Goal: Task Accomplishment & Management: Manage account settings

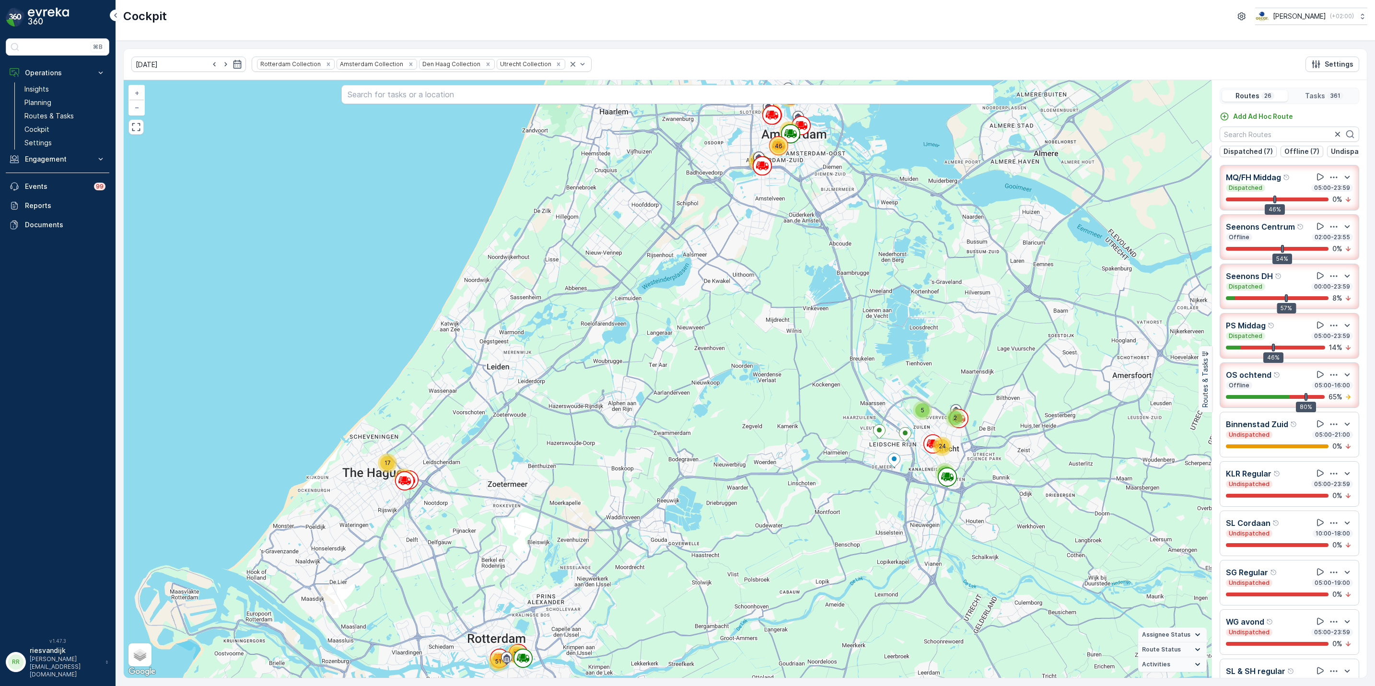
scroll to position [24, 0]
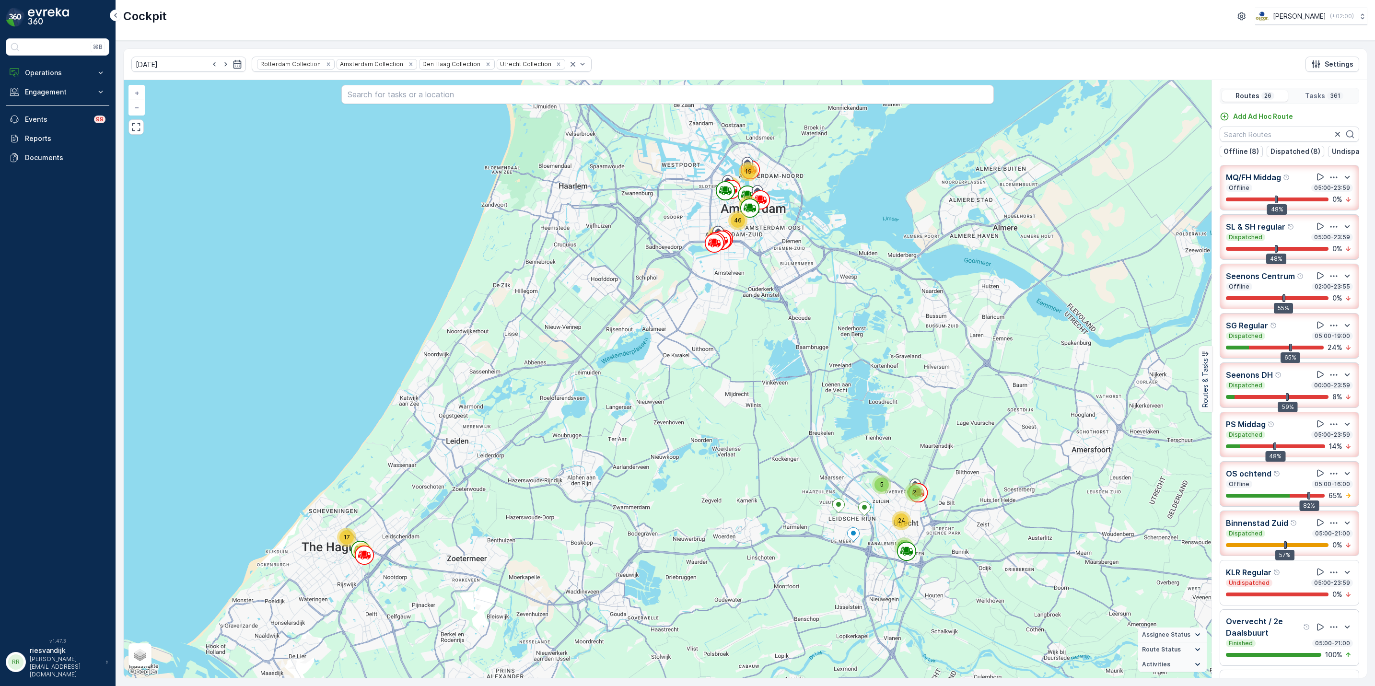
click at [821, 288] on div "12 11 2 5 2 17 51 70 24 37 19 46 62 + − Satellite Roadmap Terrain Hybrid Leafle…" at bounding box center [668, 379] width 1088 height 598
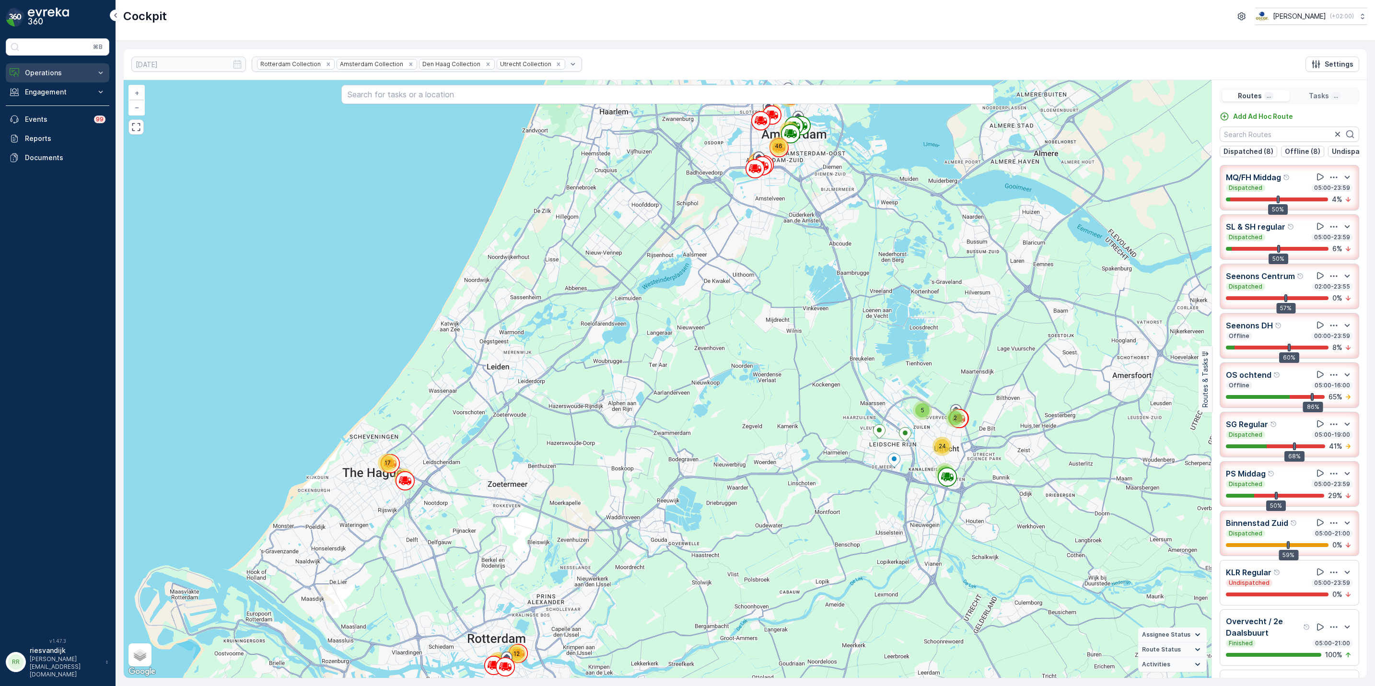
click at [72, 78] on p "Operations" at bounding box center [57, 73] width 65 height 10
click at [59, 115] on p "Routes & Tasks" at bounding box center [48, 116] width 49 height 10
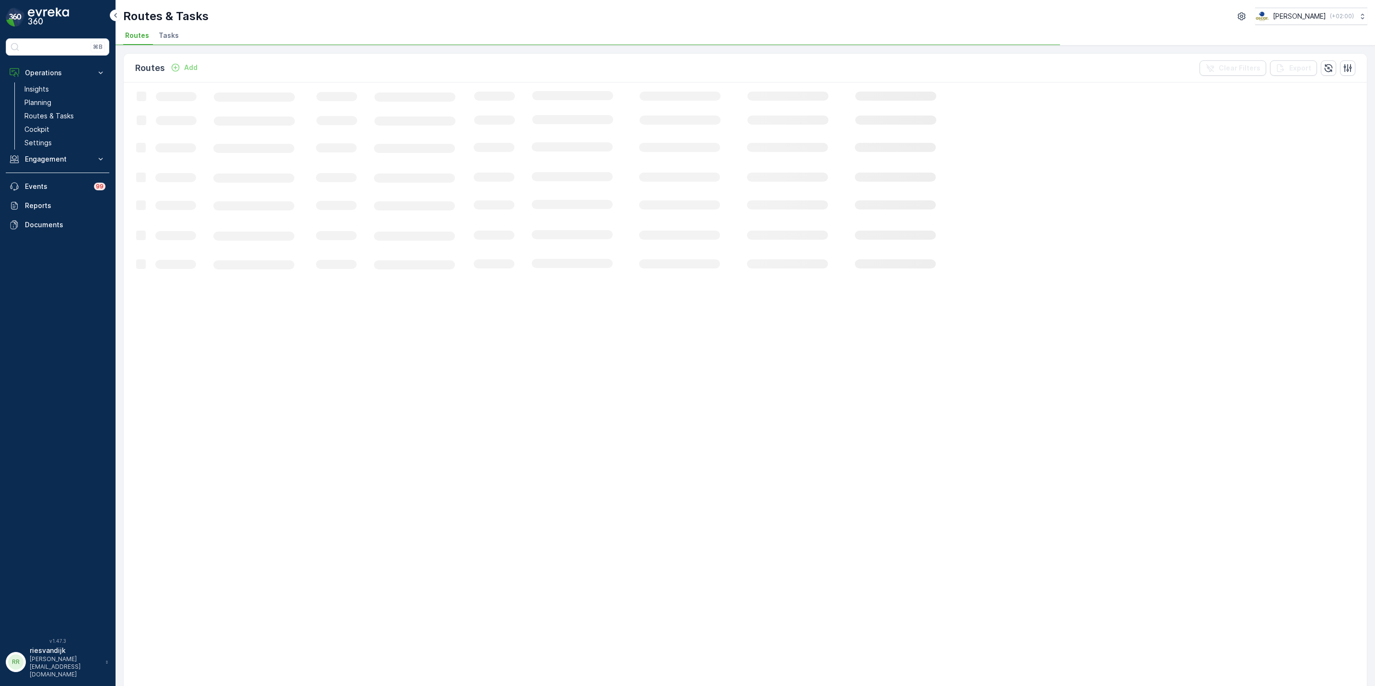
click at [167, 41] on li "Tasks" at bounding box center [170, 37] width 26 height 16
click at [253, 44] on div "Routes & Tasks Oscar Circulair ( +02:00 ) Routes Tasks Tasks Add Clear Filters …" at bounding box center [746, 343] width 1260 height 686
drag, startPoint x: 253, startPoint y: 44, endPoint x: 447, endPoint y: 17, distance: 196.0
click at [445, 21] on div "Routes & Tasks Oscar Circulair ( +02:00 )" at bounding box center [745, 16] width 1244 height 17
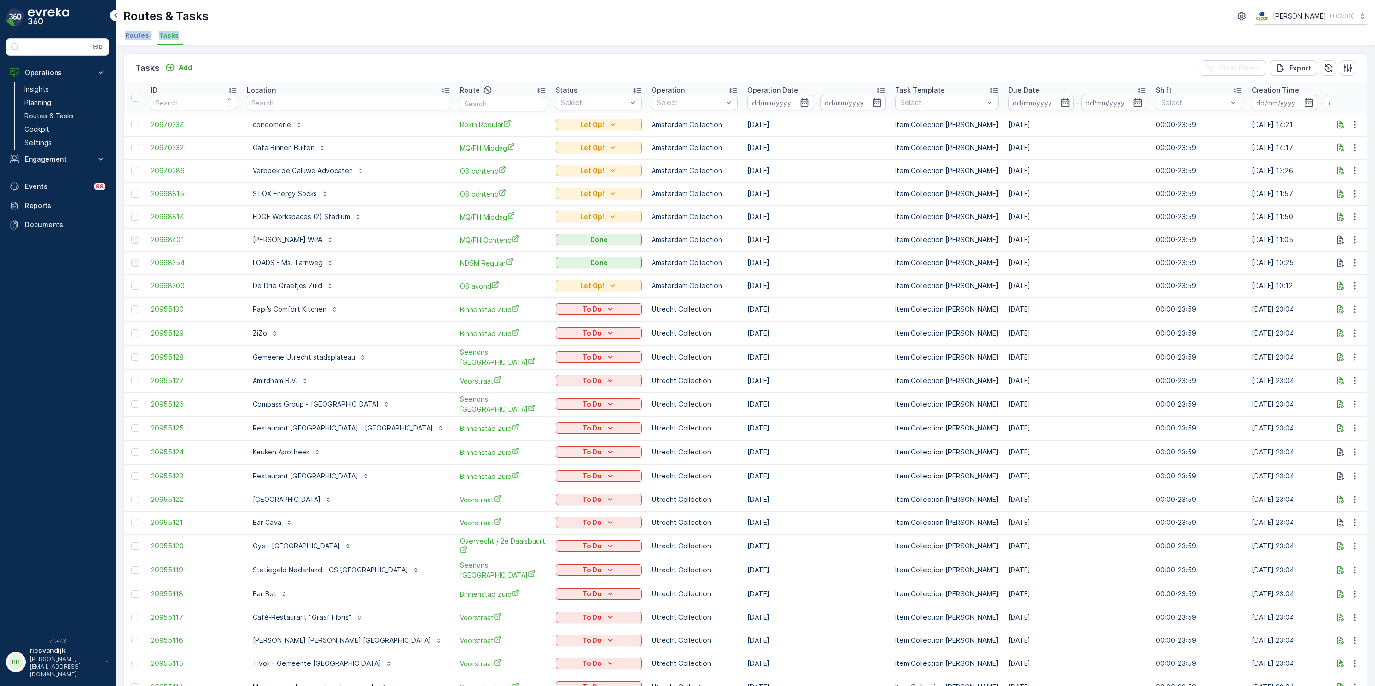
drag, startPoint x: 193, startPoint y: 35, endPoint x: 124, endPoint y: 44, distance: 69.6
click at [124, 44] on ul "Routes Tasks" at bounding box center [741, 37] width 1237 height 16
drag, startPoint x: 124, startPoint y: 44, endPoint x: 299, endPoint y: 34, distance: 175.3
click at [299, 34] on ul "Routes Tasks" at bounding box center [741, 37] width 1237 height 16
click at [367, 22] on div "Routes & Tasks Oscar Circulair ( +02:00 )" at bounding box center [745, 16] width 1244 height 17
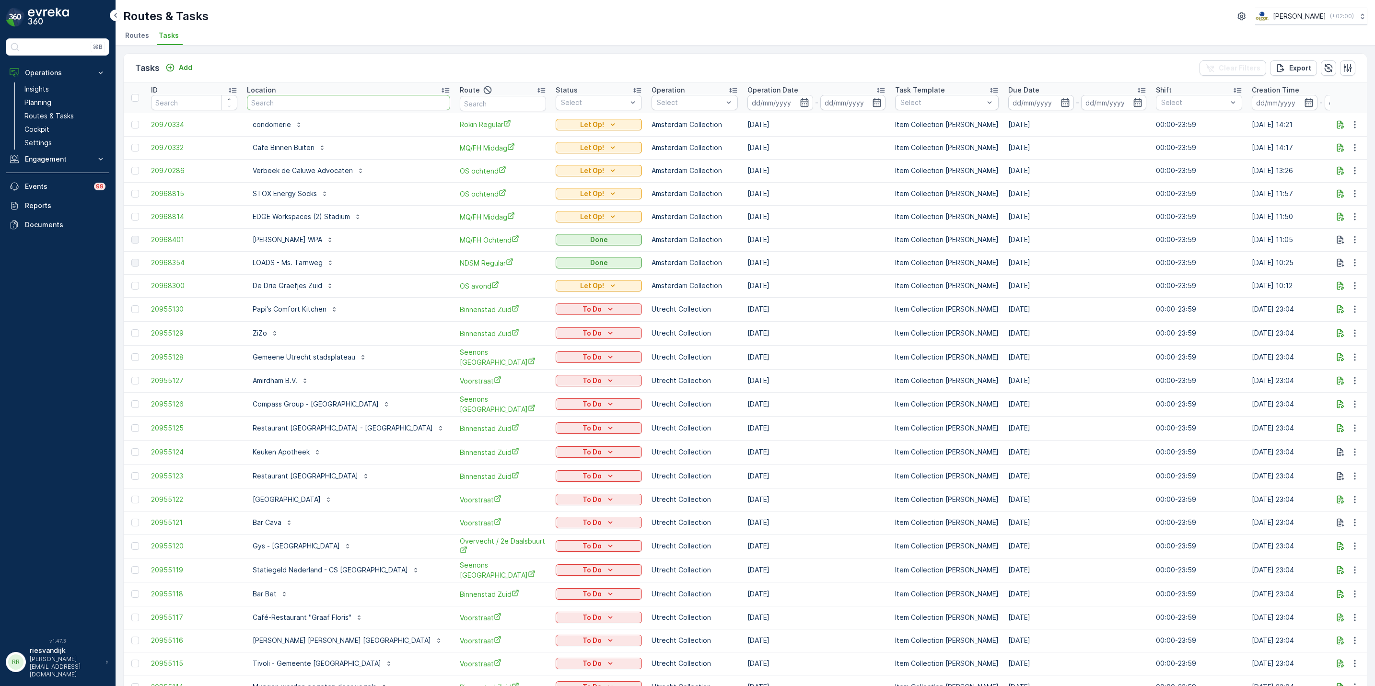
click at [353, 105] on input "text" at bounding box center [348, 102] width 203 height 15
click at [394, 102] on input "text" at bounding box center [348, 102] width 203 height 15
click at [326, 103] on input "text" at bounding box center [348, 102] width 203 height 15
click at [242, 50] on div "Tasks Add Clear Filters Export ID Location Route Status Select Operation Select…" at bounding box center [746, 366] width 1260 height 641
drag, startPoint x: 196, startPoint y: 70, endPoint x: 164, endPoint y: 70, distance: 31.7
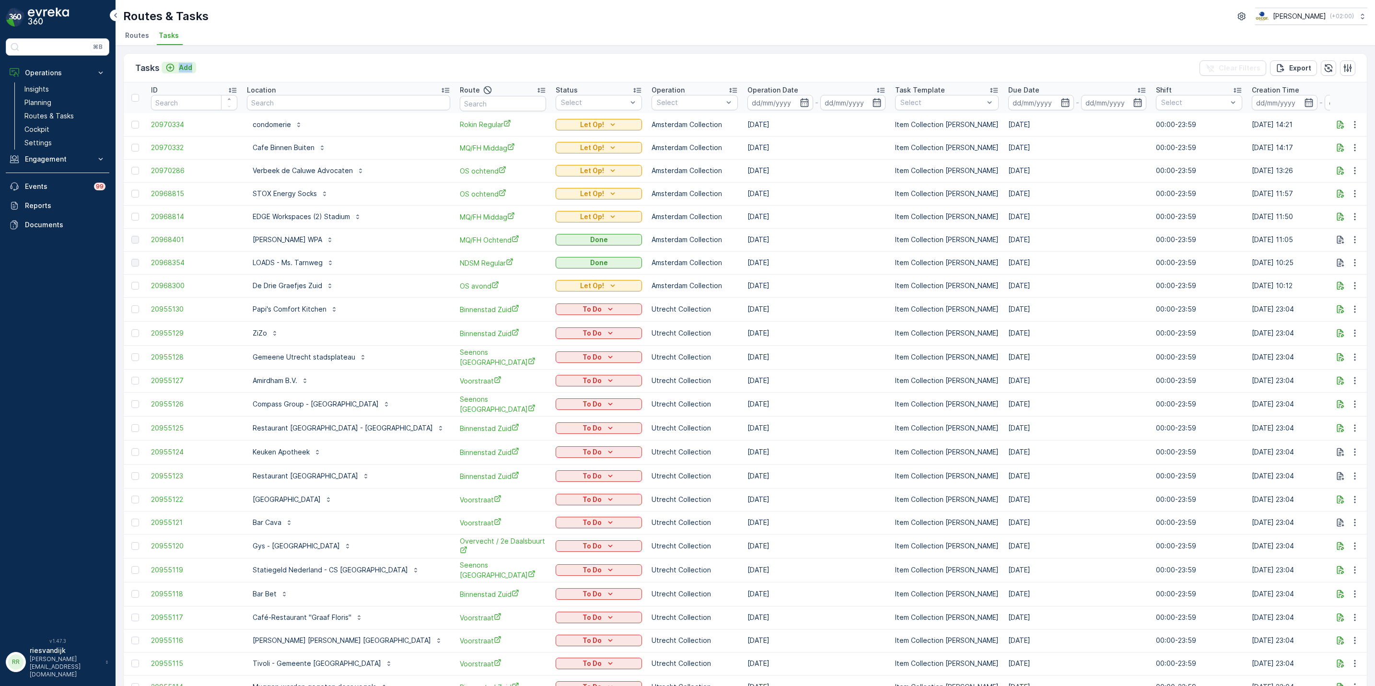
click at [164, 70] on div "Tasks Add Clear Filters Export" at bounding box center [745, 68] width 1243 height 29
copy p "Add"
click at [321, 60] on div "Tasks Add Clear Filters Export" at bounding box center [745, 68] width 1243 height 29
click at [351, 57] on div "Tasks Add Clear Filters Export" at bounding box center [745, 68] width 1243 height 29
drag, startPoint x: 351, startPoint y: 57, endPoint x: 126, endPoint y: 68, distance: 226.1
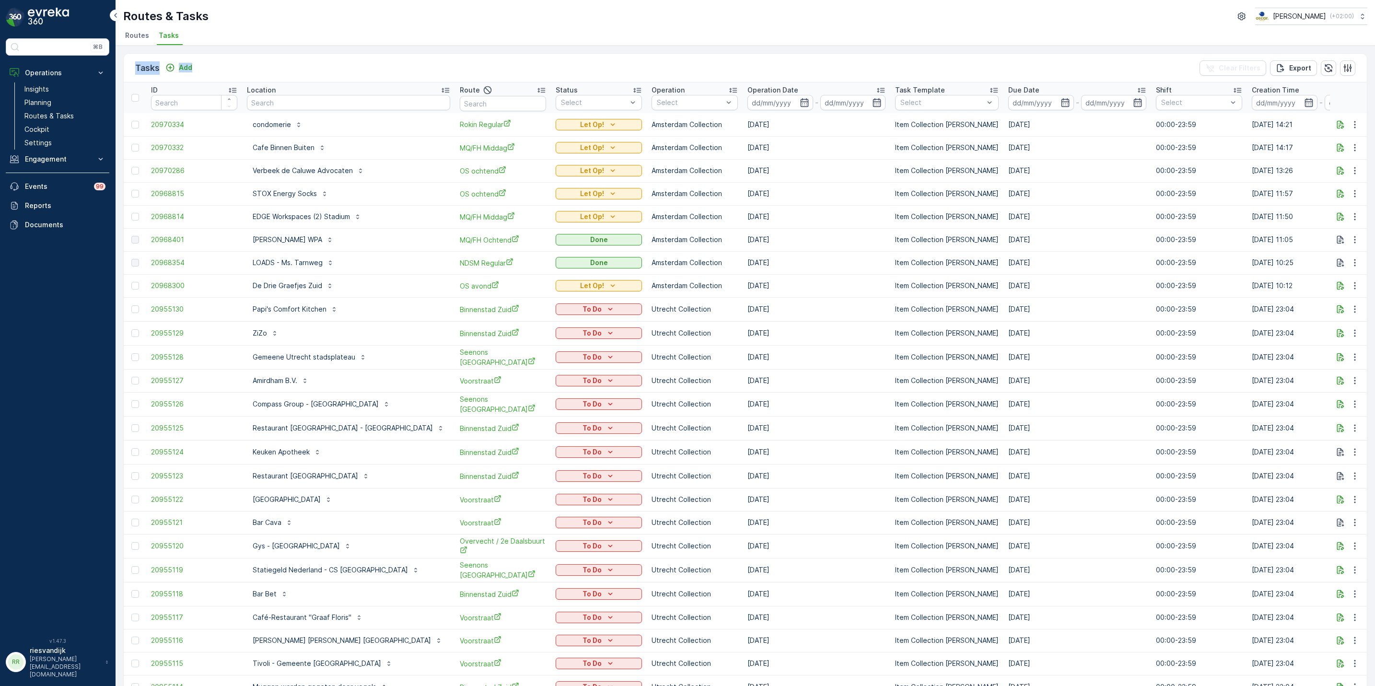
click at [126, 68] on div "Tasks Add Clear Filters Export" at bounding box center [745, 68] width 1243 height 29
drag, startPoint x: 126, startPoint y: 68, endPoint x: 369, endPoint y: 52, distance: 243.6
click at [369, 52] on div "Tasks Add Clear Filters Export ID Location Route Status Select Operation Select…" at bounding box center [746, 366] width 1260 height 641
click at [72, 118] on p "Routes & Tasks" at bounding box center [48, 116] width 49 height 10
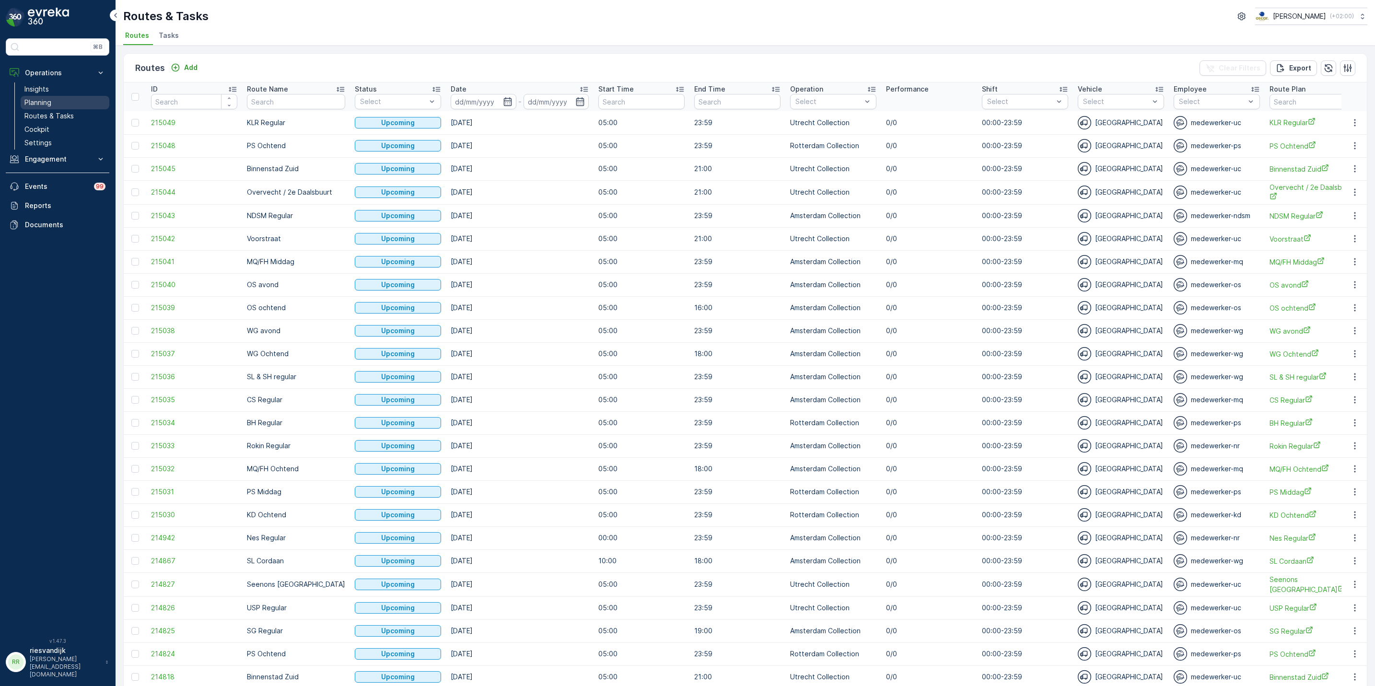
click at [62, 101] on link "Planning" at bounding box center [65, 102] width 89 height 13
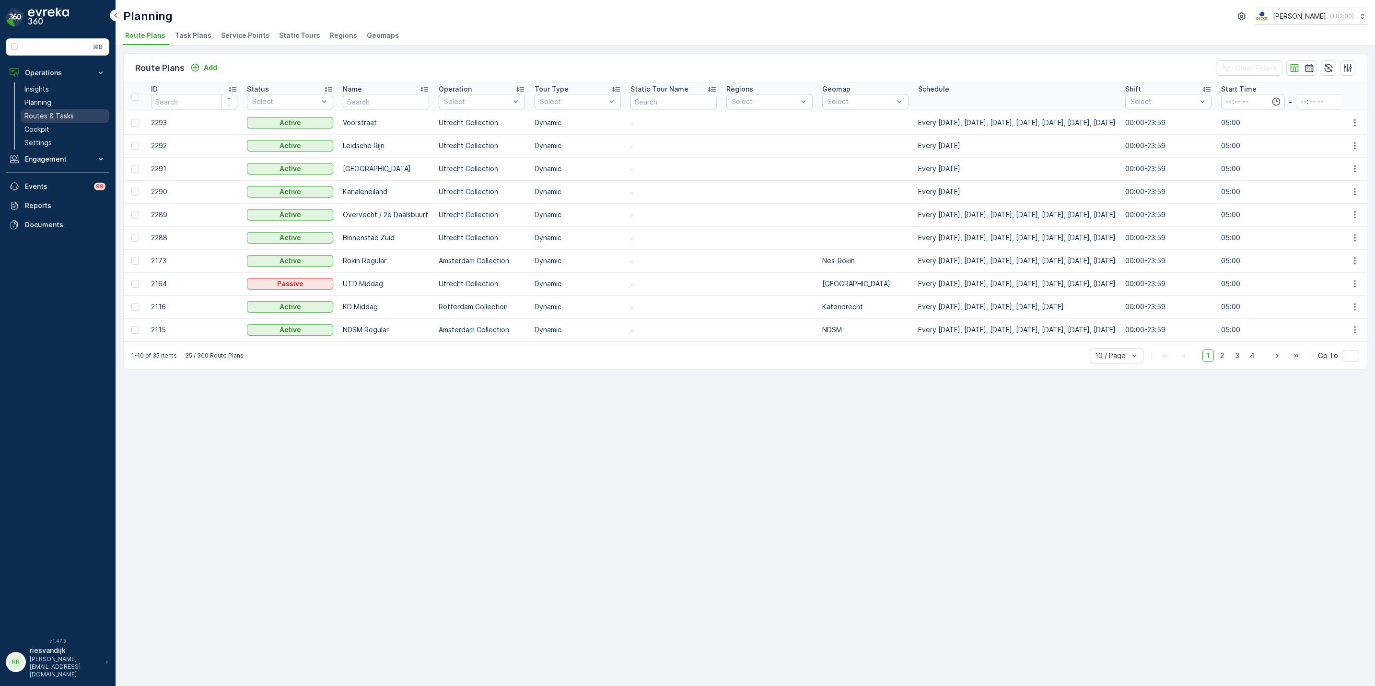
click at [58, 112] on p "Routes & Tasks" at bounding box center [48, 116] width 49 height 10
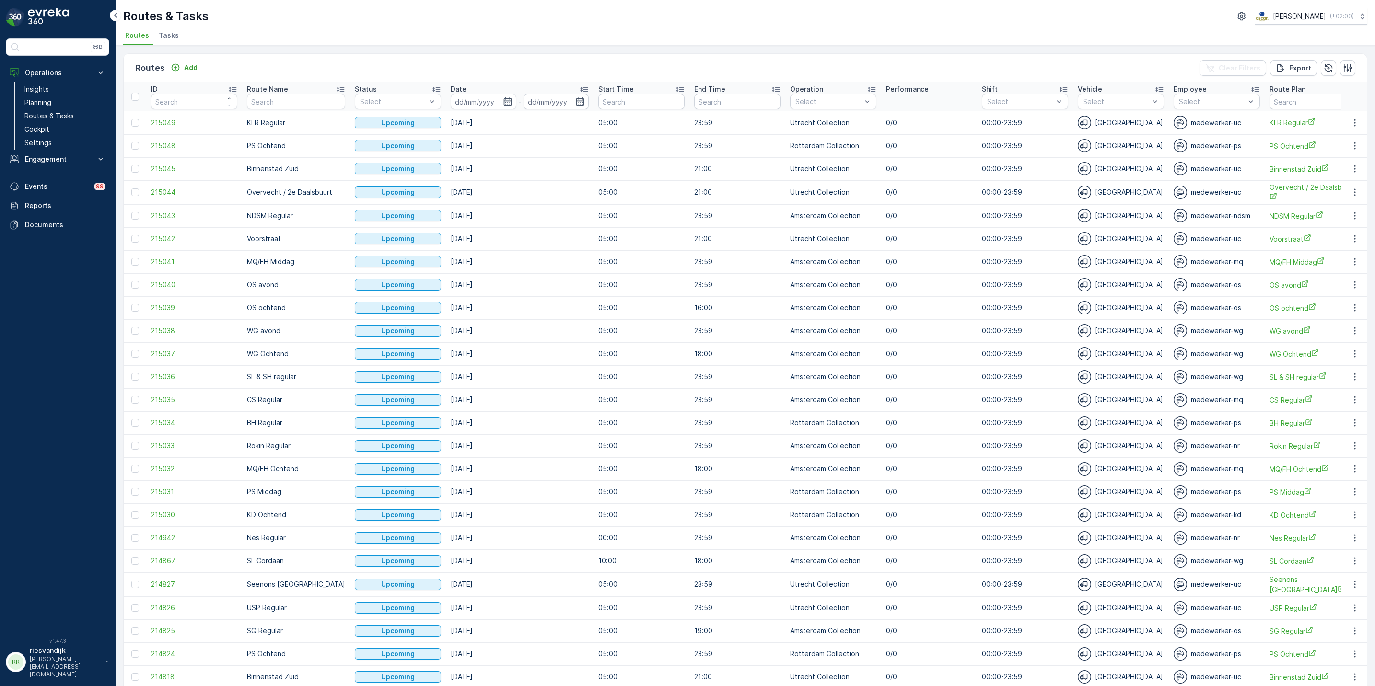
click at [167, 36] on span "Tasks" at bounding box center [169, 36] width 20 height 10
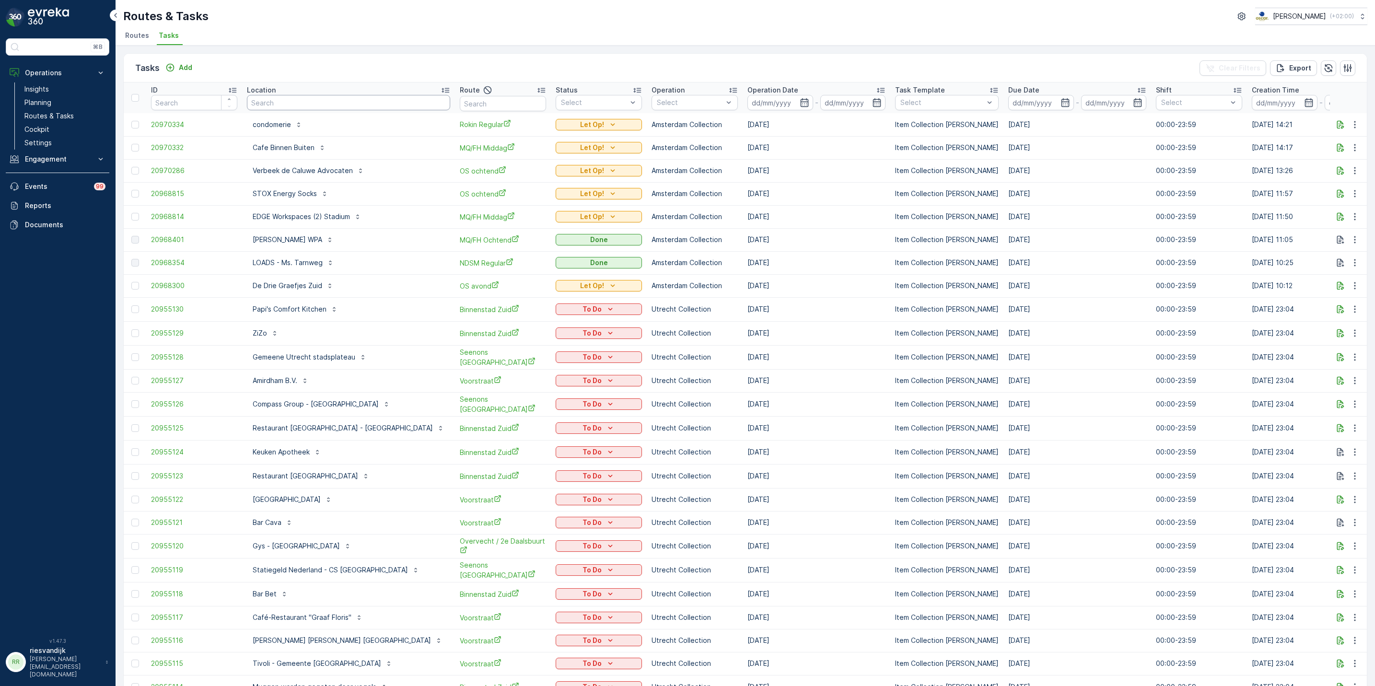
click at [283, 99] on input "text" at bounding box center [348, 102] width 203 height 15
type input "stsa"
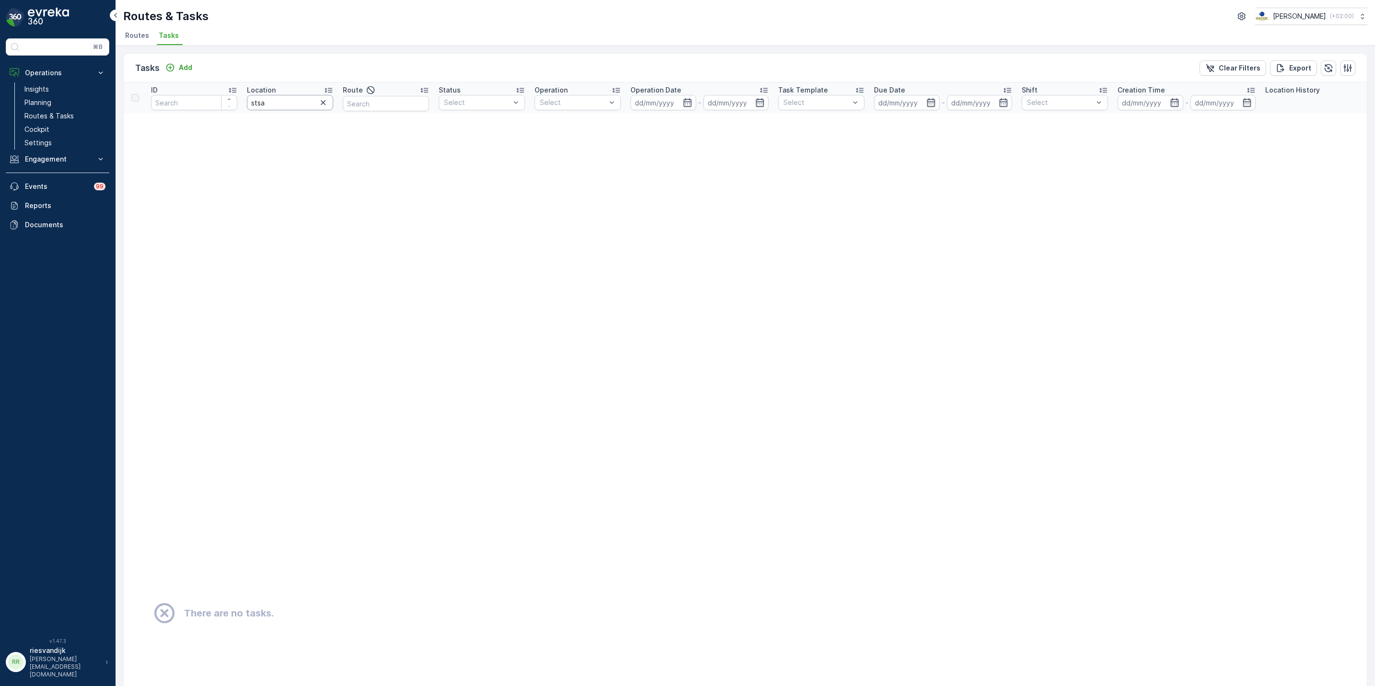
click at [283, 99] on input "stsa" at bounding box center [290, 102] width 86 height 15
type input "st"
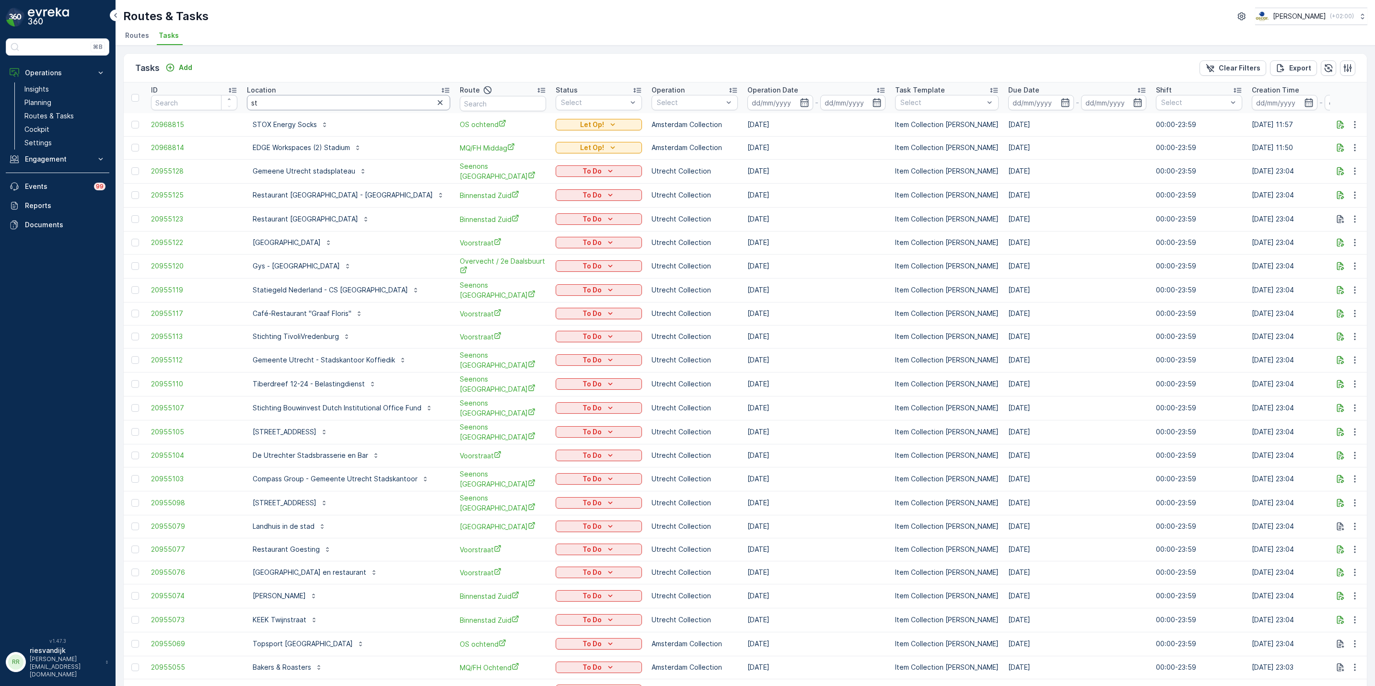
click at [324, 104] on input "st" at bounding box center [348, 102] width 203 height 15
type input "stati"
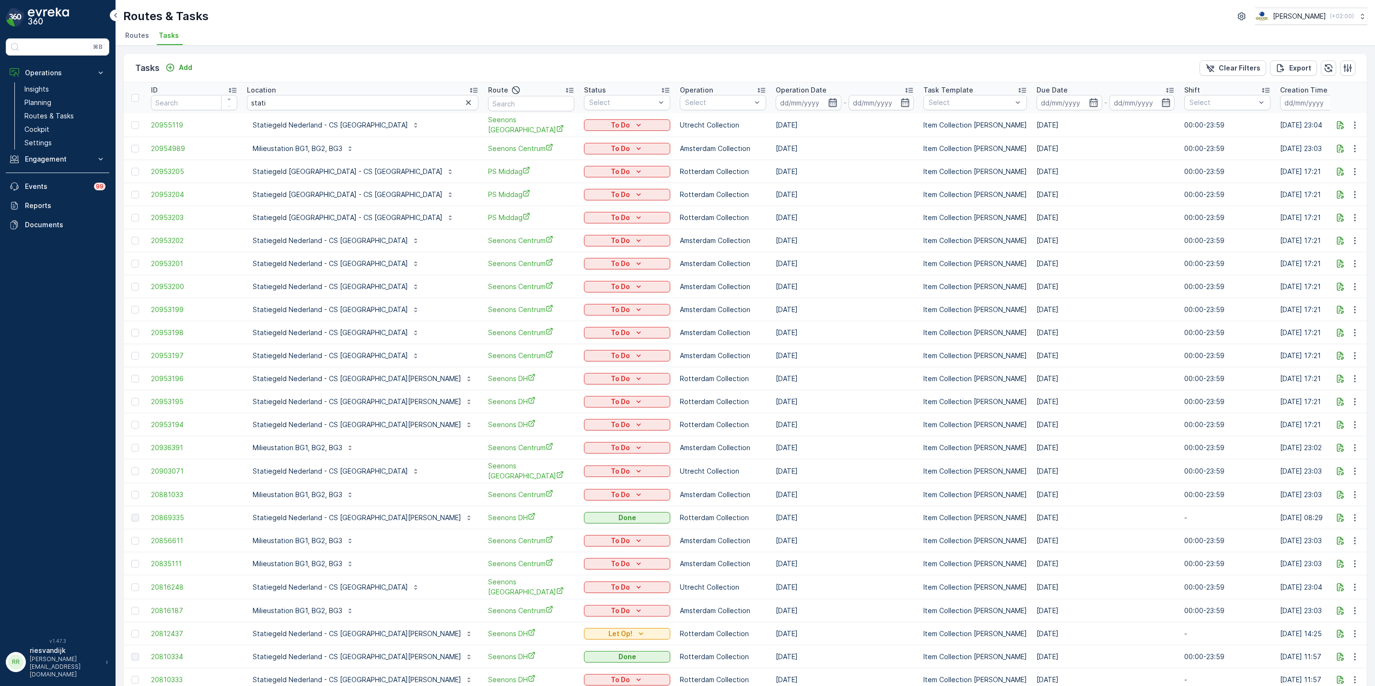
click at [829, 100] on icon "button" at bounding box center [833, 102] width 8 height 9
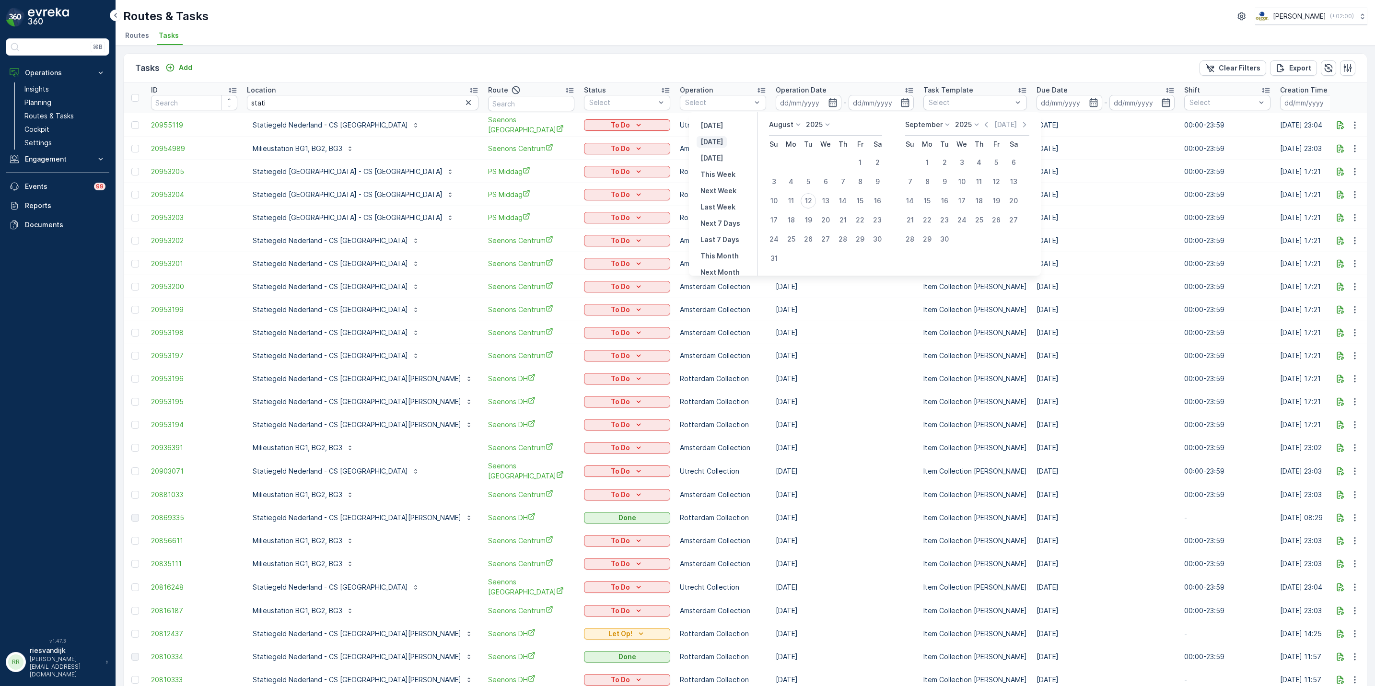
click at [714, 140] on p "Today" at bounding box center [712, 142] width 23 height 10
type input "[DATE]"
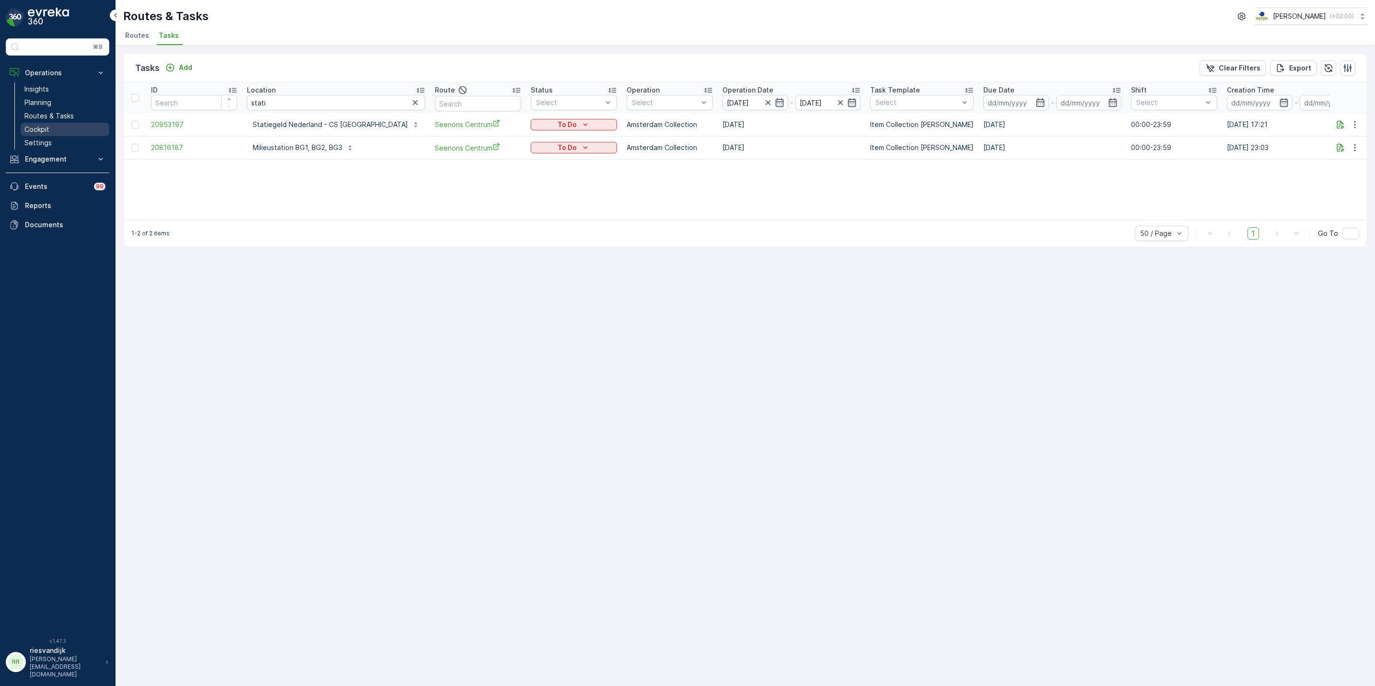
click at [43, 126] on p "Cockpit" at bounding box center [36, 130] width 25 height 10
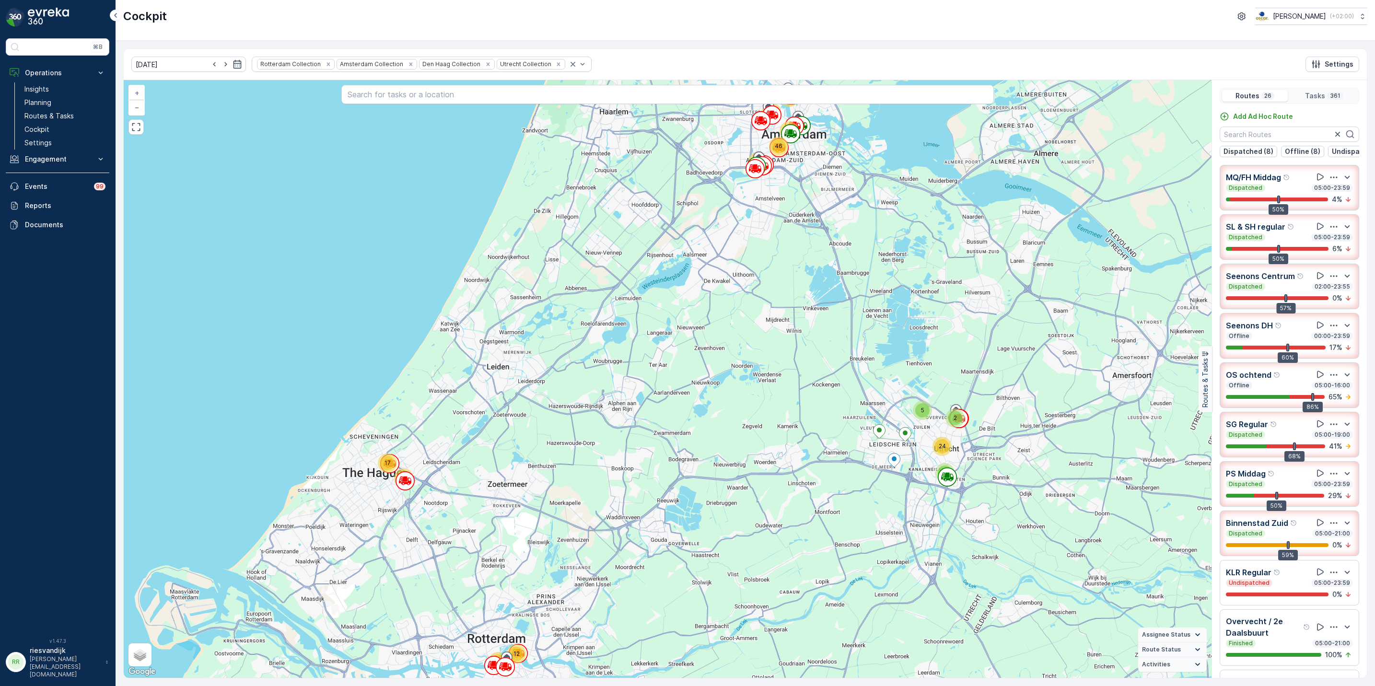
click at [1276, 282] on p "Seenons Centrum" at bounding box center [1260, 276] width 69 height 12
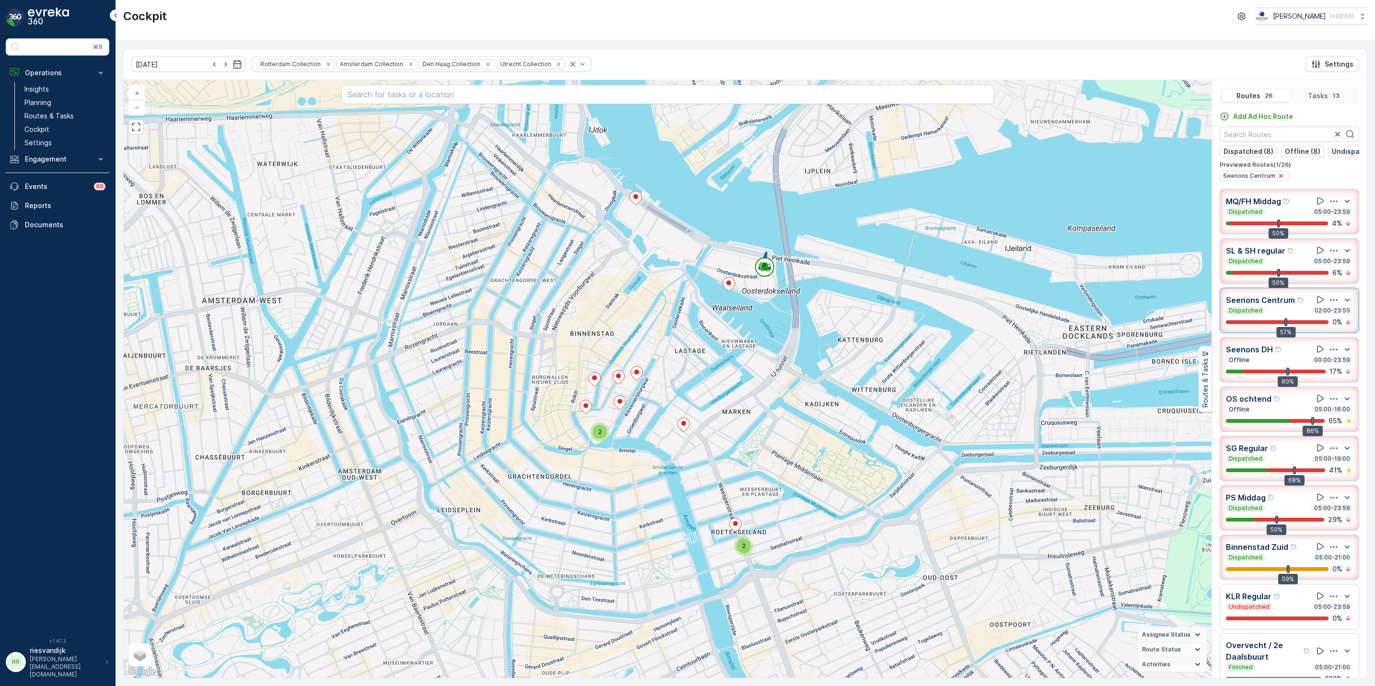
click at [1292, 306] on p "Seenons Centrum" at bounding box center [1260, 300] width 69 height 12
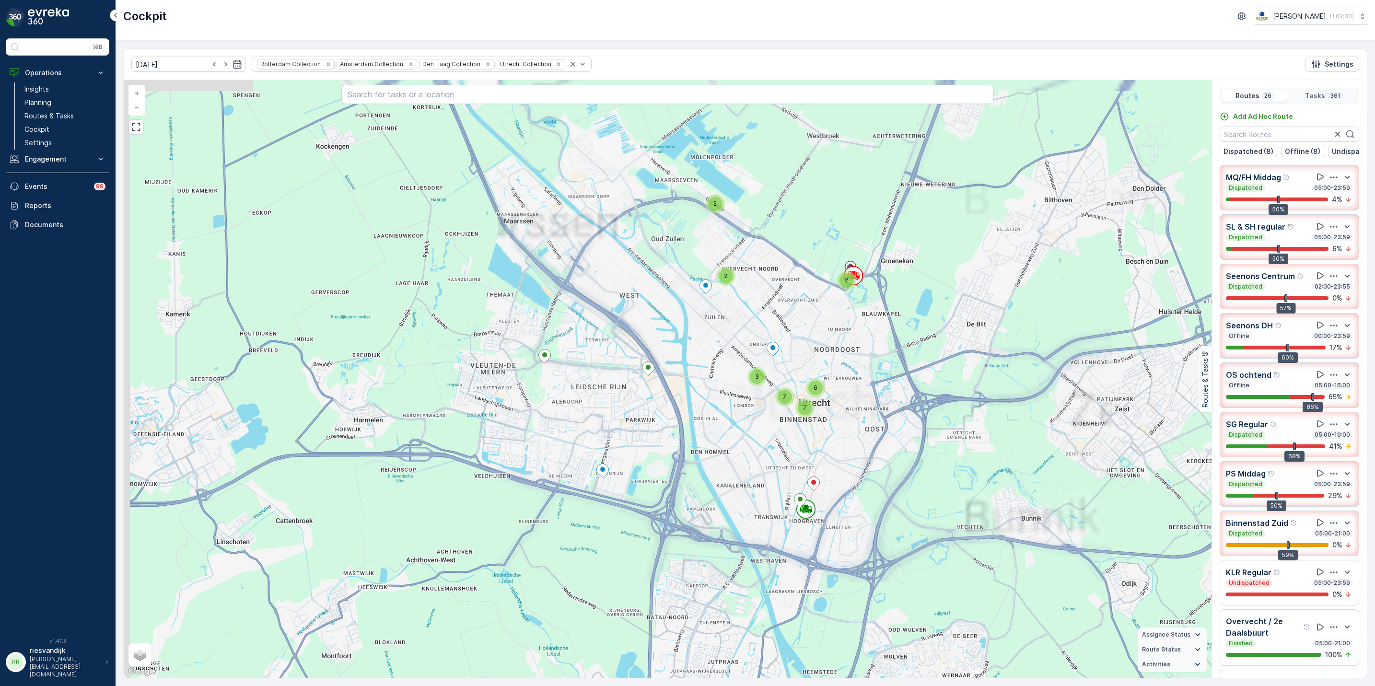
drag, startPoint x: 725, startPoint y: 362, endPoint x: 820, endPoint y: 379, distance: 96.5
click at [820, 379] on div "2 2 2 7 3 6 7 11 2 2 3 9 6 4 24 5 10 11 2 7 2 15 43 3 5 8 4 4 5 7 49 3 2 13 24 …" at bounding box center [668, 379] width 1088 height 598
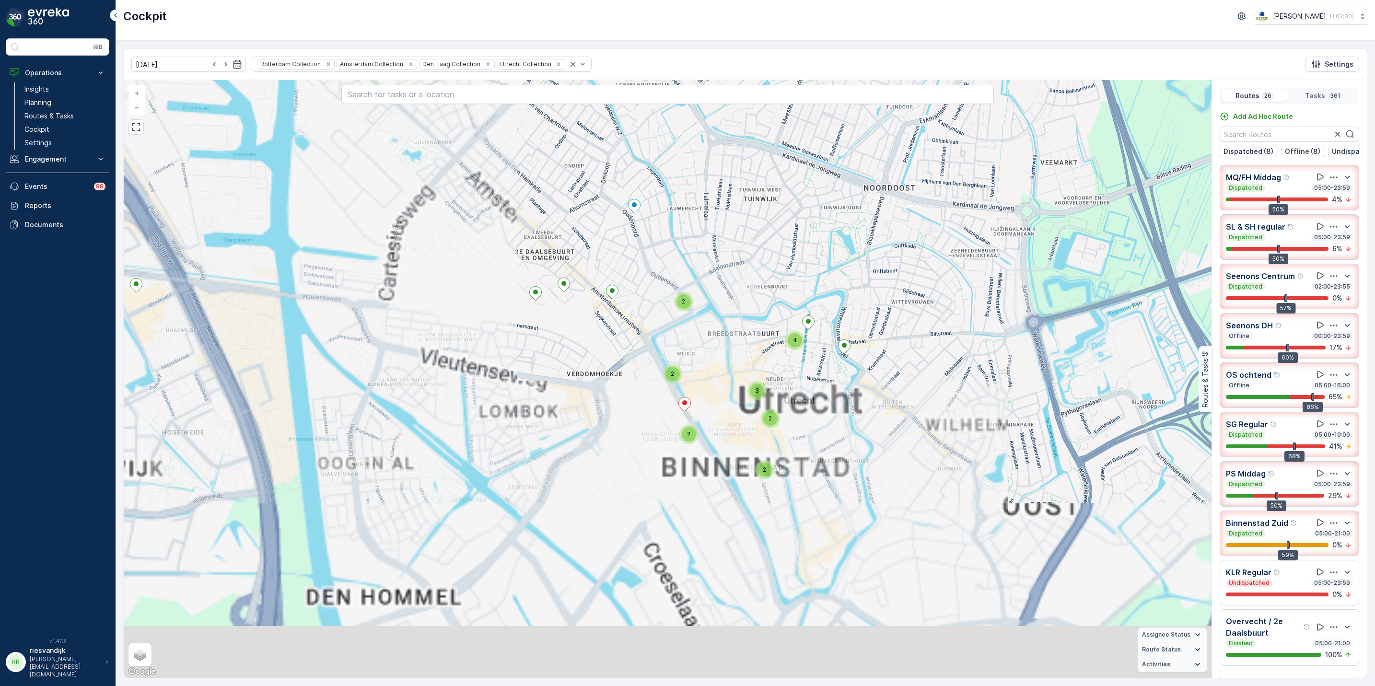
drag, startPoint x: 850, startPoint y: 314, endPoint x: 879, endPoint y: 205, distance: 112.7
click at [879, 205] on div "2 2 2 2 2 4 2 2 3 2 2 3 2 2 3 2 3 3 2 2 3 15 3 2 2 2 5 2 2 3 2 6 4 2 2 4 3 6 8 …" at bounding box center [668, 379] width 1088 height 598
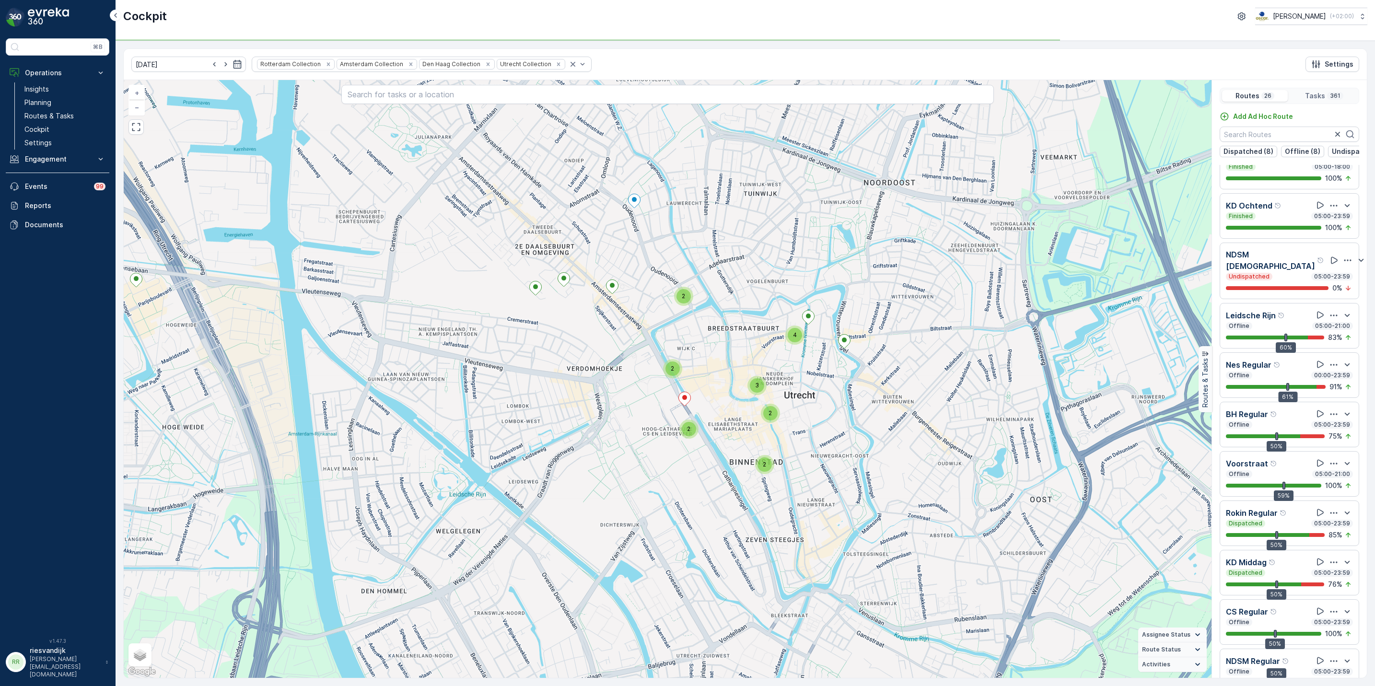
scroll to position [24, 0]
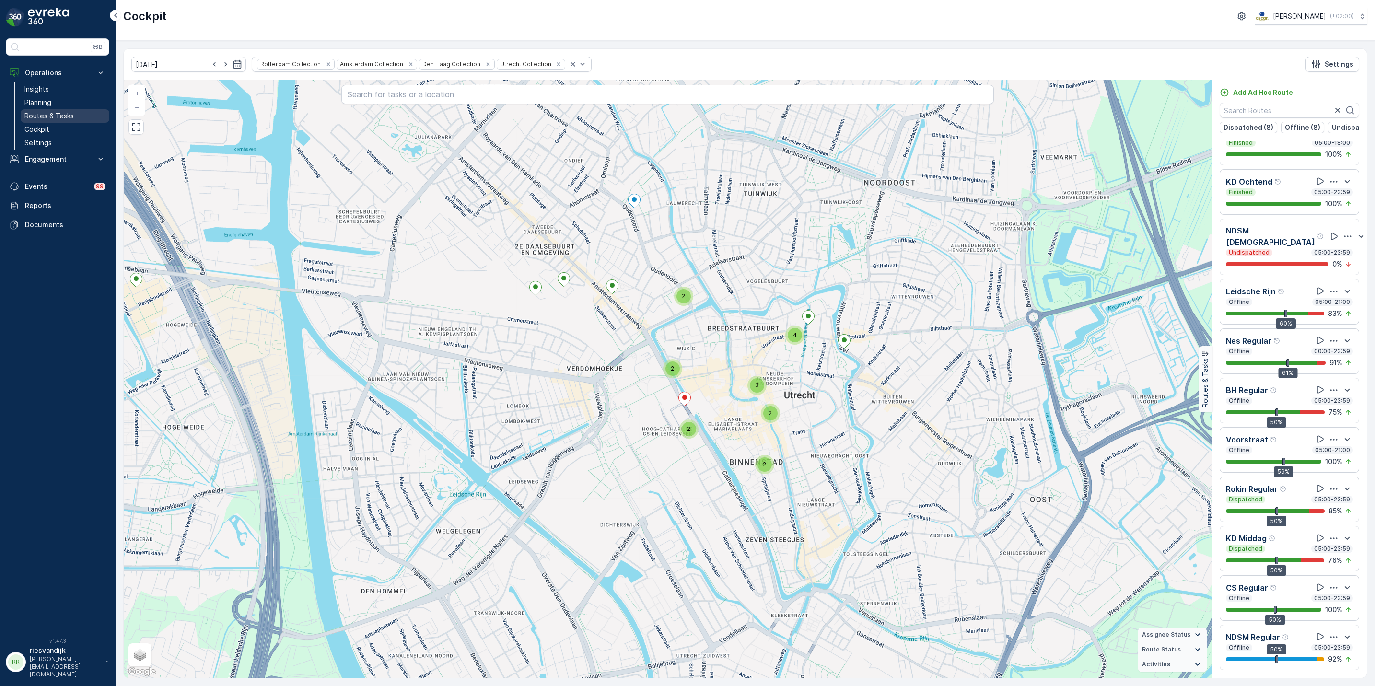
click at [55, 114] on p "Routes & Tasks" at bounding box center [48, 116] width 49 height 10
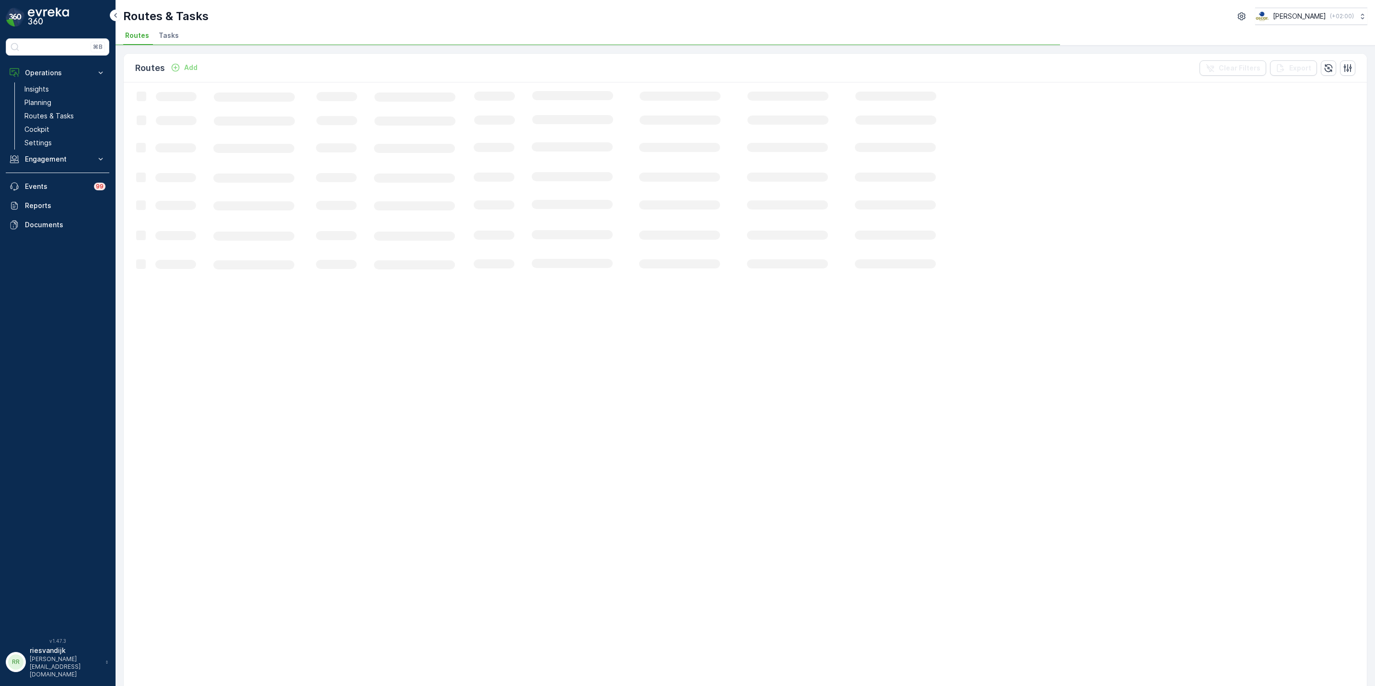
click at [166, 33] on span "Tasks" at bounding box center [169, 36] width 20 height 10
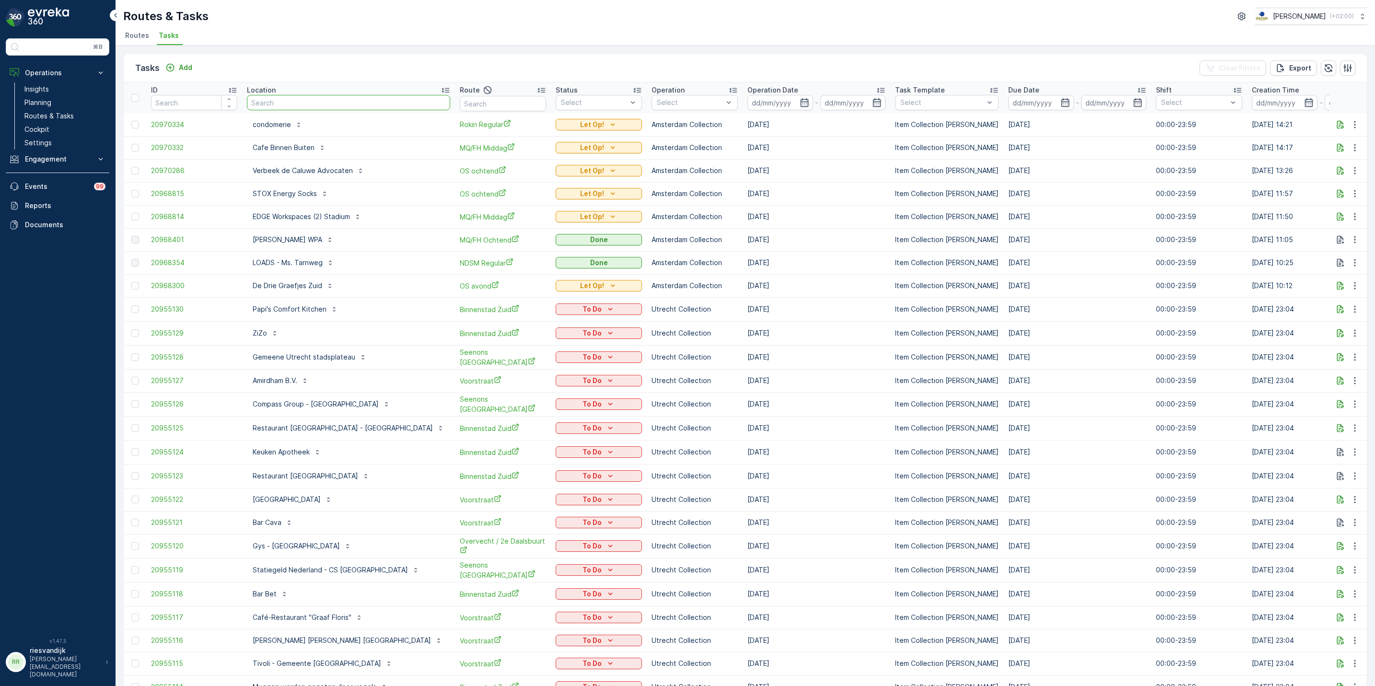
click at [358, 102] on input "text" at bounding box center [348, 102] width 203 height 15
type input "statiegeld"
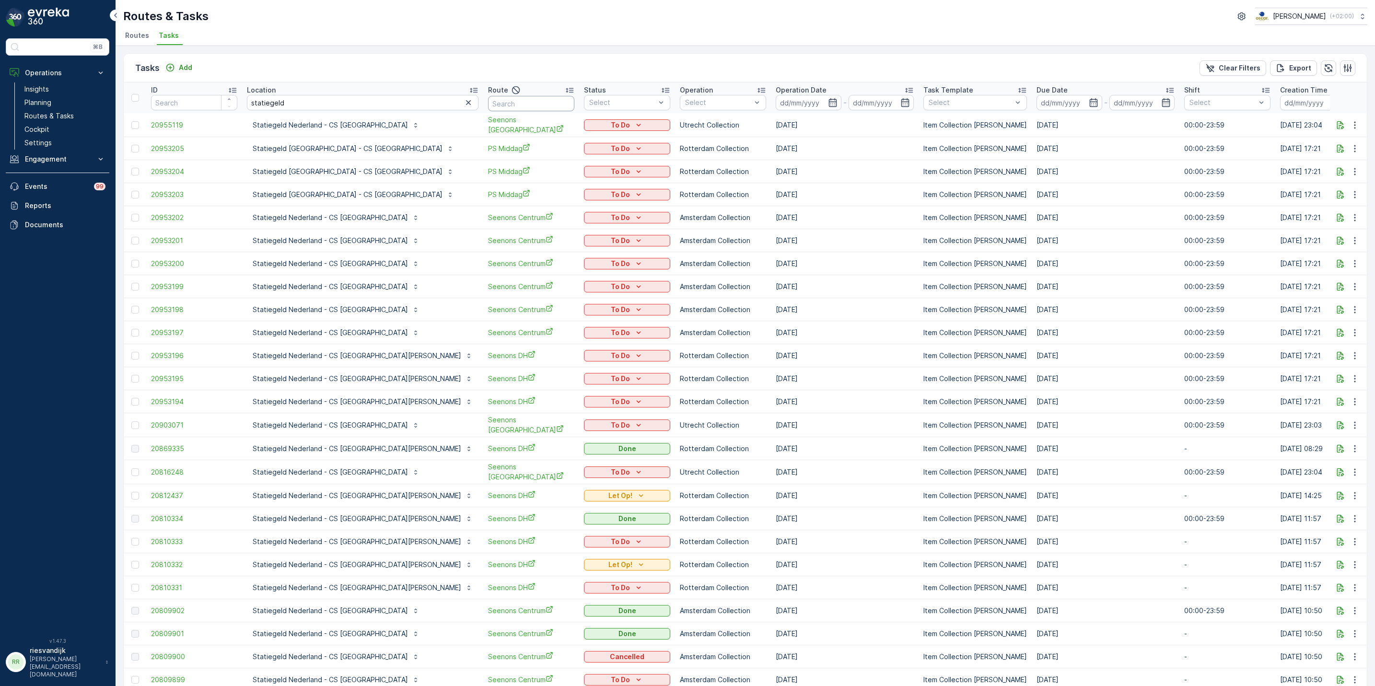
click at [488, 104] on input "text" at bounding box center [531, 103] width 86 height 15
click at [684, 105] on div at bounding box center [718, 103] width 68 height 8
click at [696, 209] on p "Utrecht Collection" at bounding box center [726, 205] width 61 height 10
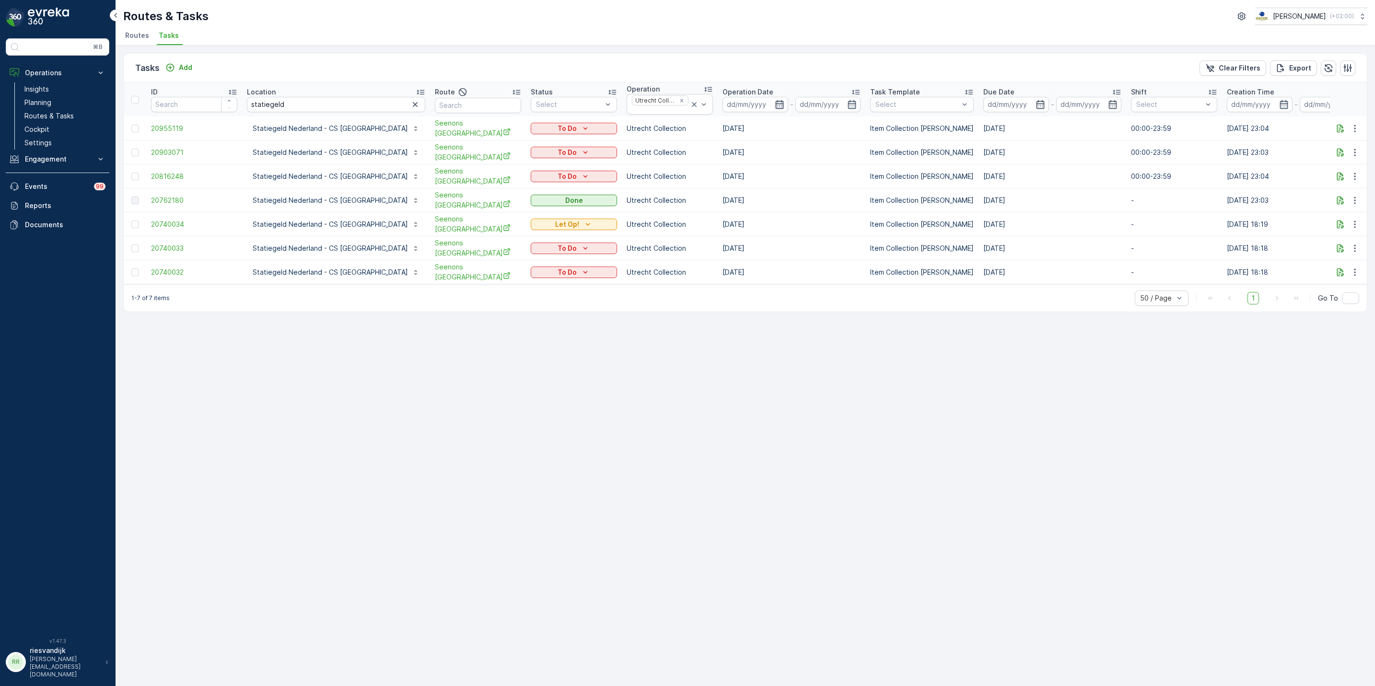
click at [775, 104] on icon "button" at bounding box center [779, 104] width 8 height 9
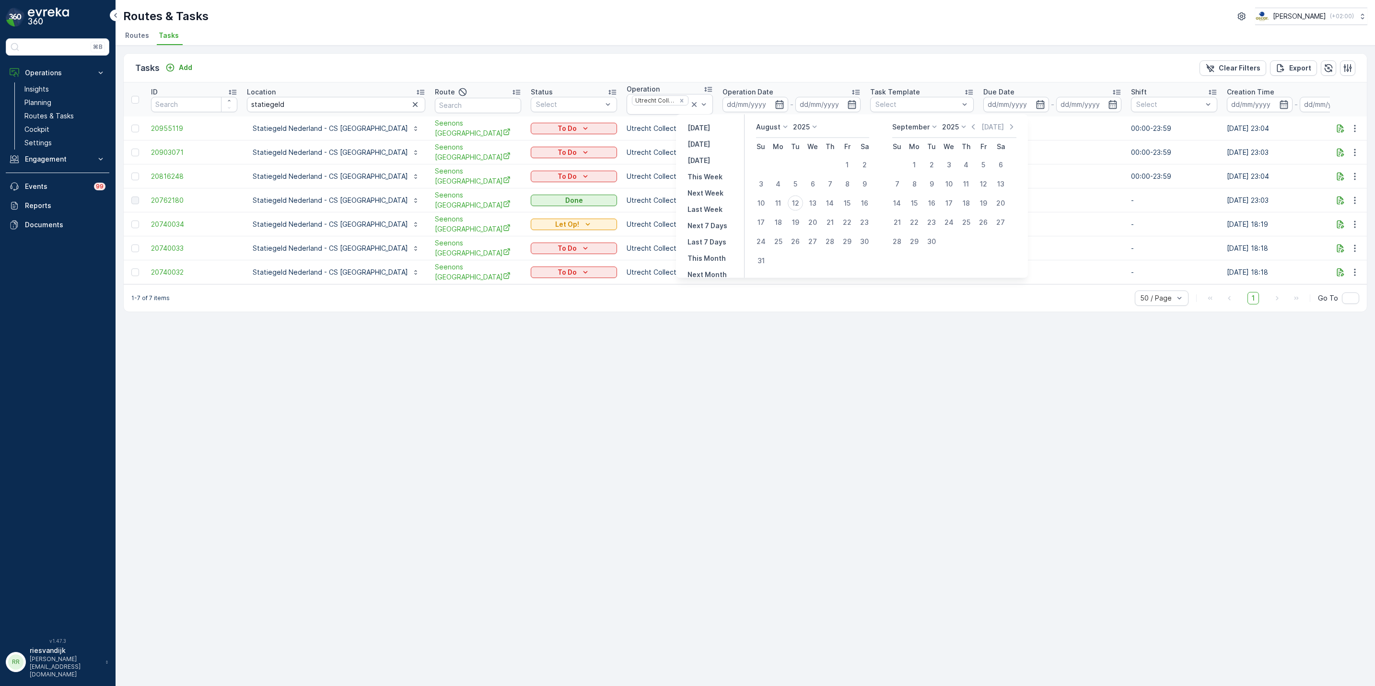
click at [697, 338] on div "Tasks Add Clear Filters Export ID Location statiegeld Route Status Select Opera…" at bounding box center [746, 366] width 1260 height 641
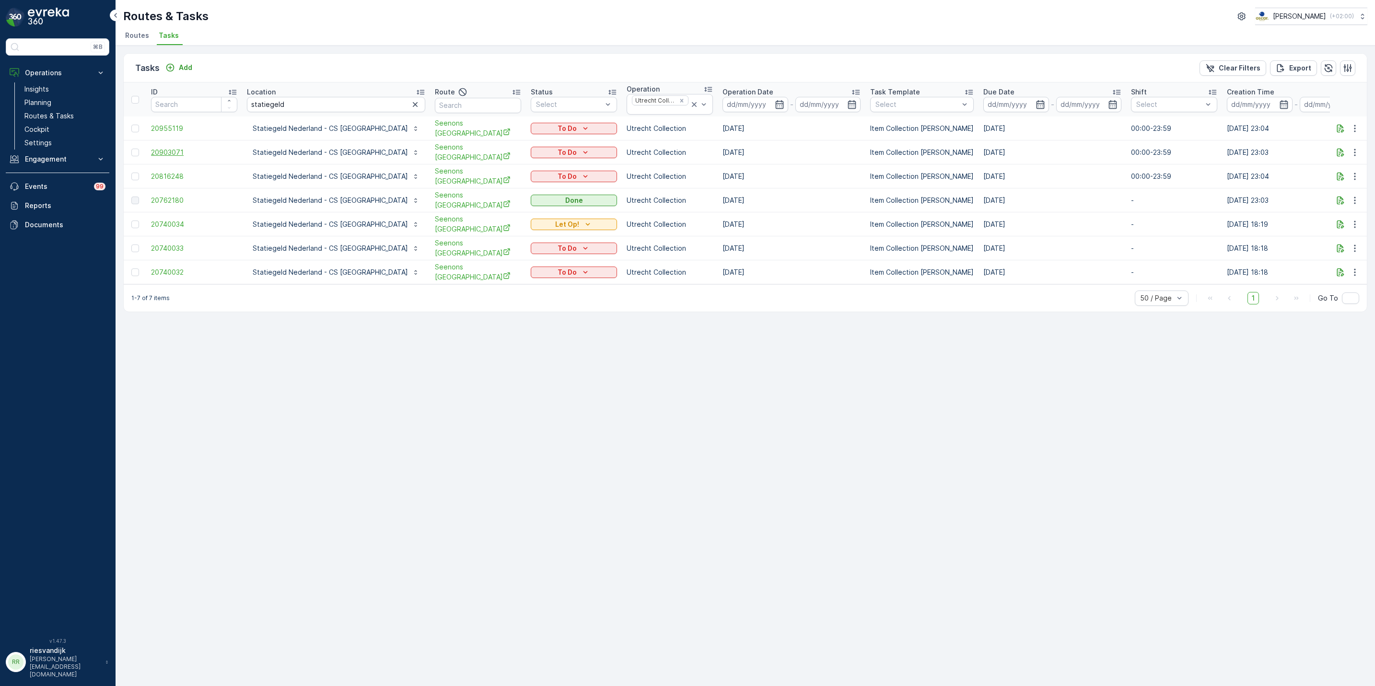
drag, startPoint x: 722, startPoint y: 172, endPoint x: 188, endPoint y: 150, distance: 534.1
click at [188, 150] on tbody "20955119 Statiegeld Nederland - CS Utrecht Seenons Utrecht To Do Utrecht Collec…" at bounding box center [909, 201] width 1571 height 168
click at [828, 341] on div "Tasks Add Clear Filters Export ID Location statiegeld Route Status Select Opera…" at bounding box center [746, 366] width 1260 height 641
click at [281, 174] on p "Statiegeld Nederland - CS Utrecht" at bounding box center [330, 177] width 155 height 10
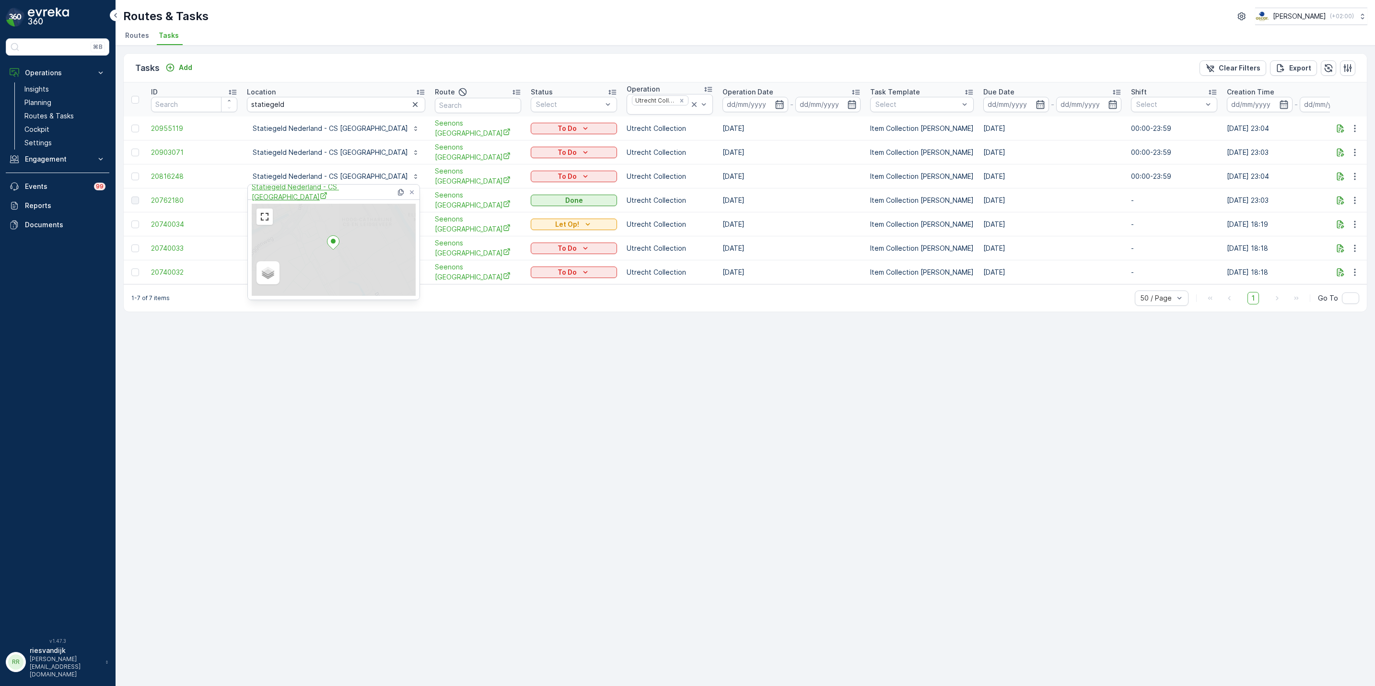
click at [304, 190] on span "Statiegeld Nederland - CS Utrecht" at bounding box center [324, 192] width 144 height 20
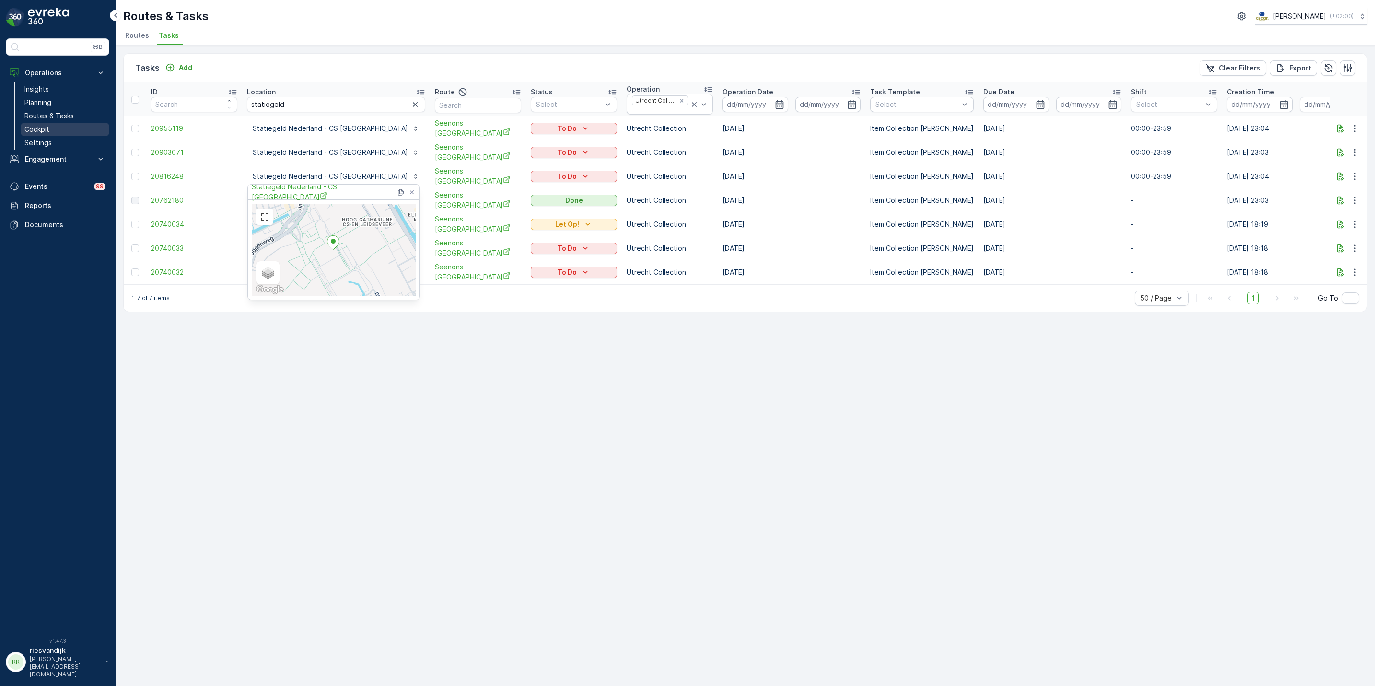
click at [42, 127] on p "Cockpit" at bounding box center [36, 130] width 25 height 10
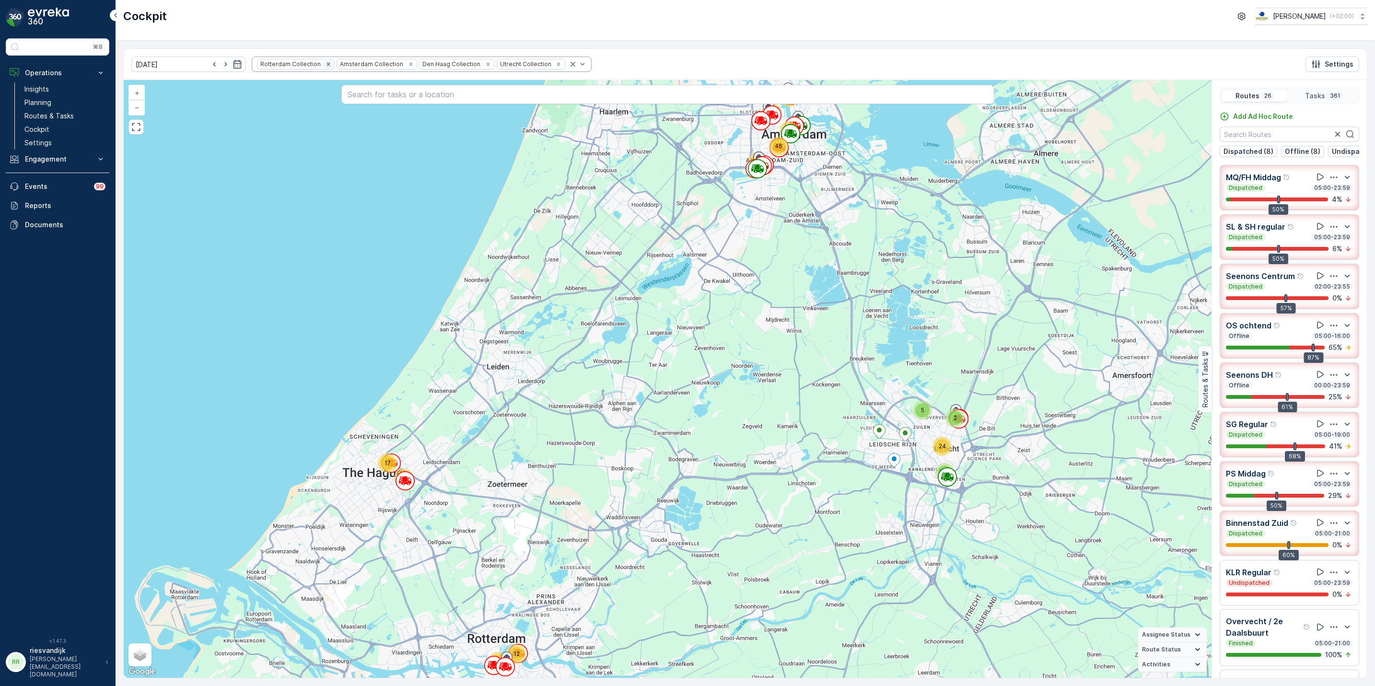
click at [327, 65] on icon "Remove Rotterdam Collection" at bounding box center [328, 63] width 3 height 3
click at [311, 65] on div "Amsterdam Collection Den Haag Collection Utrecht Collection" at bounding box center [377, 64] width 251 height 15
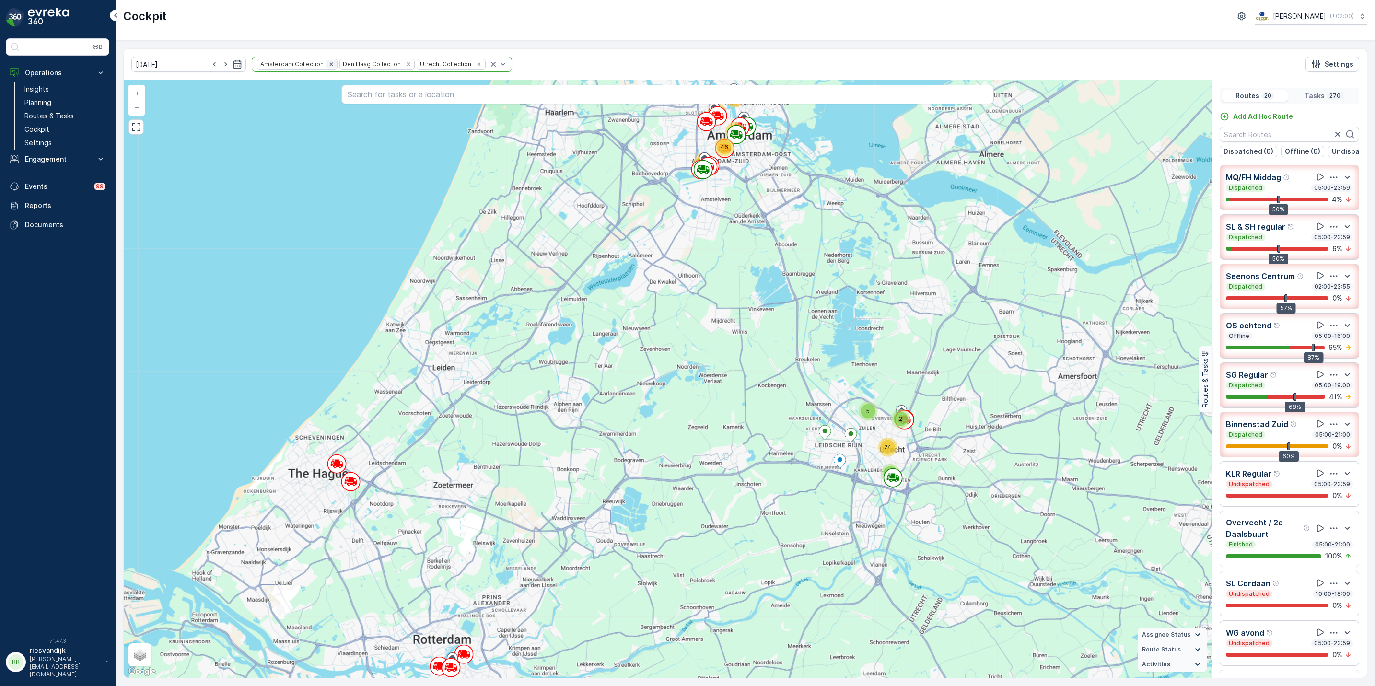
click at [328, 65] on icon "Remove Amsterdam Collection" at bounding box center [331, 64] width 7 height 7
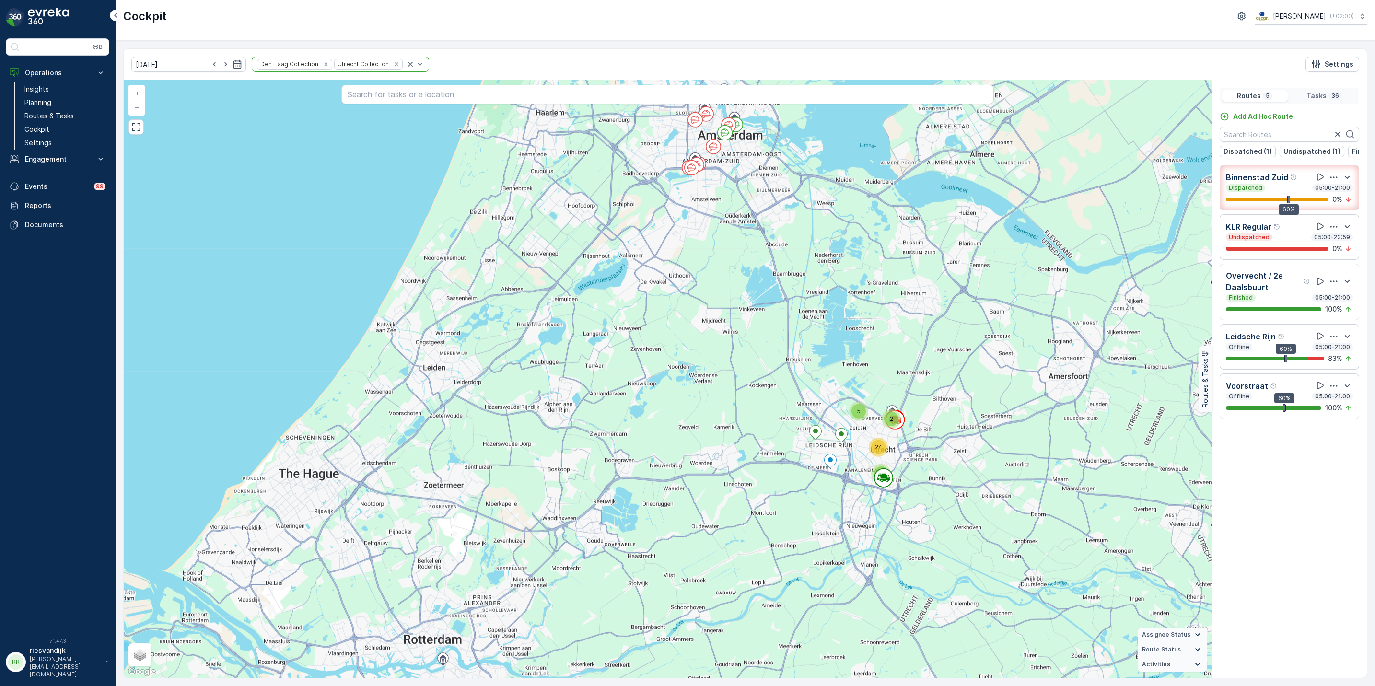
click at [323, 66] on icon "Remove Den Haag Collection" at bounding box center [326, 64] width 7 height 7
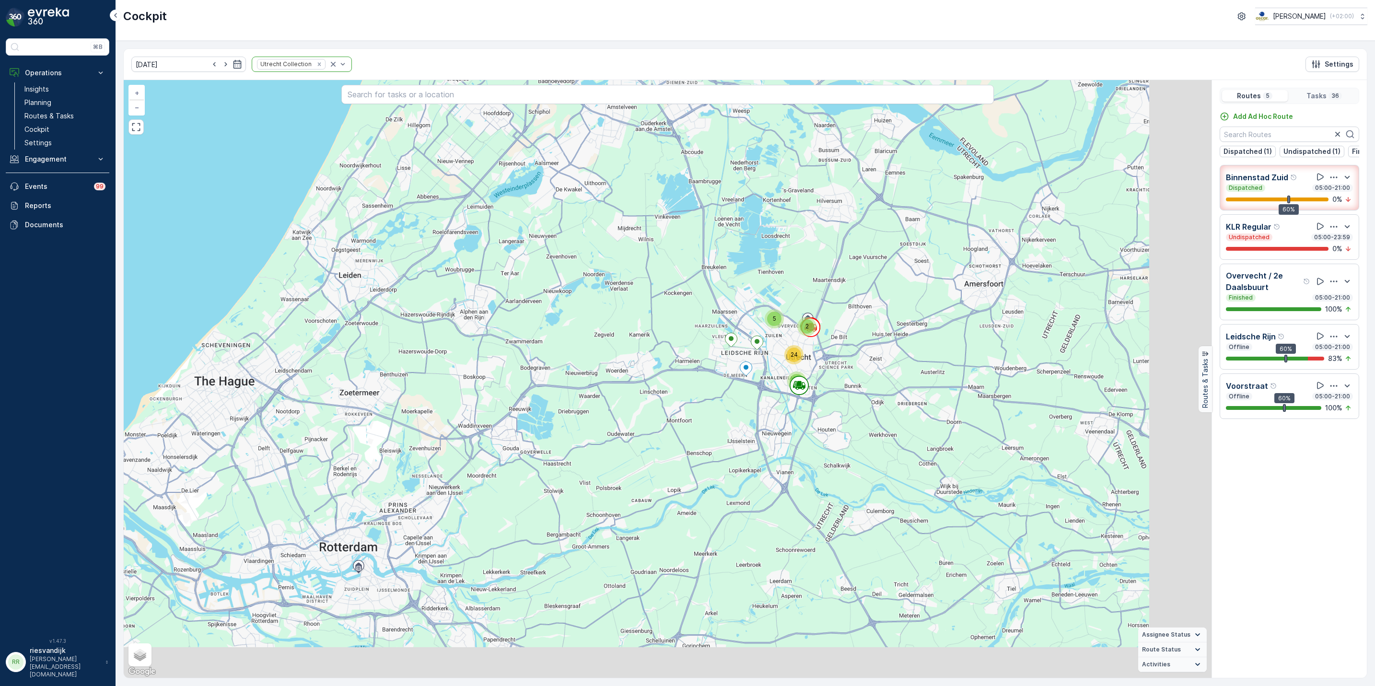
drag, startPoint x: 983, startPoint y: 377, endPoint x: 942, endPoint y: 302, distance: 85.6
click at [904, 292] on div "2 5 2 24 + − Satellite Roadmap Terrain Hybrid Leaflet Keyboard shortcuts Map Da…" at bounding box center [668, 379] width 1088 height 598
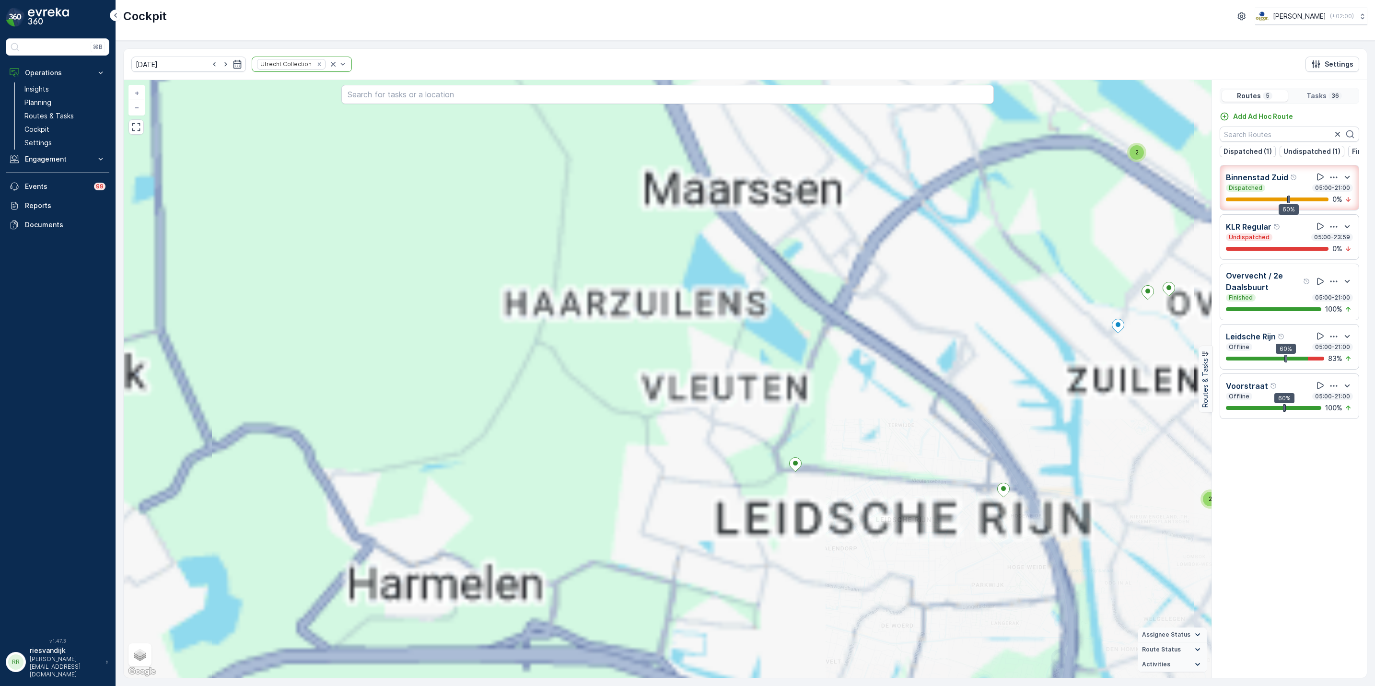
click at [608, 164] on div "2 5 2 24 2 2 2 2 3 2 5 2 5 + − Satellite Roadmap Terrain Hybrid Leaflet Keyboar…" at bounding box center [668, 379] width 1088 height 598
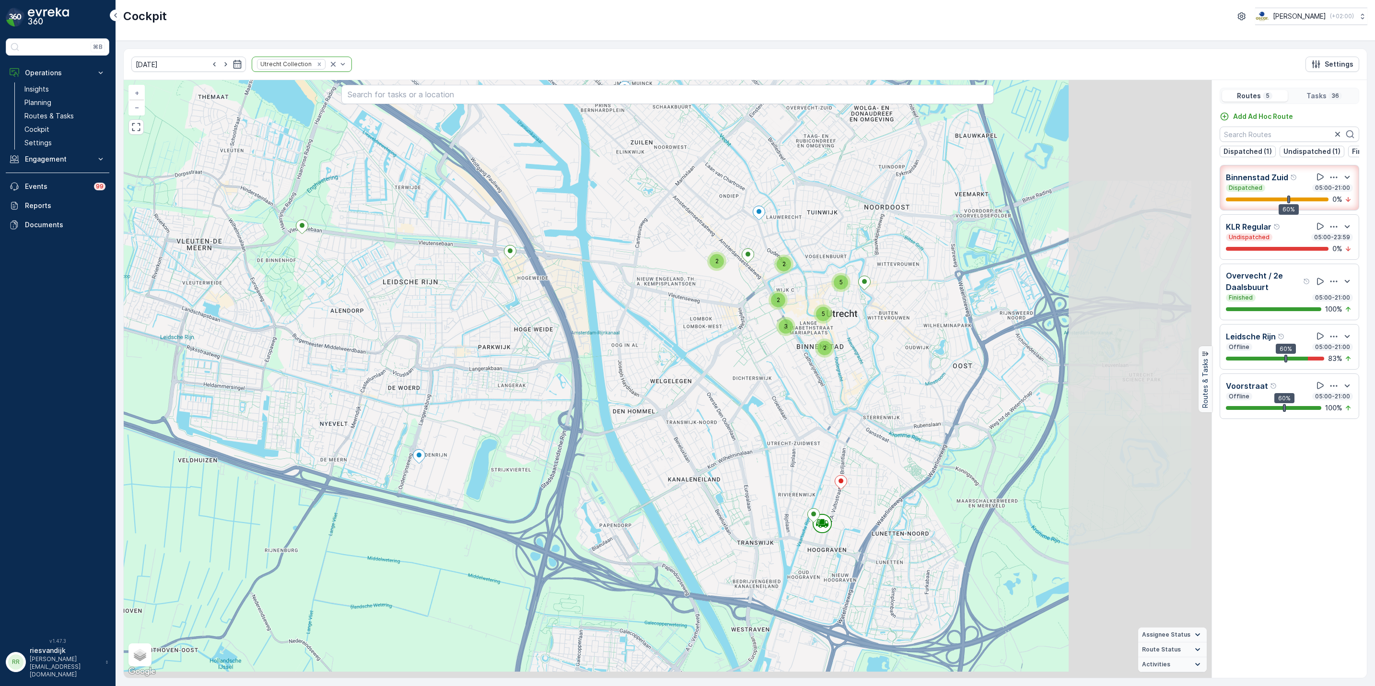
drag, startPoint x: 806, startPoint y: 341, endPoint x: 623, endPoint y: 337, distance: 182.3
click at [623, 337] on div "2 2 2 2 3 2 5 2 5 + − Satellite Roadmap Terrain Hybrid Leaflet Keyboard shortcu…" at bounding box center [668, 379] width 1088 height 598
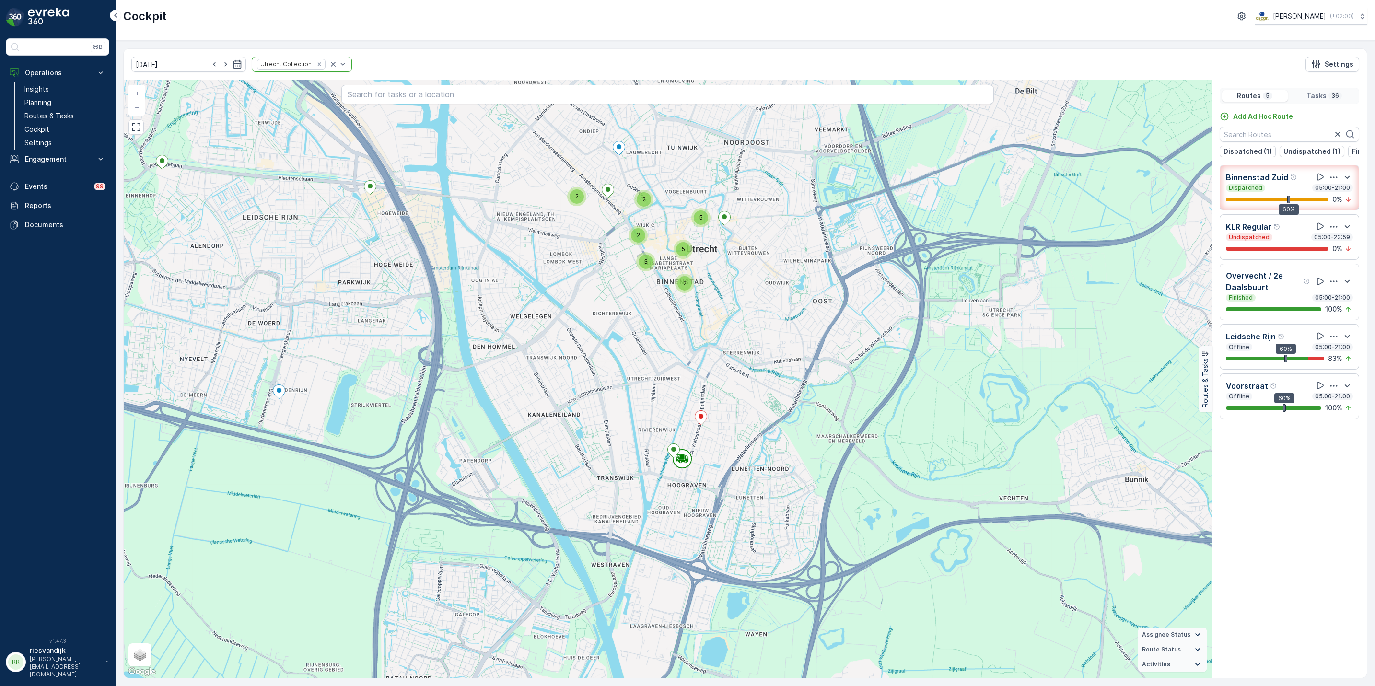
drag, startPoint x: 763, startPoint y: 455, endPoint x: 738, endPoint y: 377, distance: 81.4
click at [749, 361] on div "2 2 2 2 3 2 5 2 5 + − Satellite Roadmap Terrain Hybrid Leaflet Keyboard shortcu…" at bounding box center [668, 379] width 1088 height 598
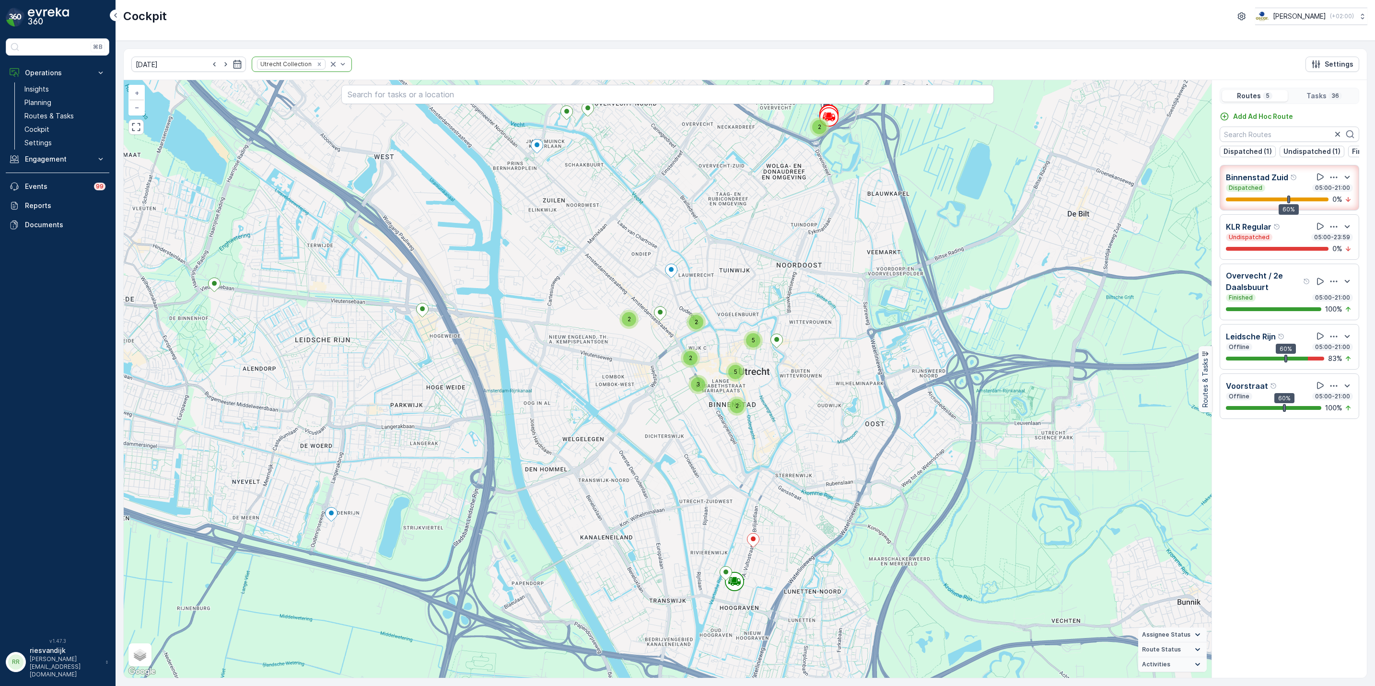
drag, startPoint x: 767, startPoint y: 323, endPoint x: 804, endPoint y: 430, distance: 113.7
click at [804, 430] on div "2 2 2 2 3 2 5 2 5 + − Satellite Roadmap Terrain Hybrid Leaflet Keyboard shortcu…" at bounding box center [668, 379] width 1088 height 598
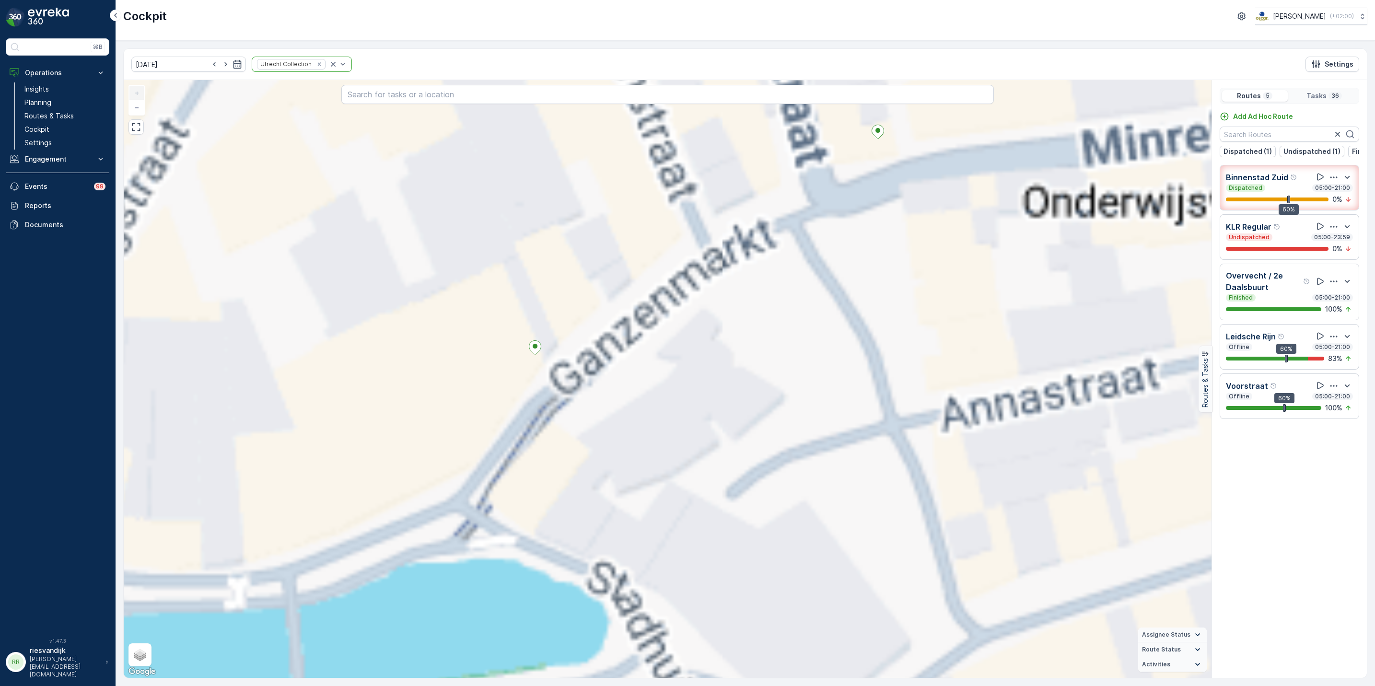
drag, startPoint x: 862, startPoint y: 462, endPoint x: 761, endPoint y: 268, distance: 218.8
click at [780, 302] on div "2 2 2 2 2 2 2 2 2 + − Satellite Roadmap Terrain Hybrid Leaflet Keyboard shortcu…" at bounding box center [668, 379] width 1088 height 598
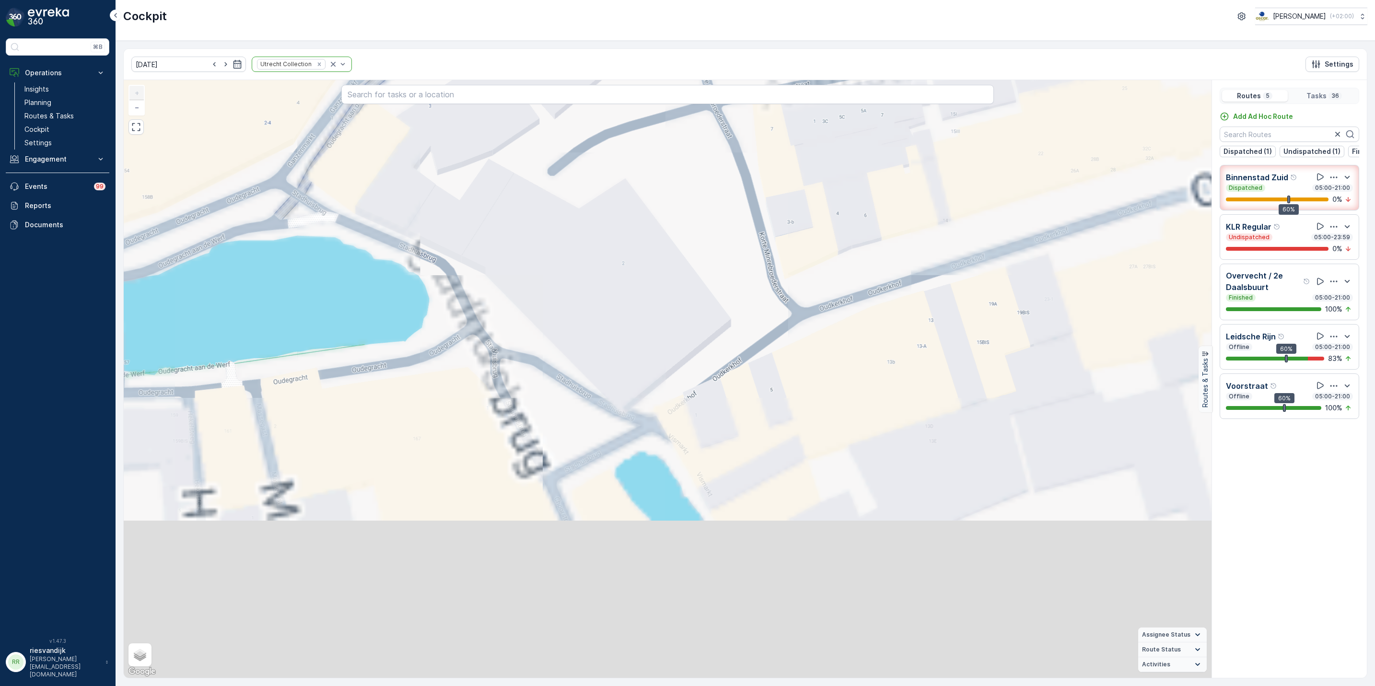
click at [793, 265] on div "2 2 + − Satellite Roadmap Terrain Hybrid Leaflet Keyboard shortcuts Map Data Ma…" at bounding box center [668, 379] width 1088 height 598
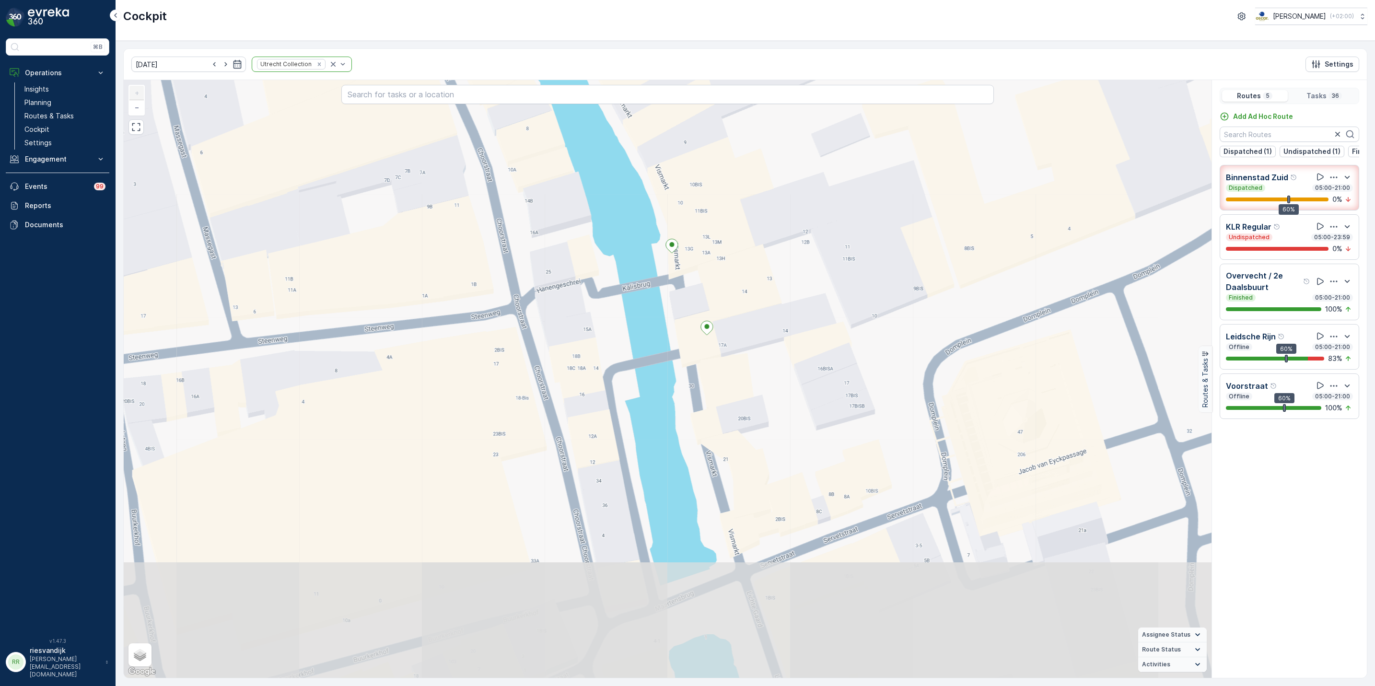
drag, startPoint x: 833, startPoint y: 195, endPoint x: 838, endPoint y: 171, distance: 23.9
click at [838, 171] on div "2 2 + − Satellite Roadmap Terrain Hybrid Leaflet Keyboard shortcuts Map Data Ma…" at bounding box center [668, 379] width 1088 height 598
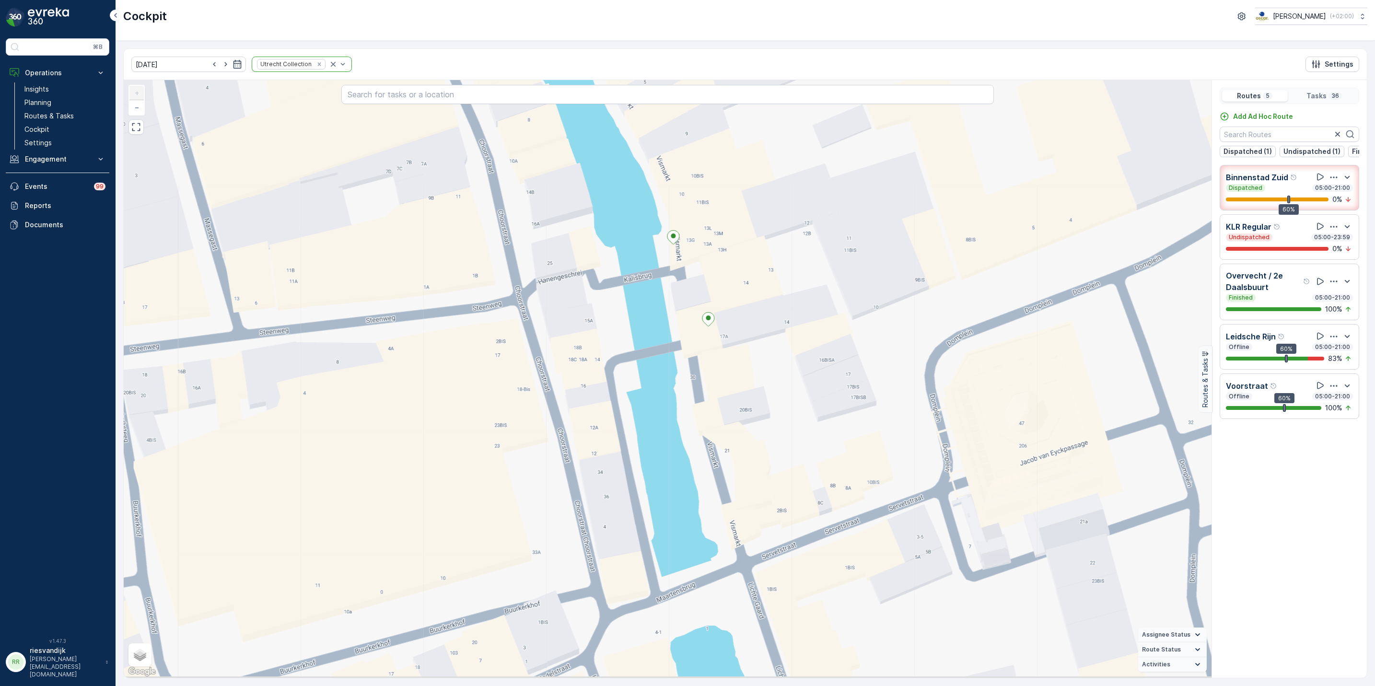
drag, startPoint x: 757, startPoint y: 288, endPoint x: 1033, endPoint y: 222, distance: 284.0
click at [1026, 225] on div "2 2 + − Satellite Roadmap Terrain Hybrid Leaflet Keyboard shortcuts Map Data Ma…" at bounding box center [668, 379] width 1088 height 598
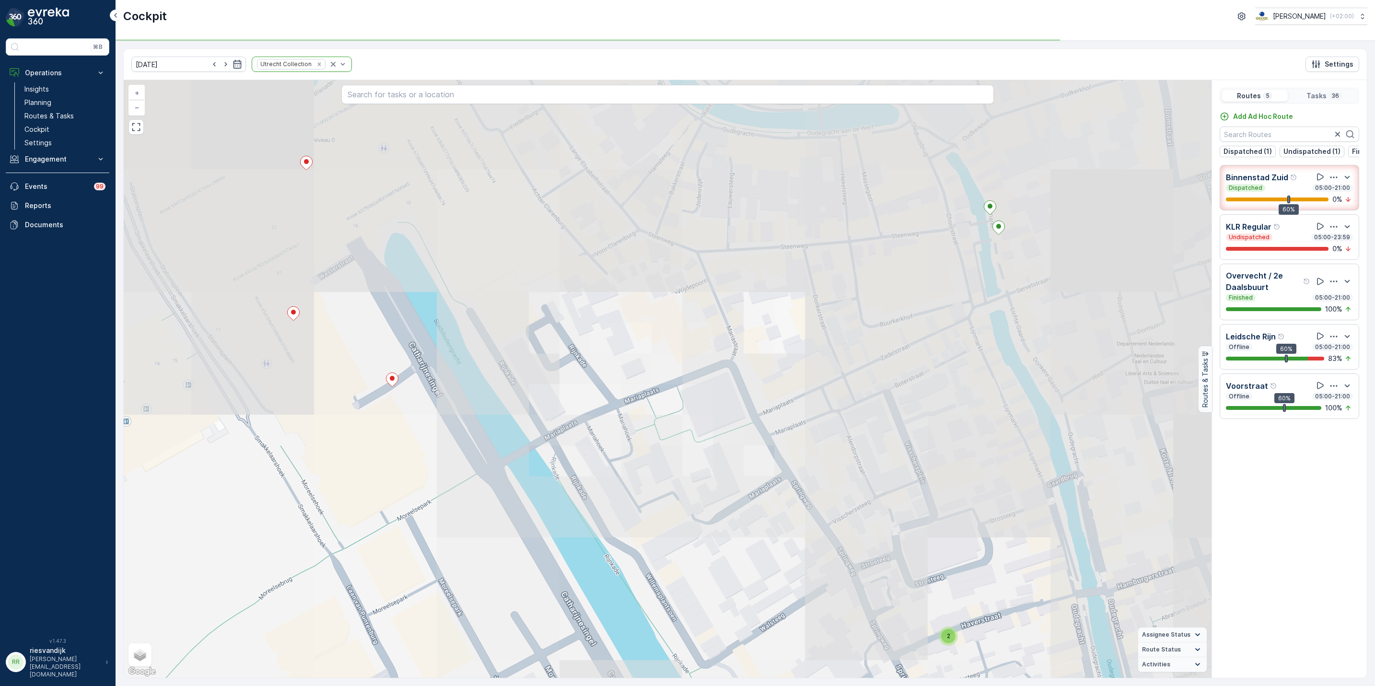
click at [783, 244] on div "2 2 2 2 + − Satellite Roadmap Terrain Hybrid Leaflet Keyboard shortcuts Map Dat…" at bounding box center [668, 379] width 1088 height 598
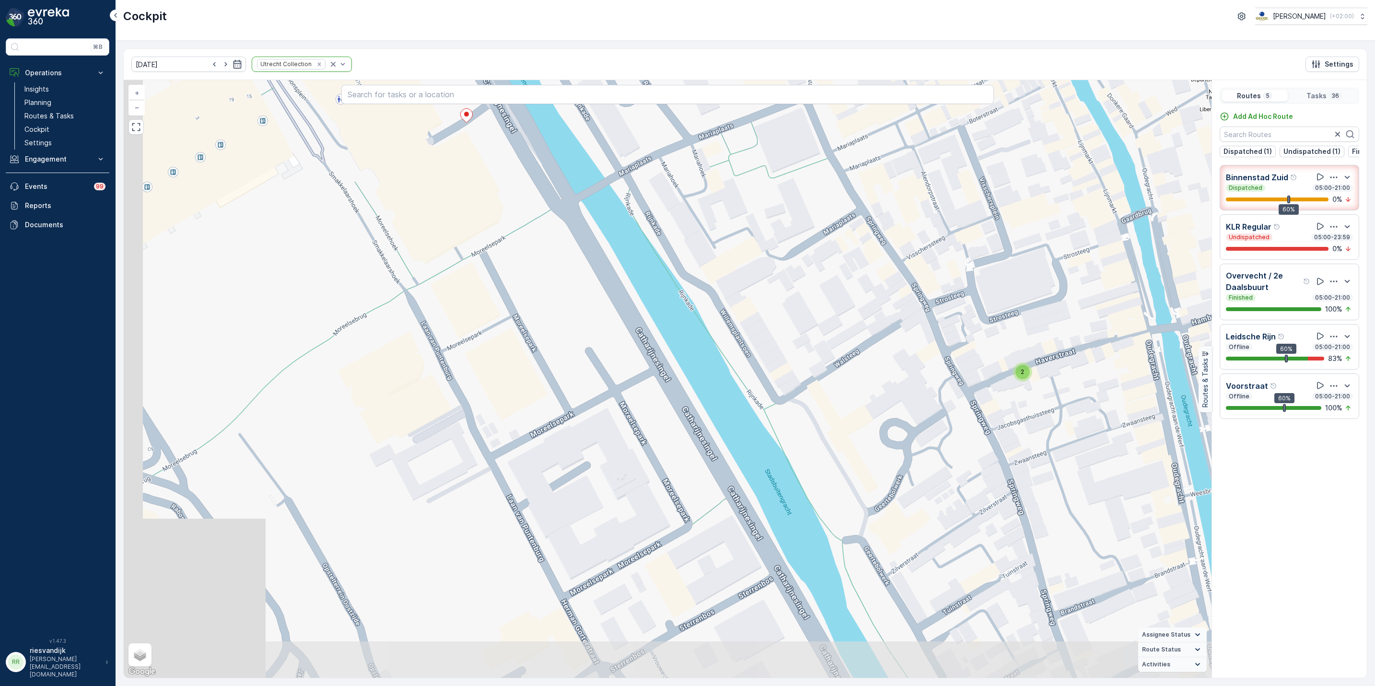
drag, startPoint x: 877, startPoint y: 398, endPoint x: 918, endPoint y: 368, distance: 50.3
click at [1094, 393] on div "2 2 2 2 + − Satellite Roadmap Terrain Hybrid Leaflet Keyboard shortcuts Map Dat…" at bounding box center [668, 379] width 1088 height 598
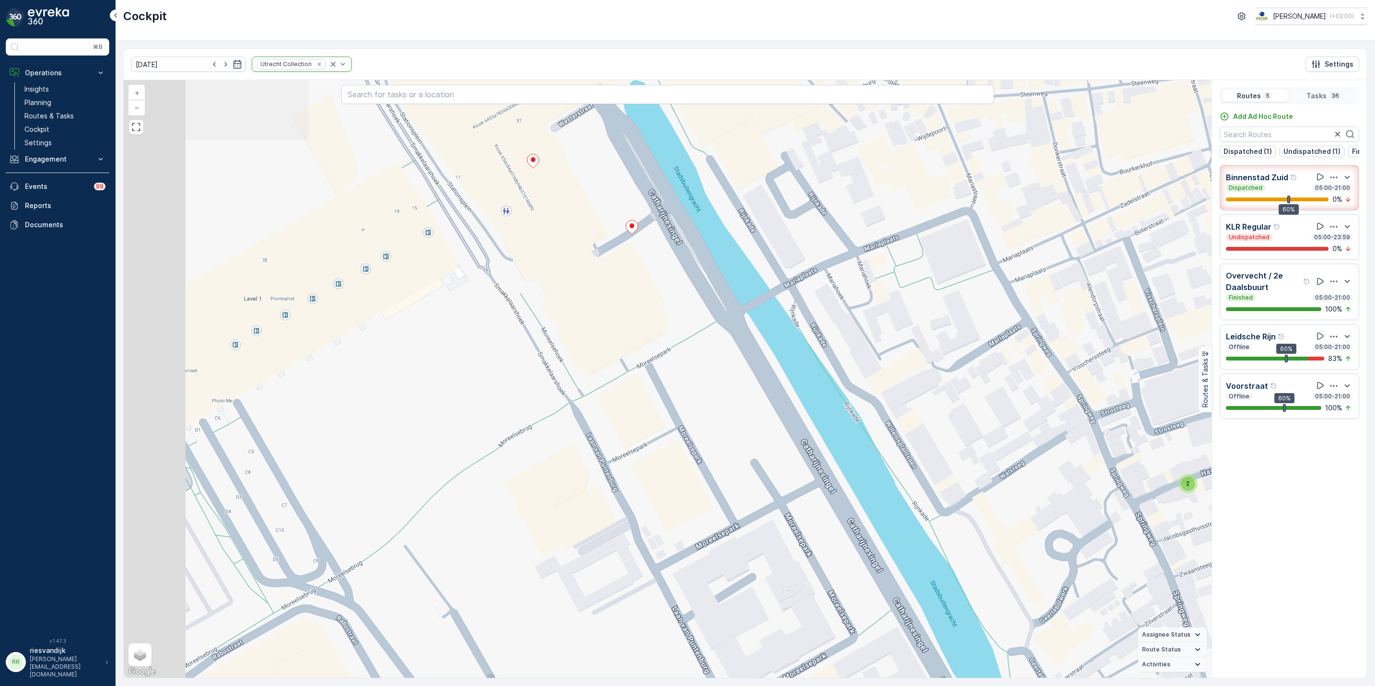
drag, startPoint x: 534, startPoint y: 268, endPoint x: 803, endPoint y: 398, distance: 298.7
click at [813, 420] on div "2 2 2 2 + − Satellite Roadmap Terrain Hybrid Leaflet Keyboard shortcuts Map Dat…" at bounding box center [668, 379] width 1088 height 598
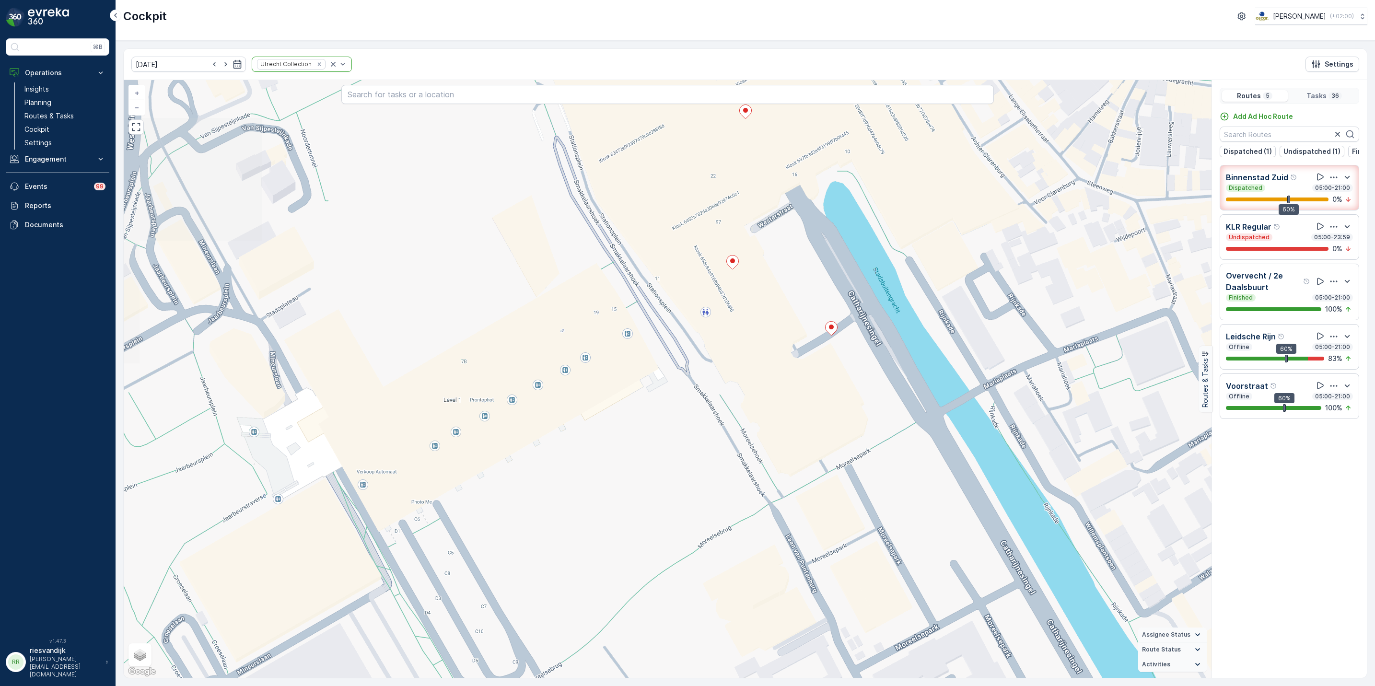
drag, startPoint x: 728, startPoint y: 337, endPoint x: 830, endPoint y: 400, distance: 120.2
click at [830, 398] on div "2 2 2 2 + − Satellite Roadmap Terrain Hybrid Leaflet Keyboard shortcuts Map Dat…" at bounding box center [668, 379] width 1088 height 598
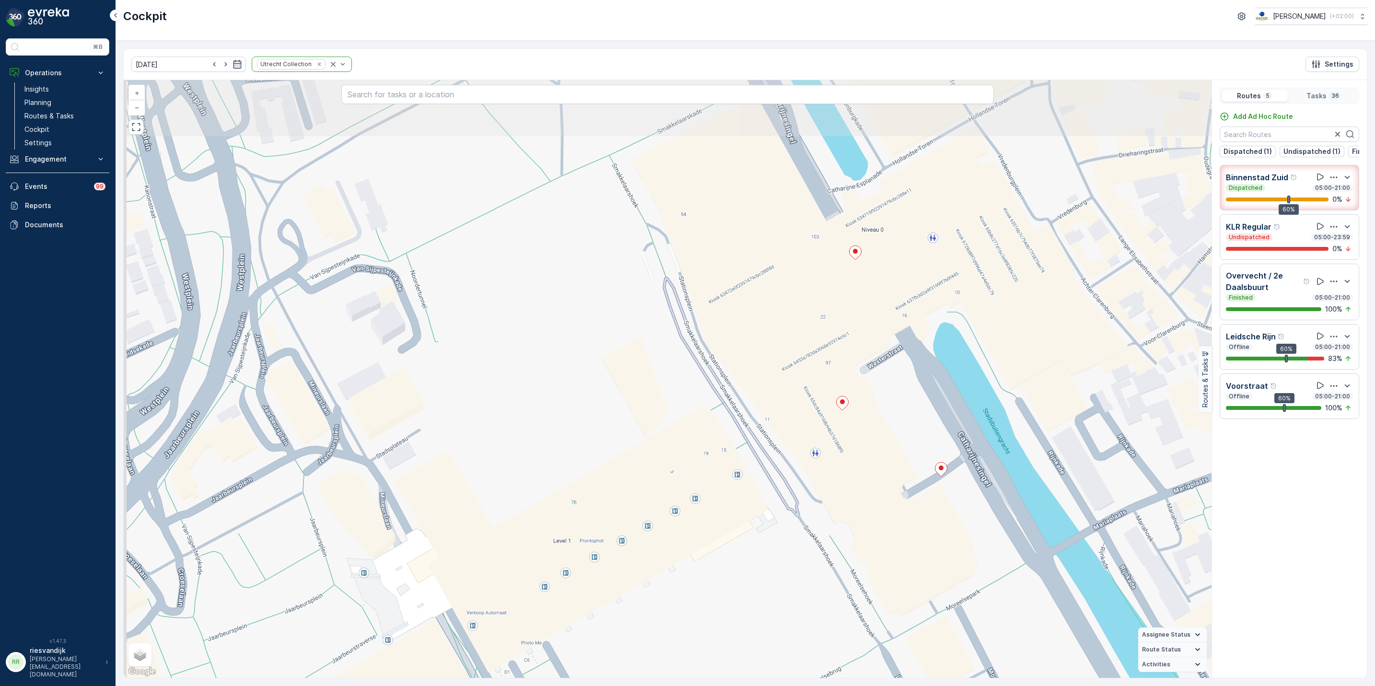
drag, startPoint x: 717, startPoint y: 279, endPoint x: 725, endPoint y: 362, distance: 82.9
click at [724, 366] on div "2 2 2 2 + − Satellite Roadmap Terrain Hybrid Leaflet Keyboard shortcuts Map Dat…" at bounding box center [668, 379] width 1088 height 598
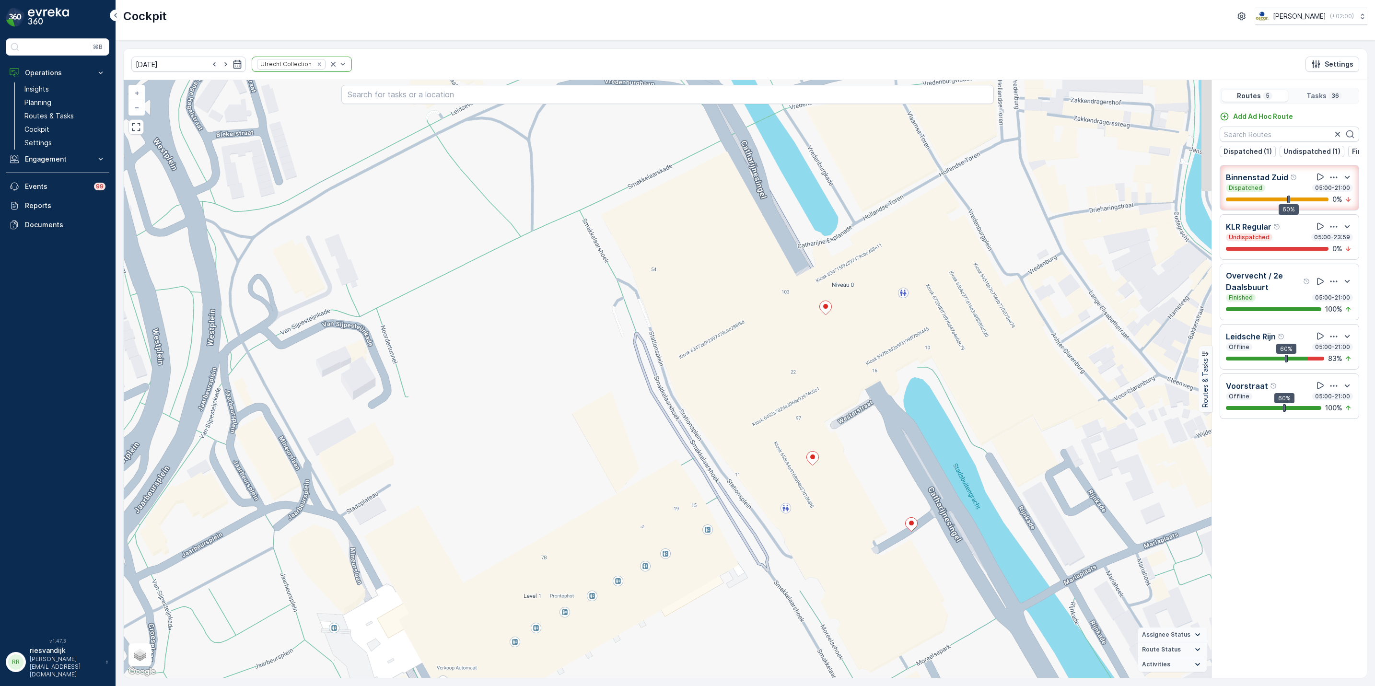
drag, startPoint x: 765, startPoint y: 337, endPoint x: 702, endPoint y: 349, distance: 63.9
click at [702, 349] on div "2 2 2 2 + − Satellite Roadmap Terrain Hybrid Leaflet Keyboard shortcuts Map Dat…" at bounding box center [668, 379] width 1088 height 598
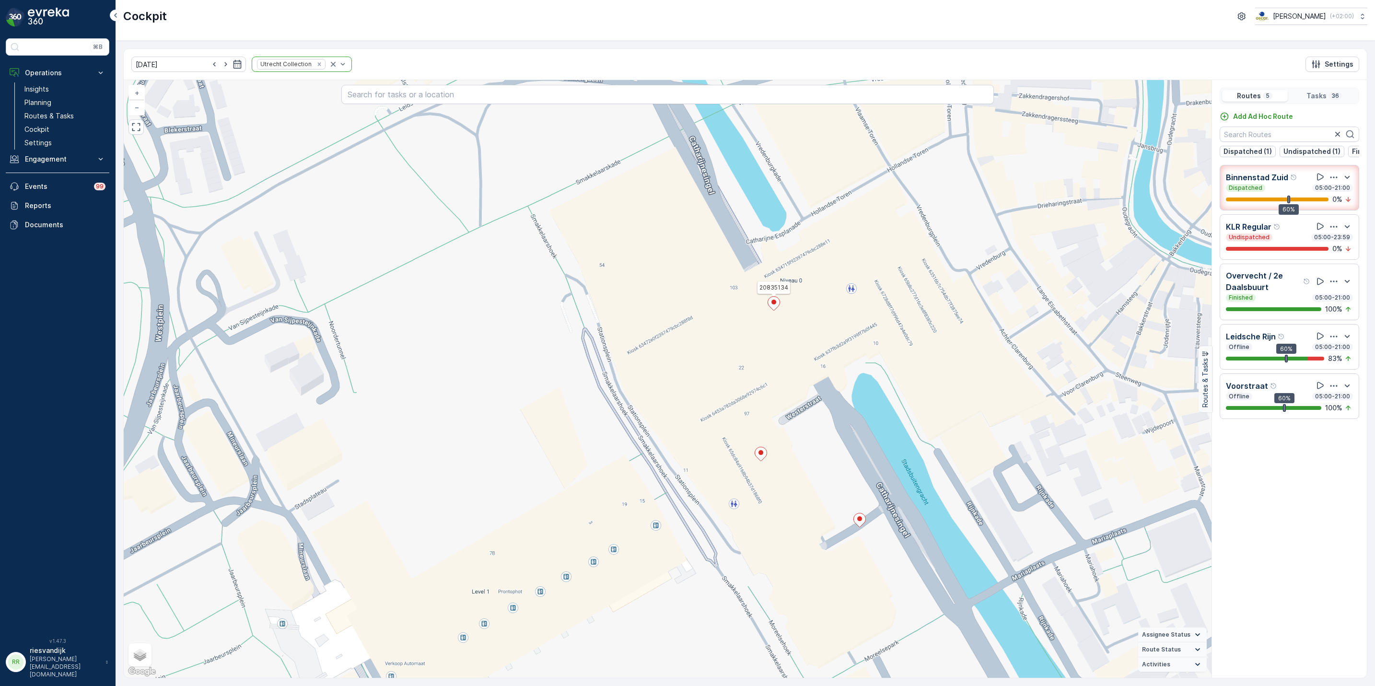
click at [779, 307] on icon at bounding box center [774, 303] width 12 height 14
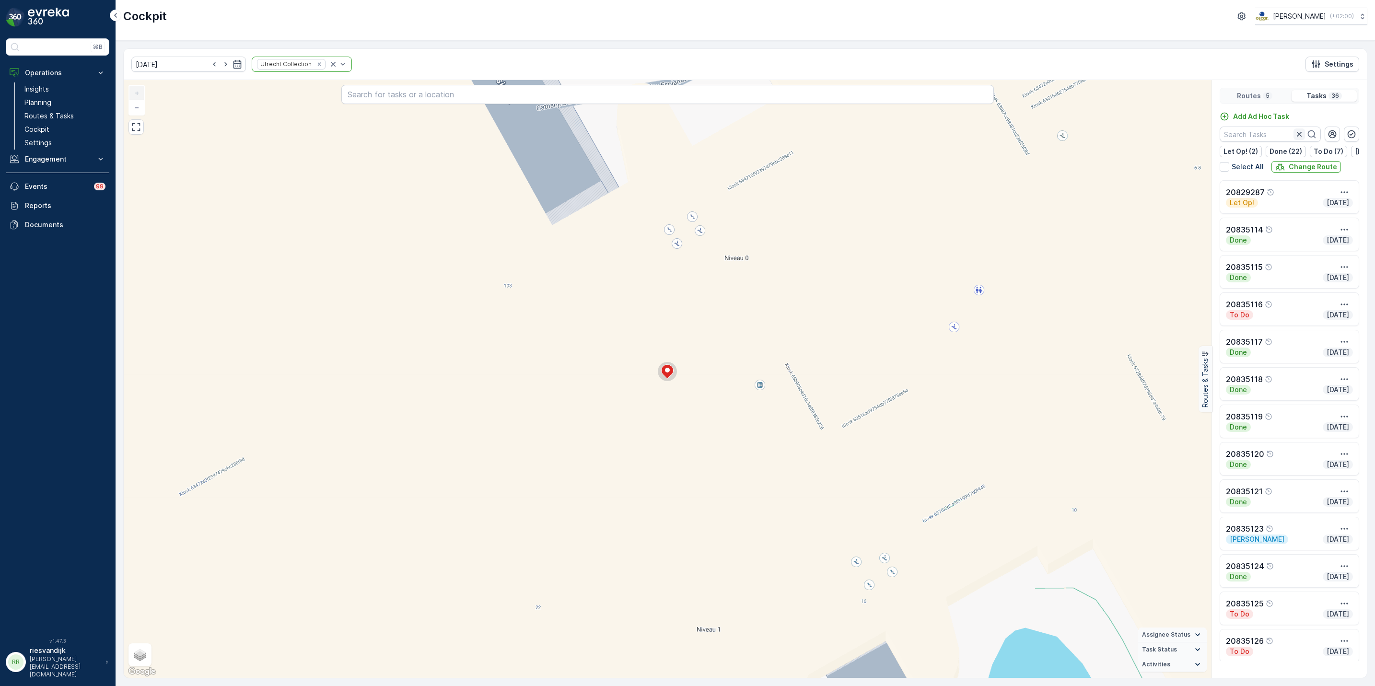
click at [1295, 138] on icon "button" at bounding box center [1300, 134] width 10 height 10
click at [1297, 137] on icon "button" at bounding box center [1300, 134] width 10 height 10
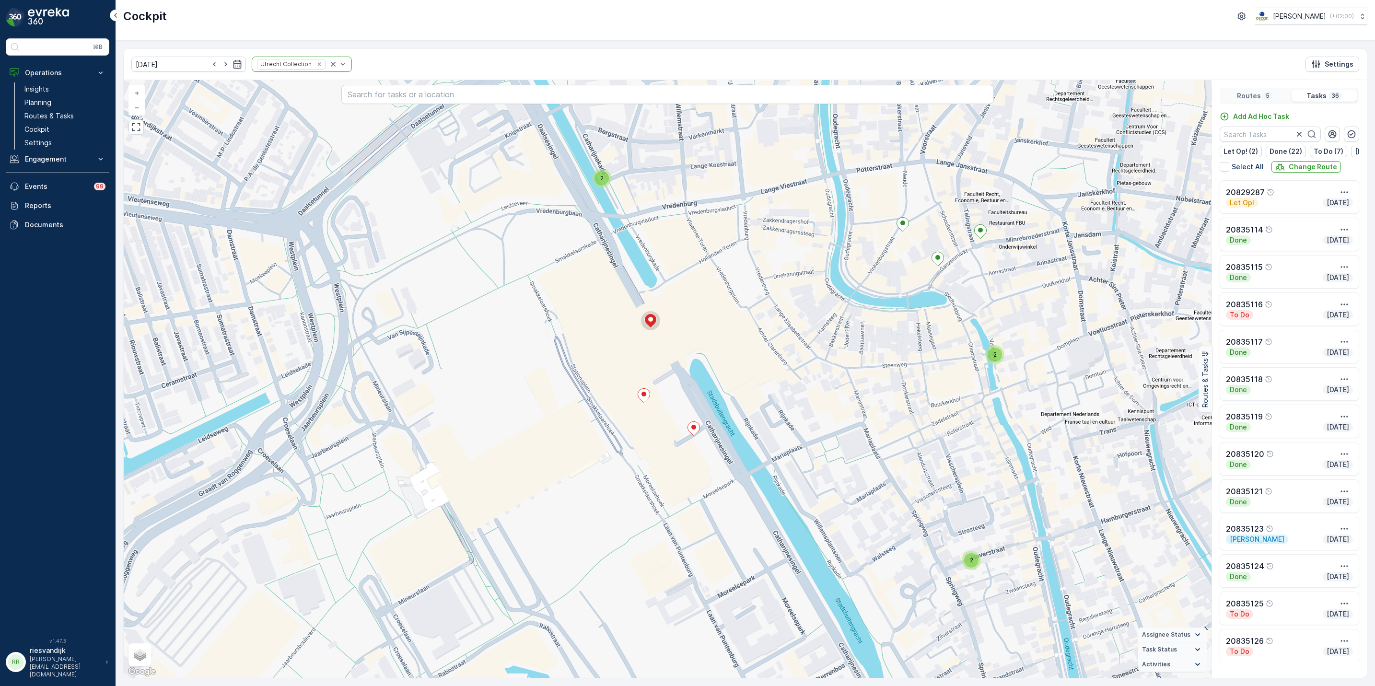
click at [603, 184] on div "2" at bounding box center [602, 178] width 14 height 14
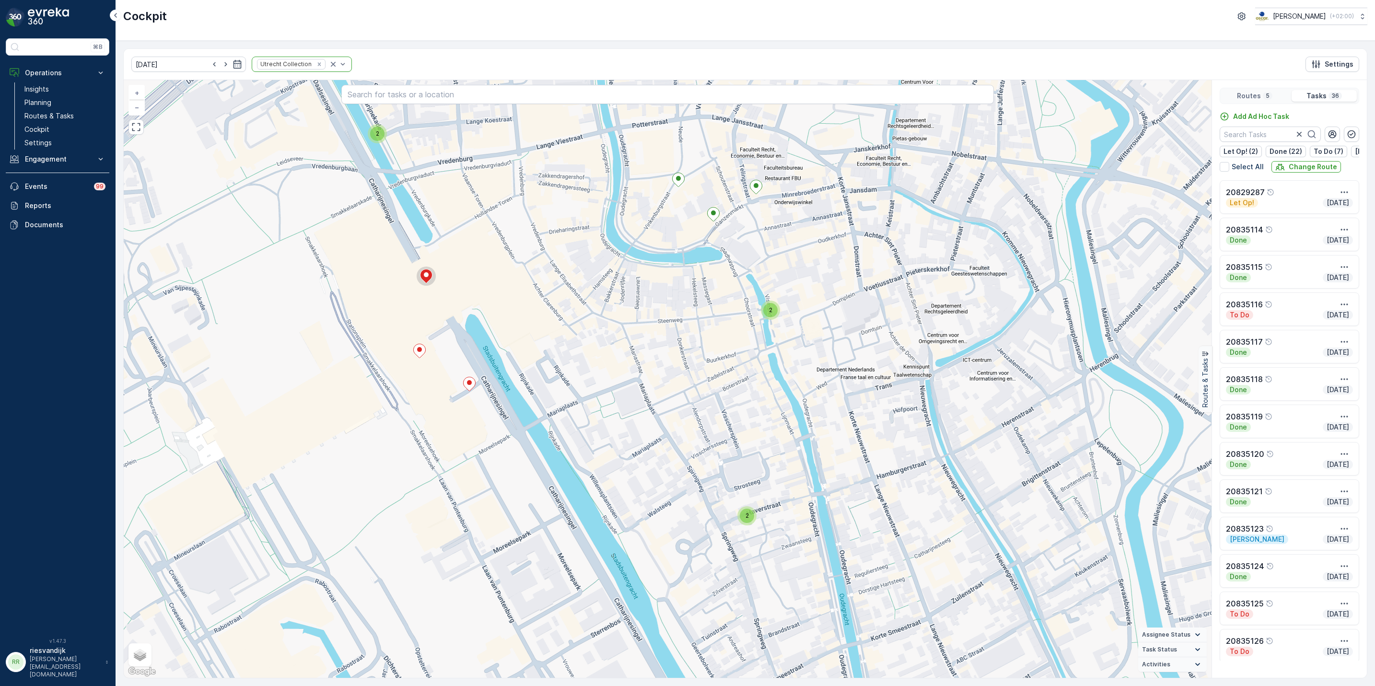
drag, startPoint x: 623, startPoint y: 297, endPoint x: 485, endPoint y: 178, distance: 181.9
click at [485, 178] on div "2 2 2 2 2 2 2 + − Satellite Roadmap Terrain Hybrid Leaflet Keyboard shortcuts M…" at bounding box center [668, 379] width 1088 height 598
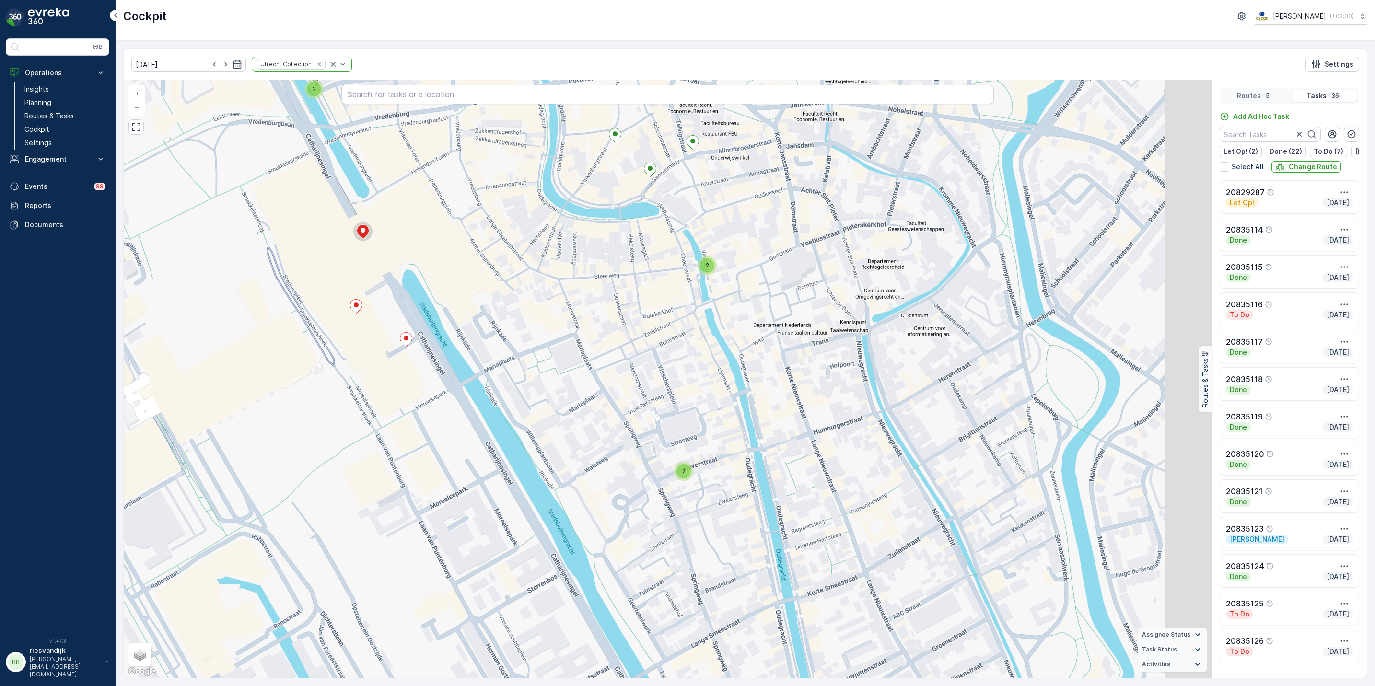
drag, startPoint x: 600, startPoint y: 235, endPoint x: 537, endPoint y: 220, distance: 65.0
click at [537, 220] on div "2 2 2 2 2 2 2 + − Satellite Roadmap Terrain Hybrid Leaflet Keyboard shortcuts M…" at bounding box center [668, 379] width 1088 height 598
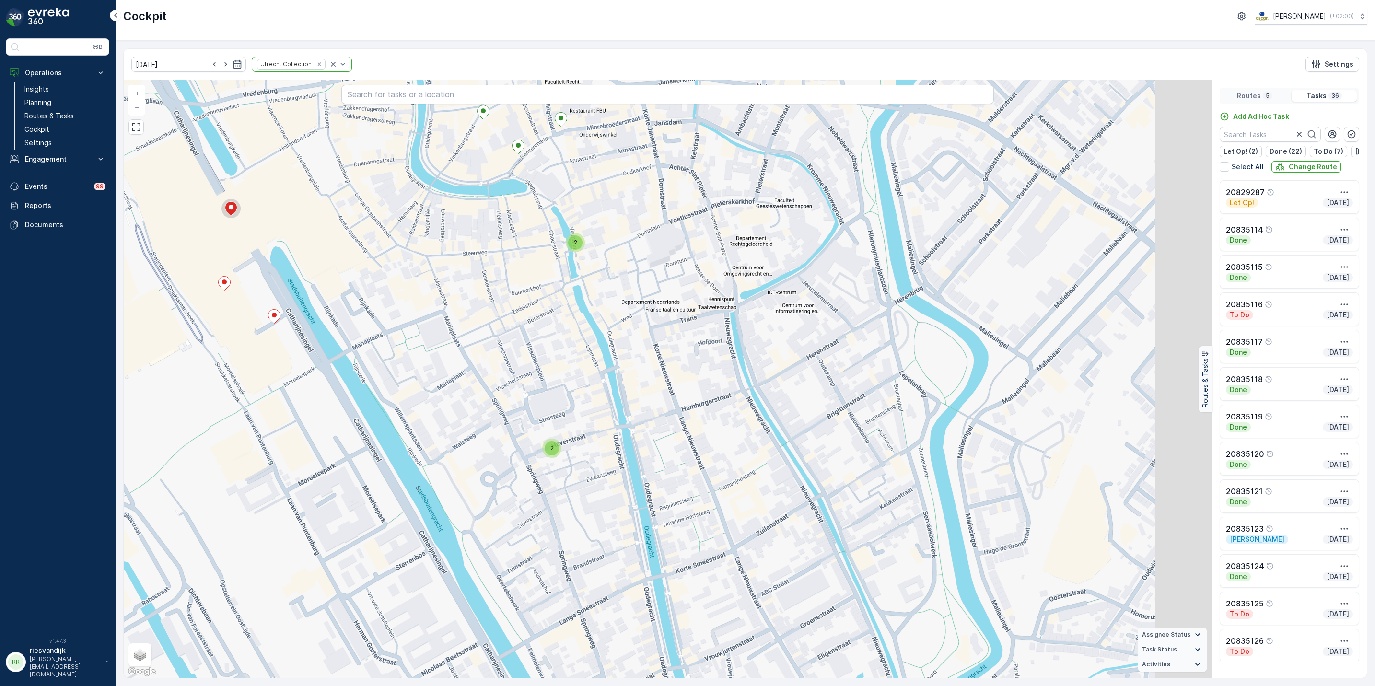
drag, startPoint x: 725, startPoint y: 246, endPoint x: 693, endPoint y: 246, distance: 32.1
click at [693, 246] on div "2 2 2 2 2 2 2 + − Satellite Roadmap Terrain Hybrid Leaflet Keyboard shortcuts M…" at bounding box center [668, 379] width 1088 height 598
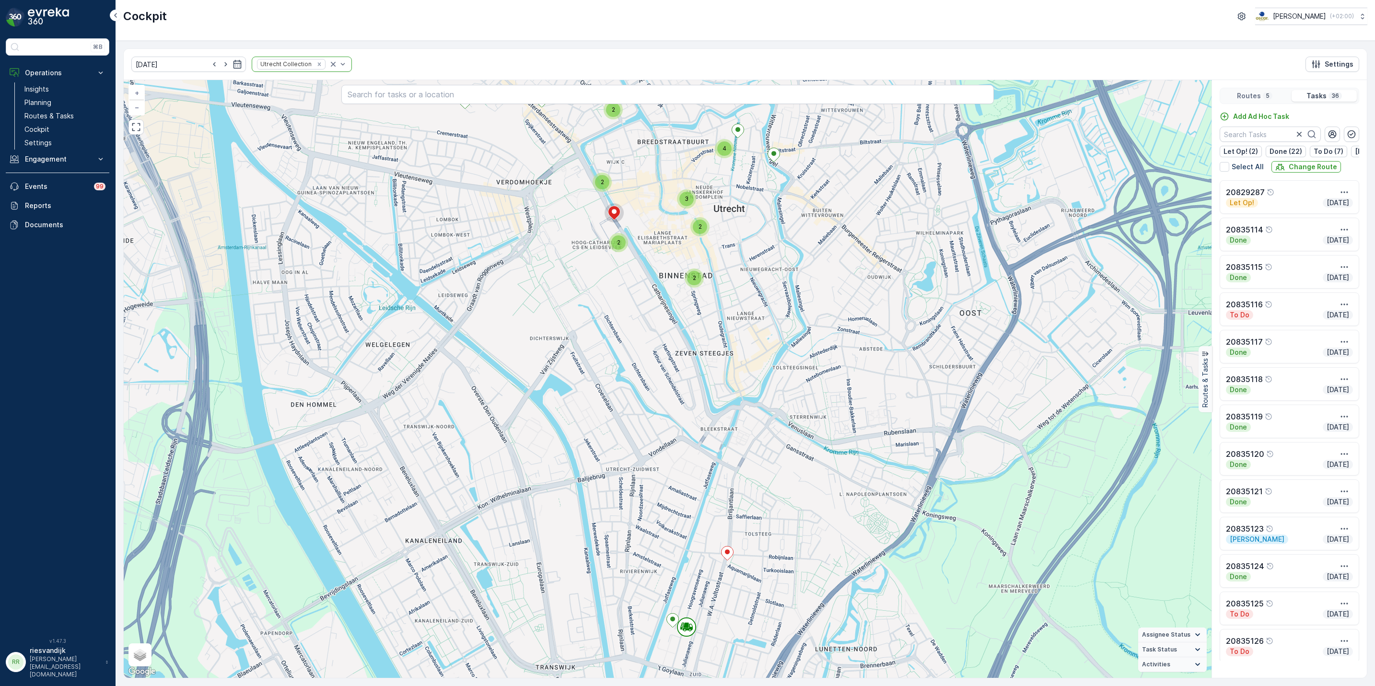
drag, startPoint x: 786, startPoint y: 315, endPoint x: 767, endPoint y: 252, distance: 65.5
click at [767, 253] on div "2 2 2 2 2 4 2 2 3 + − Satellite Roadmap Terrain Hybrid Leaflet Keyboard shortcu…" at bounding box center [668, 379] width 1088 height 598
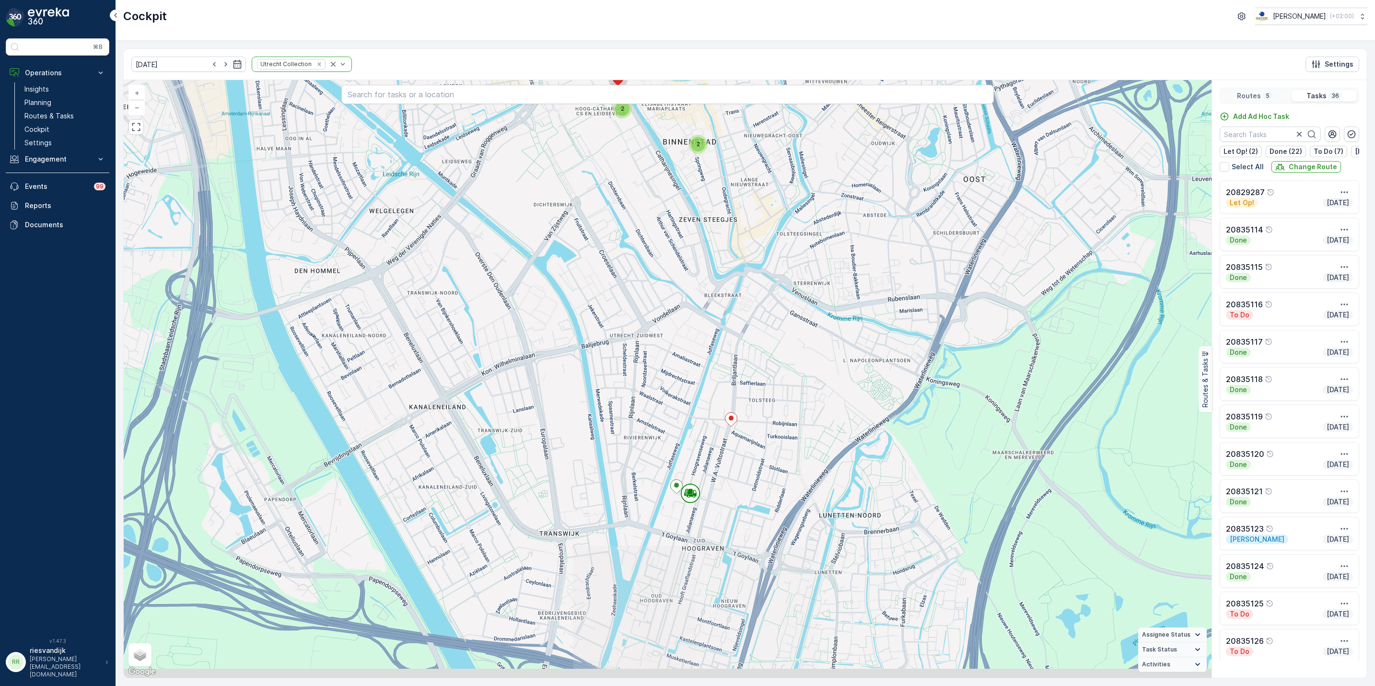
drag, startPoint x: 797, startPoint y: 333, endPoint x: 842, endPoint y: 221, distance: 120.7
click at [842, 221] on div "2 2 2 2 2 4 2 2 3 + − Satellite Roadmap Terrain Hybrid Leaflet Keyboard shortcu…" at bounding box center [668, 379] width 1088 height 598
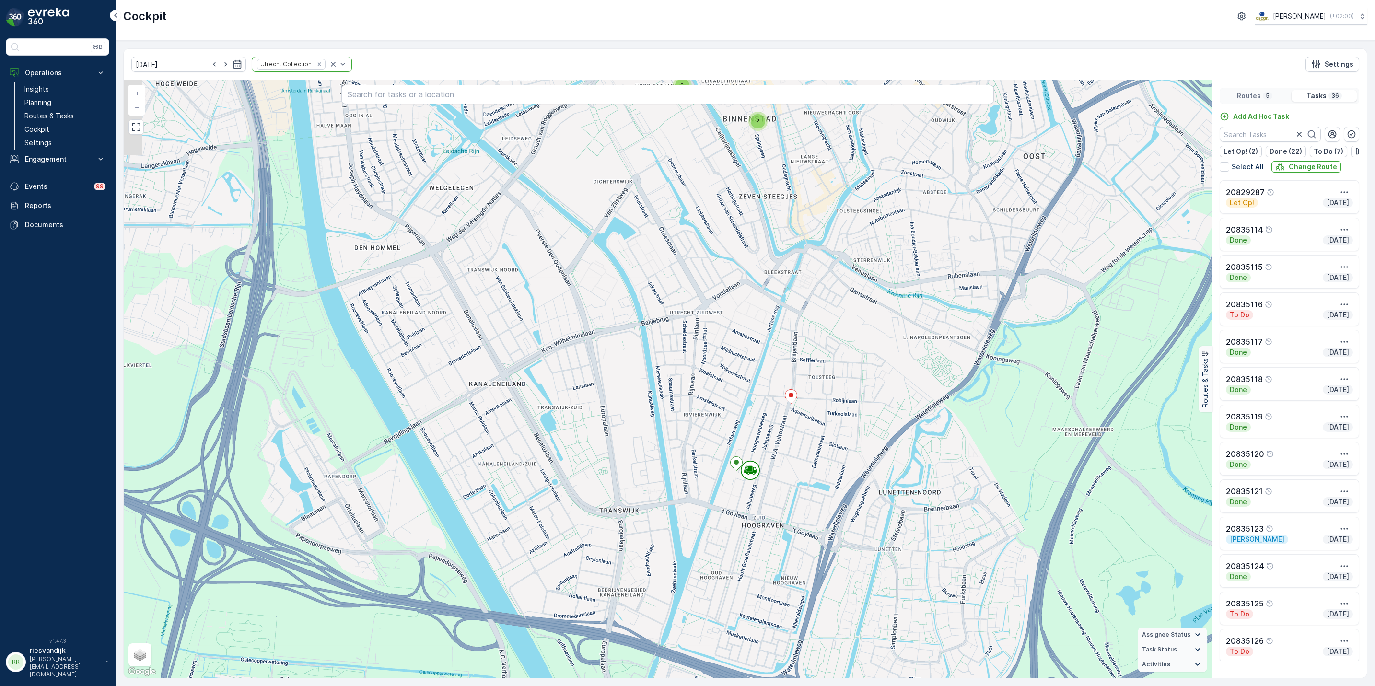
drag, startPoint x: 772, startPoint y: 347, endPoint x: 785, endPoint y: 617, distance: 270.3
click at [785, 577] on div "2 2 2 2 2 4 2 2 3 + − Satellite Roadmap Terrain Hybrid Leaflet Keyboard shortcu…" at bounding box center [668, 379] width 1088 height 598
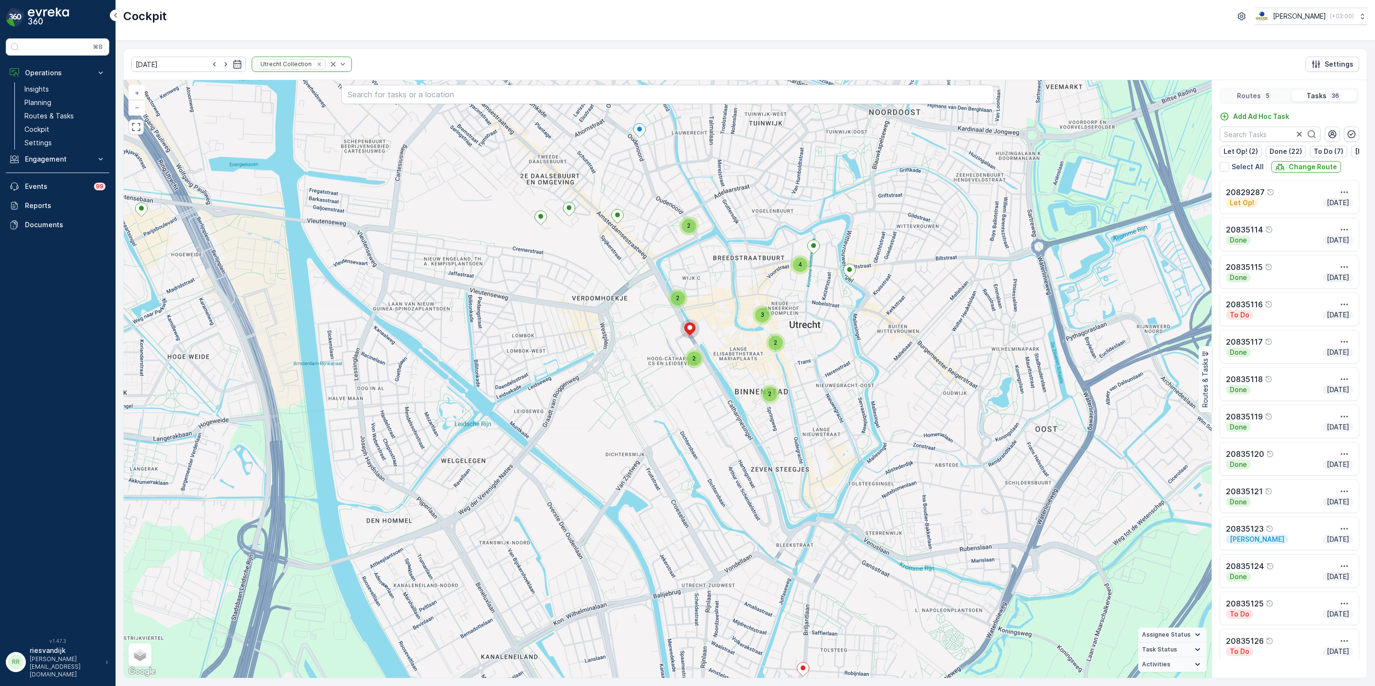
drag, startPoint x: 582, startPoint y: 301, endPoint x: 616, endPoint y: 379, distance: 85.0
click at [616, 386] on div "2 2 2 2 2 4 2 2 3 + − Satellite Roadmap Terrain Hybrid Leaflet Keyboard shortcu…" at bounding box center [668, 379] width 1088 height 598
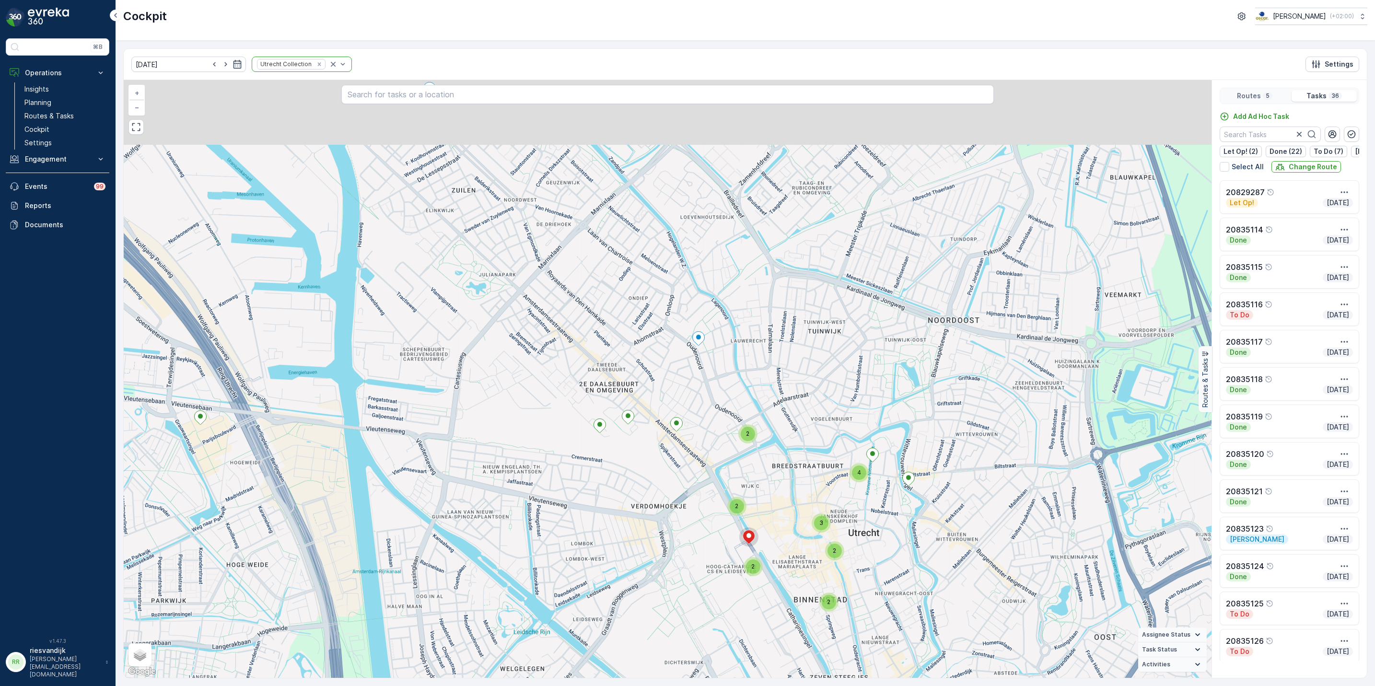
drag, startPoint x: 623, startPoint y: 247, endPoint x: 639, endPoint y: 331, distance: 84.9
click at [639, 331] on div "2 2 2 2 2 4 2 2 3 + − Satellite Roadmap Terrain Hybrid Leaflet Keyboard shortcu…" at bounding box center [668, 379] width 1088 height 598
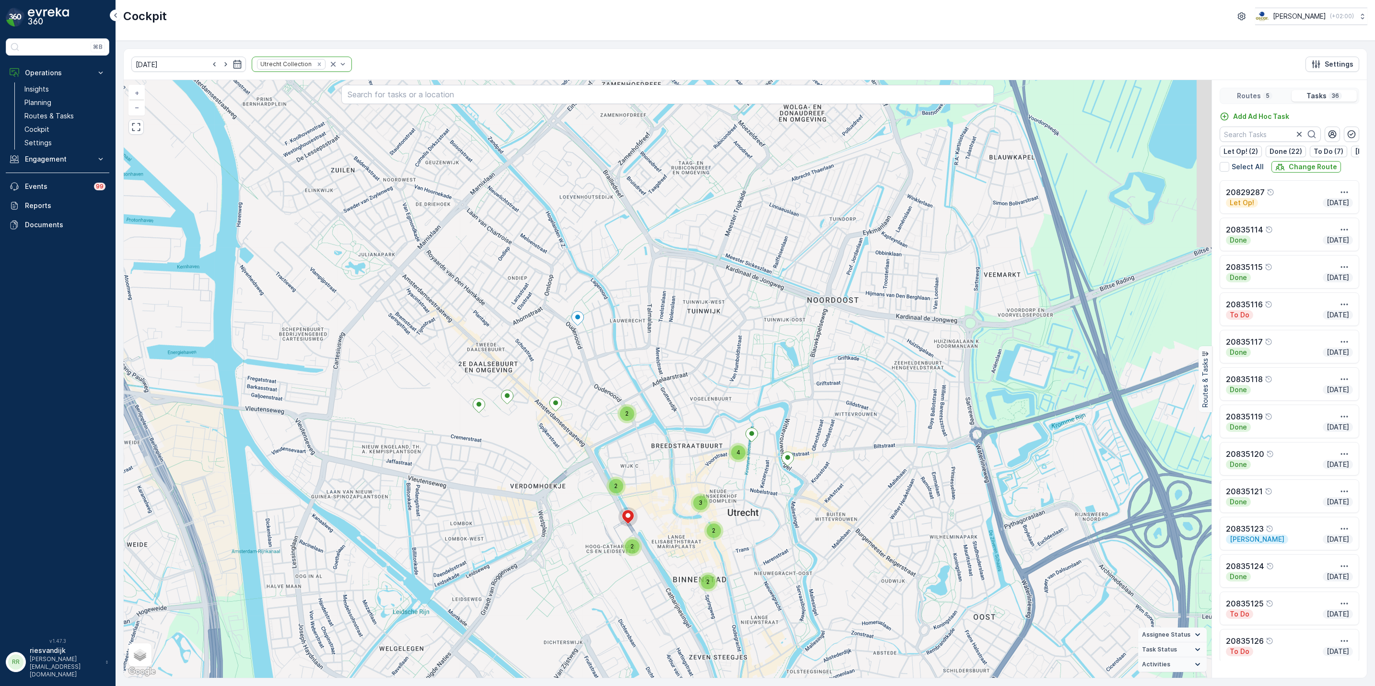
drag, startPoint x: 680, startPoint y: 315, endPoint x: 556, endPoint y: 283, distance: 128.6
click at [557, 287] on div "2 2 2 2 2 4 2 2 3 + − Satellite Roadmap Terrain Hybrid Leaflet Keyboard shortcu…" at bounding box center [668, 379] width 1088 height 598
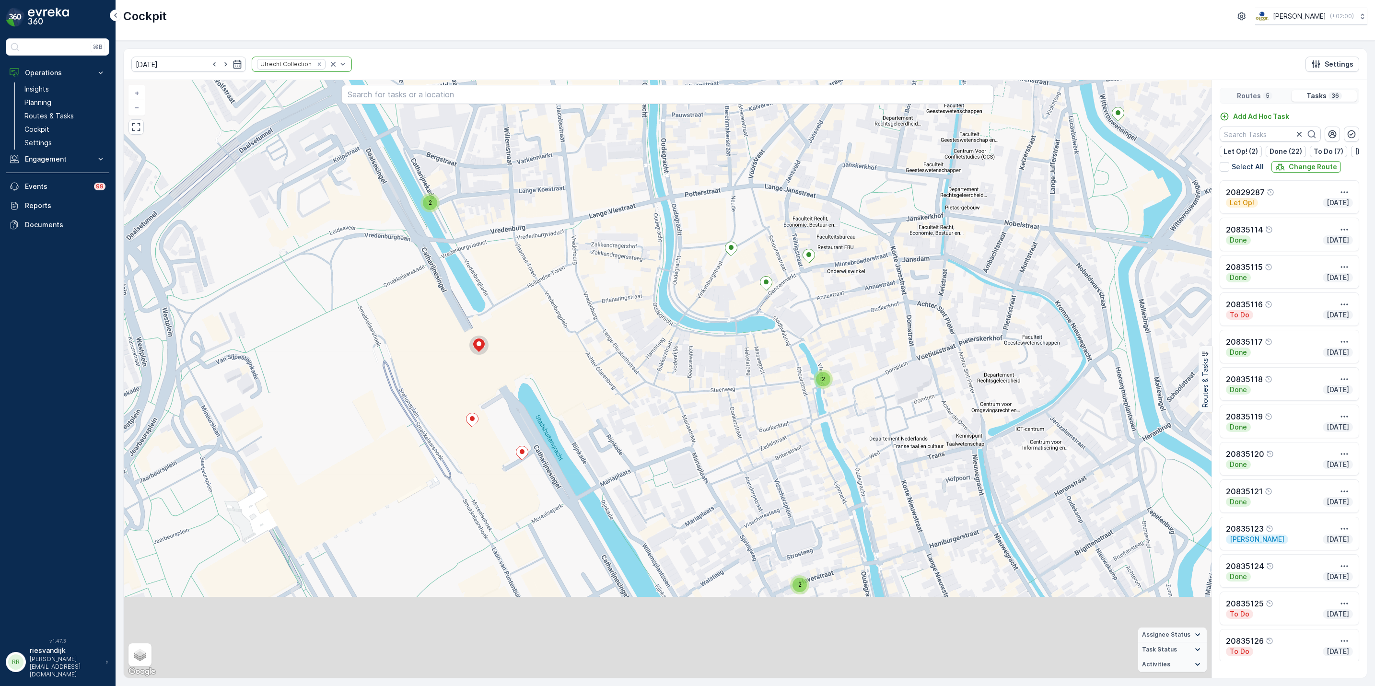
drag, startPoint x: 630, startPoint y: 387, endPoint x: 630, endPoint y: 344, distance: 43.2
click at [630, 344] on div "2 2 2 2 2 2 2 + − Satellite Roadmap Terrain Hybrid Leaflet Keyboard shortcuts M…" at bounding box center [668, 379] width 1088 height 598
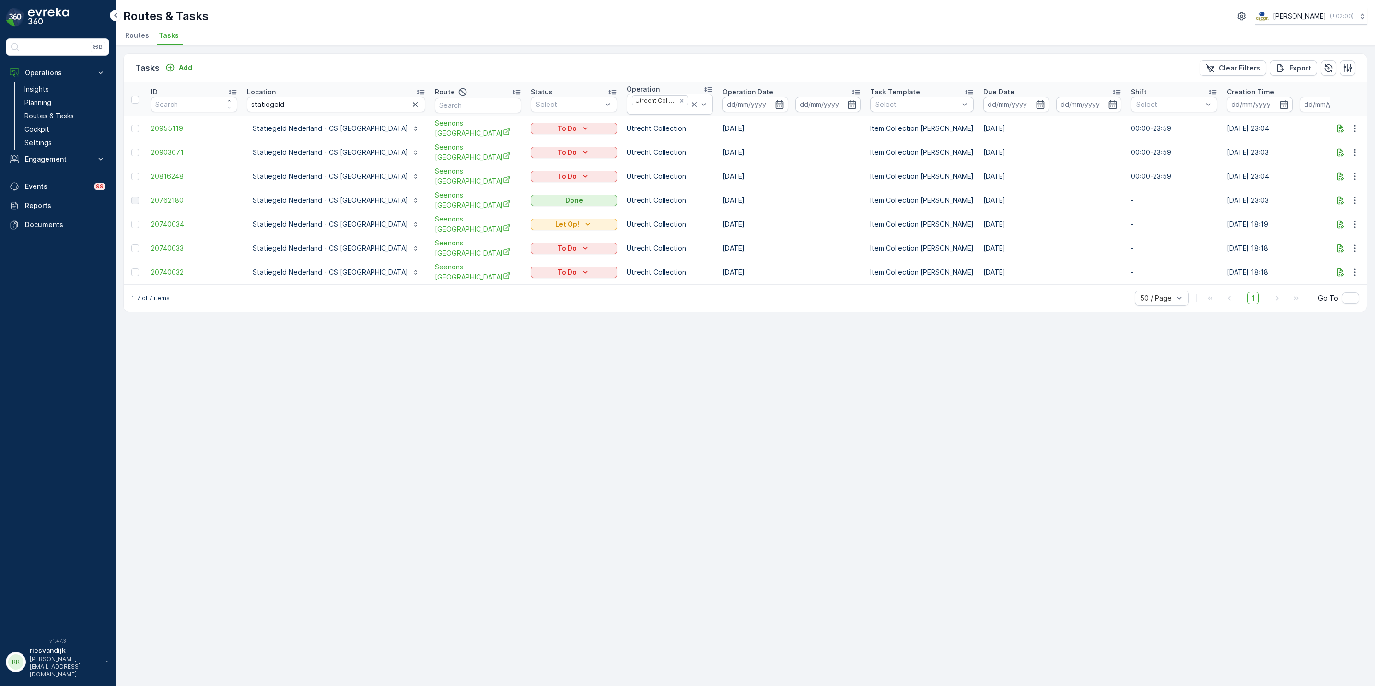
drag, startPoint x: 717, startPoint y: 173, endPoint x: 674, endPoint y: 175, distance: 43.2
click at [718, 175] on td "11.08.2025" at bounding box center [792, 176] width 148 height 24
click at [691, 382] on div "Tasks Add Clear Filters Export ID Location statiegeld Route Status Select Opera…" at bounding box center [746, 366] width 1260 height 641
click at [718, 175] on td "11.08.2025" at bounding box center [792, 176] width 148 height 24
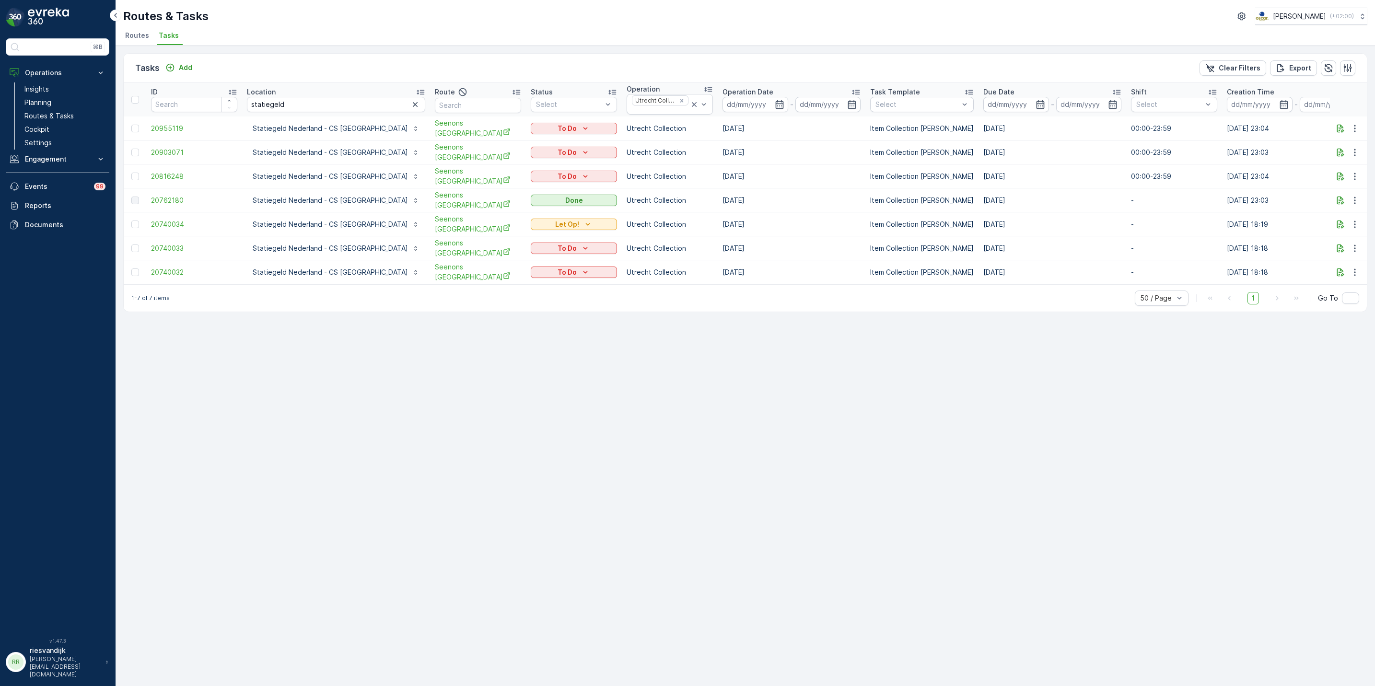
drag, startPoint x: 698, startPoint y: 175, endPoint x: 719, endPoint y: 177, distance: 21.2
click at [719, 177] on td "11.08.2025" at bounding box center [792, 176] width 148 height 24
click at [718, 177] on td "11.08.2025" at bounding box center [792, 176] width 148 height 24
click at [718, 175] on td "11.08.2025" at bounding box center [792, 176] width 148 height 24
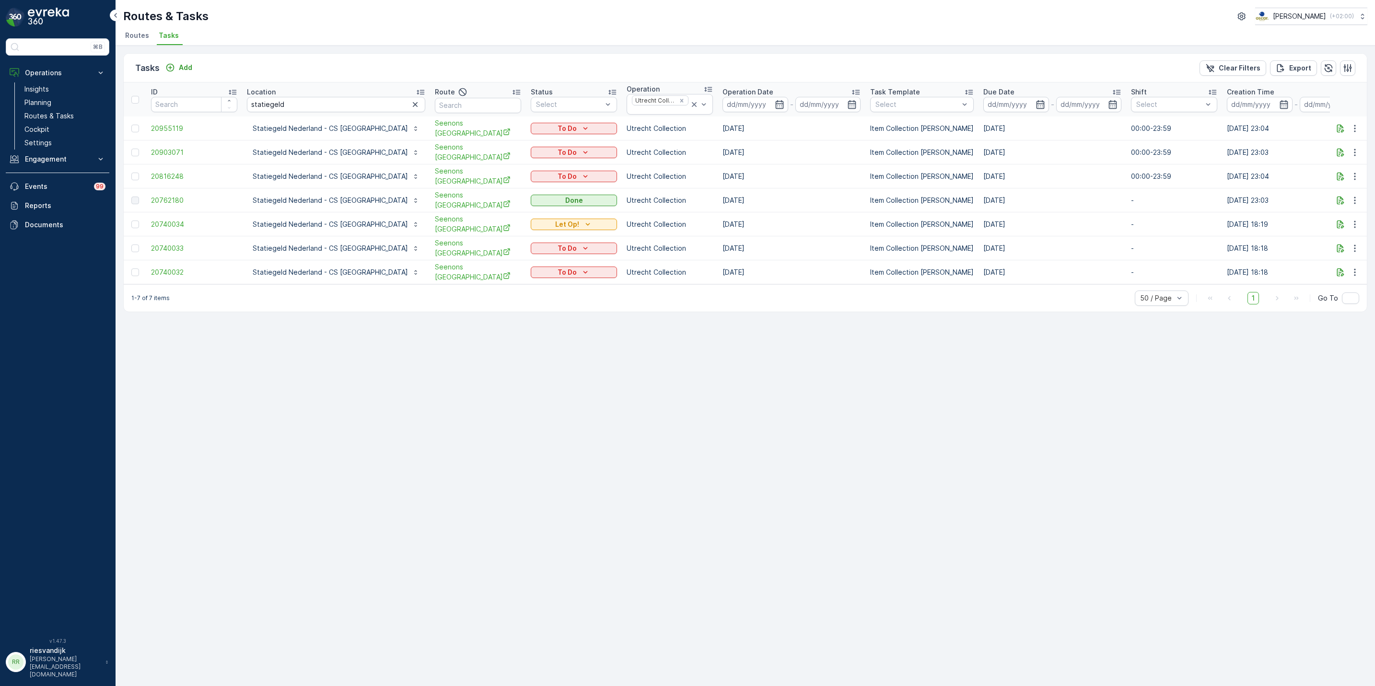
drag, startPoint x: 695, startPoint y: 175, endPoint x: 708, endPoint y: 178, distance: 13.3
click at [718, 178] on td "11.08.2025" at bounding box center [792, 176] width 148 height 24
click at [718, 175] on td "11.08.2025" at bounding box center [792, 176] width 148 height 24
click at [732, 176] on td "11.08.2025" at bounding box center [792, 176] width 148 height 24
click at [718, 173] on td "11.08.2025" at bounding box center [792, 176] width 148 height 24
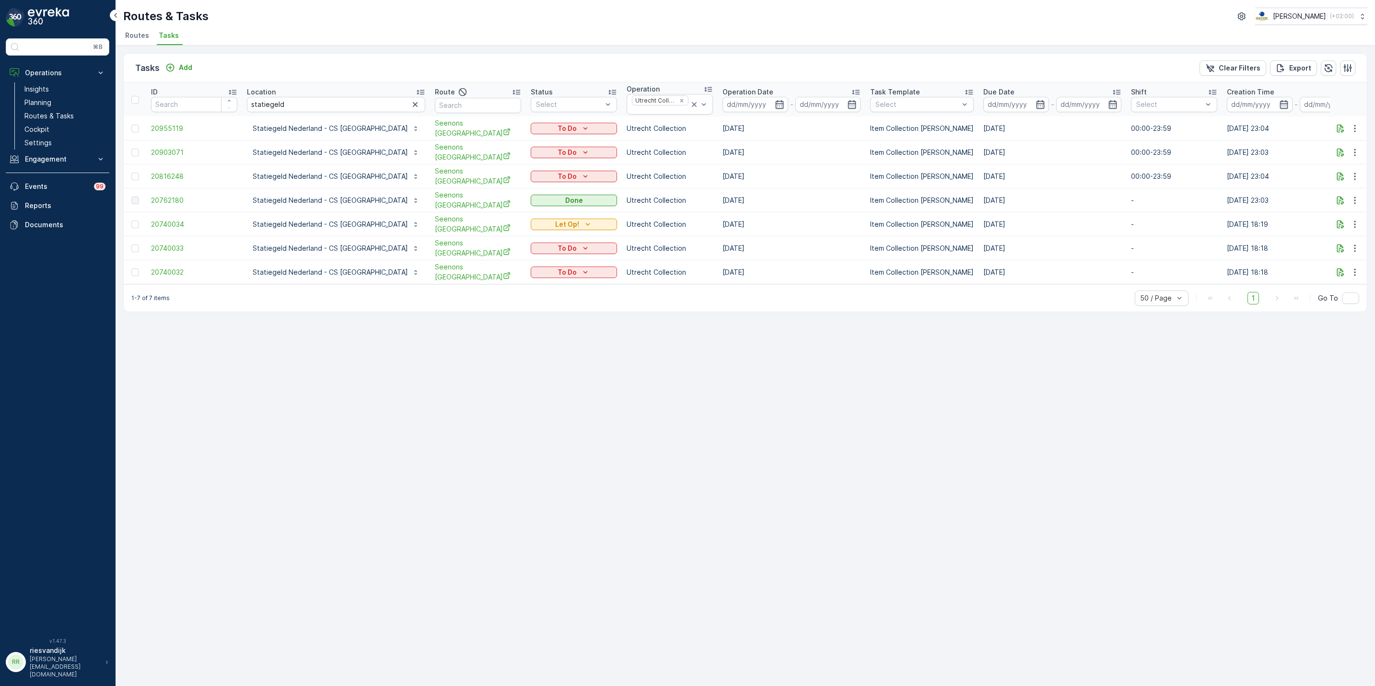
click at [718, 173] on td "11.08.2025" at bounding box center [792, 176] width 148 height 24
drag, startPoint x: 690, startPoint y: 173, endPoint x: 739, endPoint y: 175, distance: 49.0
click at [739, 175] on td "11.08.2025" at bounding box center [792, 176] width 148 height 24
click at [328, 177] on p "Statiegeld Nederland - CS Utrecht" at bounding box center [330, 177] width 155 height 10
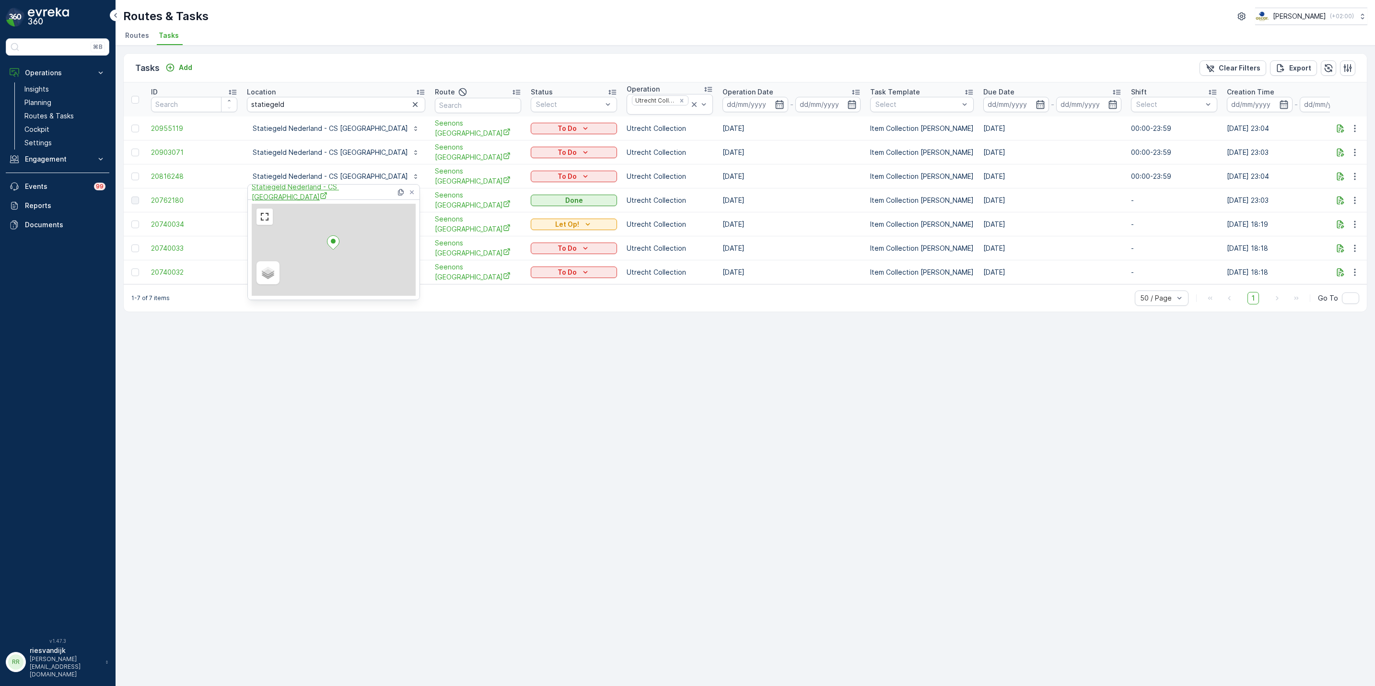
click at [328, 190] on span "Statiegeld Nederland - CS Utrecht" at bounding box center [324, 192] width 144 height 20
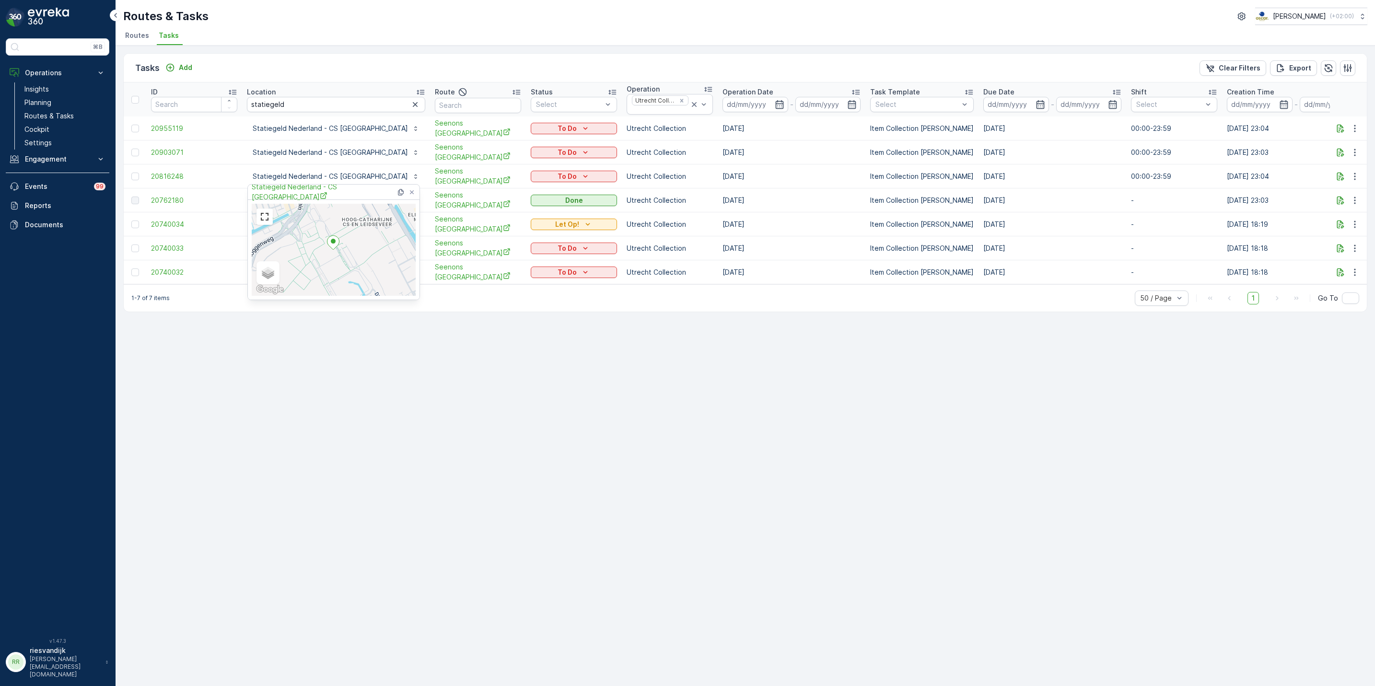
click at [526, 507] on div "Tasks Add Clear Filters Export ID Location statiegeld Route Status Select Opera…" at bounding box center [746, 366] width 1260 height 641
drag, startPoint x: 718, startPoint y: 175, endPoint x: 678, endPoint y: 175, distance: 40.3
click at [718, 175] on td "11.08.2025" at bounding box center [792, 176] width 148 height 24
drag, startPoint x: 678, startPoint y: 175, endPoint x: 734, endPoint y: 175, distance: 56.6
click at [734, 175] on td "11.08.2025" at bounding box center [792, 176] width 148 height 24
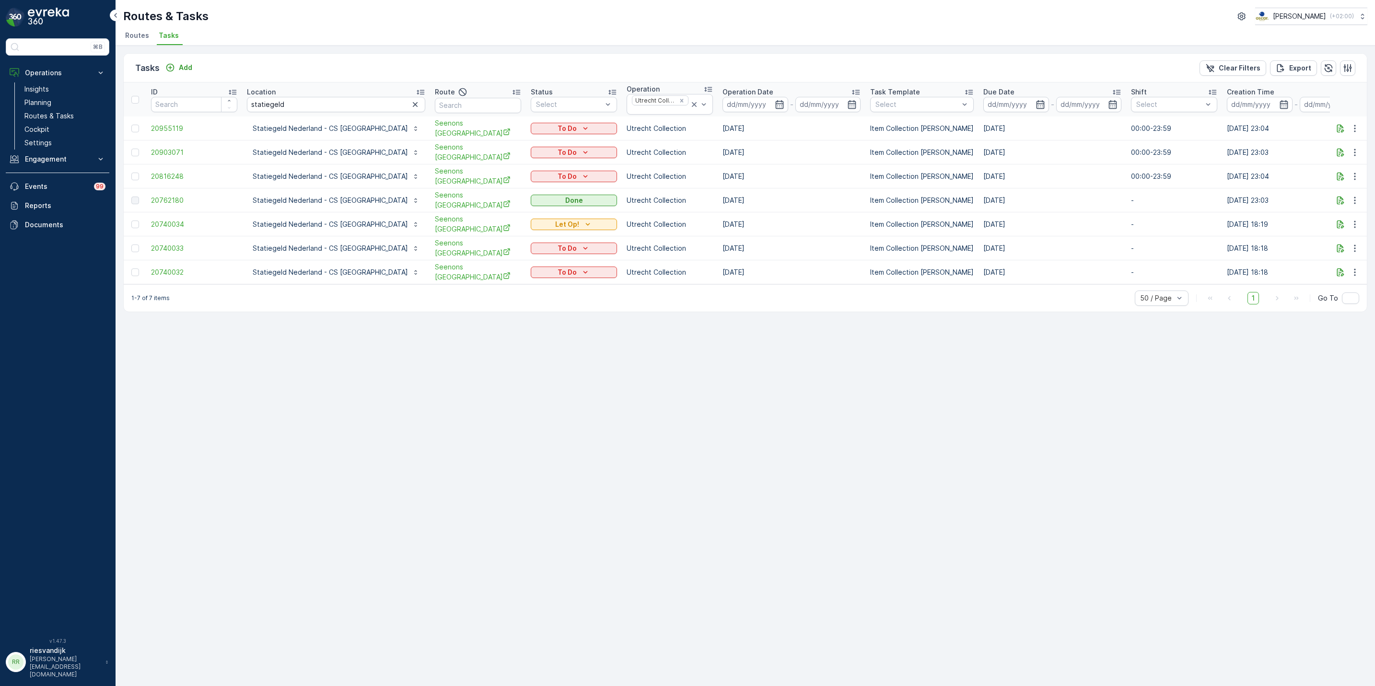
click at [737, 175] on td "11.08.2025" at bounding box center [792, 176] width 148 height 24
drag, startPoint x: 726, startPoint y: 239, endPoint x: 304, endPoint y: 328, distance: 431.8
click at [304, 328] on div "Tasks Add Clear Filters Export ID Location statiegeld Route Status Select Opera…" at bounding box center [746, 366] width 1260 height 641
drag, startPoint x: 304, startPoint y: 328, endPoint x: 426, endPoint y: 369, distance: 128.3
click at [425, 368] on div "Tasks Add Clear Filters Export ID Location statiegeld Route Status Select Opera…" at bounding box center [746, 366] width 1260 height 641
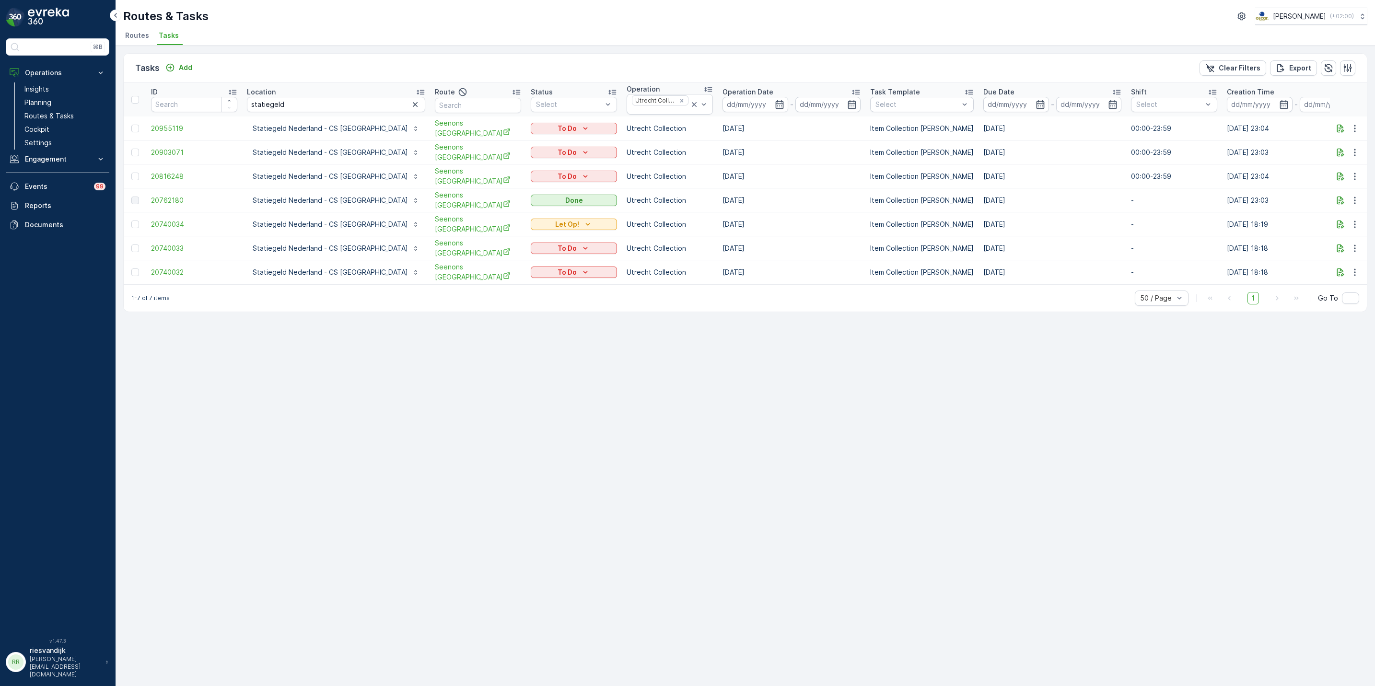
click at [423, 306] on div "1-7 of 7 items 50 / Page 1 Go To" at bounding box center [745, 297] width 1243 height 27
click at [506, 370] on div "Tasks Add Clear Filters Export ID Location statiegeld Route Status Select Opera…" at bounding box center [746, 366] width 1260 height 641
click at [946, 316] on div "Tasks Add Clear Filters Export ID Location statiegeld Route Status Select Opera…" at bounding box center [746, 366] width 1260 height 641
click at [344, 173] on p "Statiegeld Nederland - CS Utrecht" at bounding box center [330, 177] width 155 height 10
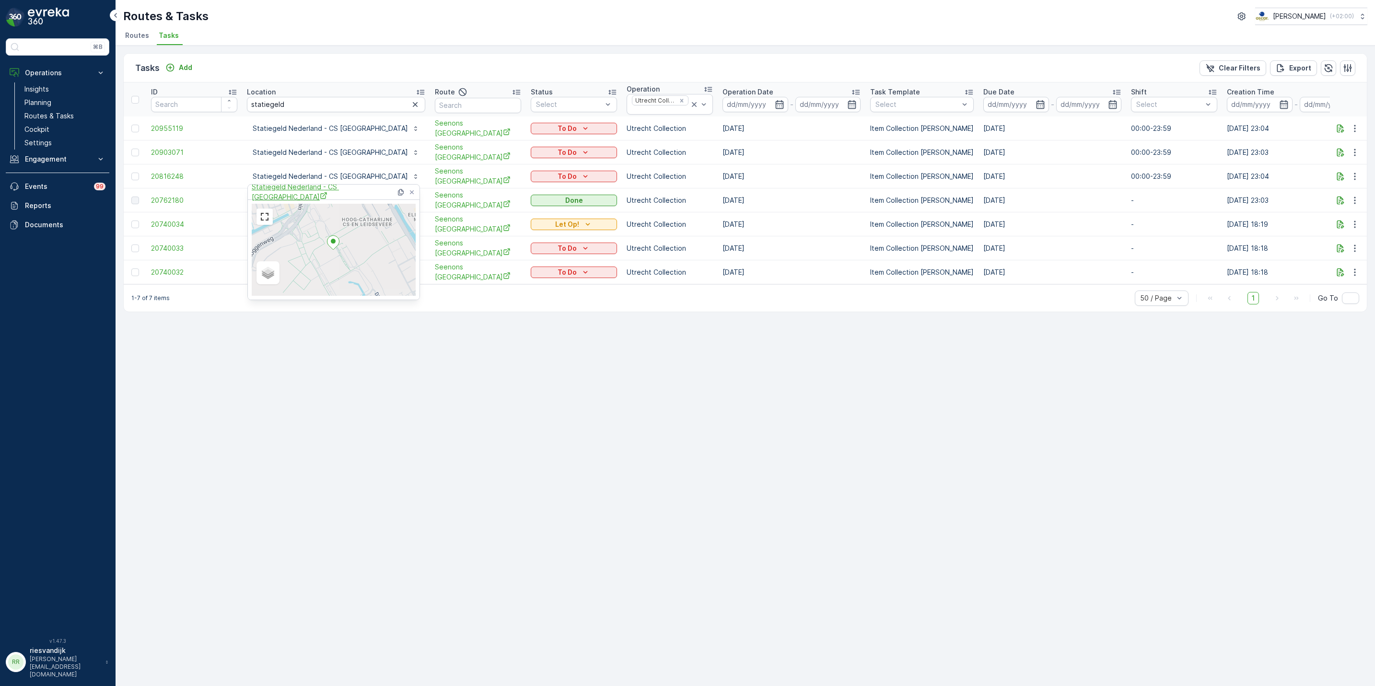
click at [331, 189] on span "Statiegeld Nederland - CS Utrecht" at bounding box center [324, 192] width 144 height 20
click at [364, 53] on div "Tasks Add Clear Filters Export ID Location statiegeld Route Status Select Opera…" at bounding box center [745, 182] width 1244 height 259
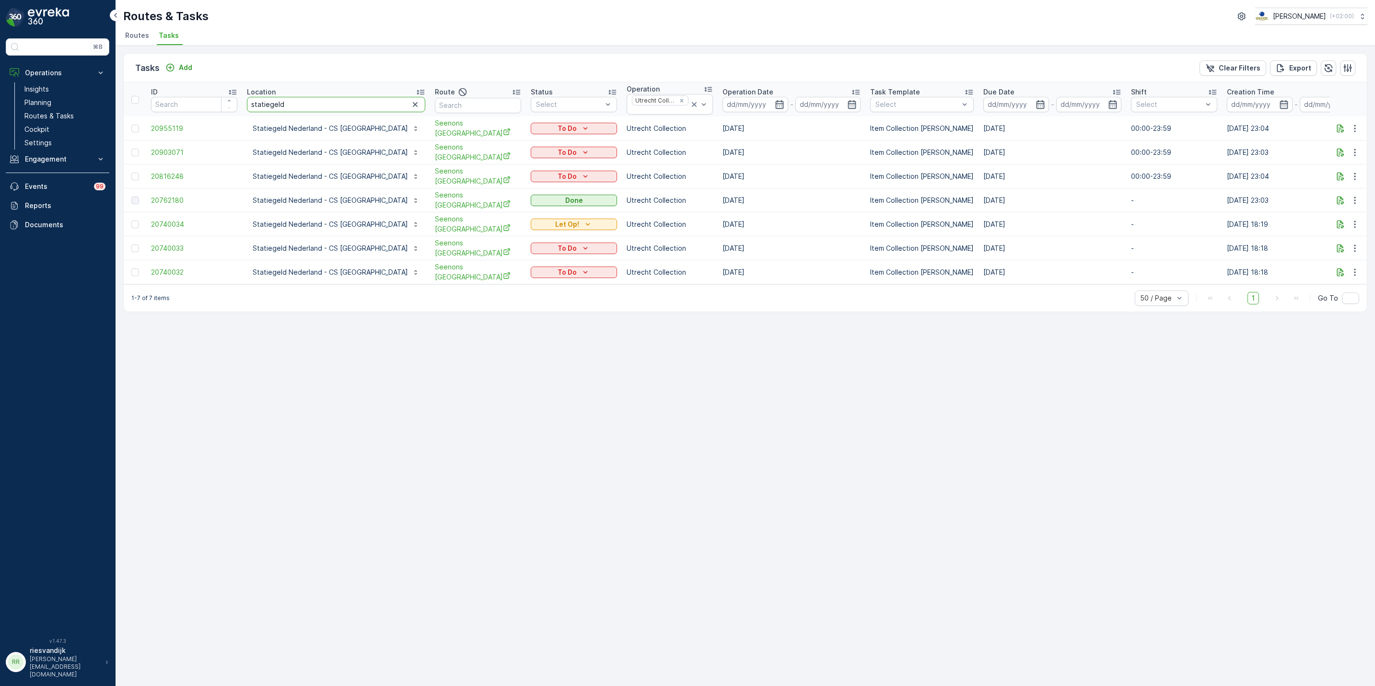
click at [288, 104] on input "statiegeld" at bounding box center [336, 104] width 178 height 15
type input "klr"
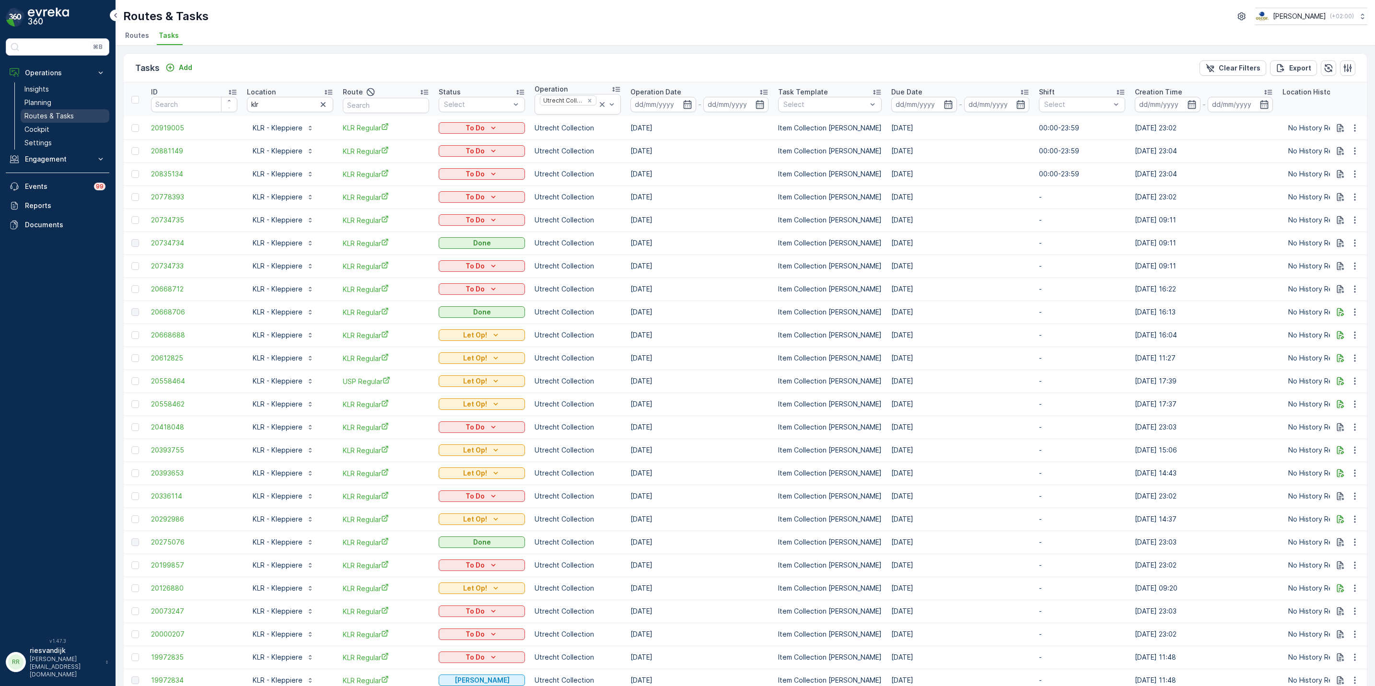
click at [55, 112] on p "Routes & Tasks" at bounding box center [48, 116] width 49 height 10
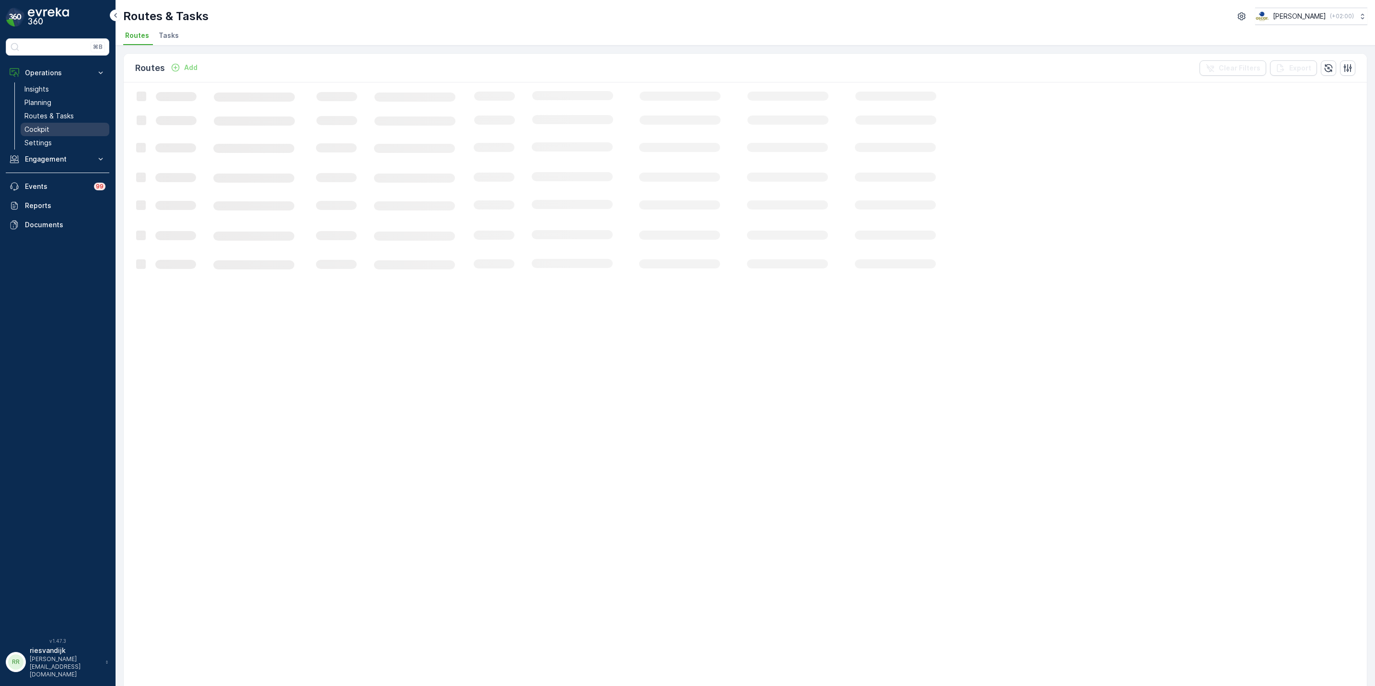
click at [39, 131] on p "Cockpit" at bounding box center [36, 130] width 25 height 10
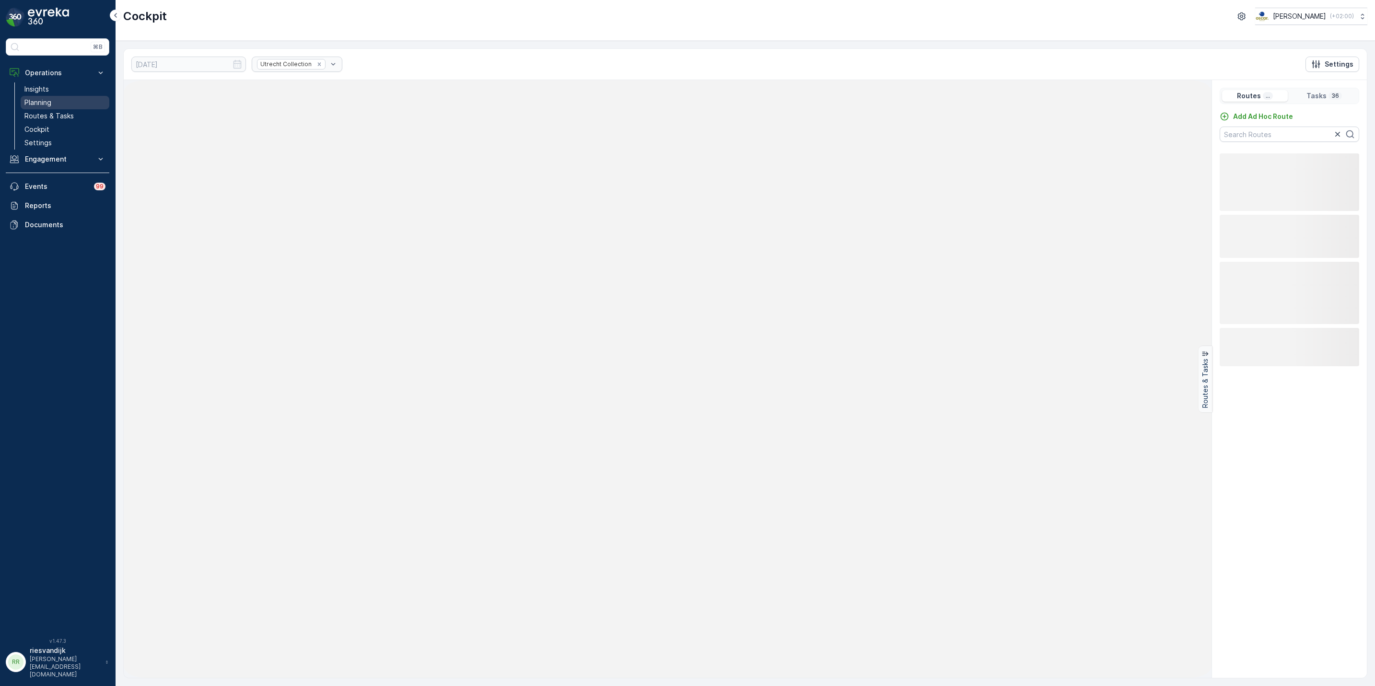
click at [44, 101] on p "Planning" at bounding box center [37, 103] width 27 height 10
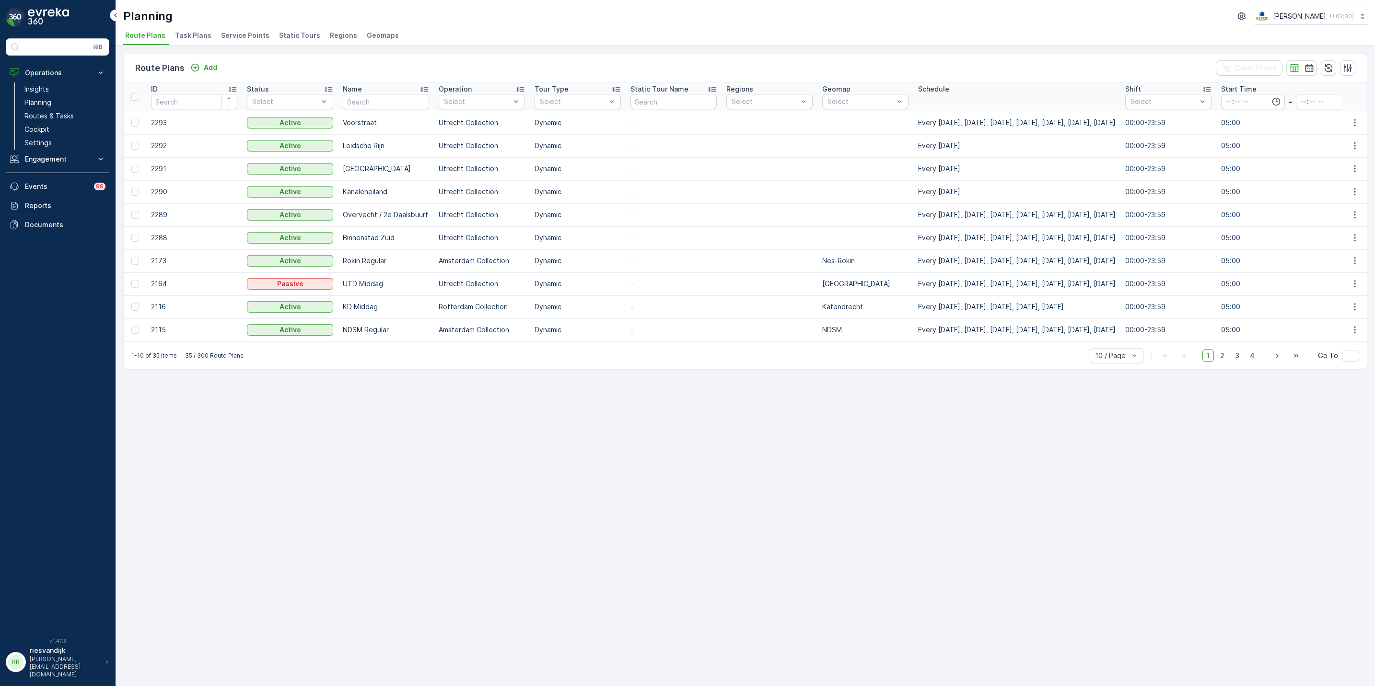
click at [241, 39] on span "Service Points" at bounding box center [245, 36] width 48 height 10
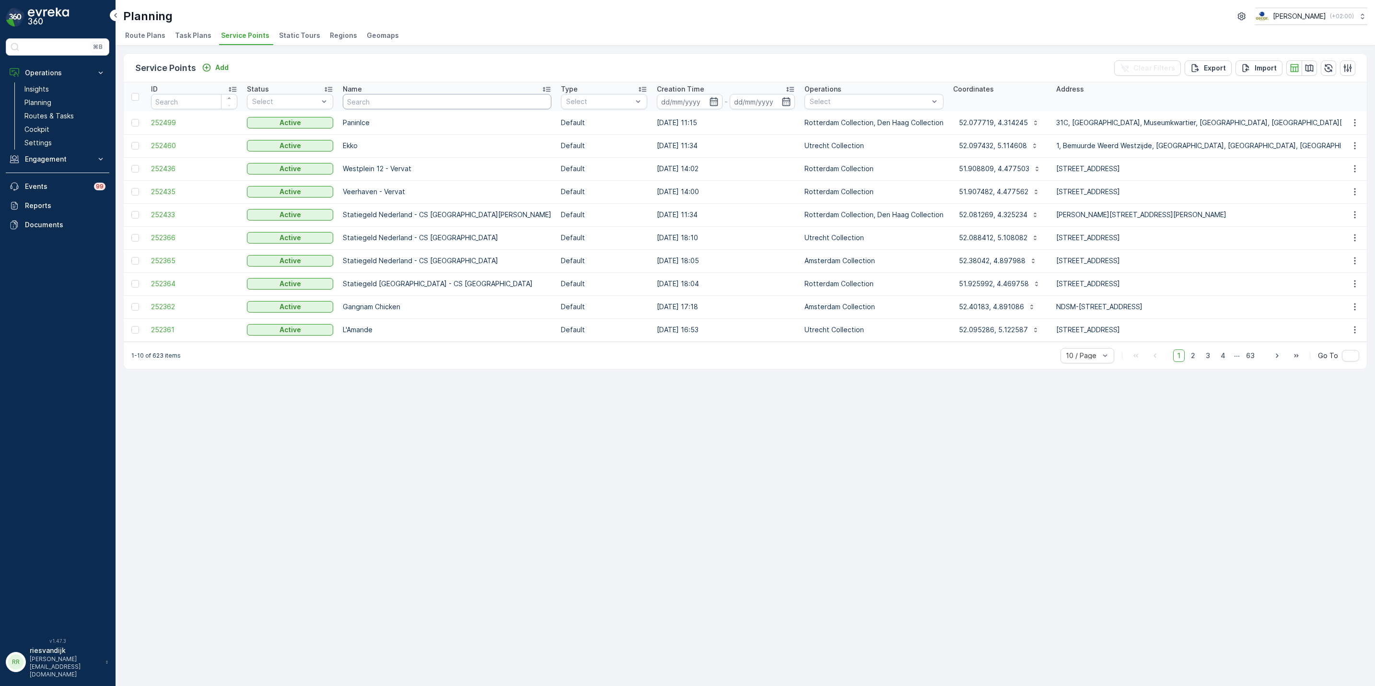
click at [403, 102] on input "text" at bounding box center [447, 101] width 209 height 15
type input "klr"
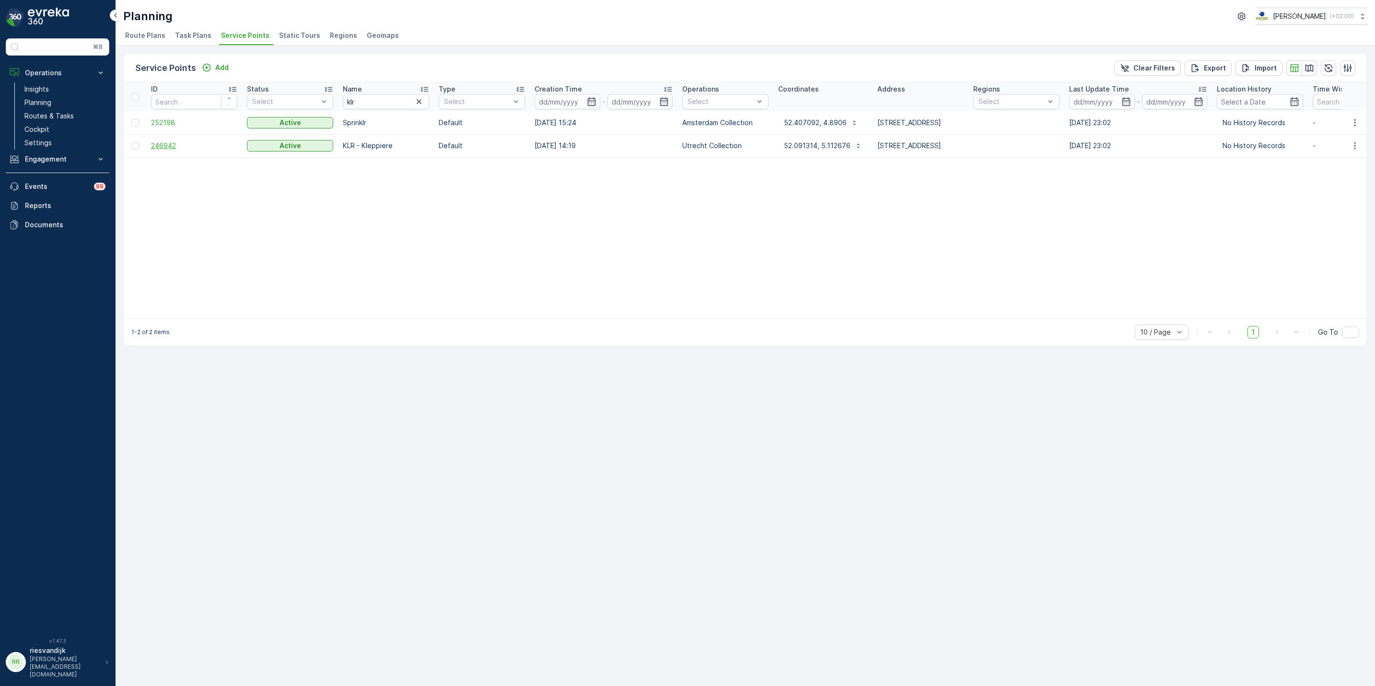
click at [170, 148] on span "246942" at bounding box center [194, 146] width 86 height 10
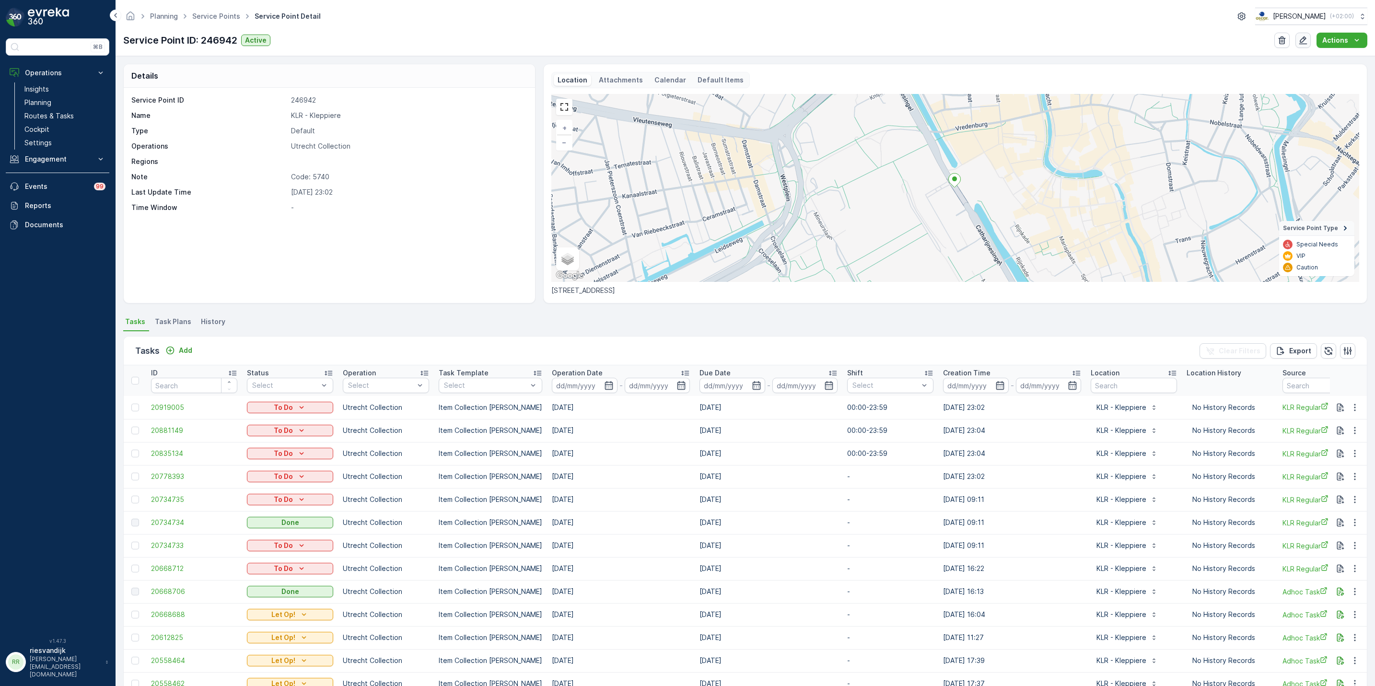
click at [1309, 37] on button "button" at bounding box center [1303, 40] width 15 height 15
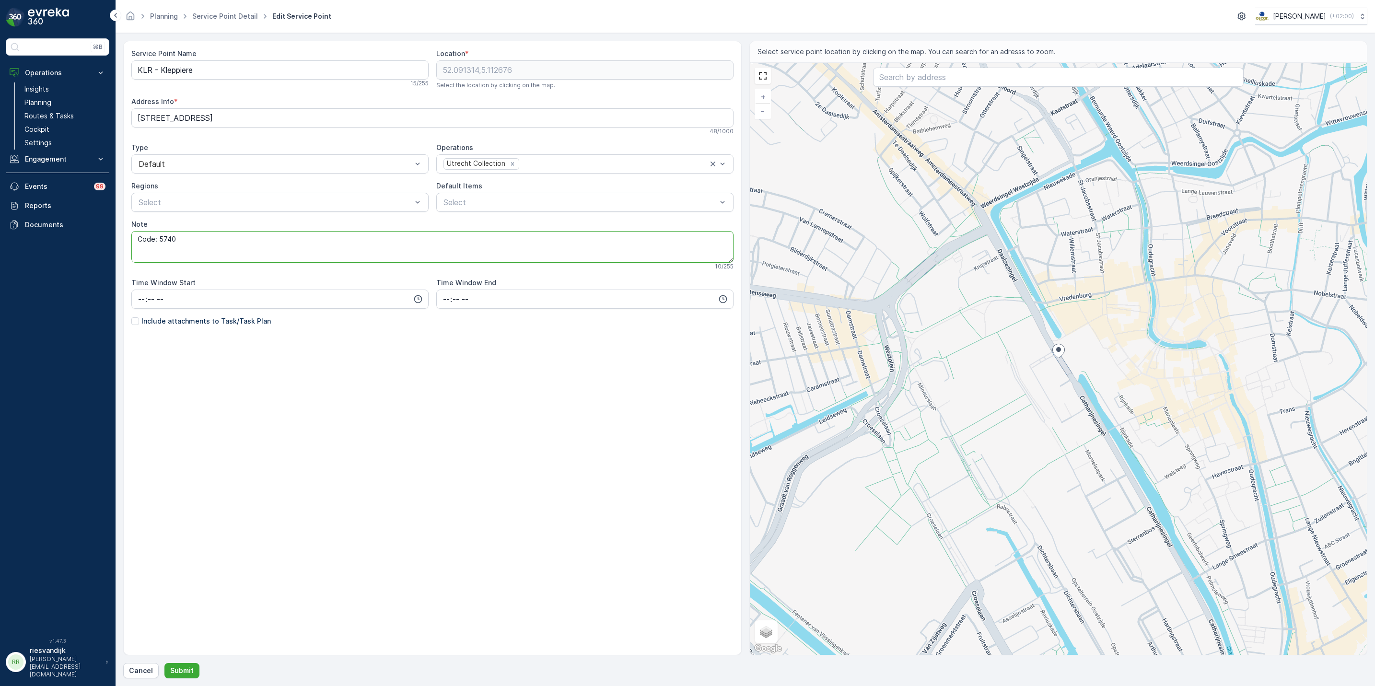
click at [211, 248] on textarea "Code: 5740" at bounding box center [432, 247] width 602 height 32
click at [53, 101] on link "Planning" at bounding box center [65, 102] width 89 height 13
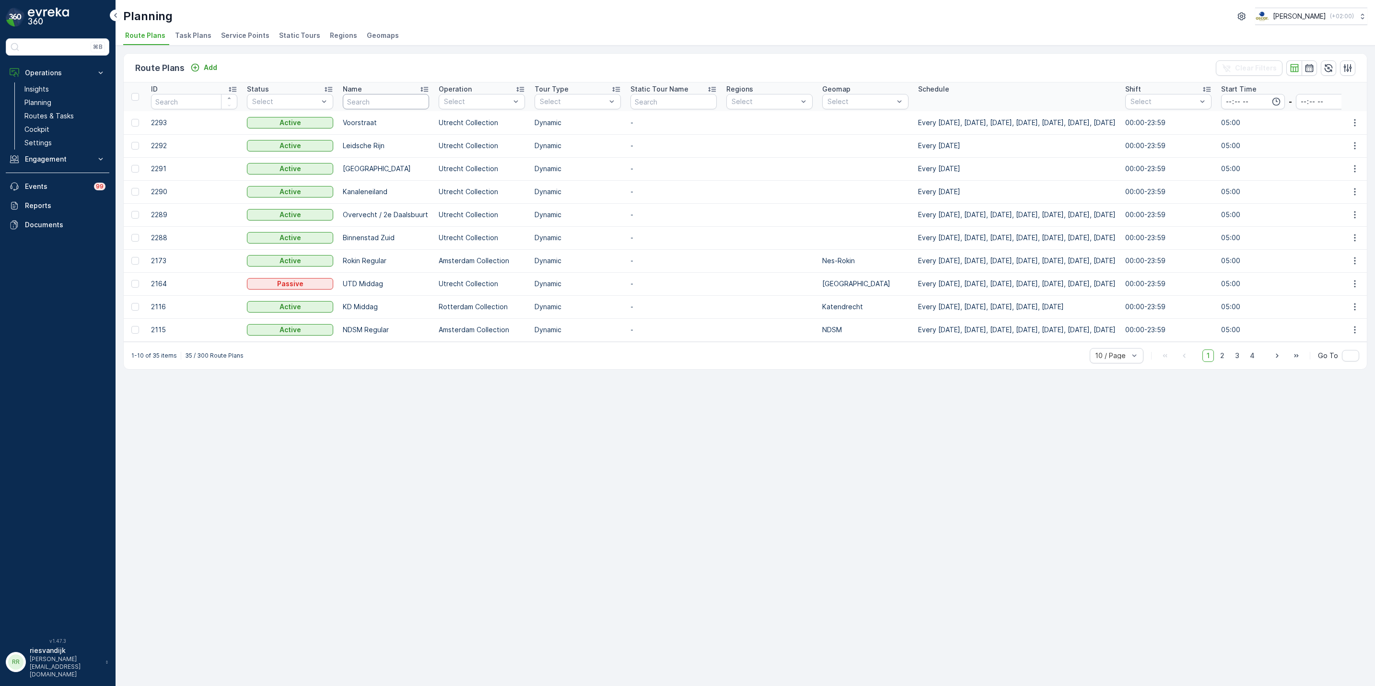
click at [373, 108] on input "text" at bounding box center [386, 101] width 86 height 15
click at [226, 38] on span "Service Points" at bounding box center [245, 36] width 48 height 10
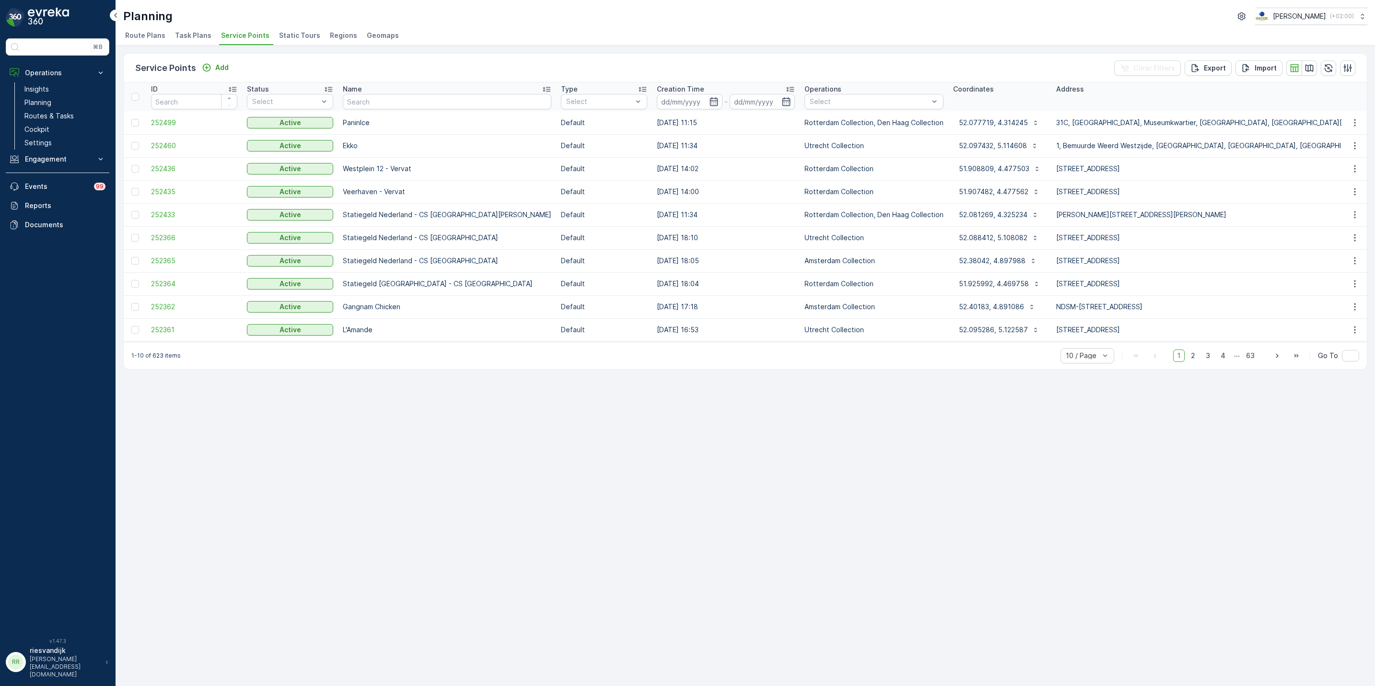
click at [196, 36] on span "Task Plans" at bounding box center [193, 36] width 36 height 10
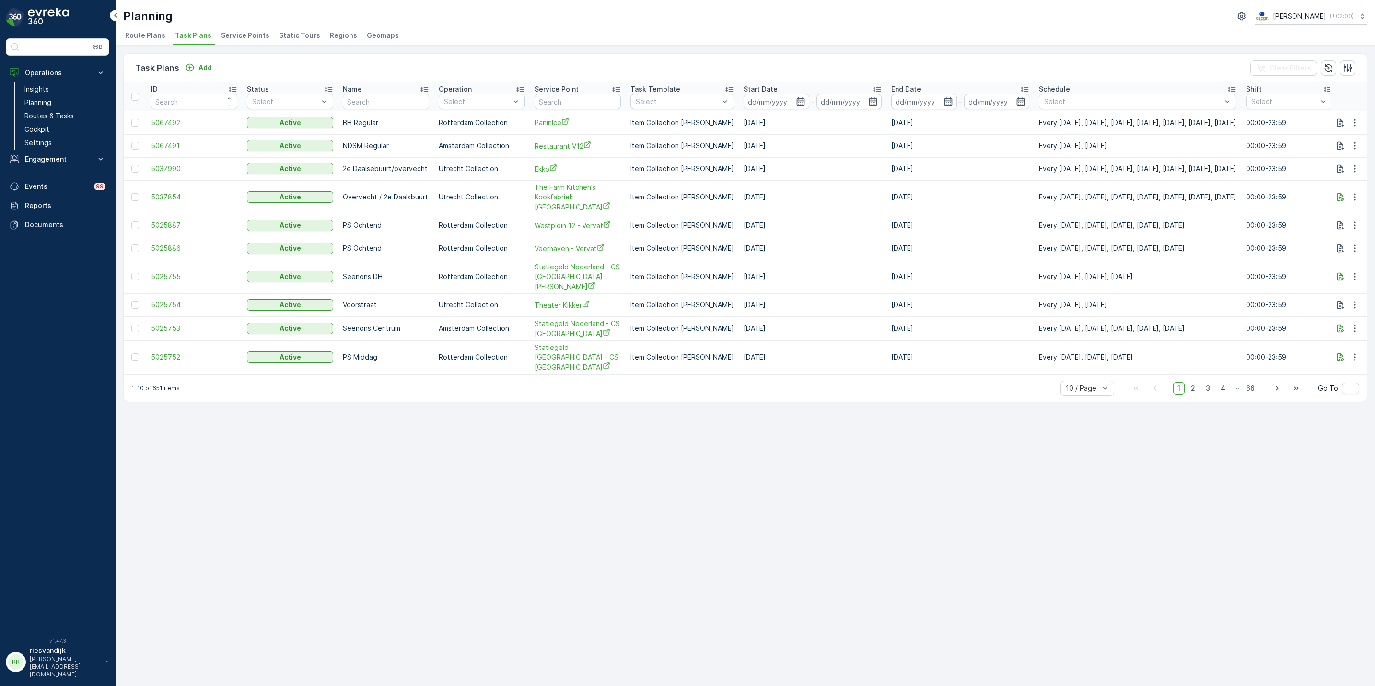
click at [230, 40] on span "Service Points" at bounding box center [245, 36] width 48 height 10
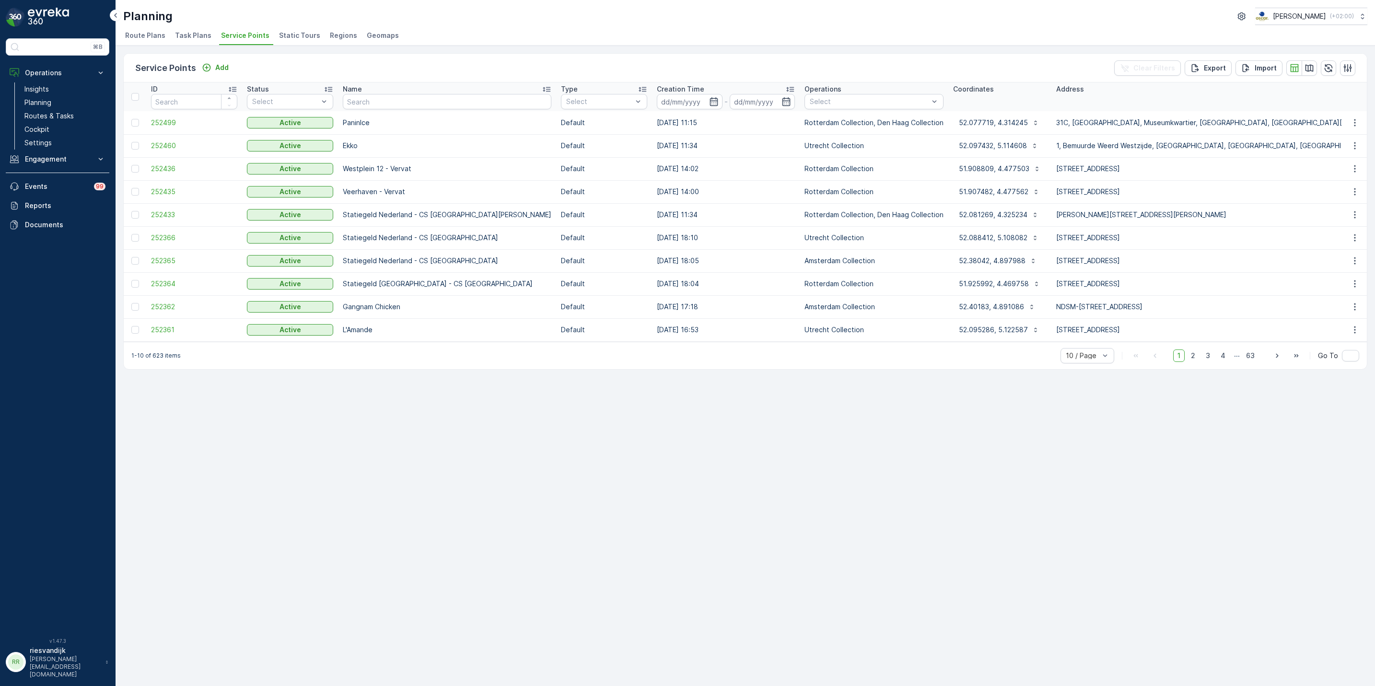
click at [187, 36] on span "Task Plans" at bounding box center [193, 36] width 36 height 10
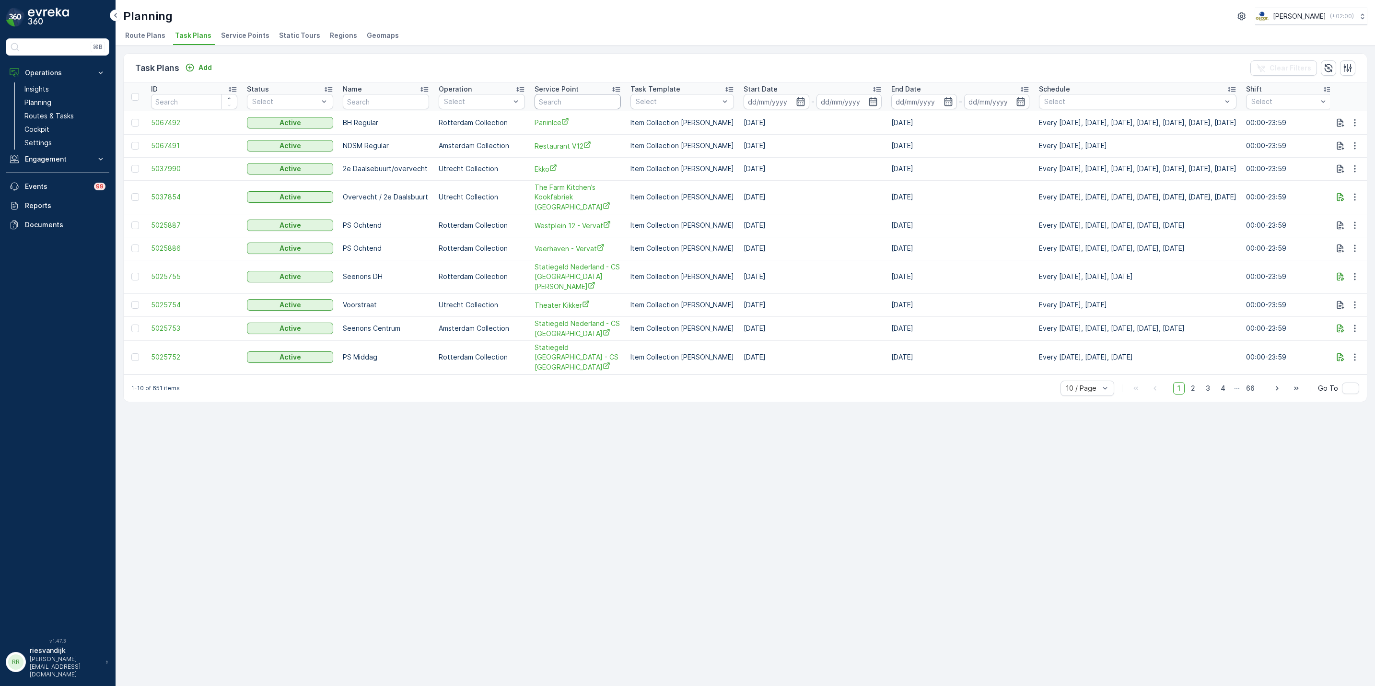
click at [589, 102] on input "text" at bounding box center [578, 101] width 86 height 15
type input "klr"
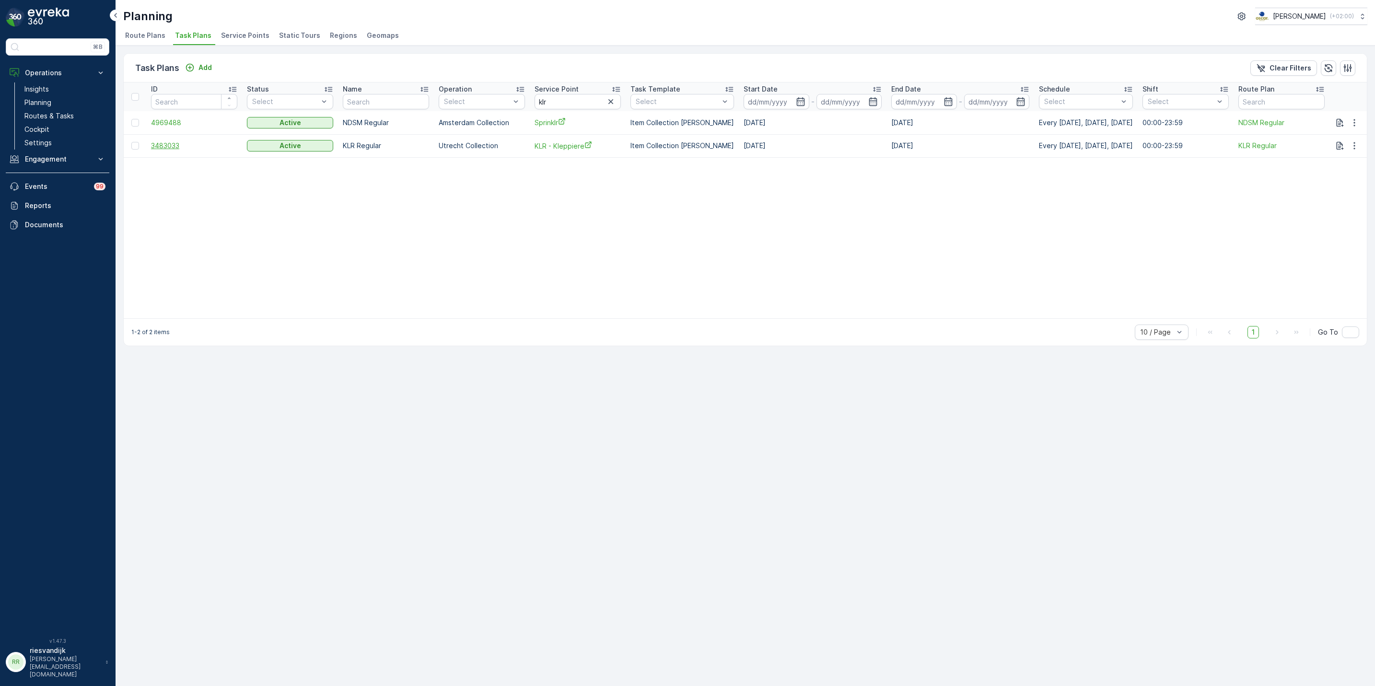
click at [168, 146] on span "3483033" at bounding box center [194, 146] width 86 height 10
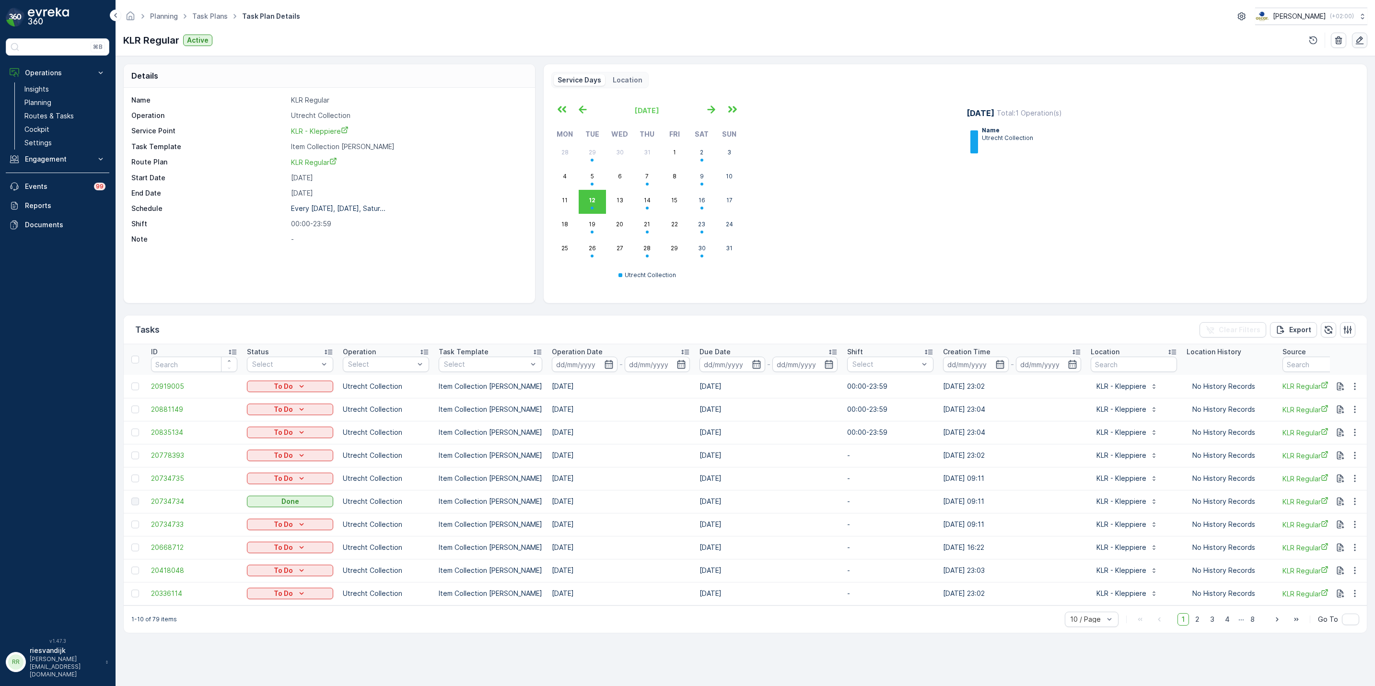
click at [1355, 40] on icon "button" at bounding box center [1360, 40] width 10 height 10
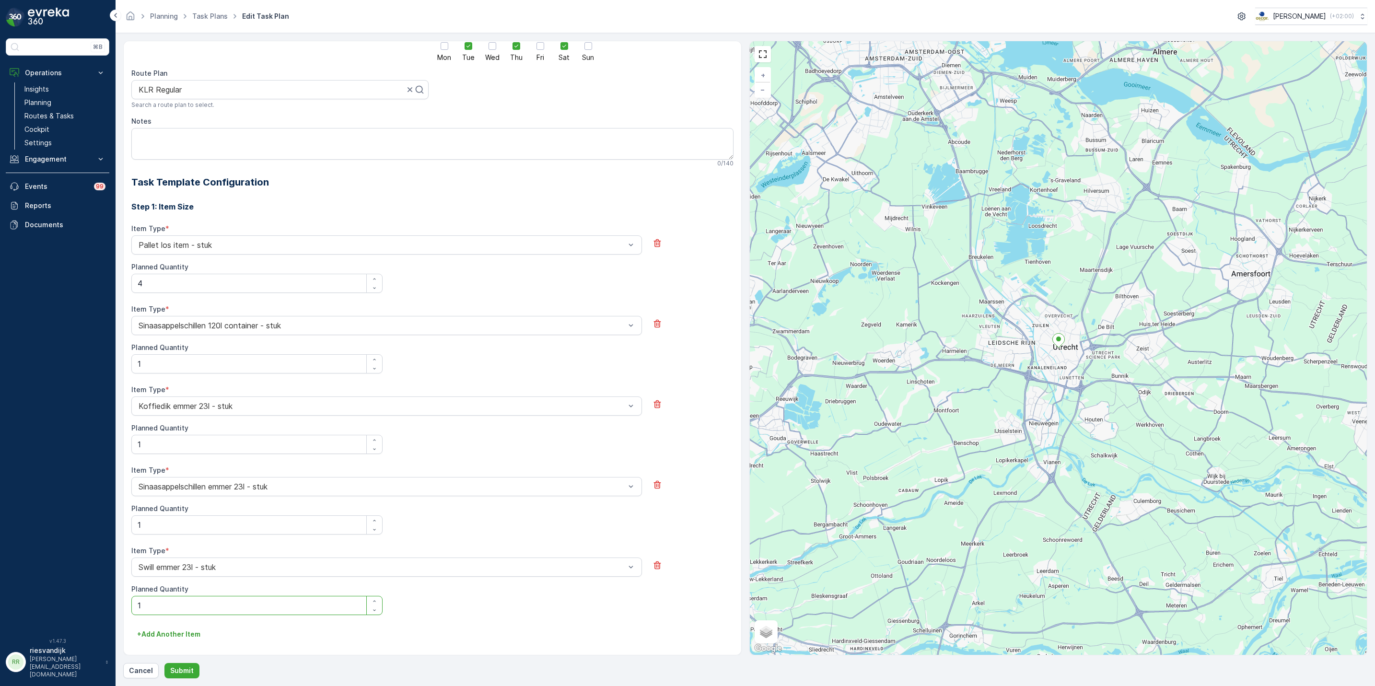
scroll to position [55, 0]
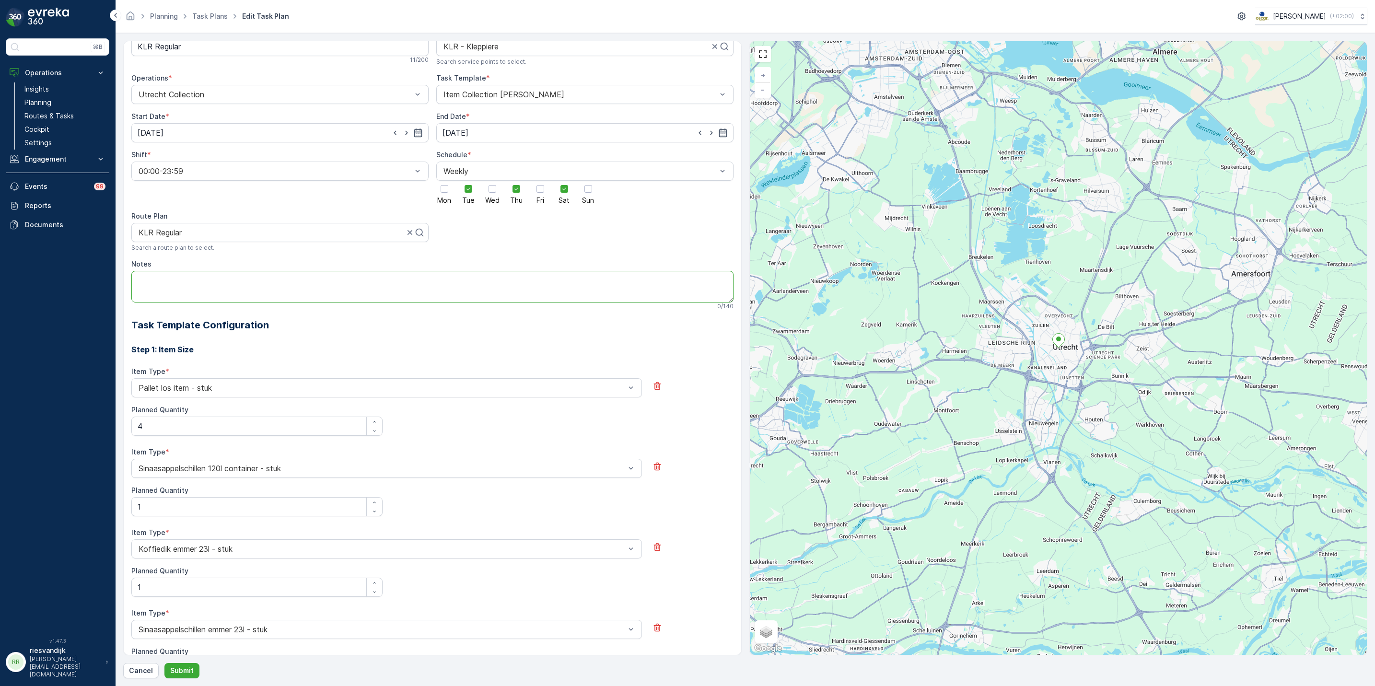
click at [567, 288] on textarea "Notes" at bounding box center [432, 287] width 602 height 32
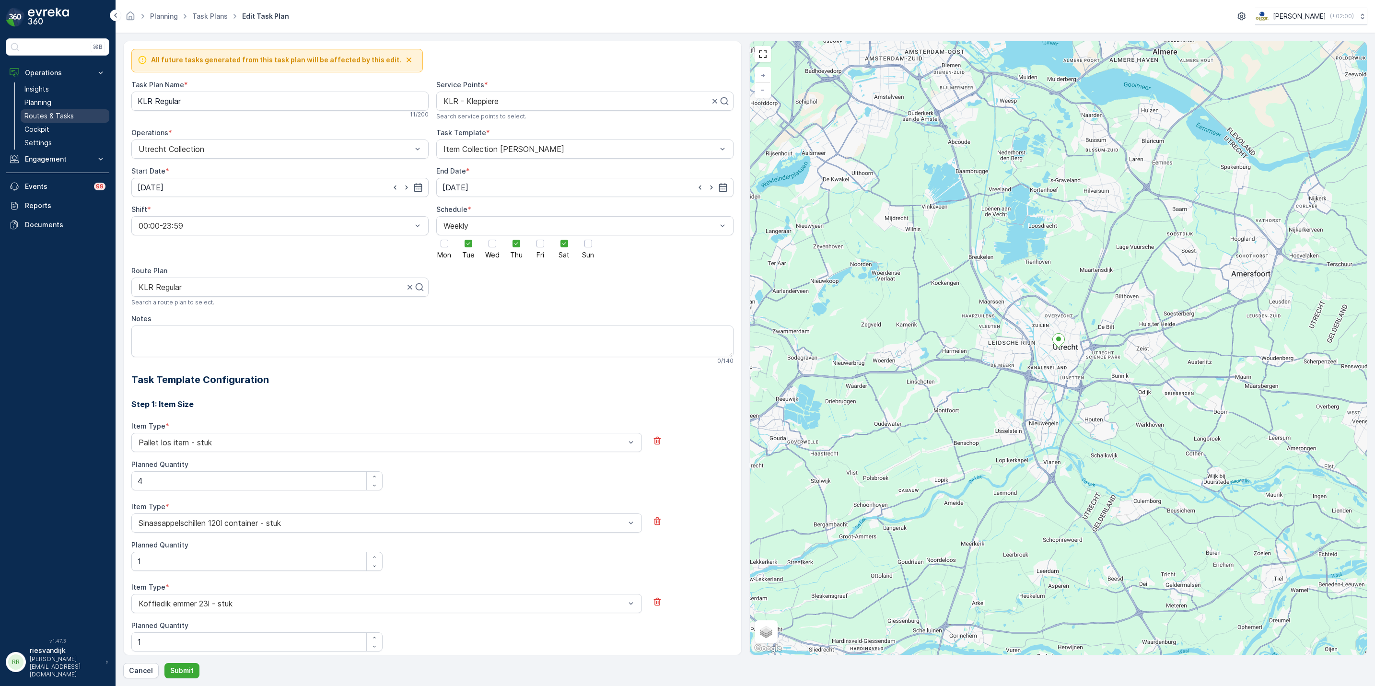
click at [55, 116] on p "Routes & Tasks" at bounding box center [48, 116] width 49 height 10
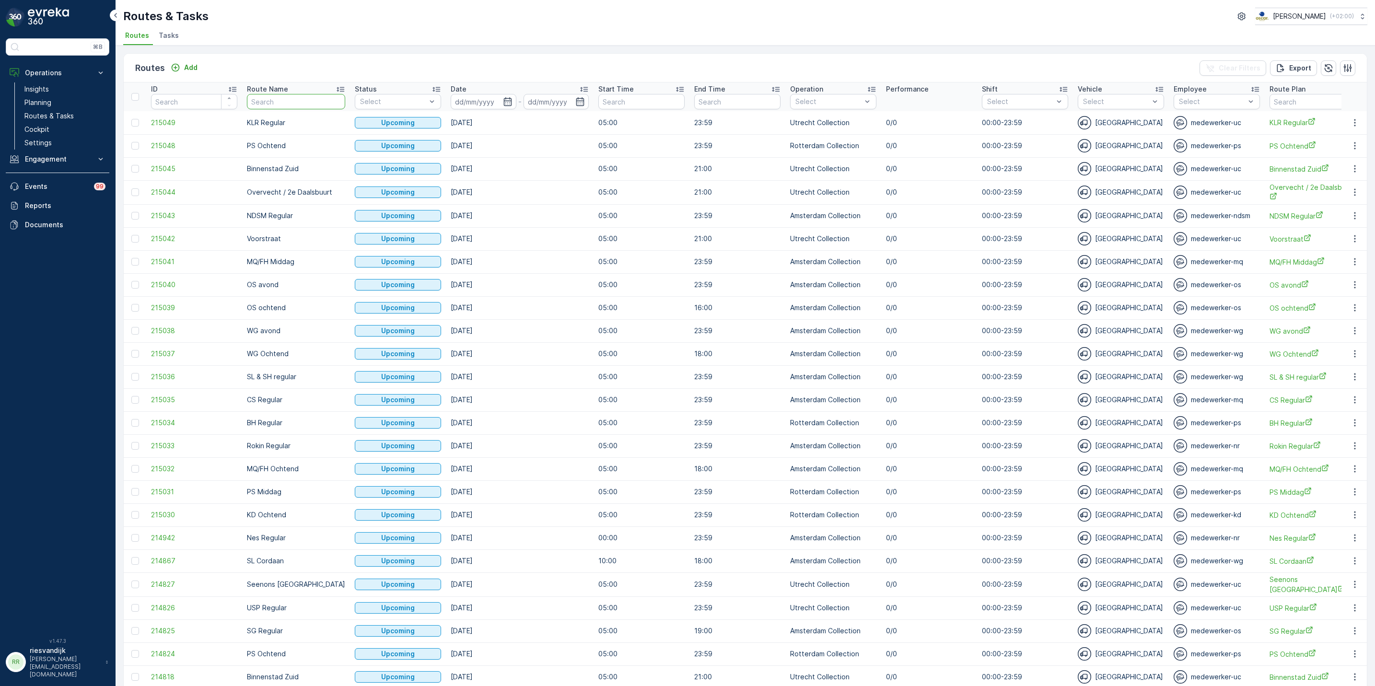
click at [296, 99] on input "text" at bounding box center [296, 101] width 98 height 15
click at [169, 35] on span "Tasks" at bounding box center [169, 36] width 20 height 10
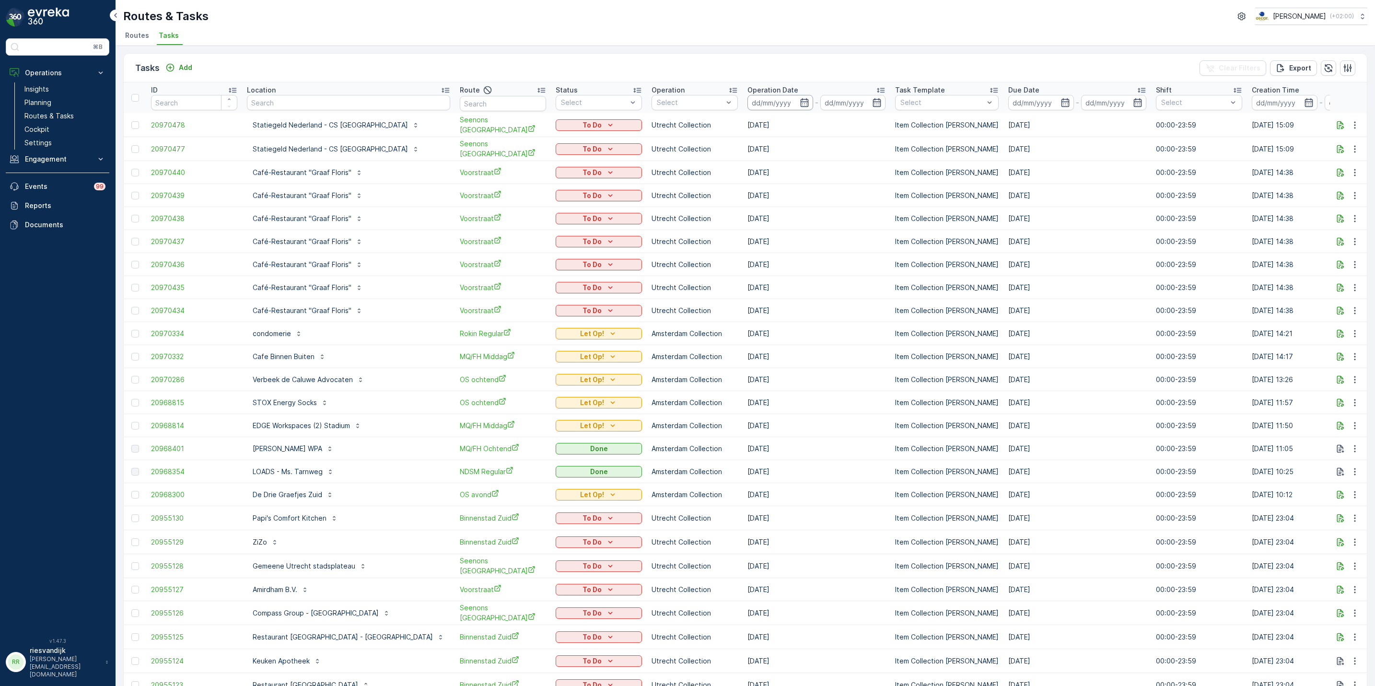
click at [757, 98] on input at bounding box center [781, 102] width 66 height 15
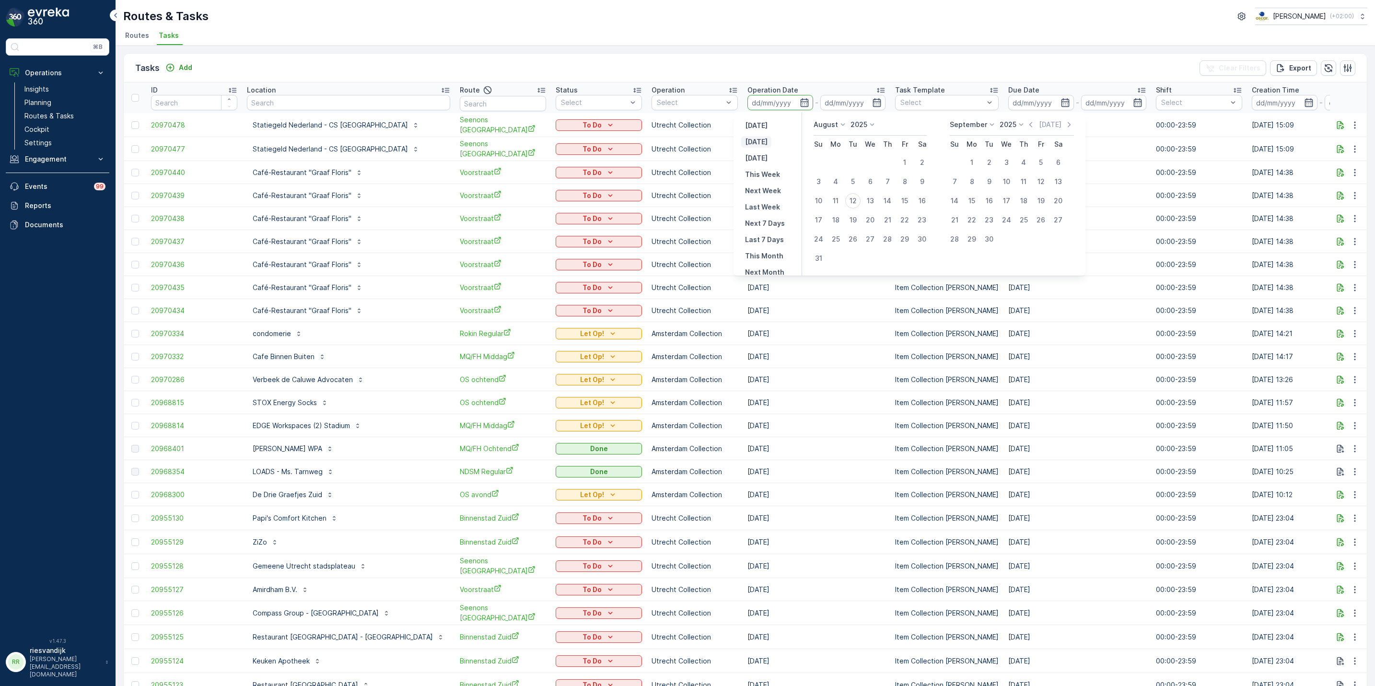
click at [759, 143] on p "Today" at bounding box center [756, 142] width 23 height 10
type input "[DATE]"
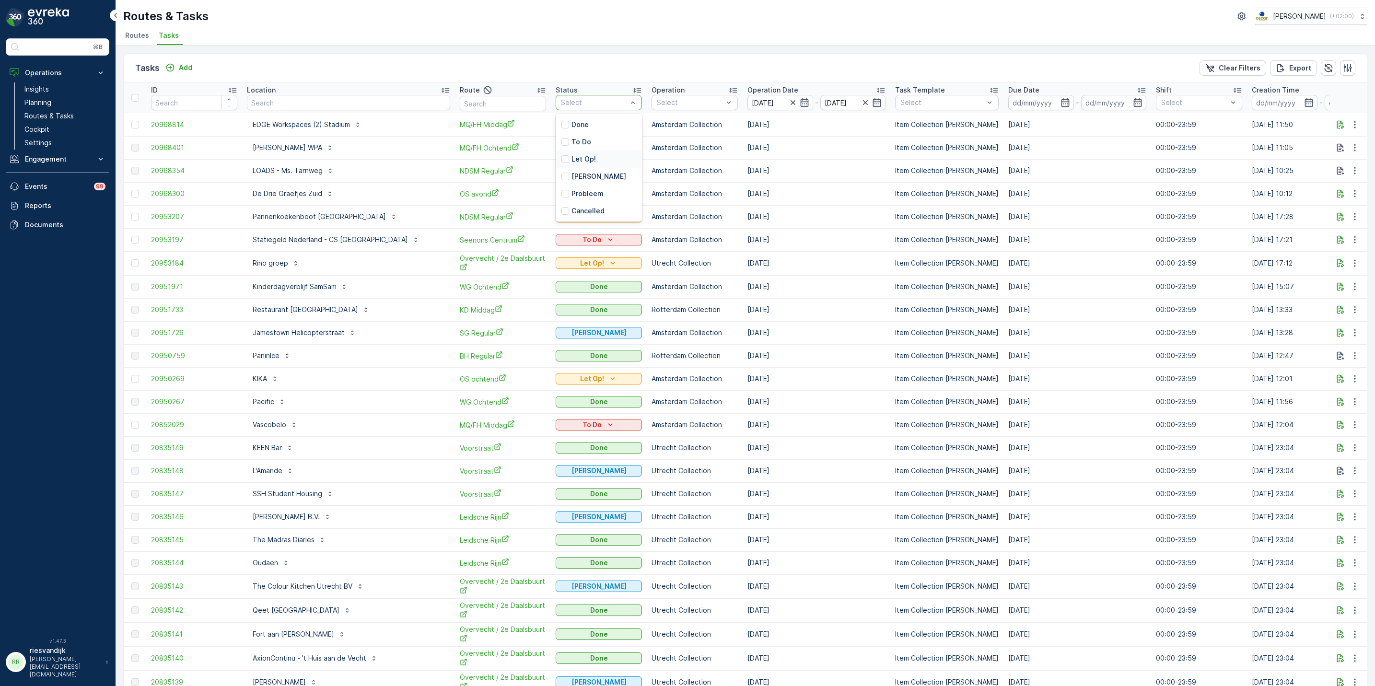
click at [556, 166] on div "Let Op!" at bounding box center [599, 159] width 86 height 17
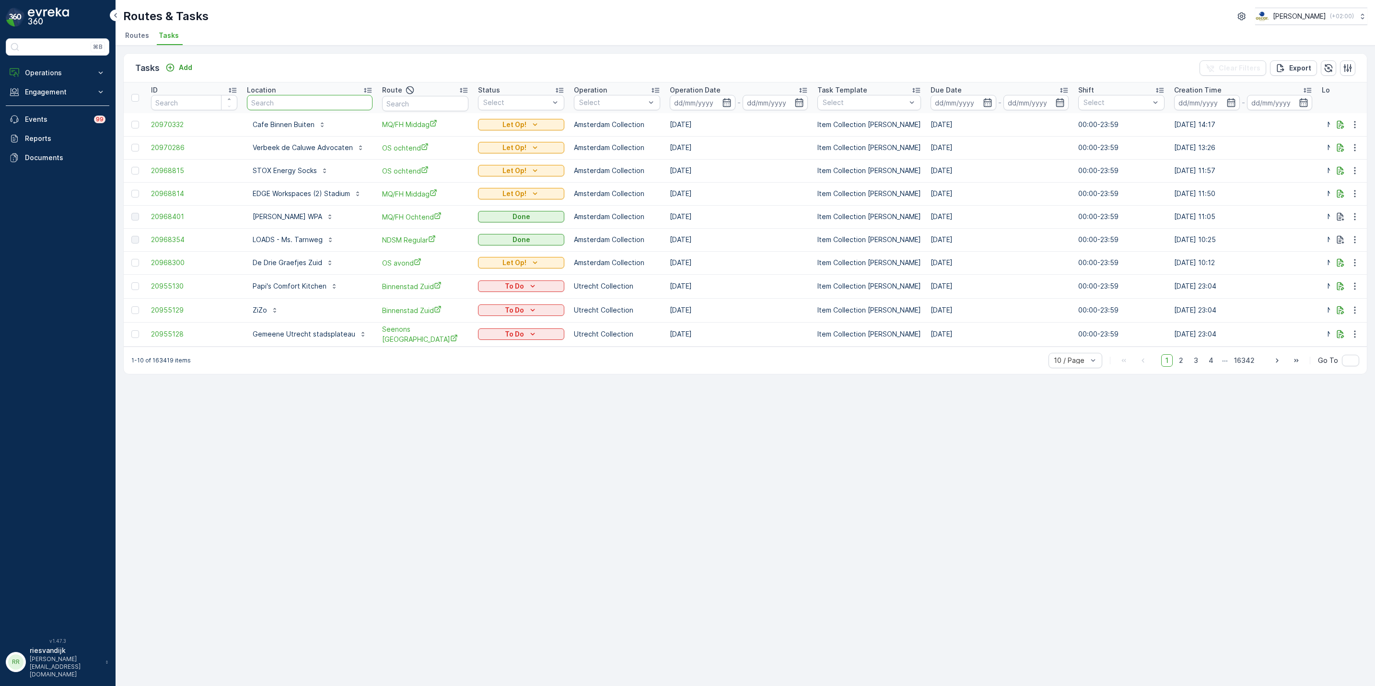
click at [309, 101] on input "text" at bounding box center [310, 102] width 126 height 15
type input "concourse"
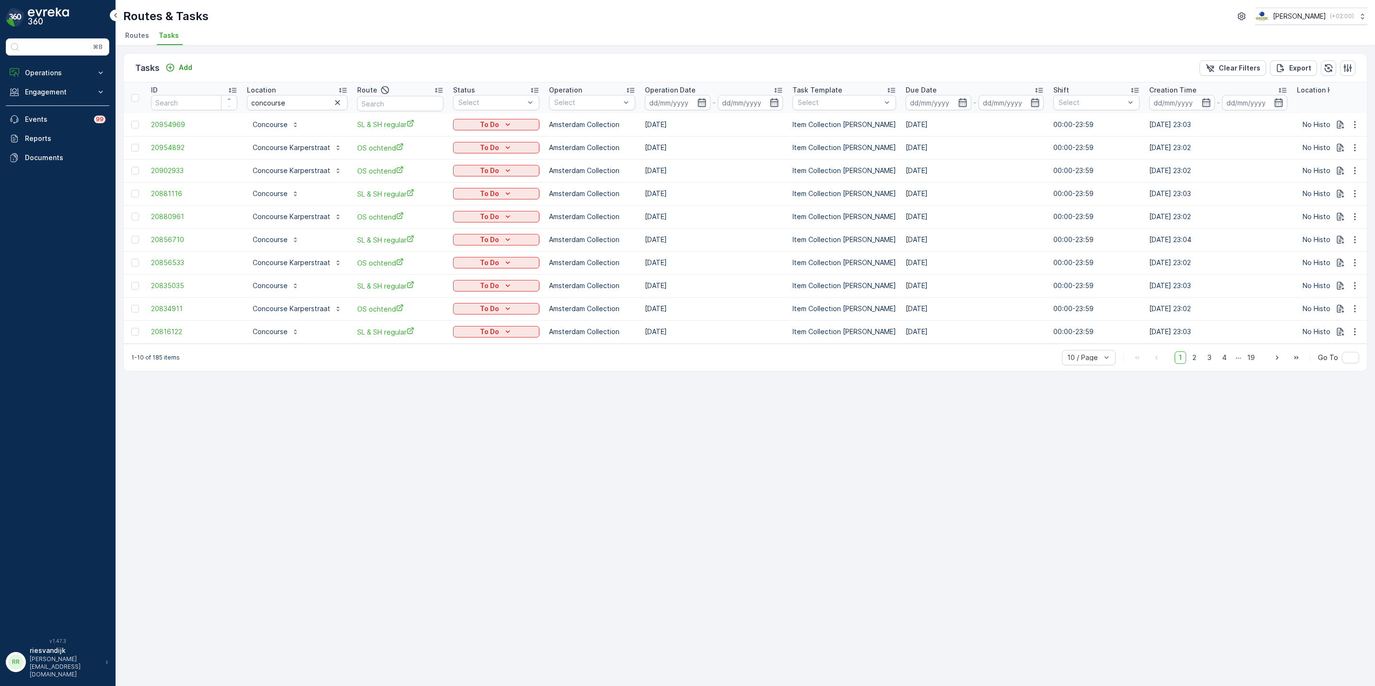
click at [405, 91] on div "Route" at bounding box center [400, 90] width 86 height 12
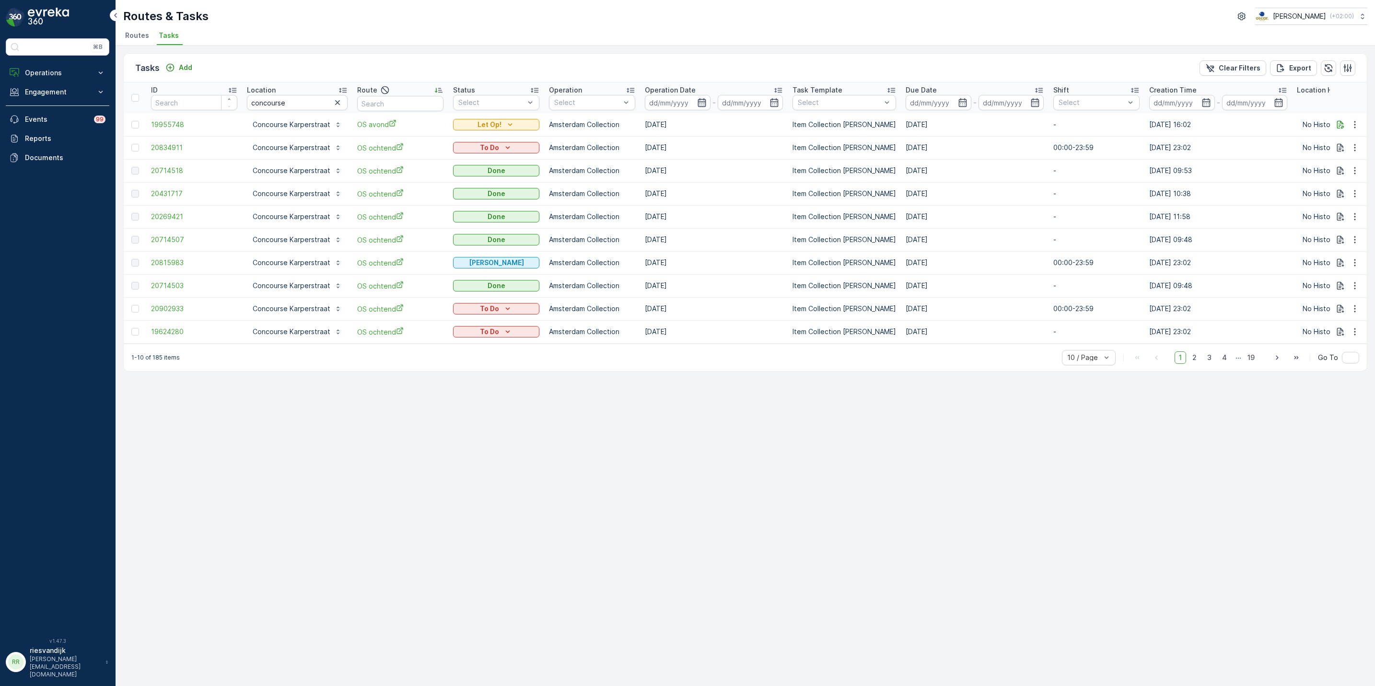
click at [698, 98] on icon "button" at bounding box center [702, 103] width 10 height 10
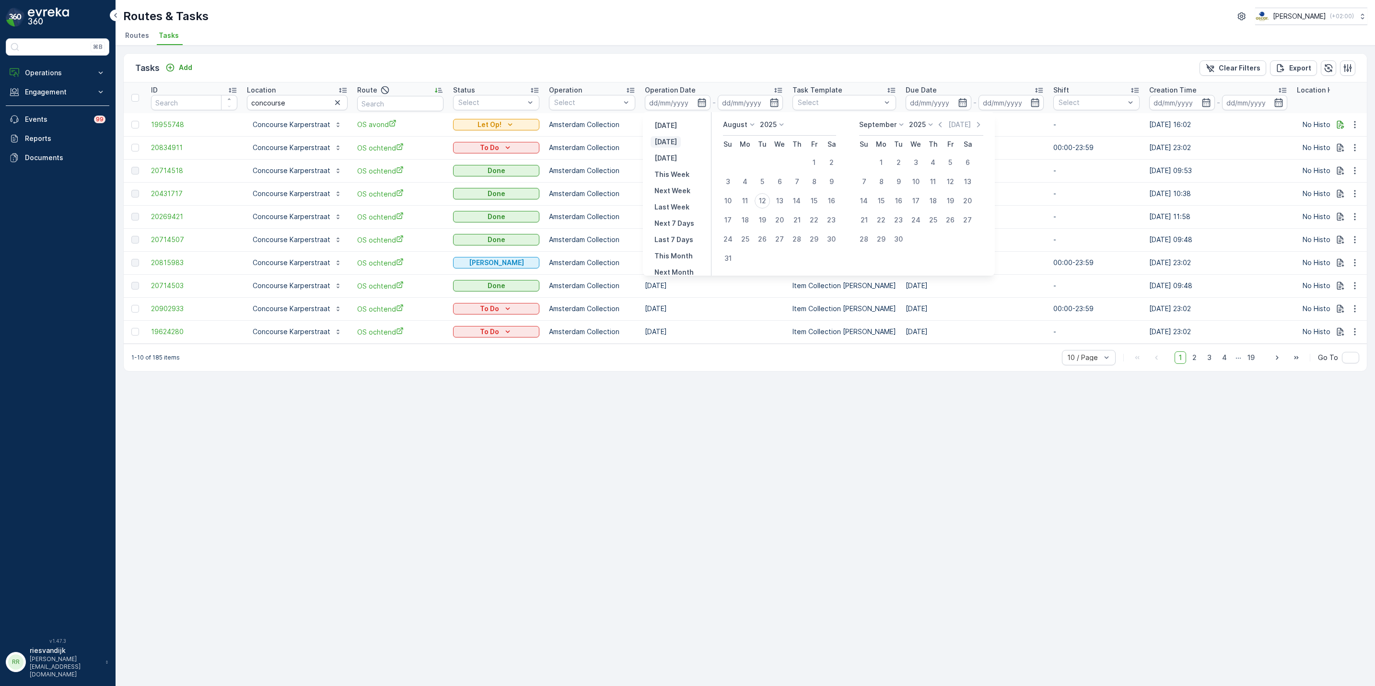
click at [659, 141] on p "Today" at bounding box center [666, 142] width 23 height 10
type input "[DATE]"
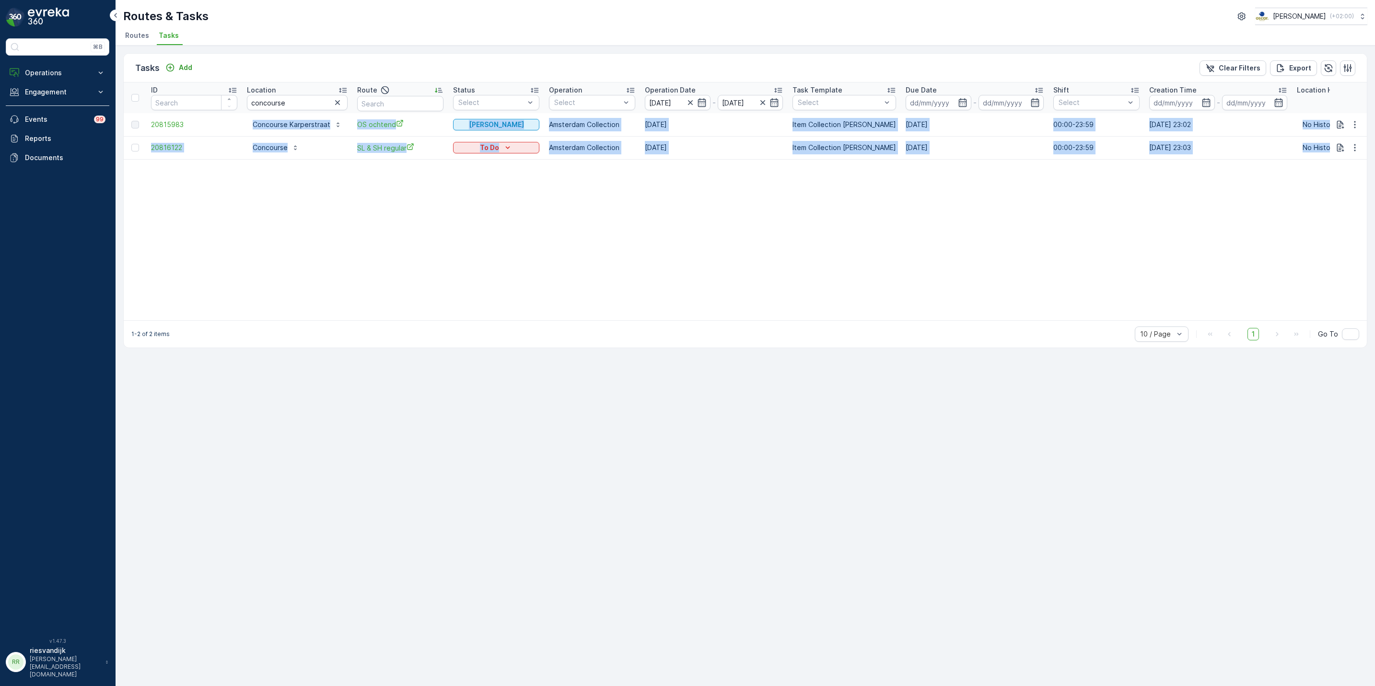
drag, startPoint x: 436, startPoint y: 171, endPoint x: 238, endPoint y: 117, distance: 205.4
click at [238, 117] on table "ID Location concourse Route Status Select Operation Select Operation Date 12.08…" at bounding box center [871, 201] width 1494 height 238
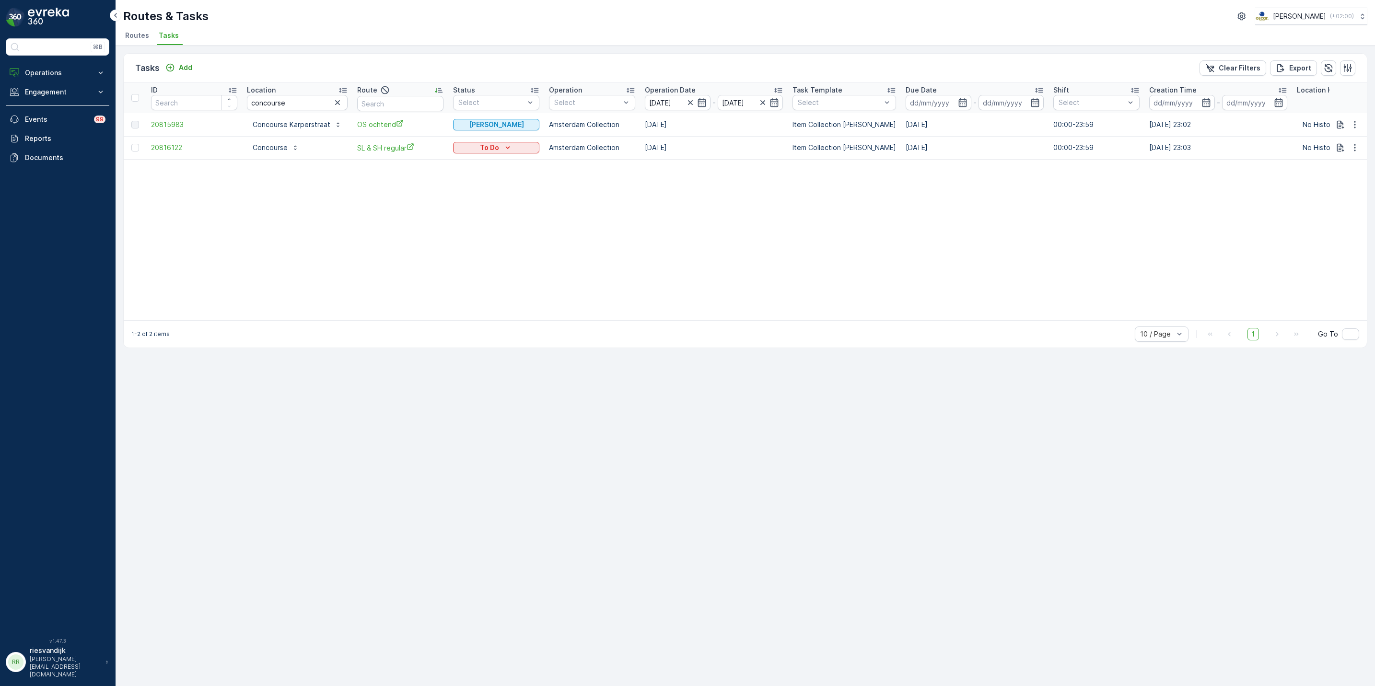
drag, startPoint x: 238, startPoint y: 117, endPoint x: 369, endPoint y: 208, distance: 159.5
click at [369, 208] on table "ID Location concourse Route Status Select Operation Select Operation Date 12.08…" at bounding box center [871, 201] width 1494 height 238
click at [351, 213] on table "ID Location concourse Route Status Select Operation Select Operation Date 12.08…" at bounding box center [871, 201] width 1494 height 238
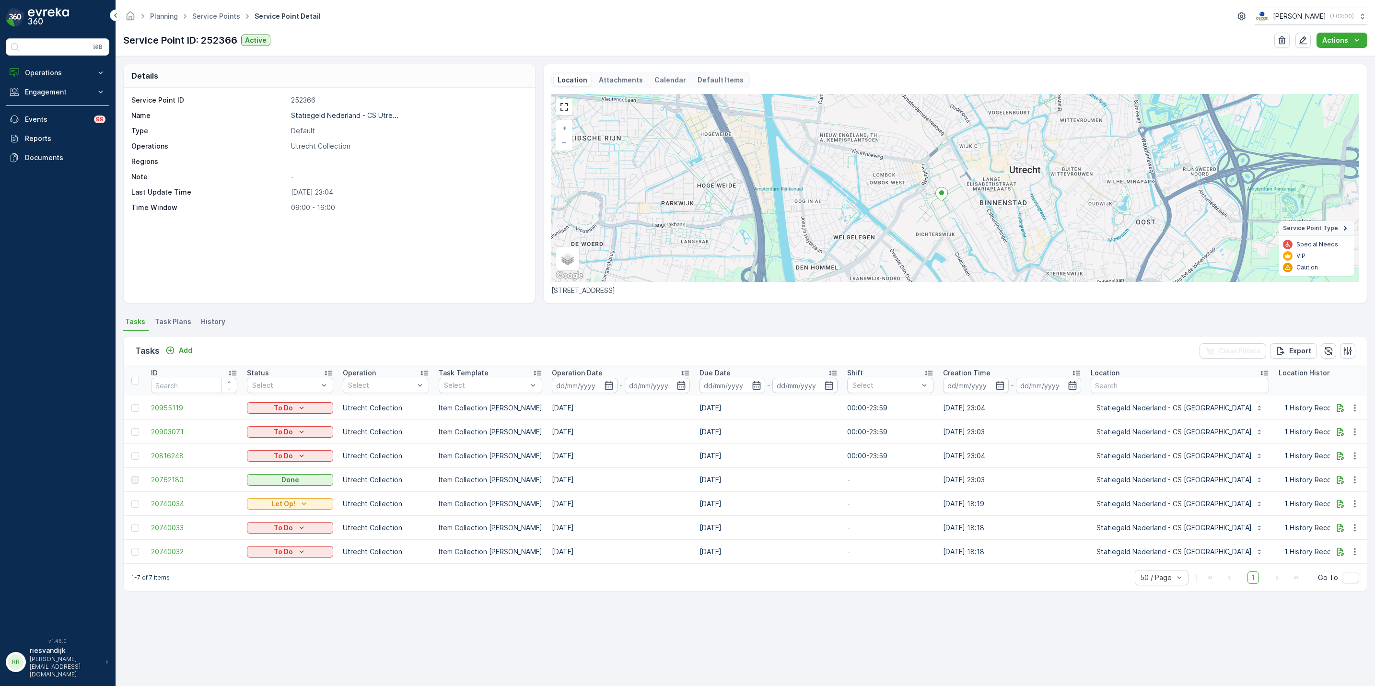
drag, startPoint x: 1013, startPoint y: 226, endPoint x: 982, endPoint y: 228, distance: 30.2
click at [982, 228] on div "+ − Satellite Roadmap Terrain Hybrid Leaflet Keyboard shortcuts Map Data Map da…" at bounding box center [955, 188] width 808 height 188
click at [419, 444] on td "Utrecht Collection" at bounding box center [386, 456] width 96 height 24
click at [512, 447] on td "Item Collection [PERSON_NAME]" at bounding box center [490, 456] width 113 height 24
drag, startPoint x: 512, startPoint y: 447, endPoint x: 619, endPoint y: 449, distance: 106.5
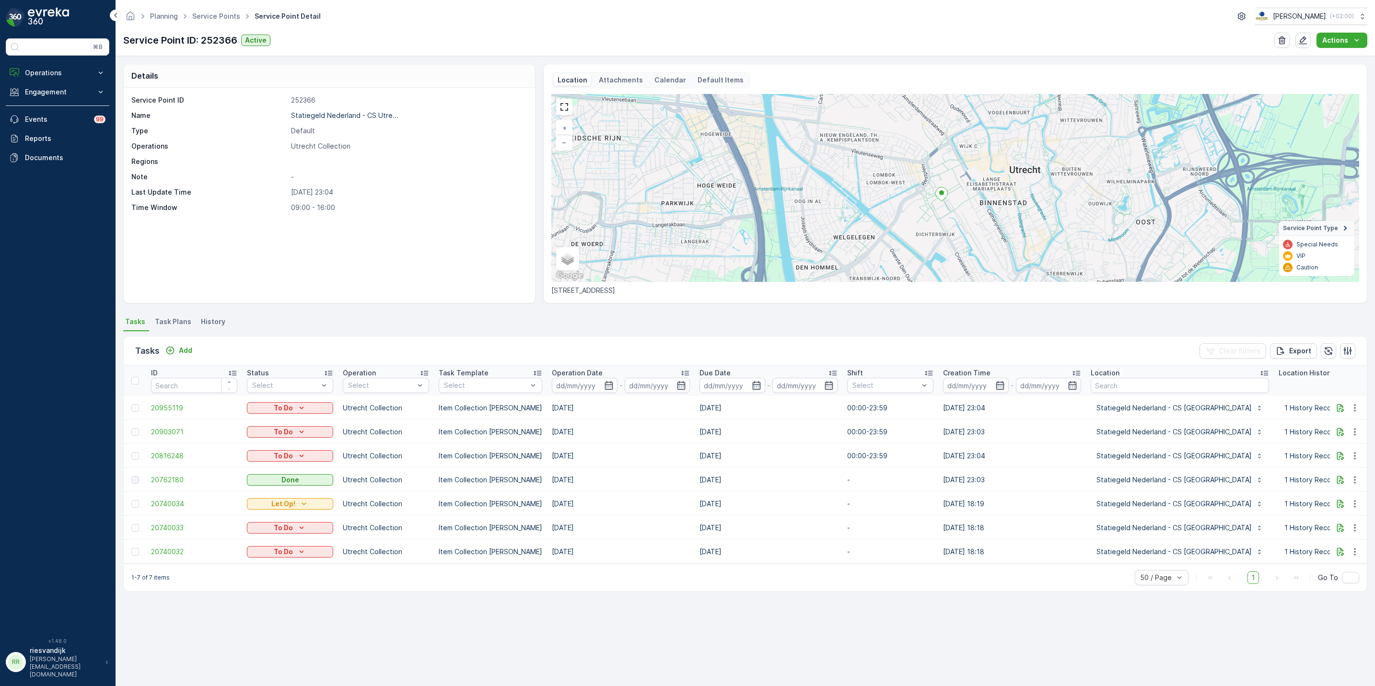
click at [619, 449] on td "[DATE]" at bounding box center [621, 456] width 148 height 24
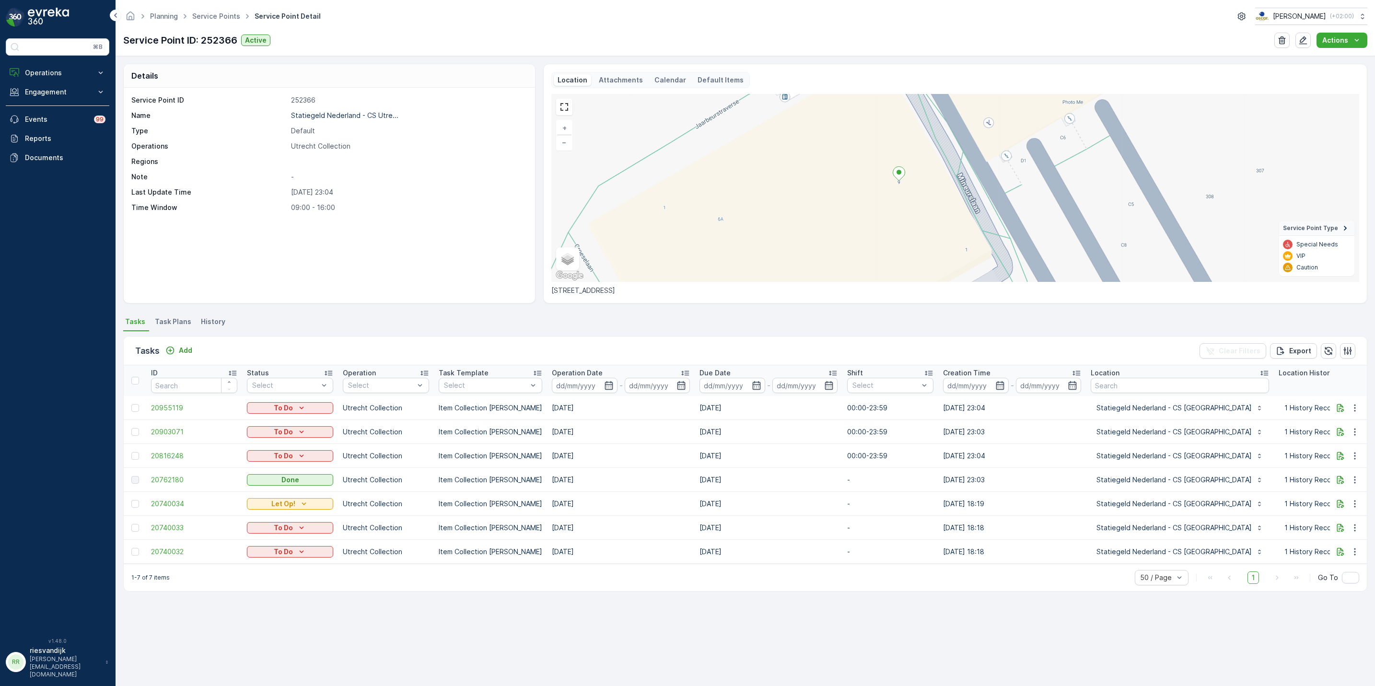
drag, startPoint x: 1015, startPoint y: 202, endPoint x: 904, endPoint y: 186, distance: 112.0
click at [904, 186] on div "+ − Satellite Roadmap Terrain Hybrid Leaflet Keyboard shortcuts Map Data Map da…" at bounding box center [955, 188] width 808 height 188
click at [40, 78] on button "Operations" at bounding box center [58, 72] width 104 height 19
click at [54, 115] on p "Routes & Tasks" at bounding box center [48, 116] width 49 height 10
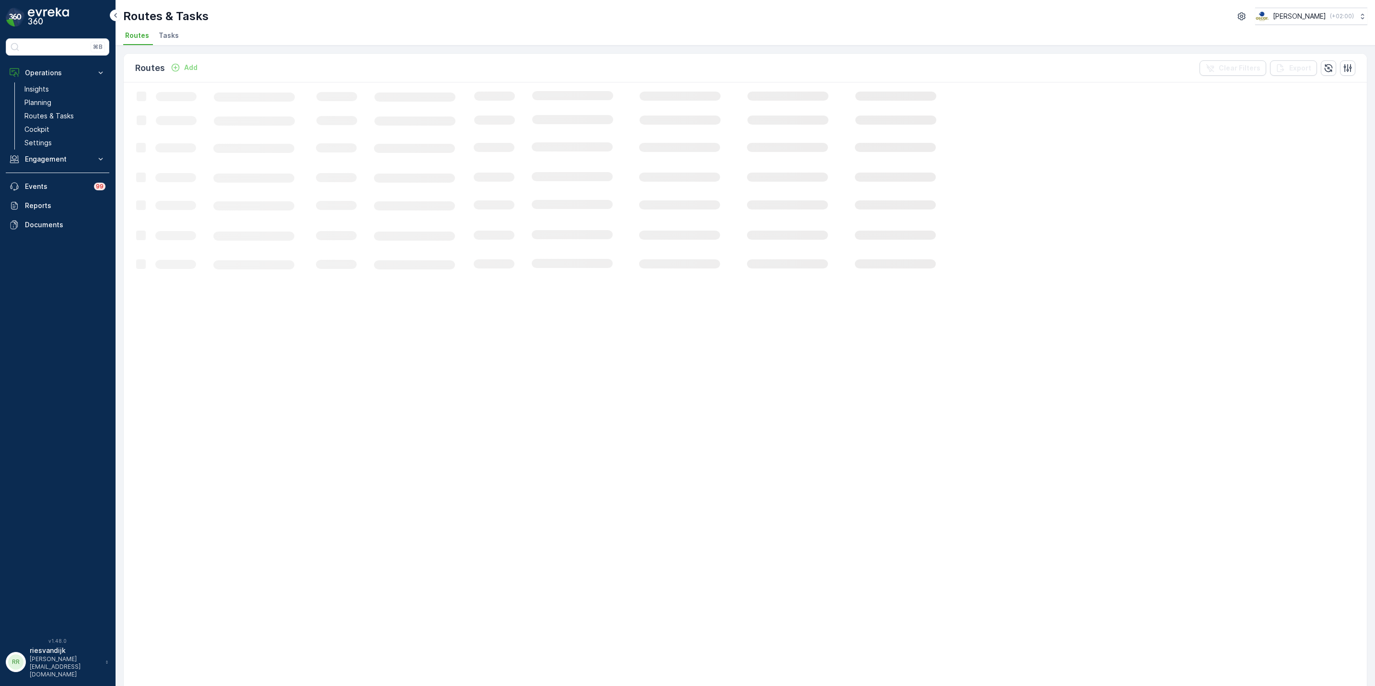
click at [170, 32] on span "Tasks" at bounding box center [169, 36] width 20 height 10
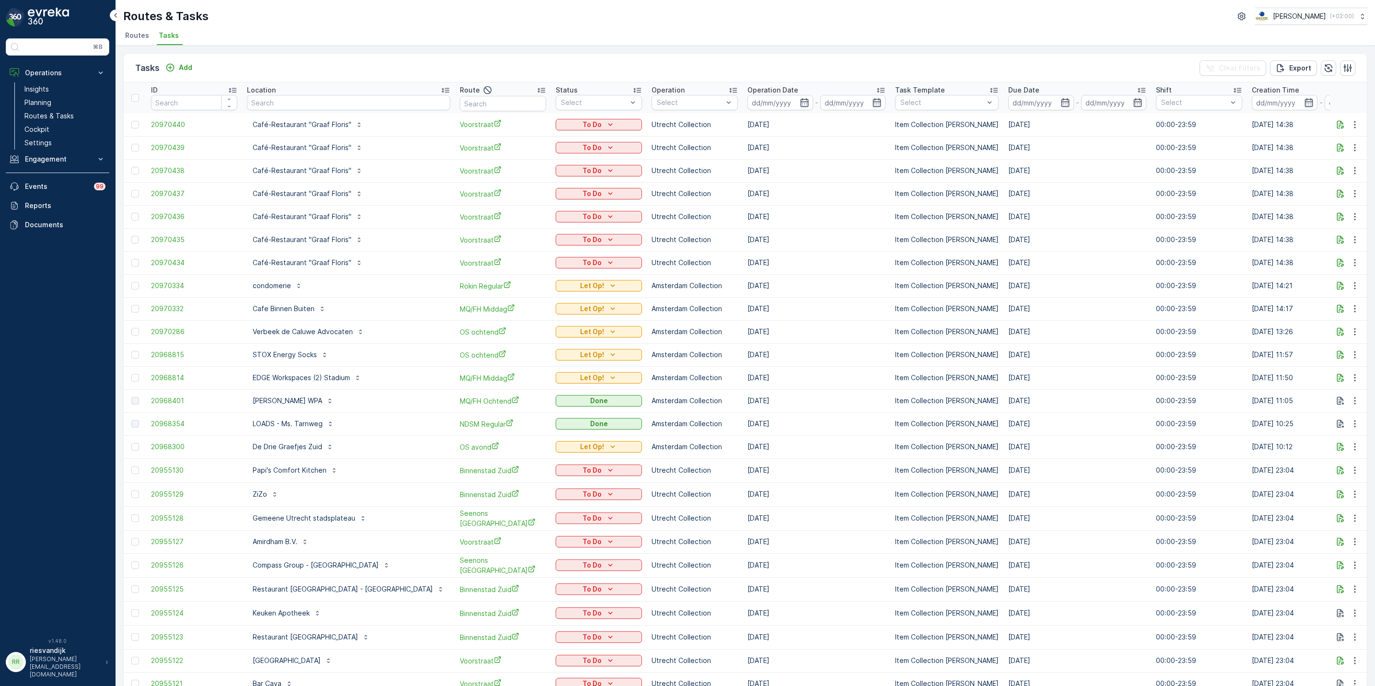
click at [380, 37] on ul "Routes Tasks" at bounding box center [741, 37] width 1237 height 16
click at [384, 105] on input "text" at bounding box center [348, 102] width 203 height 15
type input "noorder"
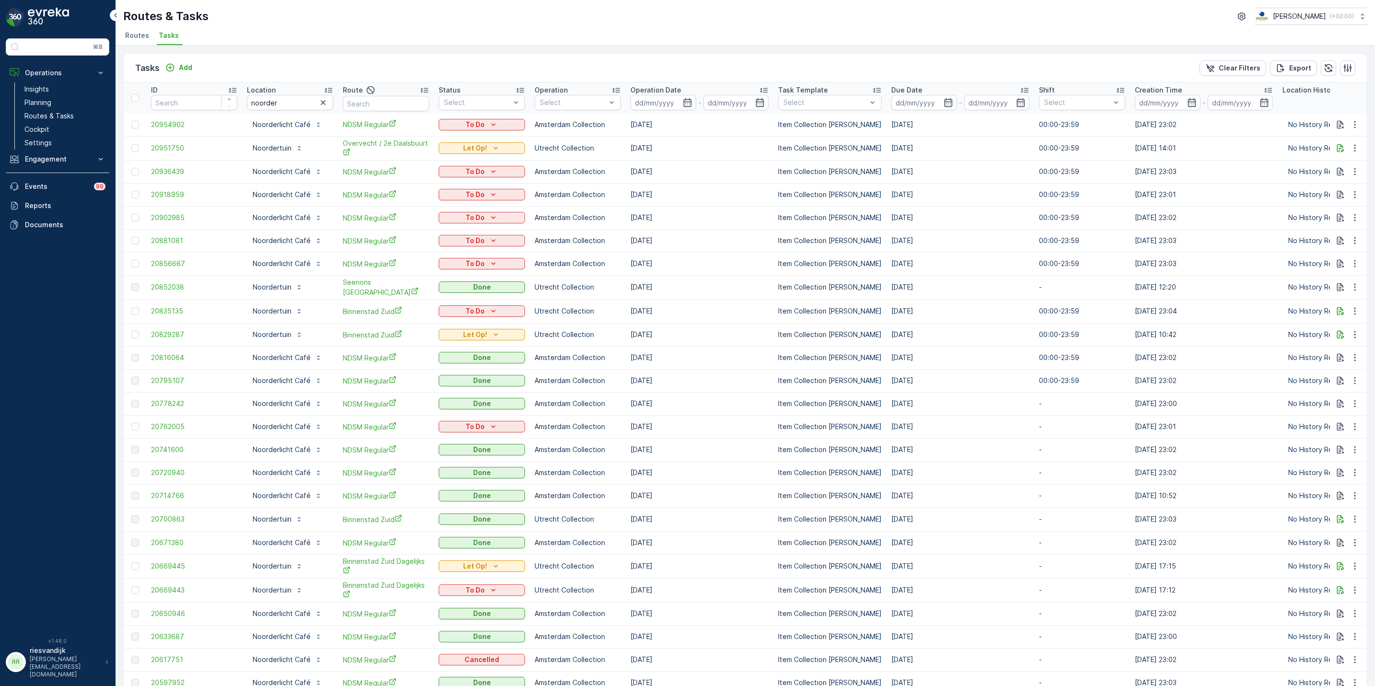
drag, startPoint x: 692, startPoint y: 263, endPoint x: 139, endPoint y: 73, distance: 585.5
click at [139, 73] on div "Tasks Add Clear Filters Export ID Location noorder Route Status Select Operatio…" at bounding box center [745, 675] width 1244 height 1245
click at [521, 17] on div "Routes & Tasks Oscar Circulair ( +02:00 )" at bounding box center [745, 16] width 1244 height 17
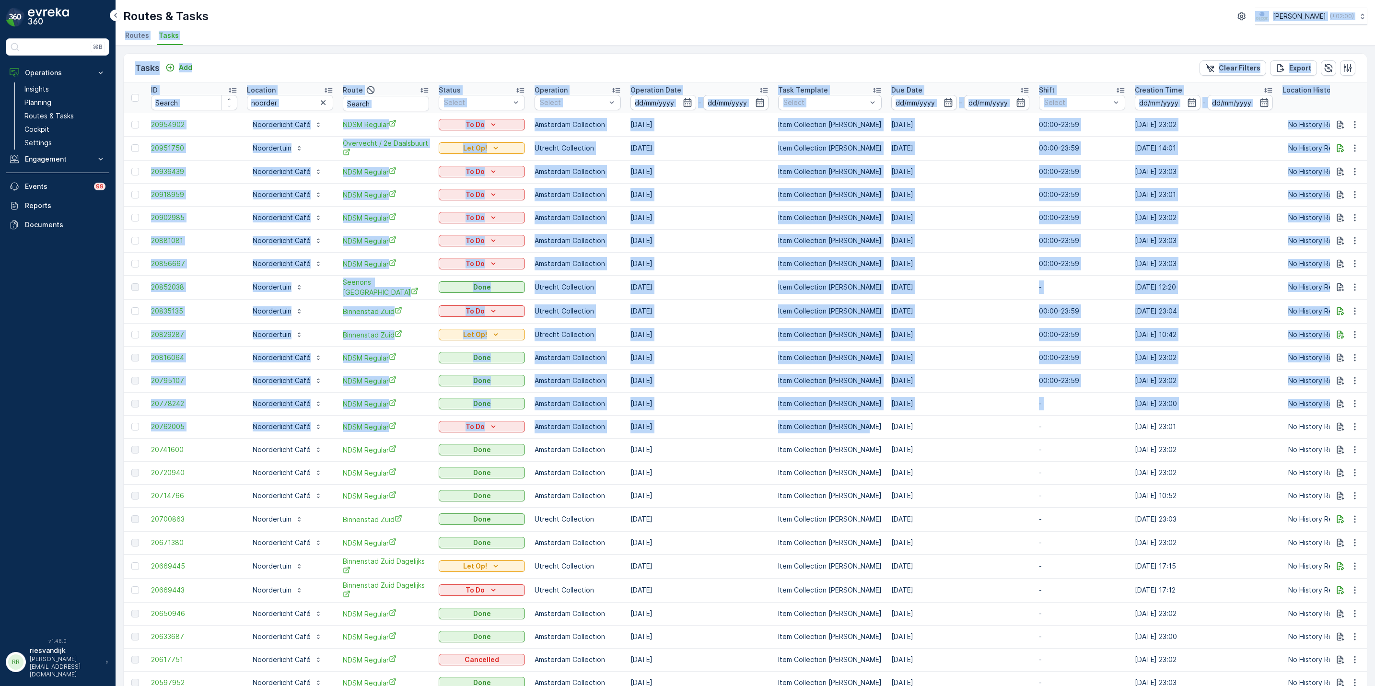
drag, startPoint x: 485, startPoint y: 23, endPoint x: 864, endPoint y: 419, distance: 547.4
click at [864, 419] on div "Routes & Tasks Oscar Circulair ( +02:00 ) Routes Tasks Tasks Add Clear Filters …" at bounding box center [746, 343] width 1260 height 686
click at [703, 17] on div "Routes & Tasks Oscar Circulair ( +02:00 )" at bounding box center [745, 16] width 1244 height 17
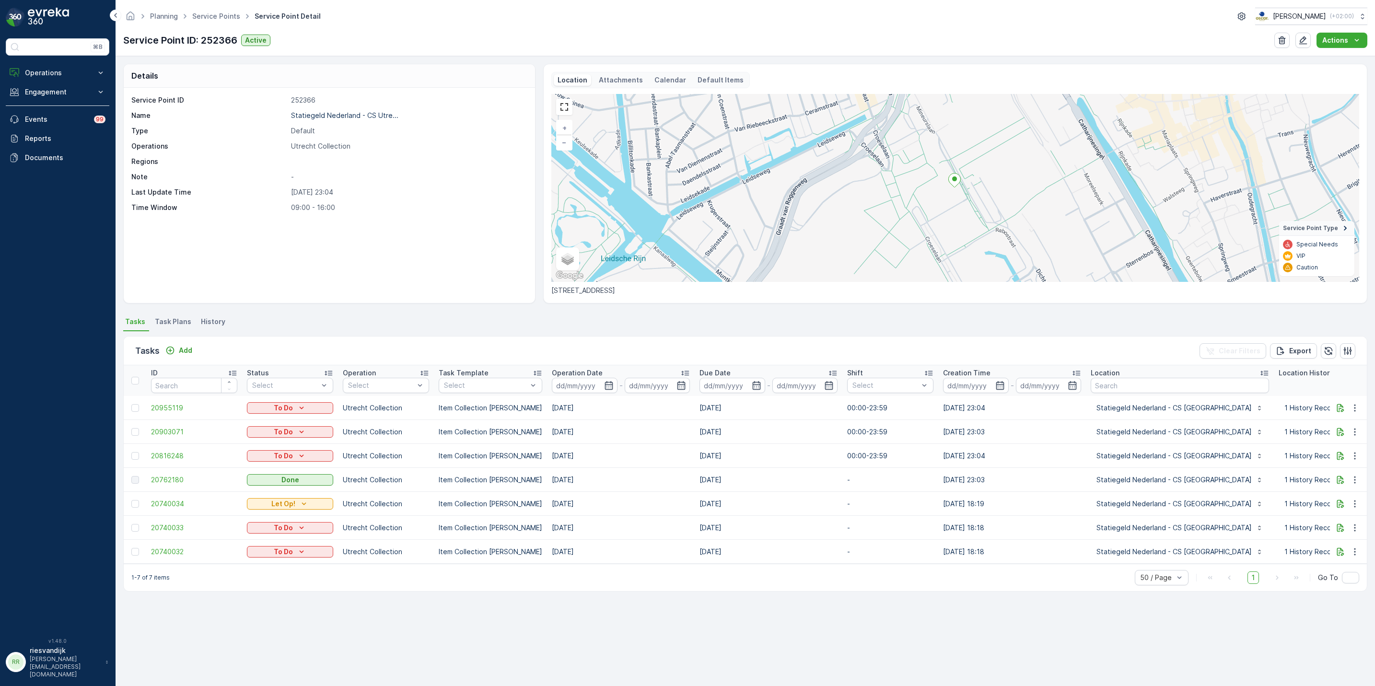
click at [583, 289] on p "[STREET_ADDRESS]" at bounding box center [955, 291] width 808 height 10
drag, startPoint x: 583, startPoint y: 289, endPoint x: 704, endPoint y: 291, distance: 120.8
click at [704, 291] on p "[STREET_ADDRESS]" at bounding box center [955, 291] width 808 height 10
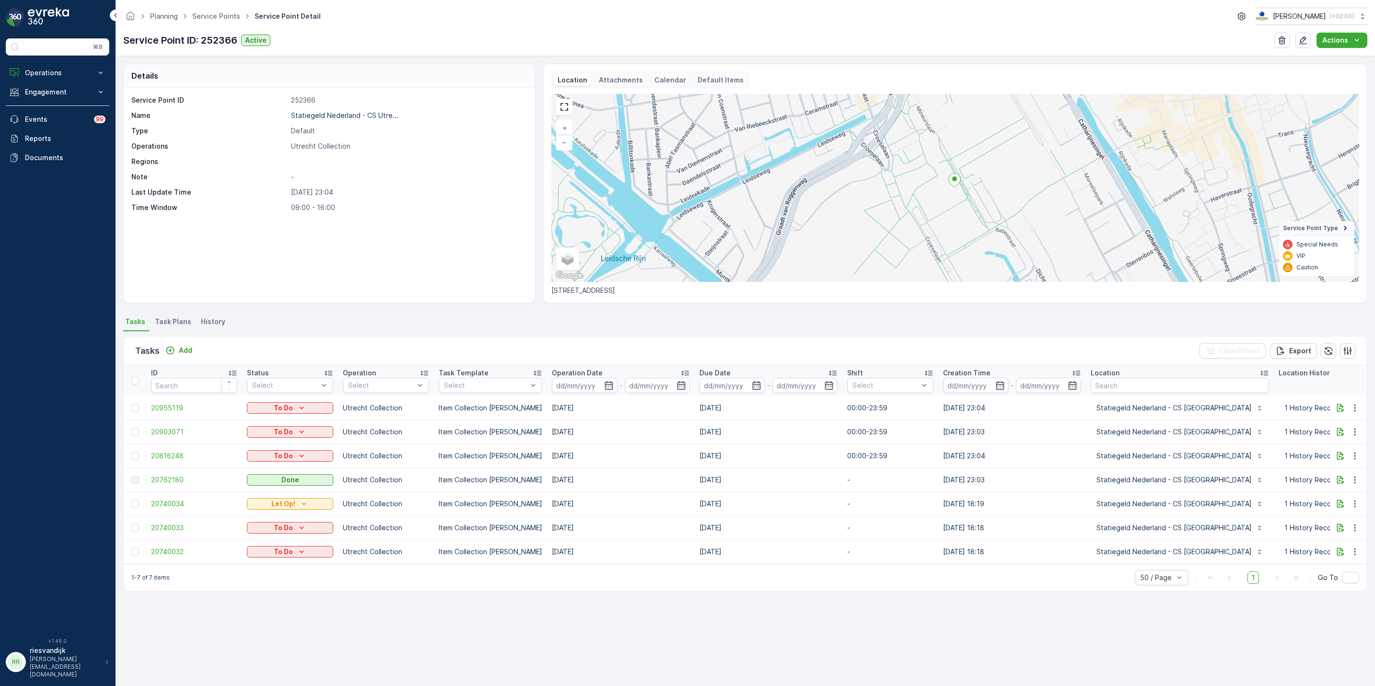
drag, startPoint x: 659, startPoint y: 296, endPoint x: 551, endPoint y: 295, distance: 107.9
click at [551, 295] on div "Location Attachments Calendar Default Items + − Satellite Roadmap Terrain Hybri…" at bounding box center [955, 184] width 824 height 240
drag, startPoint x: 551, startPoint y: 295, endPoint x: 682, endPoint y: 293, distance: 130.4
click at [682, 293] on p "[STREET_ADDRESS]" at bounding box center [955, 291] width 808 height 10
click at [660, 293] on p "[STREET_ADDRESS]" at bounding box center [955, 291] width 808 height 10
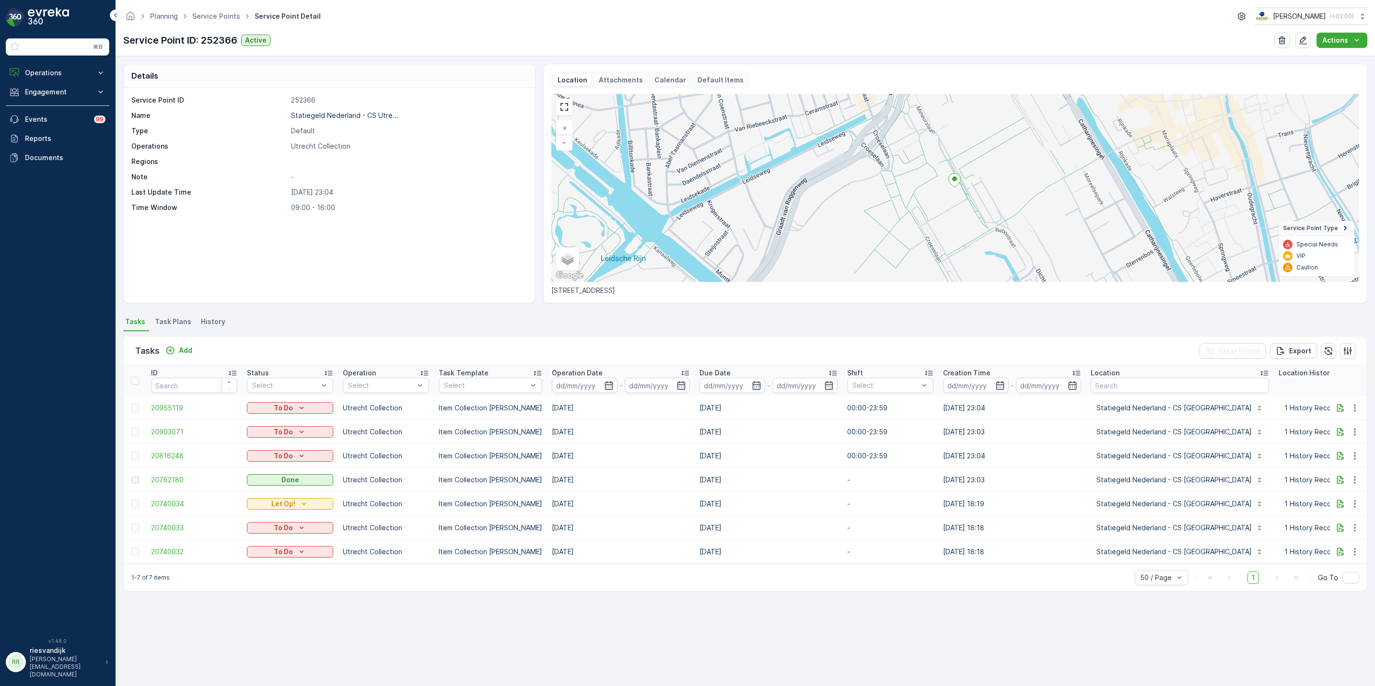
click at [639, 294] on p "Mineurslaan 9, Utrecht" at bounding box center [955, 291] width 808 height 10
drag, startPoint x: 639, startPoint y: 294, endPoint x: 624, endPoint y: 294, distance: 14.4
click at [624, 294] on p "Mineurslaan 9, Utrecht" at bounding box center [955, 291] width 808 height 10
click at [618, 292] on p "Mineurslaan 9, Utrecht" at bounding box center [955, 291] width 808 height 10
click at [617, 292] on p "Mineurslaan 9, Utrecht" at bounding box center [955, 291] width 808 height 10
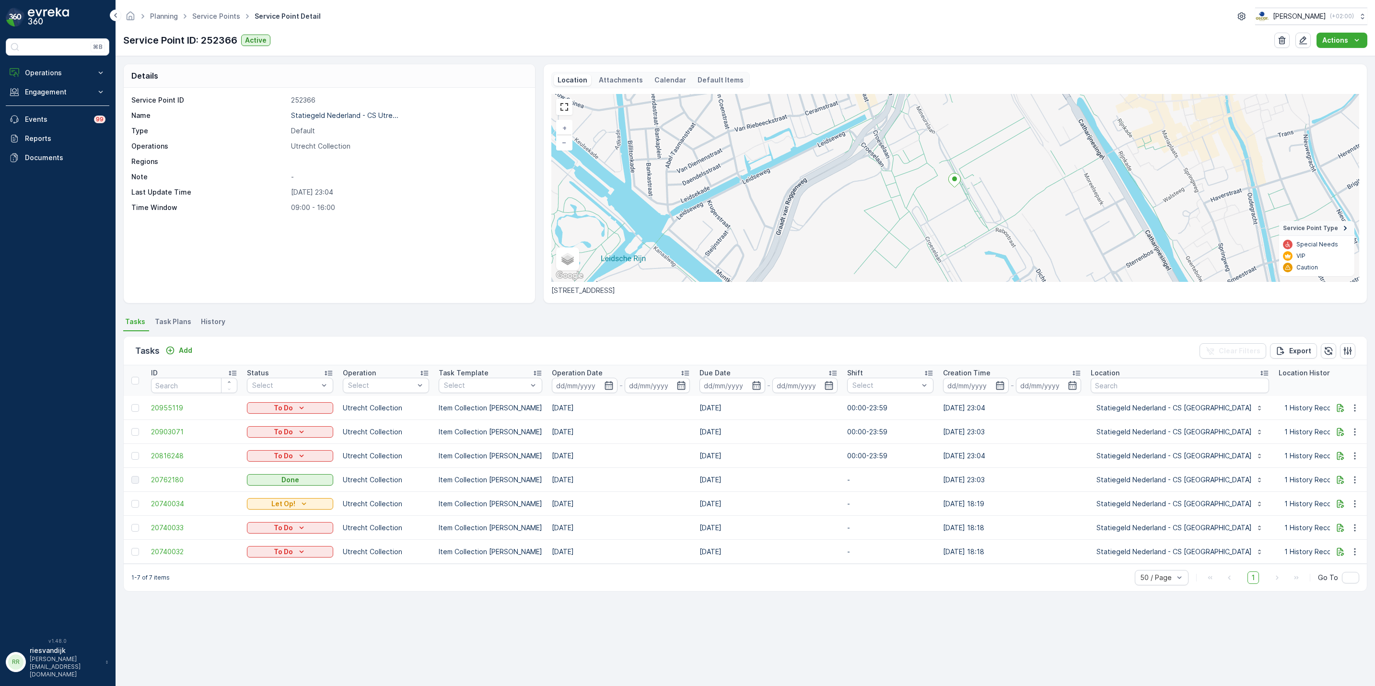
drag, startPoint x: 617, startPoint y: 292, endPoint x: 668, endPoint y: 291, distance: 50.8
click at [668, 291] on p "Mineurslaan 9, Utrecht" at bounding box center [955, 291] width 808 height 10
click at [672, 296] on div "Location Attachments Calendar Default Items + − Satellite Roadmap Terrain Hybri…" at bounding box center [955, 184] width 824 height 240
click at [669, 318] on ul "Tasks Task Plans History" at bounding box center [745, 323] width 1244 height 16
drag, startPoint x: 339, startPoint y: 212, endPoint x: 361, endPoint y: 211, distance: 22.6
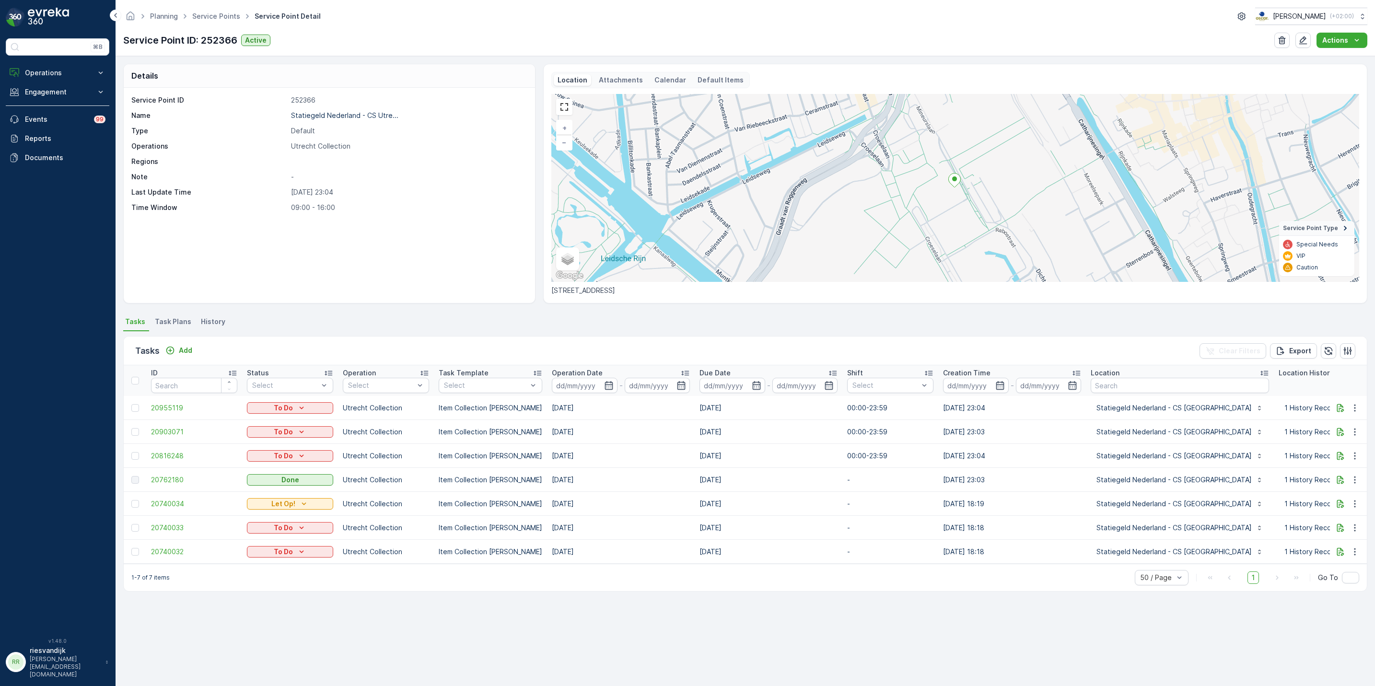
click at [339, 213] on div "Service Point ID 252366 Name Statiegeld Nederland - CS Utre... Type Default Ope…" at bounding box center [329, 195] width 411 height 215
click at [374, 212] on p "09:00 - 16:00" at bounding box center [408, 208] width 234 height 10
click at [364, 244] on div "Service Point ID 252366 Name Statiegeld Nederland - CS Utre... Type Default Ope…" at bounding box center [329, 195] width 411 height 215
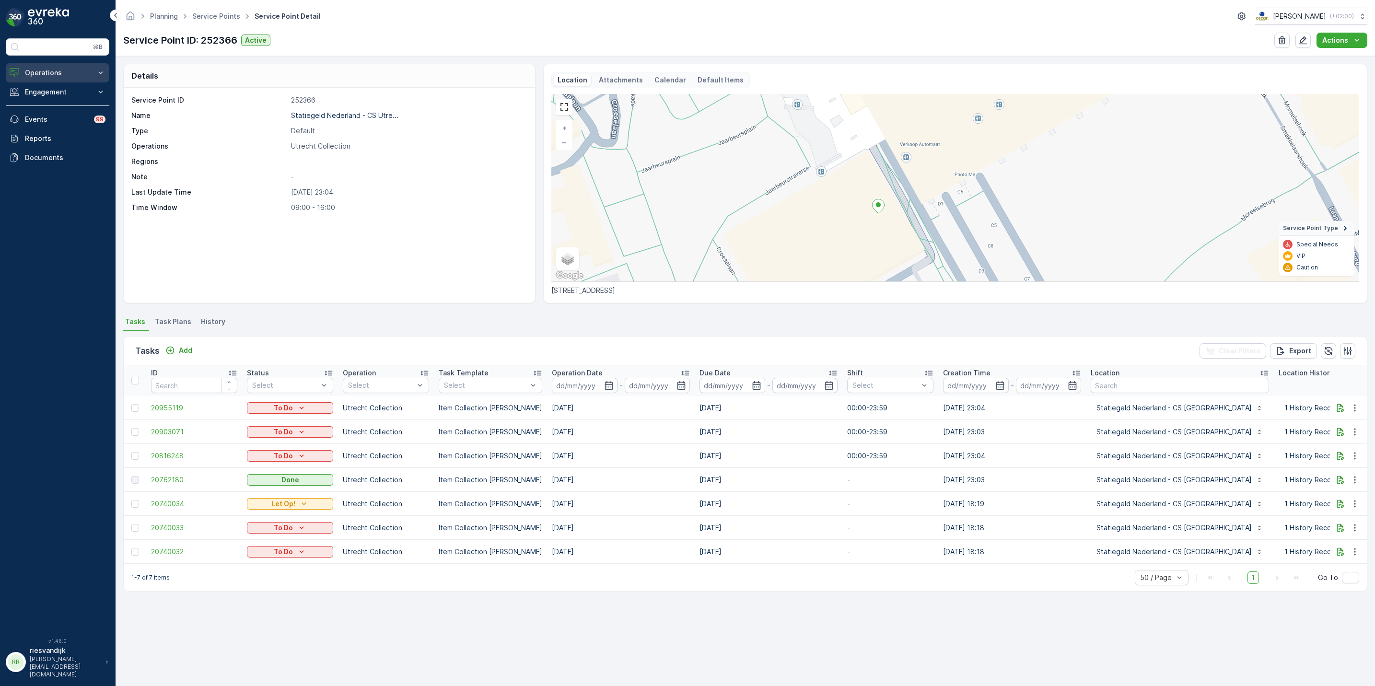
click at [55, 78] on p "Operations" at bounding box center [57, 73] width 65 height 10
click at [59, 103] on link "Planning" at bounding box center [65, 102] width 89 height 13
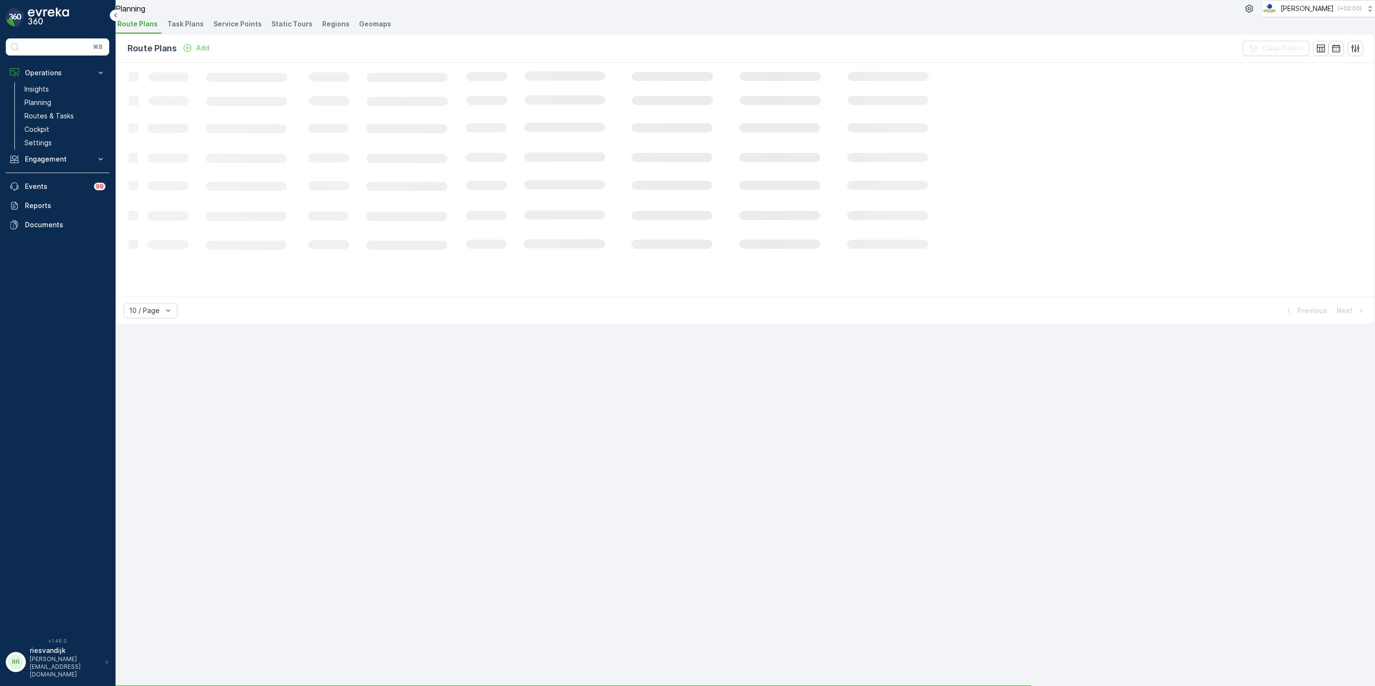
click at [193, 29] on span "Task Plans" at bounding box center [185, 24] width 36 height 10
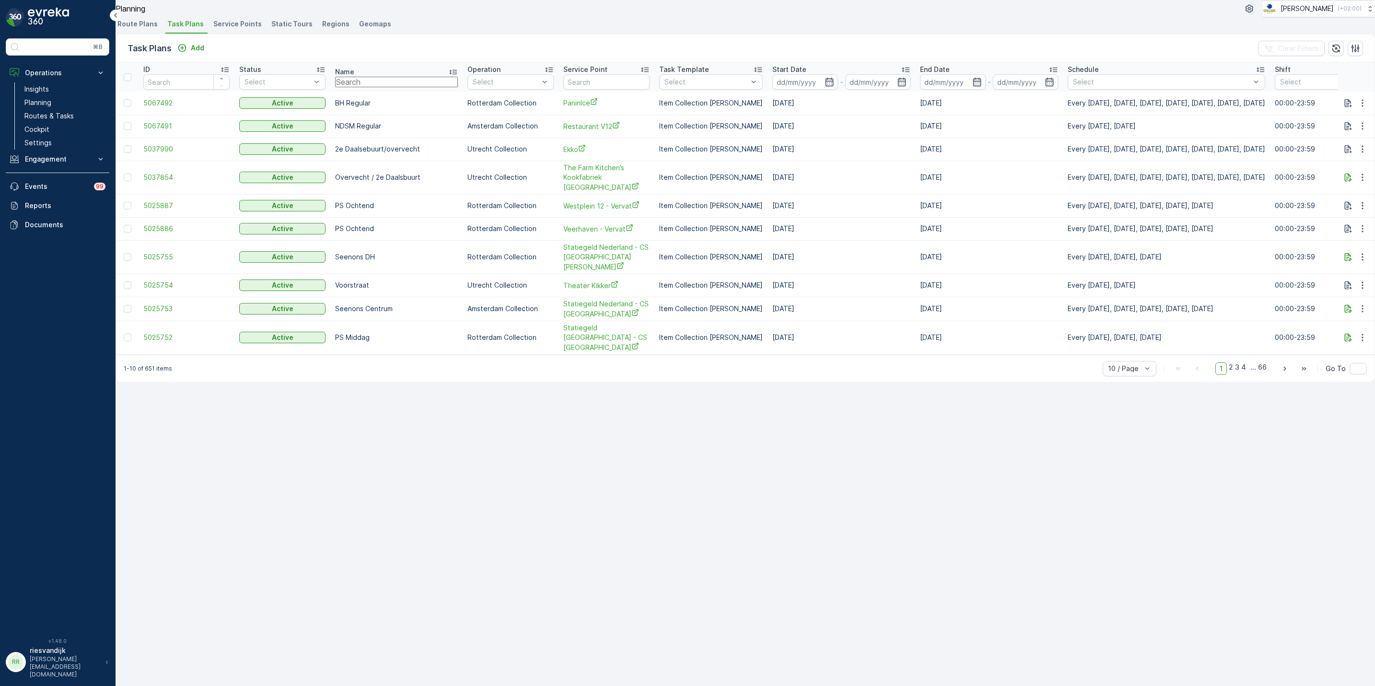
click at [375, 87] on input "text" at bounding box center [396, 82] width 123 height 11
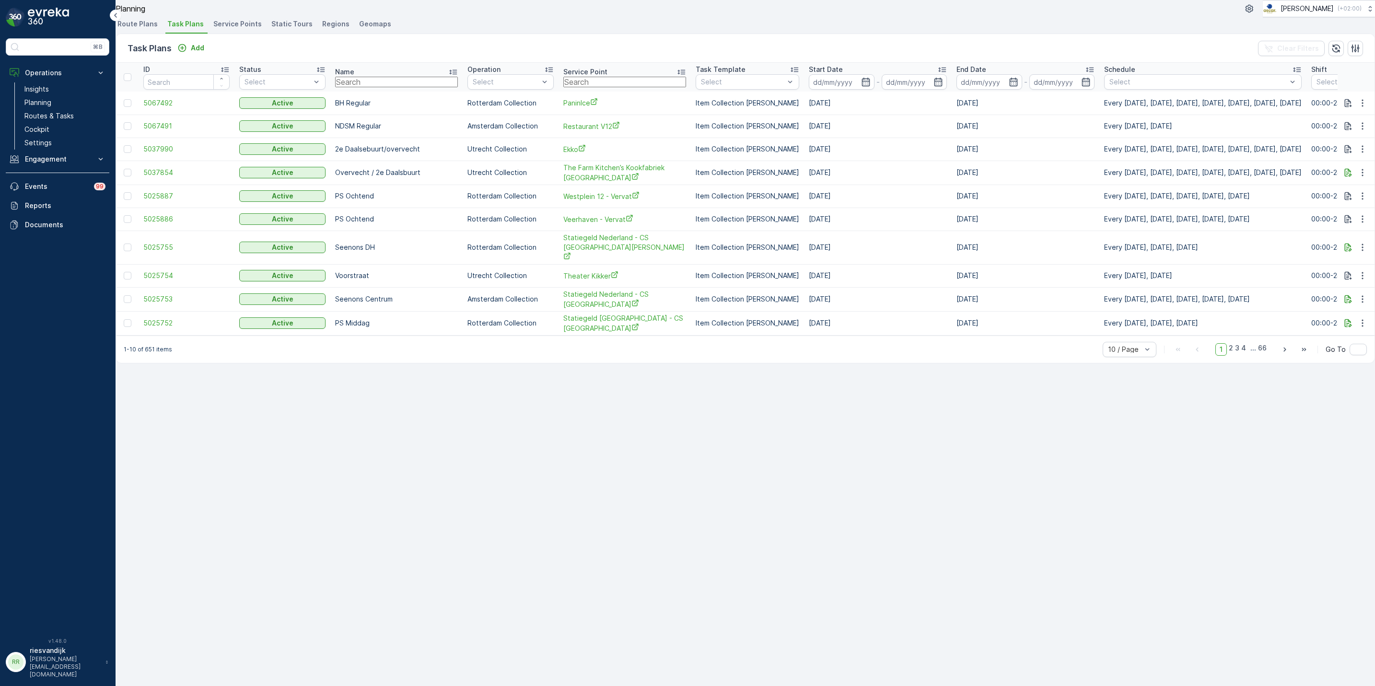
click at [577, 87] on input "text" at bounding box center [624, 82] width 123 height 11
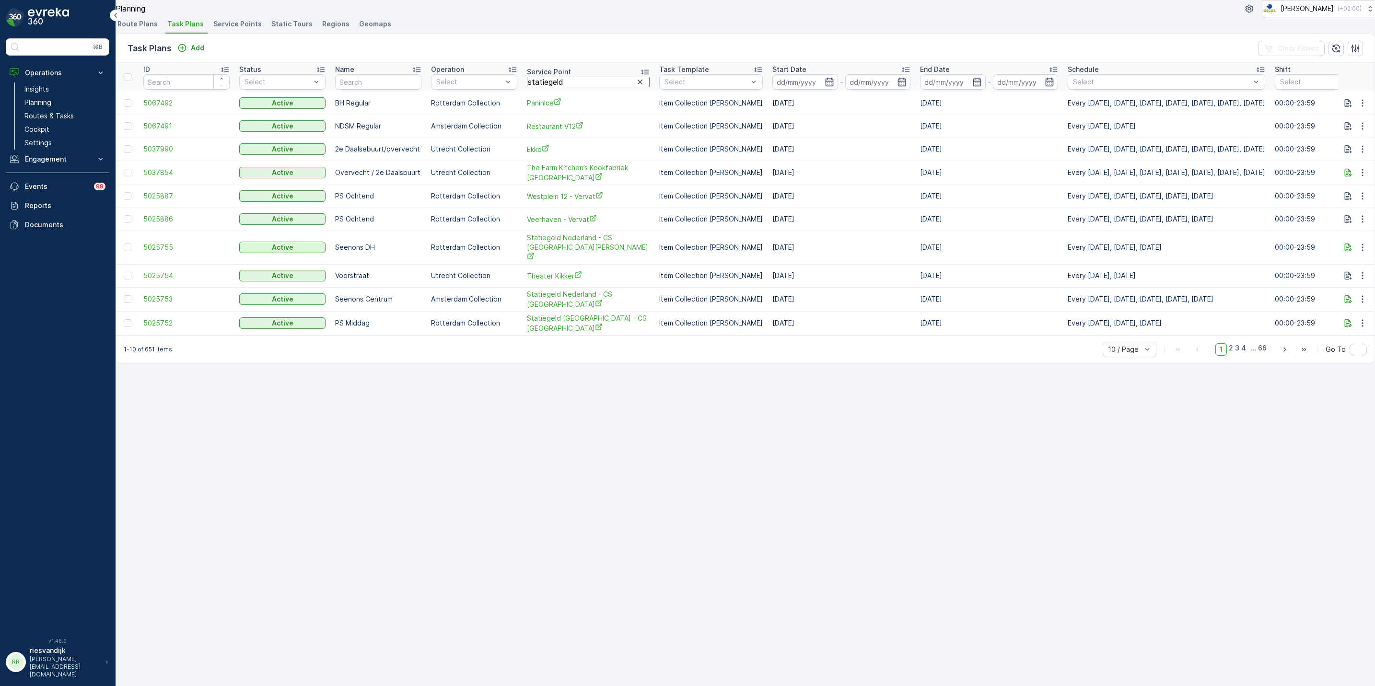
type input "statiegeld"
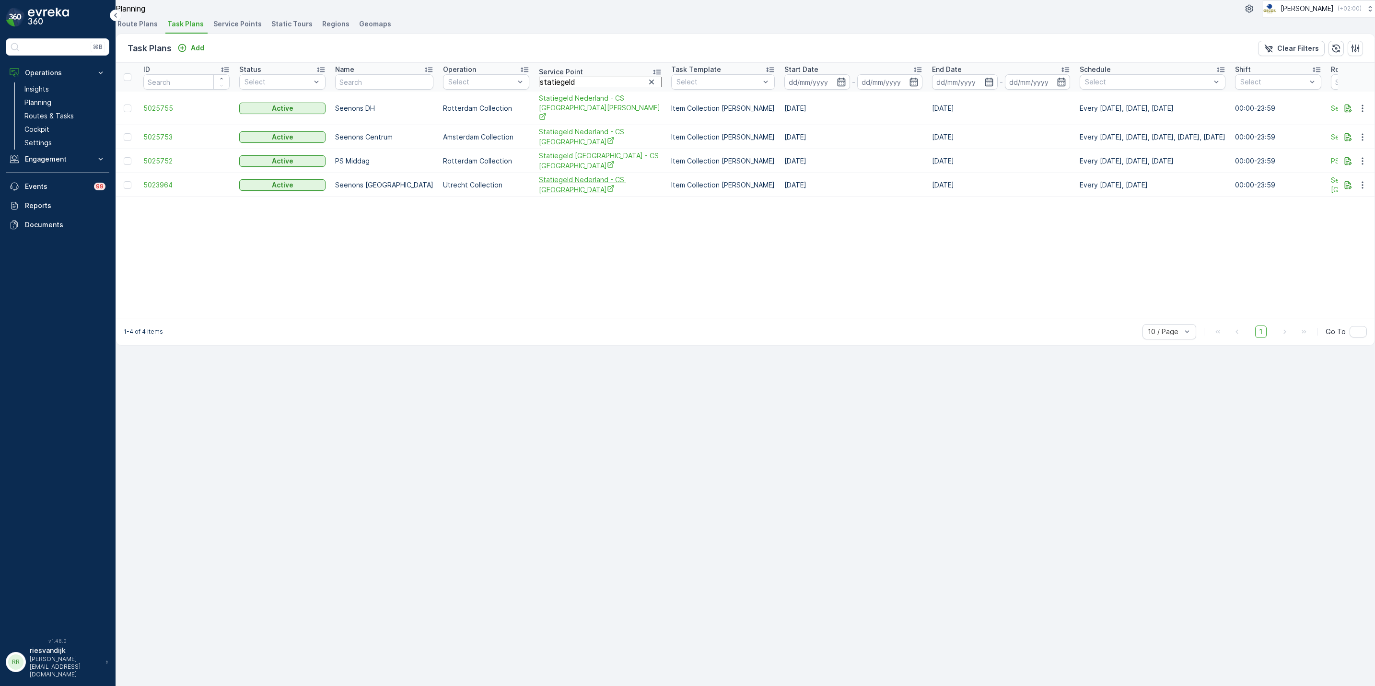
click at [556, 195] on span "Statiegeld Nederland - CS [GEOGRAPHIC_DATA]" at bounding box center [600, 185] width 123 height 20
click at [51, 117] on p "Routes & Tasks" at bounding box center [48, 116] width 49 height 10
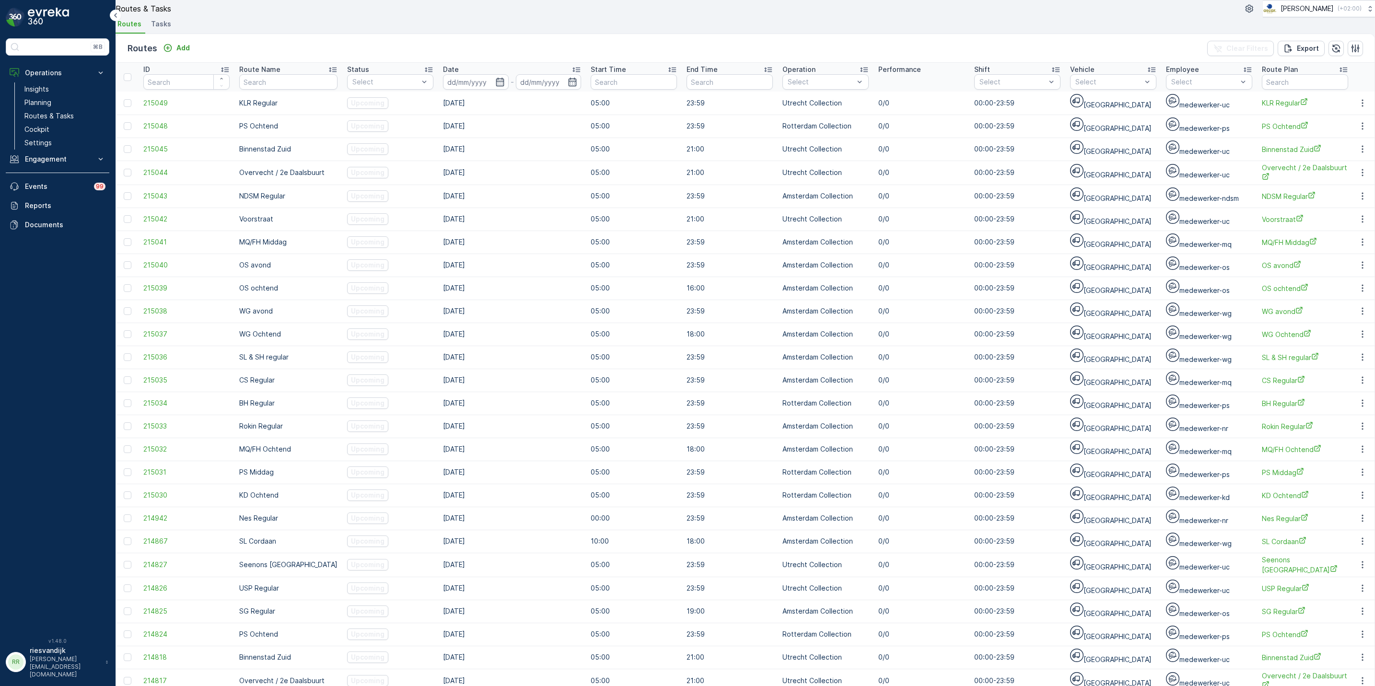
click at [168, 34] on li "Tasks" at bounding box center [162, 25] width 26 height 16
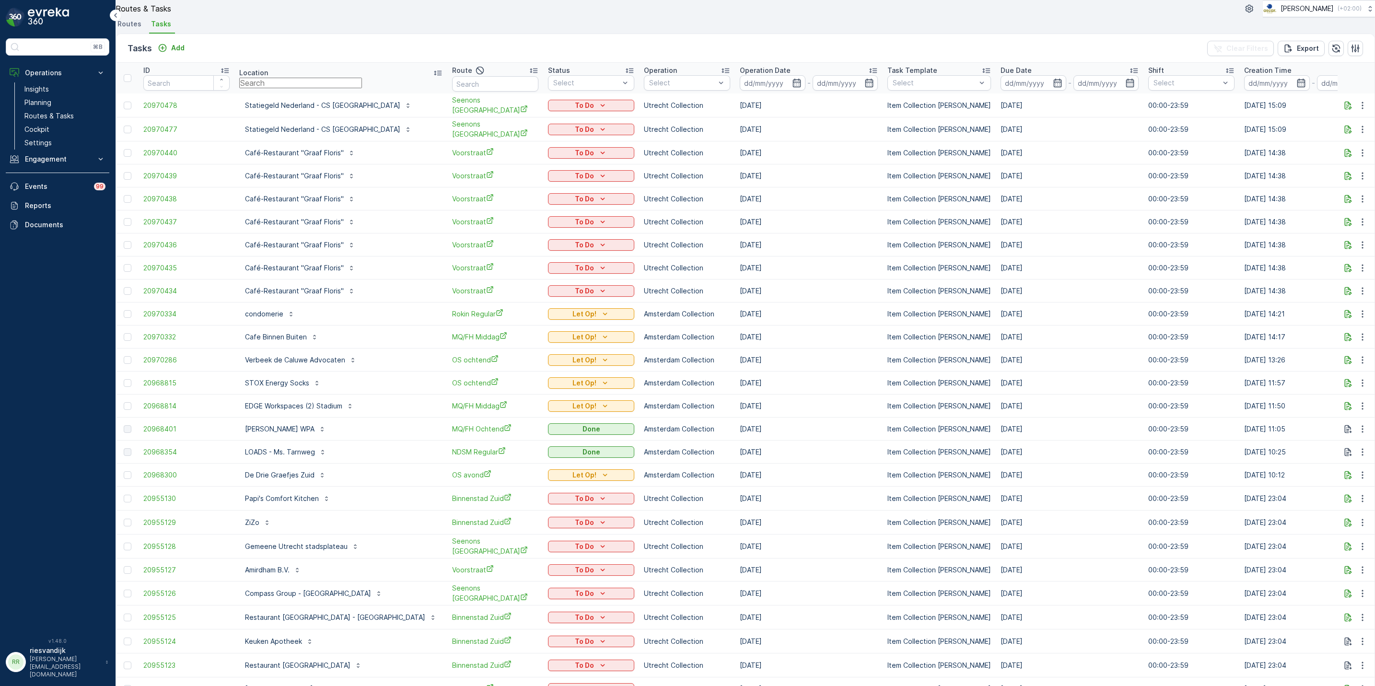
click at [295, 88] on input "text" at bounding box center [300, 83] width 123 height 11
type input "gassan"
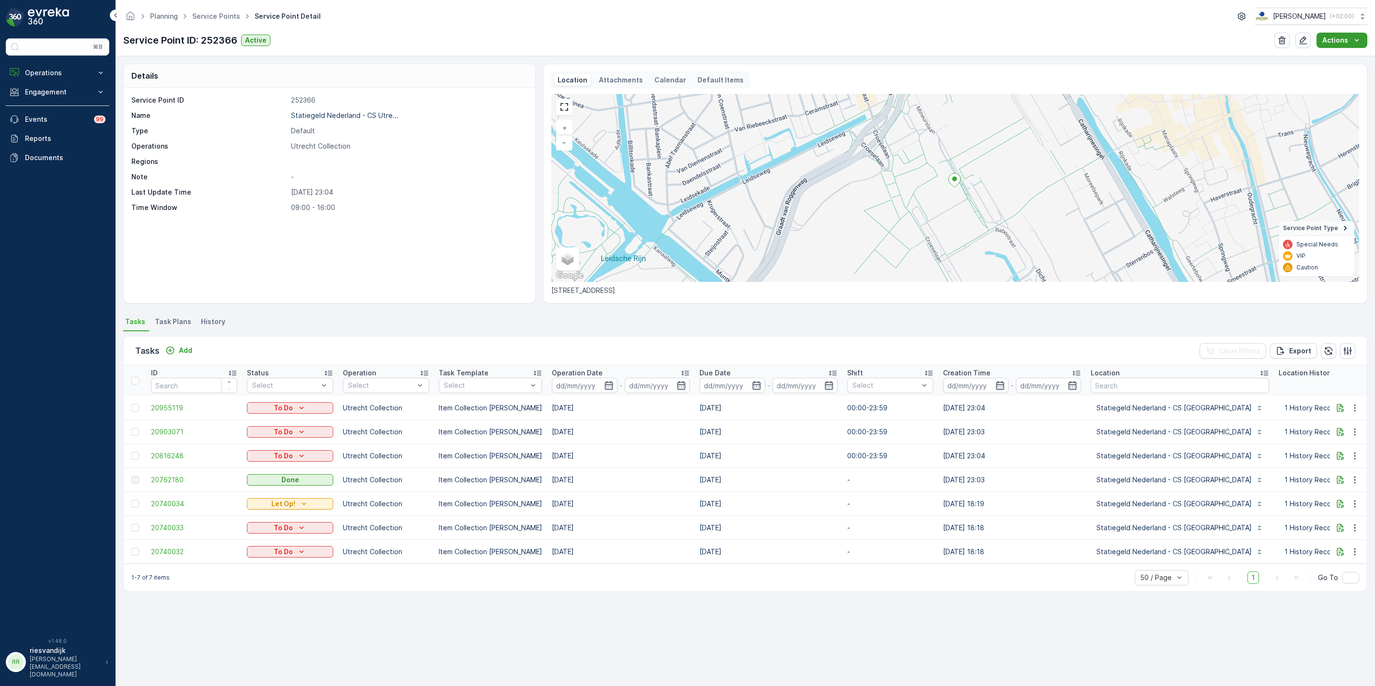
click at [1331, 36] on p "Actions" at bounding box center [1335, 40] width 26 height 10
click at [1303, 36] on icon "button" at bounding box center [1303, 40] width 10 height 10
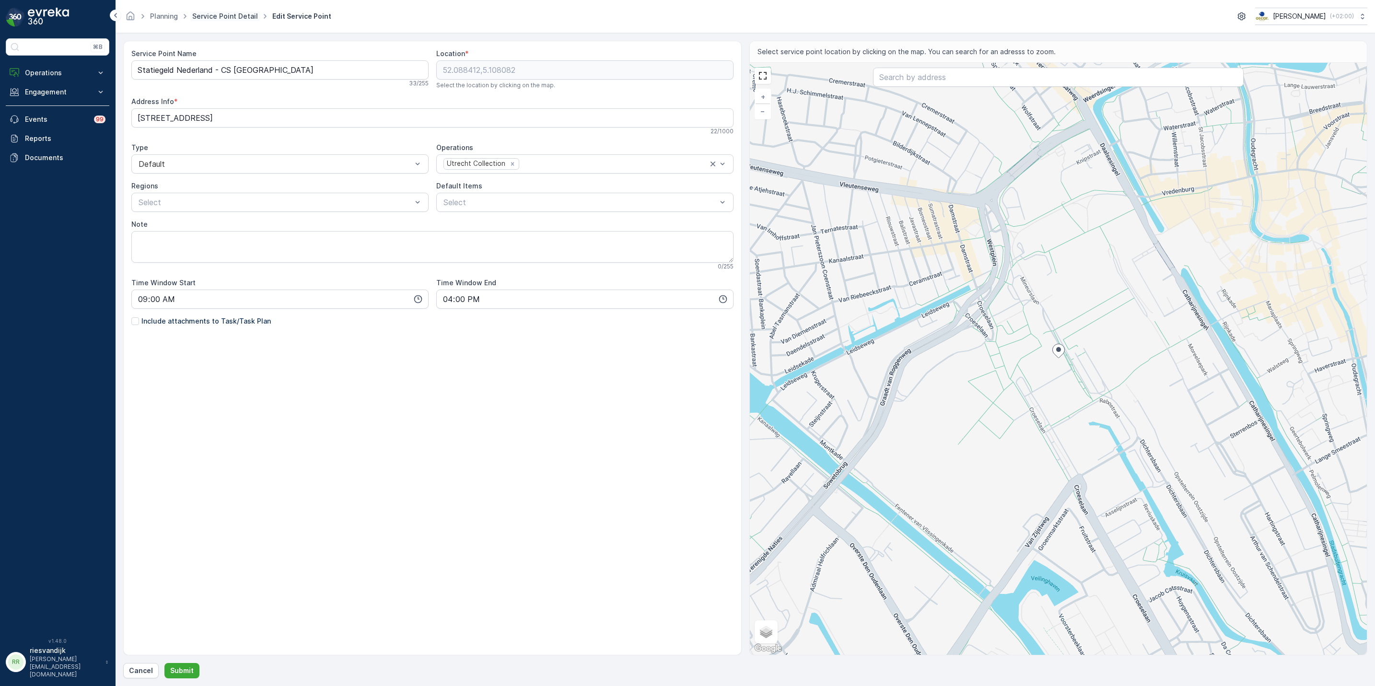
click at [244, 13] on link "Service Point Detail" at bounding box center [225, 16] width 66 height 8
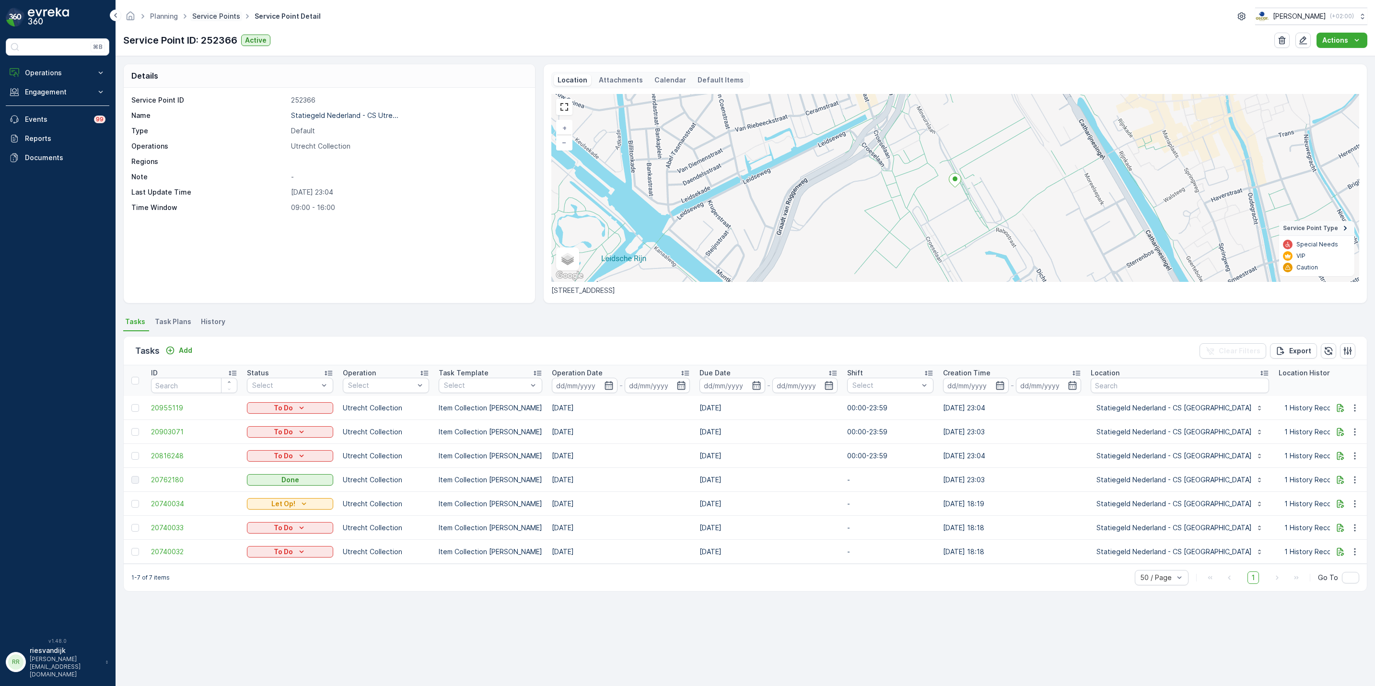
click at [209, 13] on link "Service Points" at bounding box center [216, 16] width 48 height 8
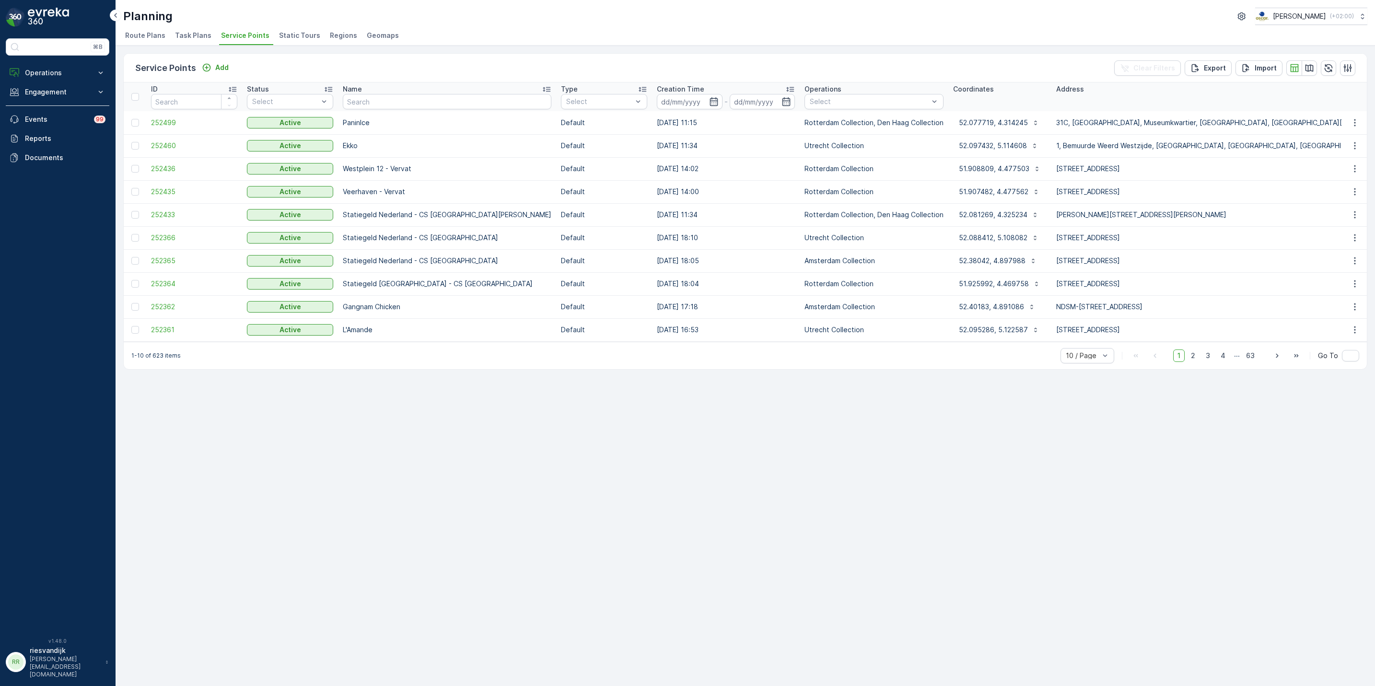
click at [199, 33] on span "Task Plans" at bounding box center [193, 36] width 36 height 10
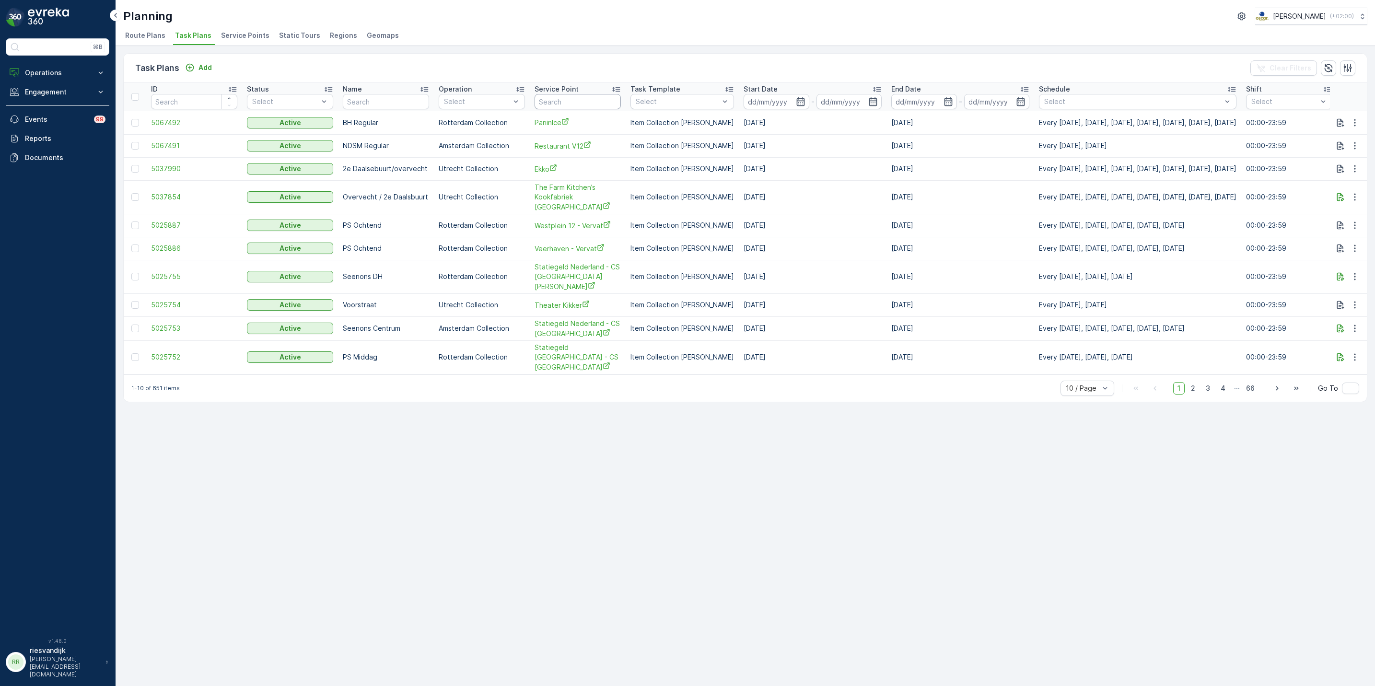
click at [561, 101] on input "text" at bounding box center [578, 101] width 86 height 15
type input "statie"
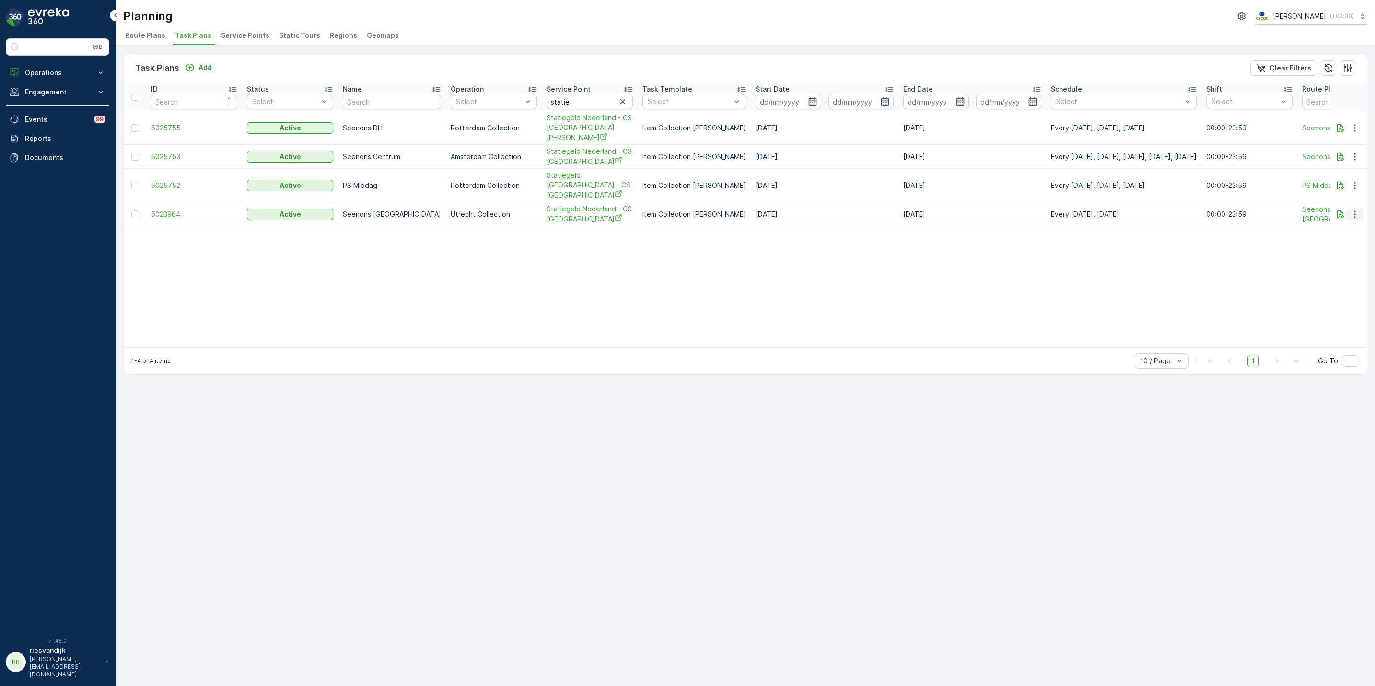
click at [1357, 210] on icon "button" at bounding box center [1355, 215] width 10 height 10
click at [1357, 225] on span "Edit Task Plan" at bounding box center [1338, 224] width 45 height 10
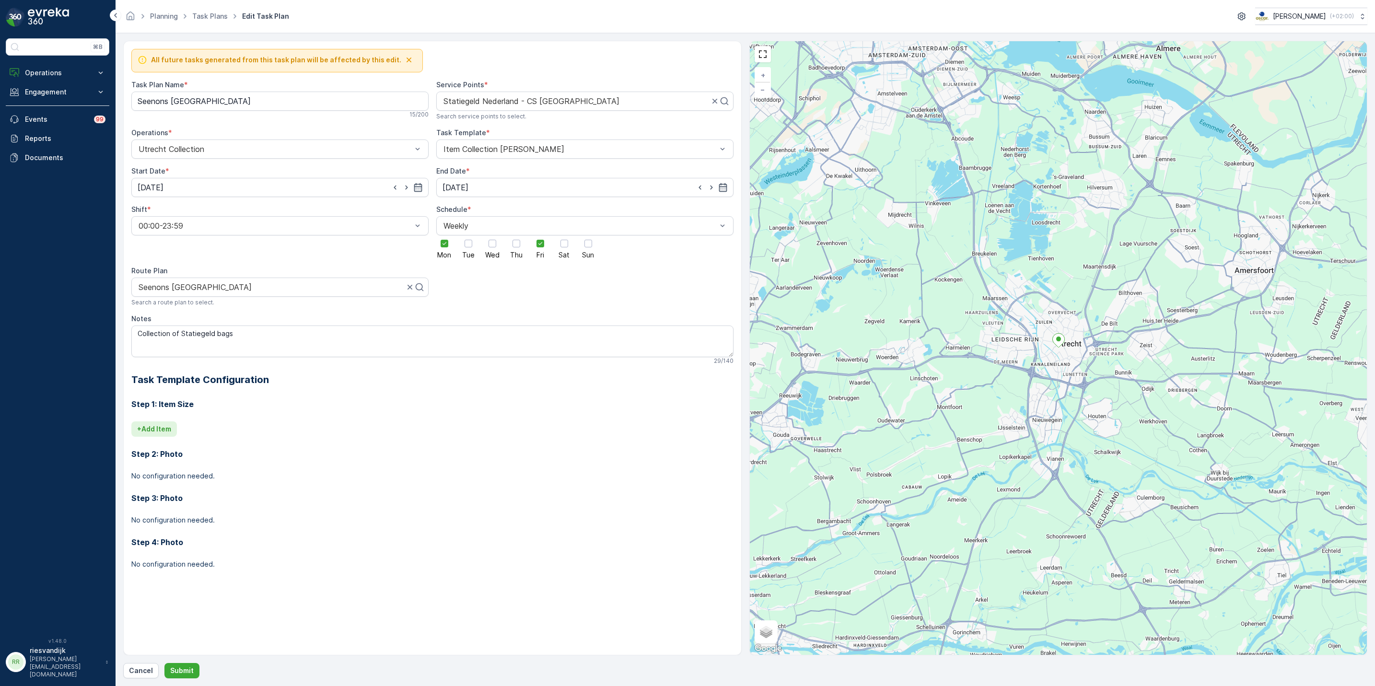
click at [150, 433] on p "+ Add Item" at bounding box center [154, 429] width 34 height 10
click at [310, 446] on div at bounding box center [382, 442] width 489 height 9
type input "stat"
click at [282, 483] on div "Statiegeld - zak 330l - stuk" at bounding box center [386, 482] width 499 height 9
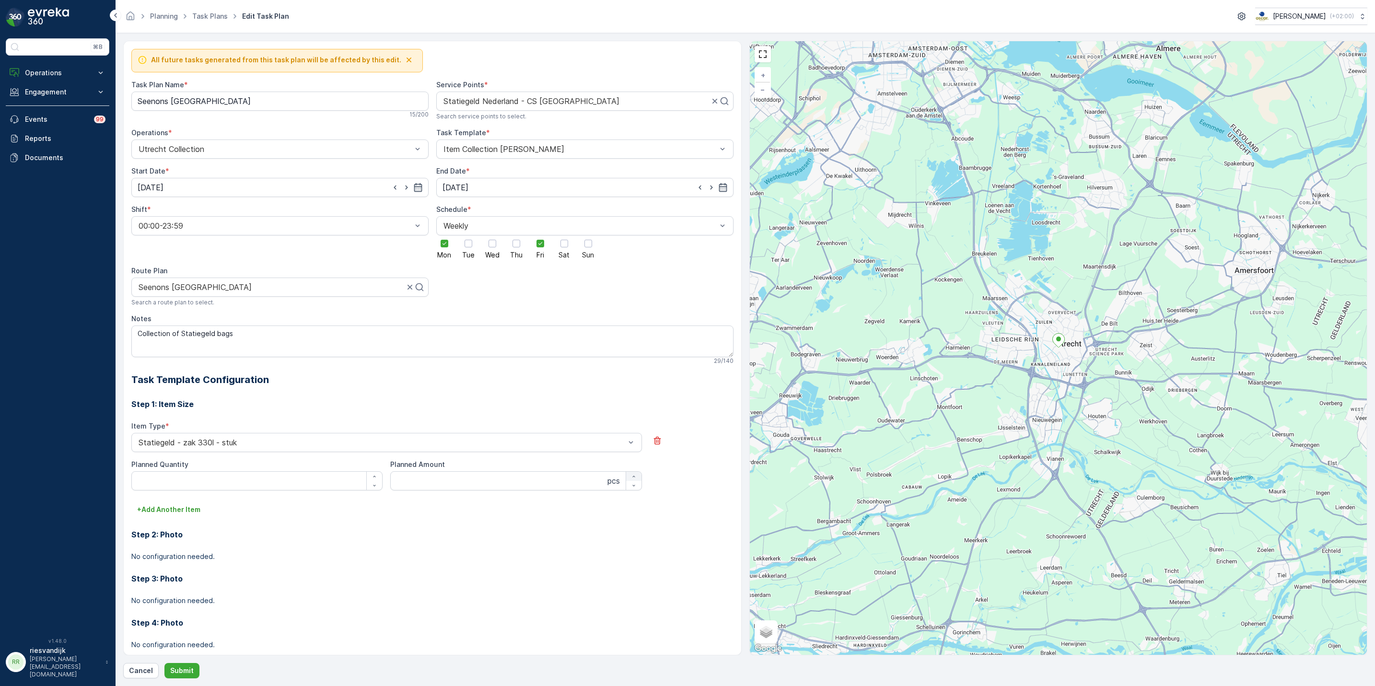
click at [629, 476] on div "button" at bounding box center [633, 477] width 15 height 6
type Amount "1"
click at [574, 485] on Amount "1" at bounding box center [515, 480] width 251 height 19
type Amount "0"
click at [321, 477] on Quantity "Planned Quantity" at bounding box center [256, 480] width 251 height 19
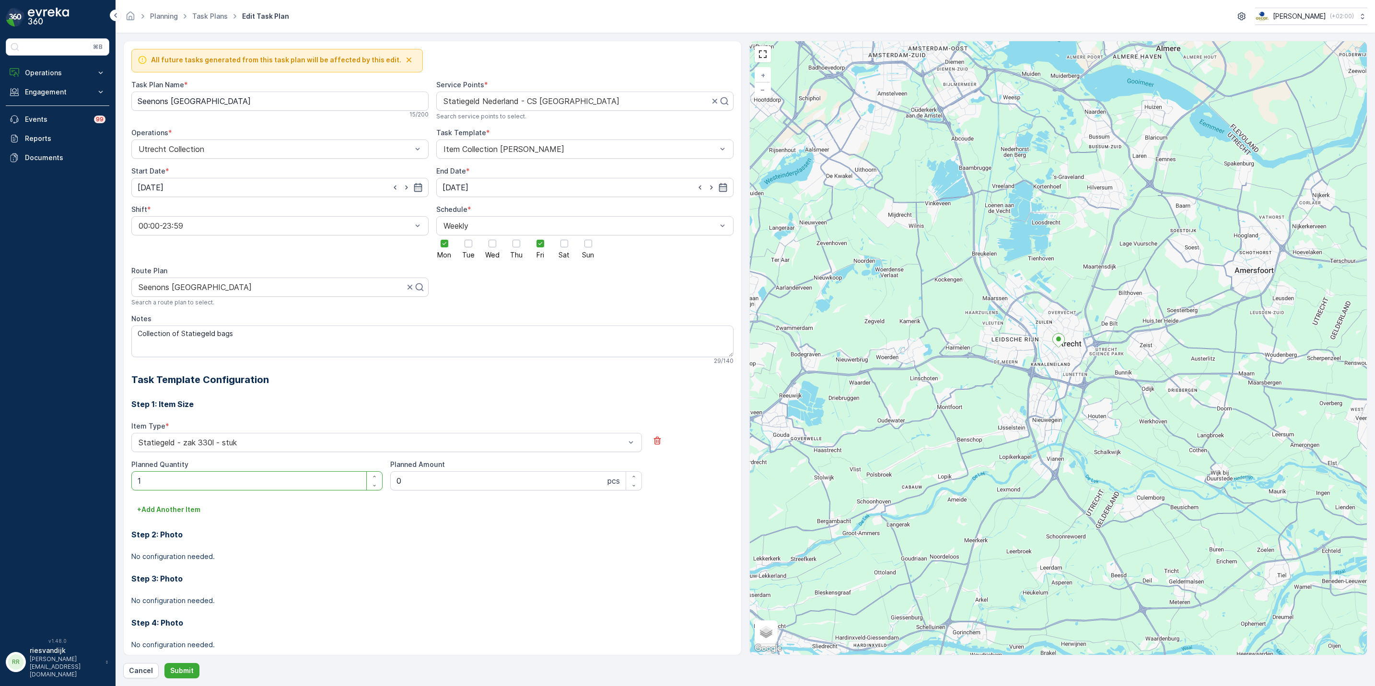
type Quantity "1"
click at [452, 531] on h3 "Step 2: Photo" at bounding box center [432, 535] width 602 height 12
click at [190, 666] on p "Submit" at bounding box center [181, 671] width 23 height 10
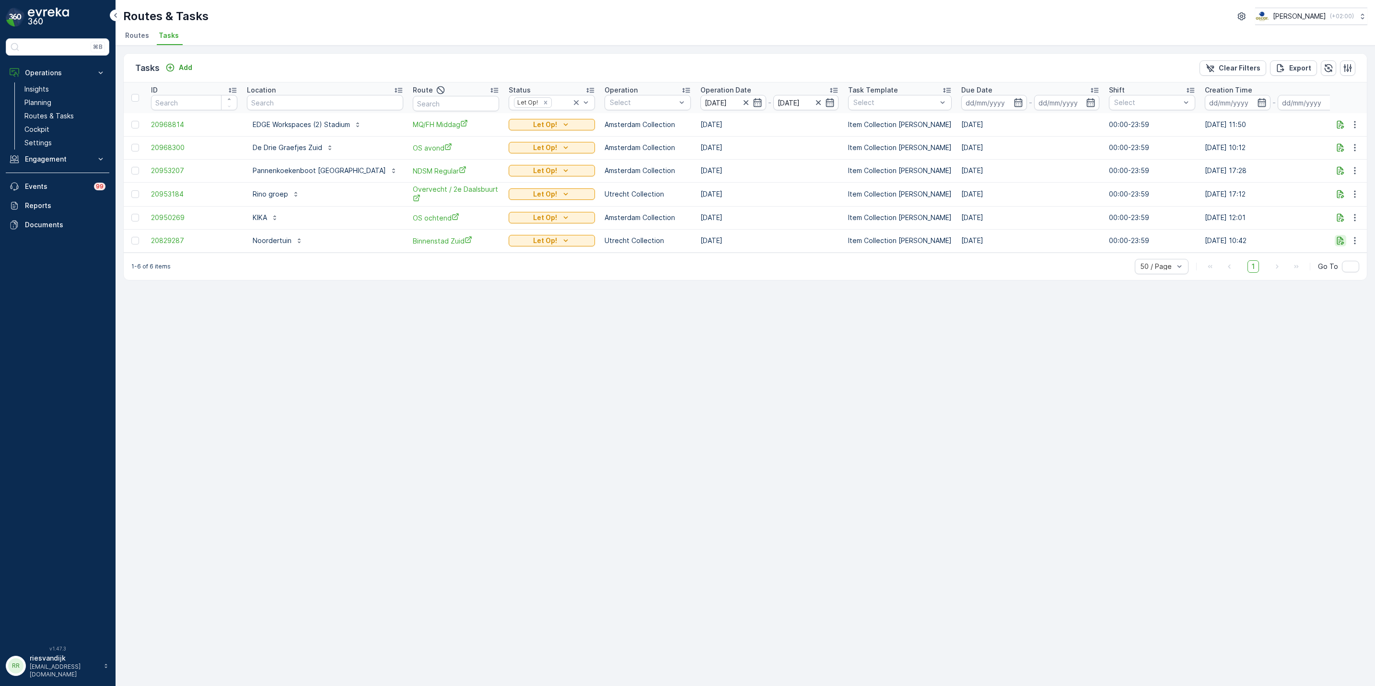
click at [1343, 242] on icon "button" at bounding box center [1341, 241] width 10 height 10
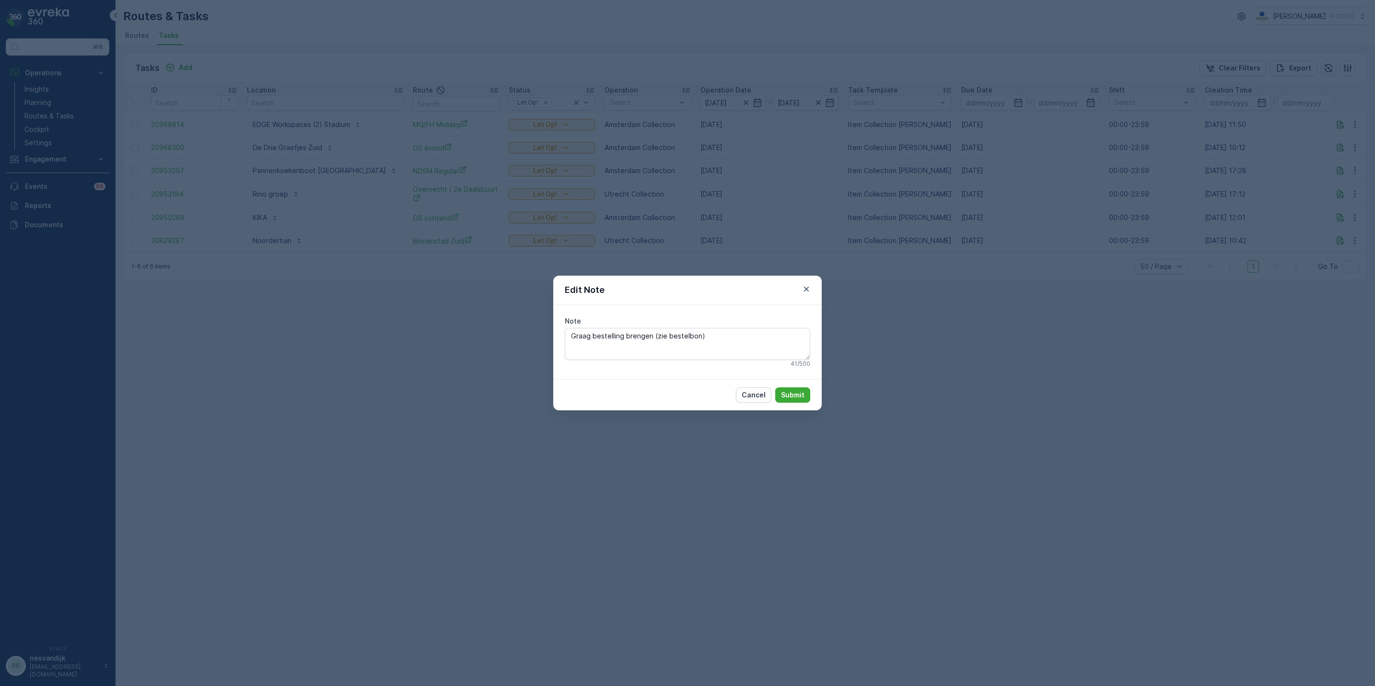
click at [810, 292] on icon "button" at bounding box center [807, 289] width 10 height 10
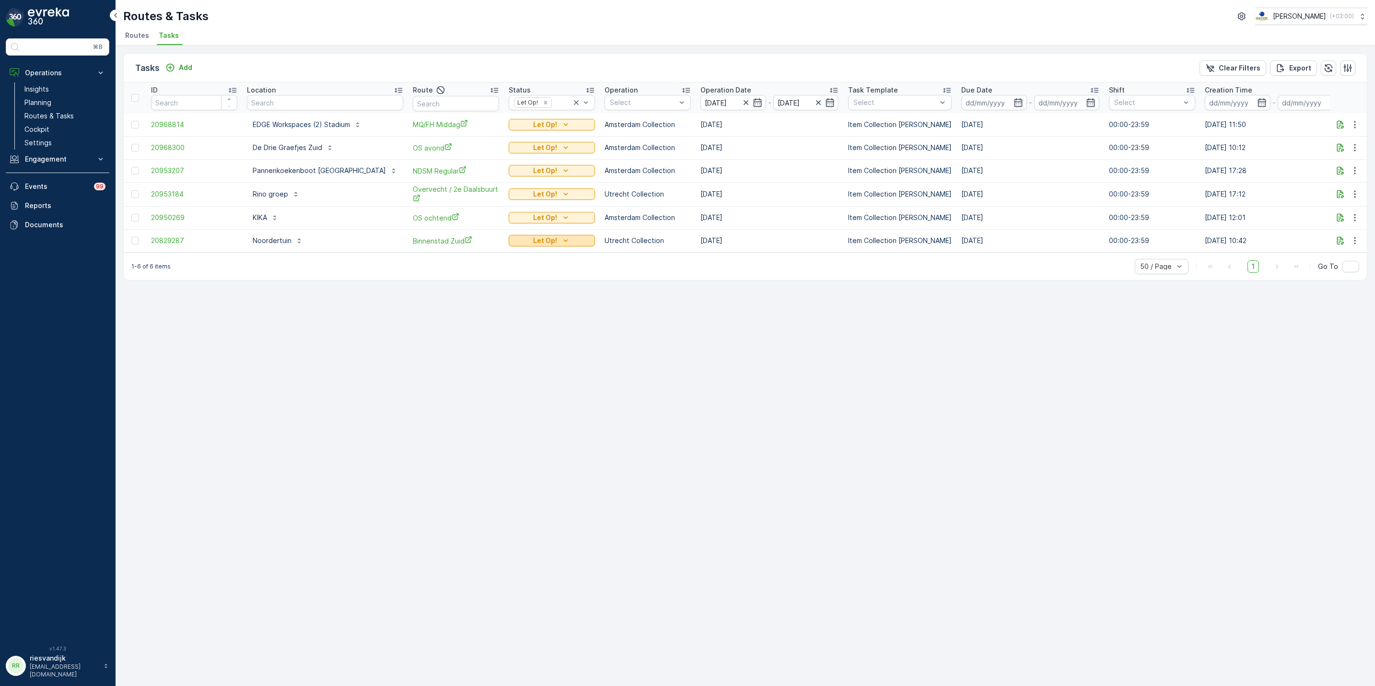
click at [524, 244] on div "Let Op!" at bounding box center [552, 241] width 79 height 10
click at [501, 305] on span "Cancelled" at bounding box center [496, 309] width 32 height 10
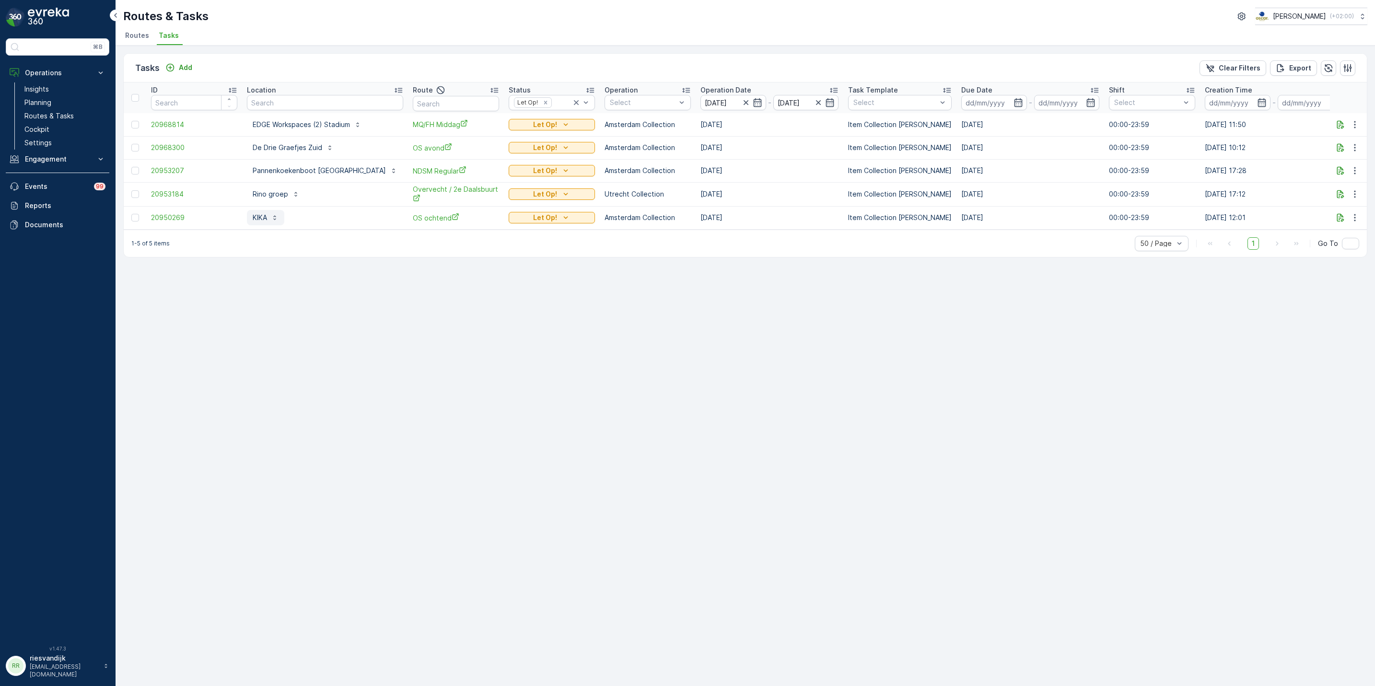
click at [253, 216] on p "KIKA" at bounding box center [260, 218] width 14 height 10
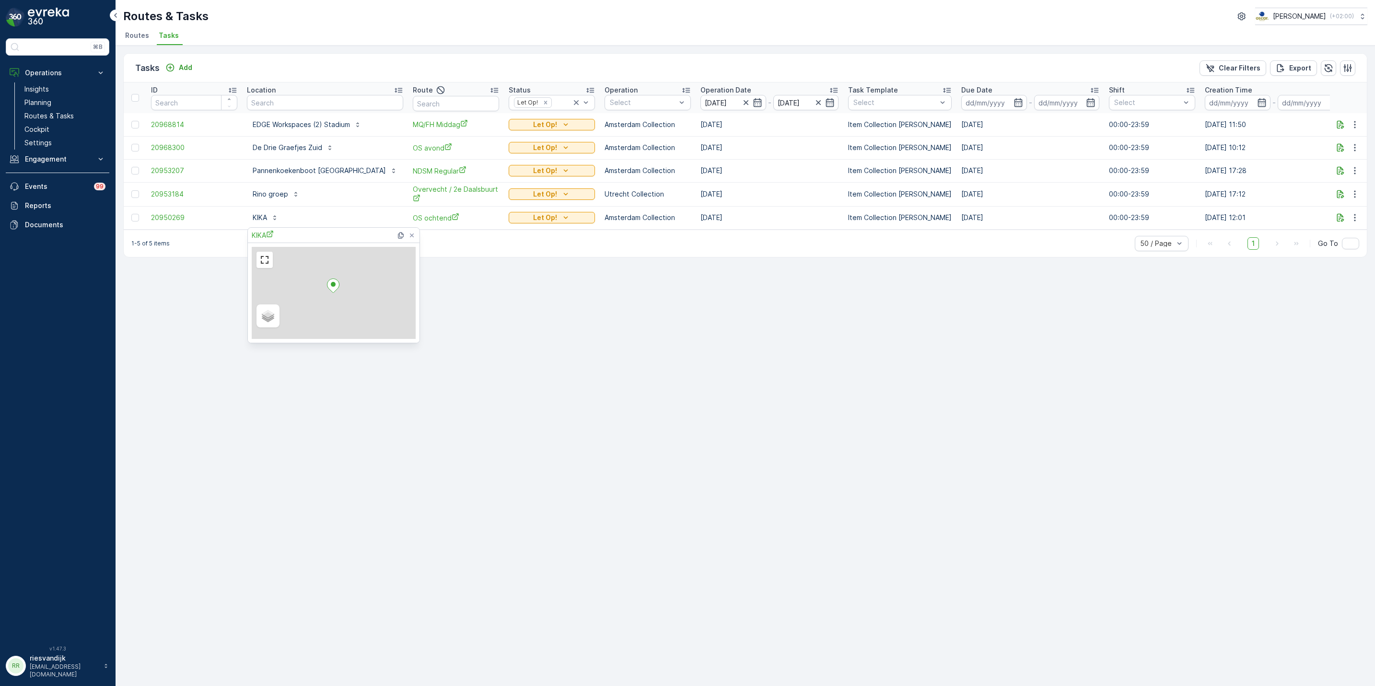
click at [632, 302] on div "Tasks Add Clear Filters Export ID Location Route Status Let Op! Operation Selec…" at bounding box center [746, 366] width 1260 height 641
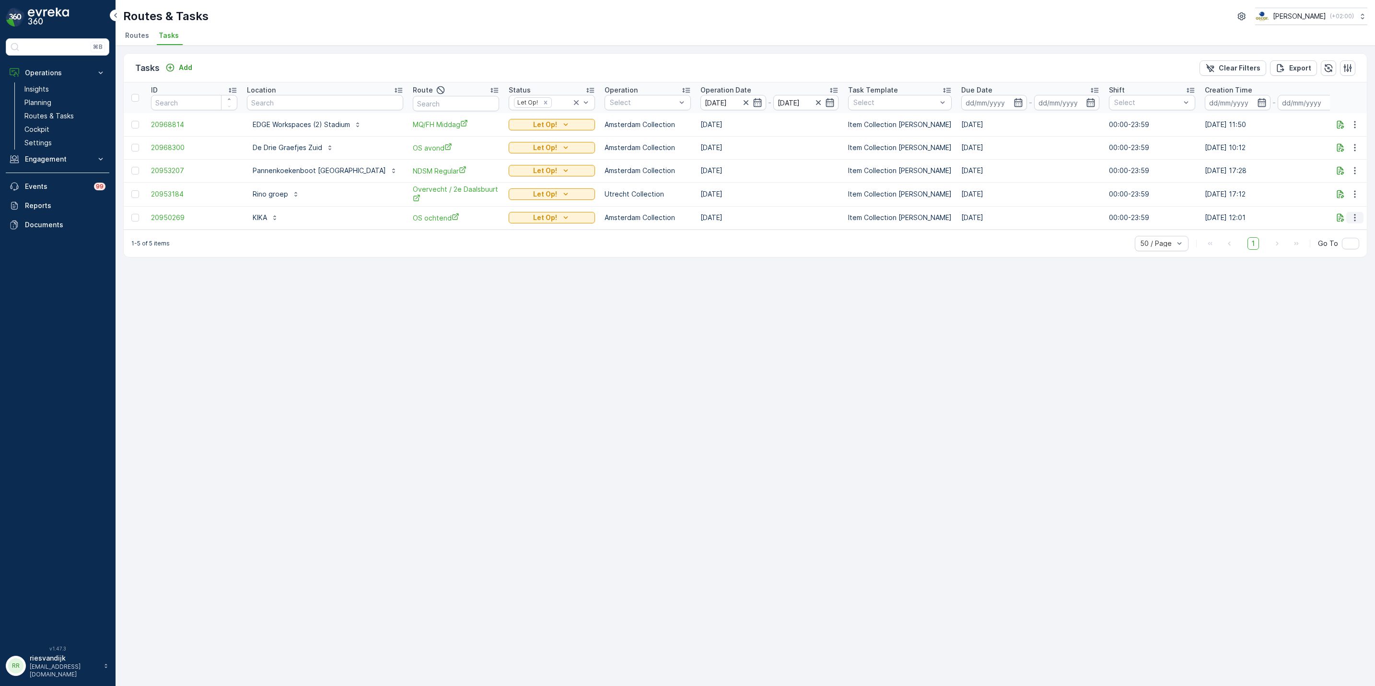
click at [1346, 216] on button "button" at bounding box center [1354, 218] width 17 height 12
click at [1336, 218] on icon "button" at bounding box center [1341, 218] width 10 height 10
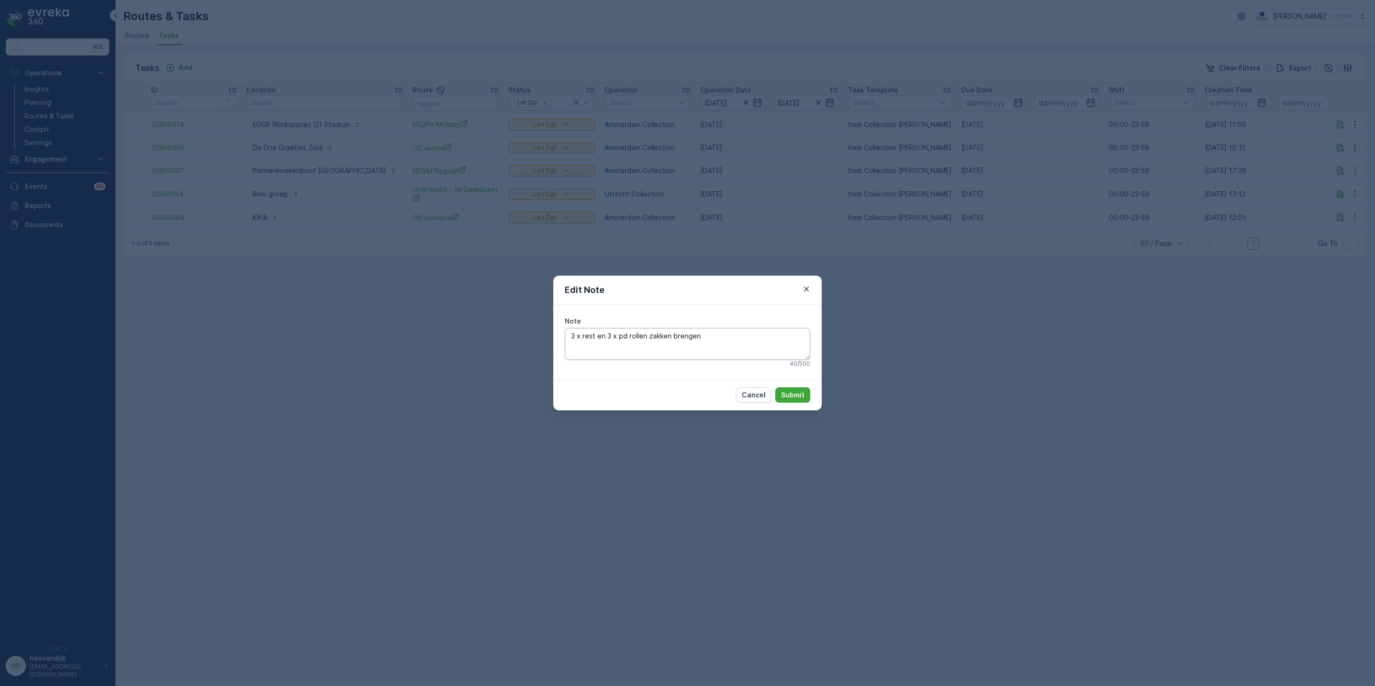
click at [634, 332] on textarea "3 x rest en 3 x pd rollen zakken brengen" at bounding box center [688, 344] width 246 height 32
click at [635, 331] on textarea "3 x rest en 3 x pd rollen zakken brengen" at bounding box center [688, 344] width 246 height 32
drag, startPoint x: 805, startPoint y: 292, endPoint x: 800, endPoint y: 290, distance: 5.4
click at [805, 291] on icon "button" at bounding box center [807, 289] width 10 height 10
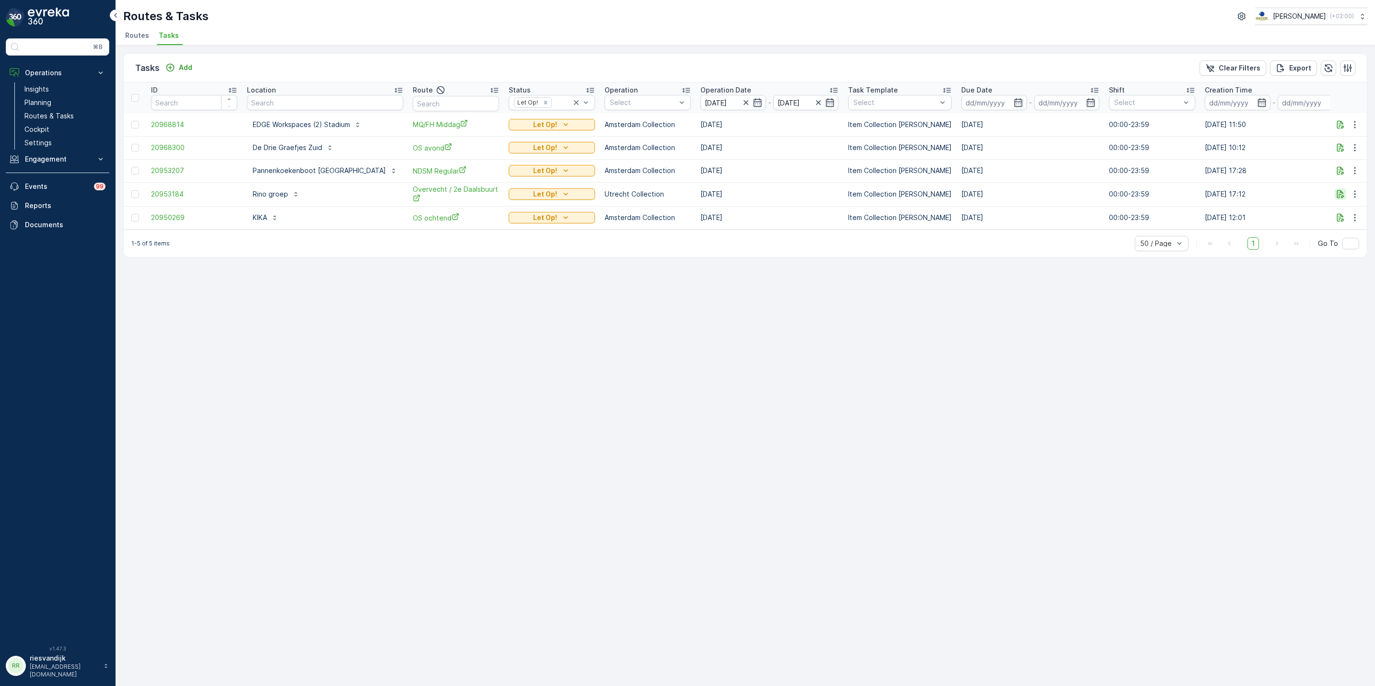
click at [1342, 194] on icon "button" at bounding box center [1341, 194] width 10 height 10
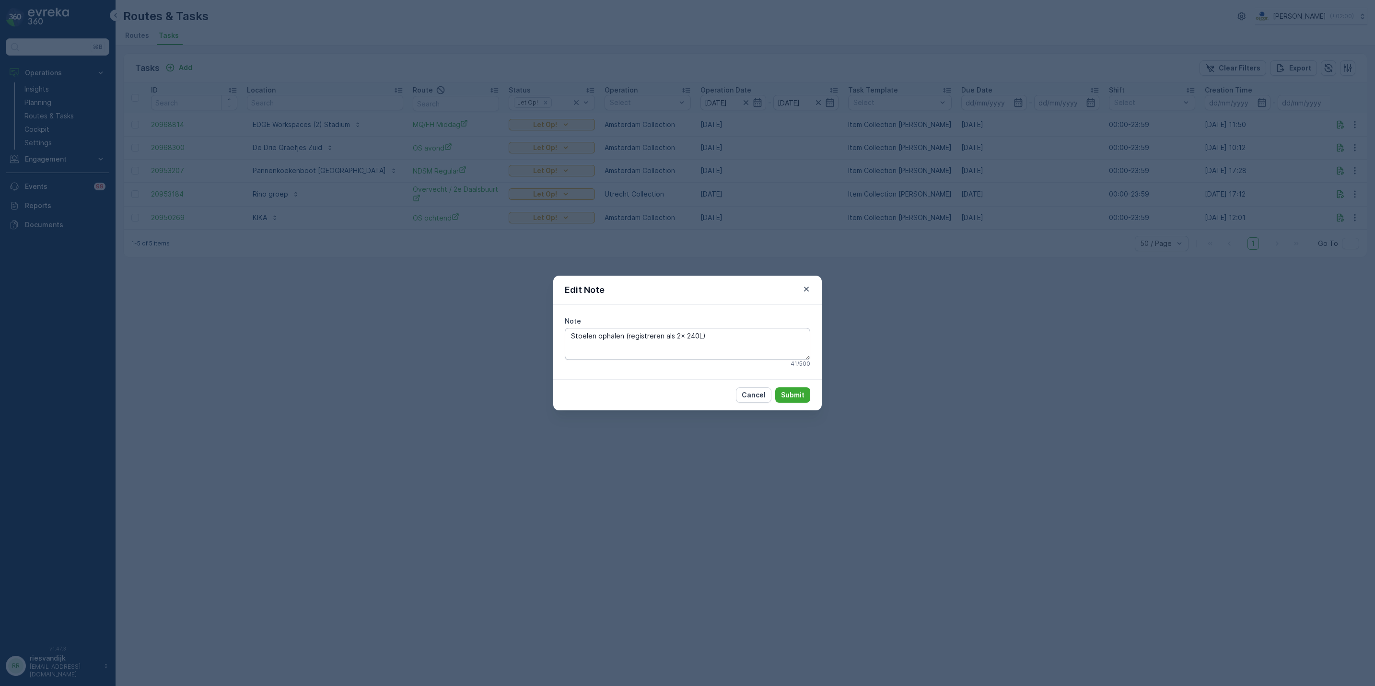
click at [734, 344] on textarea "Stoelen ophalen (registreren als 2x 240L)" at bounding box center [688, 344] width 246 height 32
click at [810, 282] on div "Edit Note" at bounding box center [687, 290] width 269 height 29
click at [810, 288] on icon "button" at bounding box center [807, 289] width 10 height 10
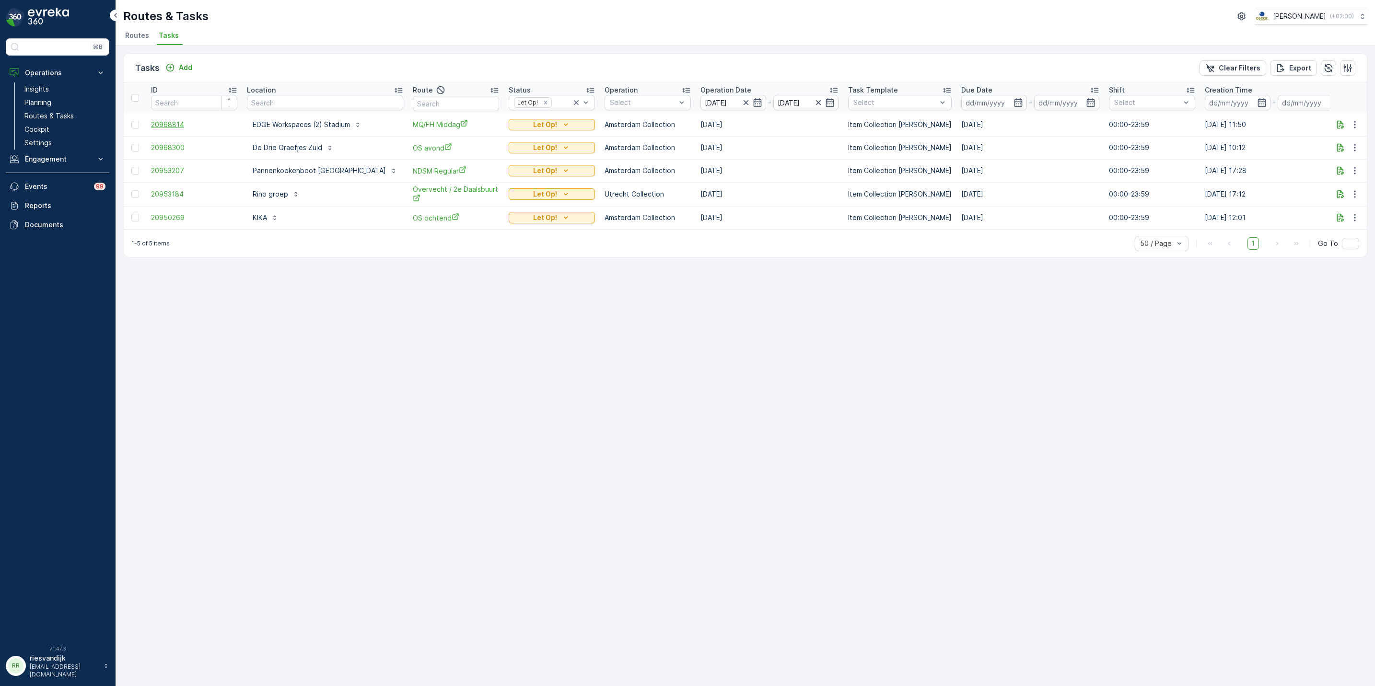
click at [180, 129] on span "20968814" at bounding box center [194, 125] width 86 height 10
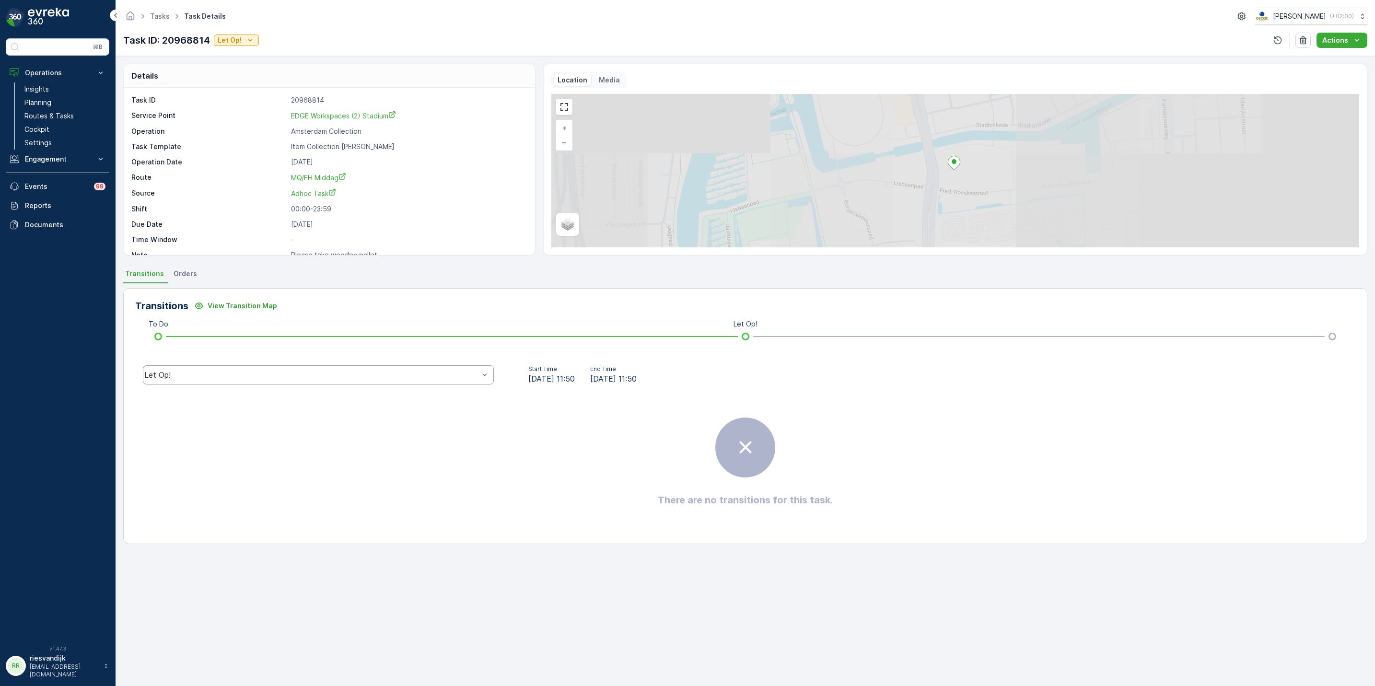
click at [357, 377] on div "Let Op!" at bounding box center [311, 375] width 335 height 9
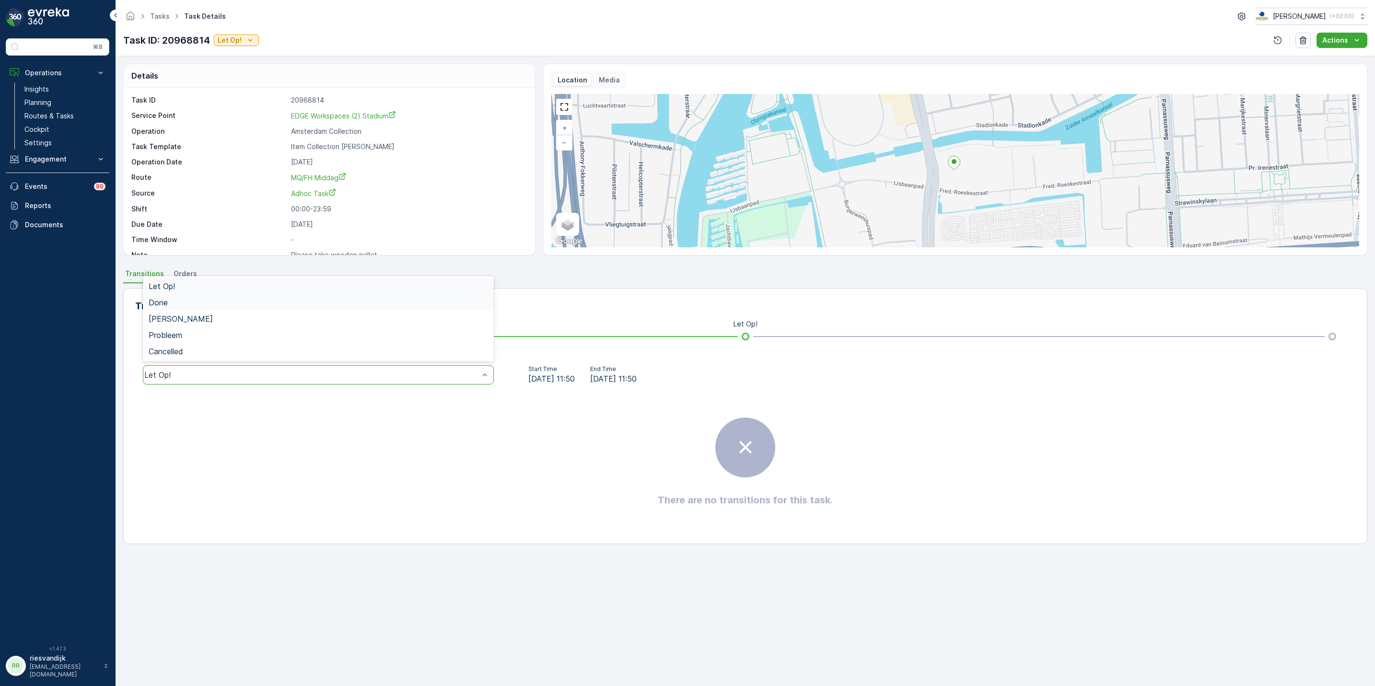
click at [273, 307] on div "Done" at bounding box center [318, 302] width 351 height 16
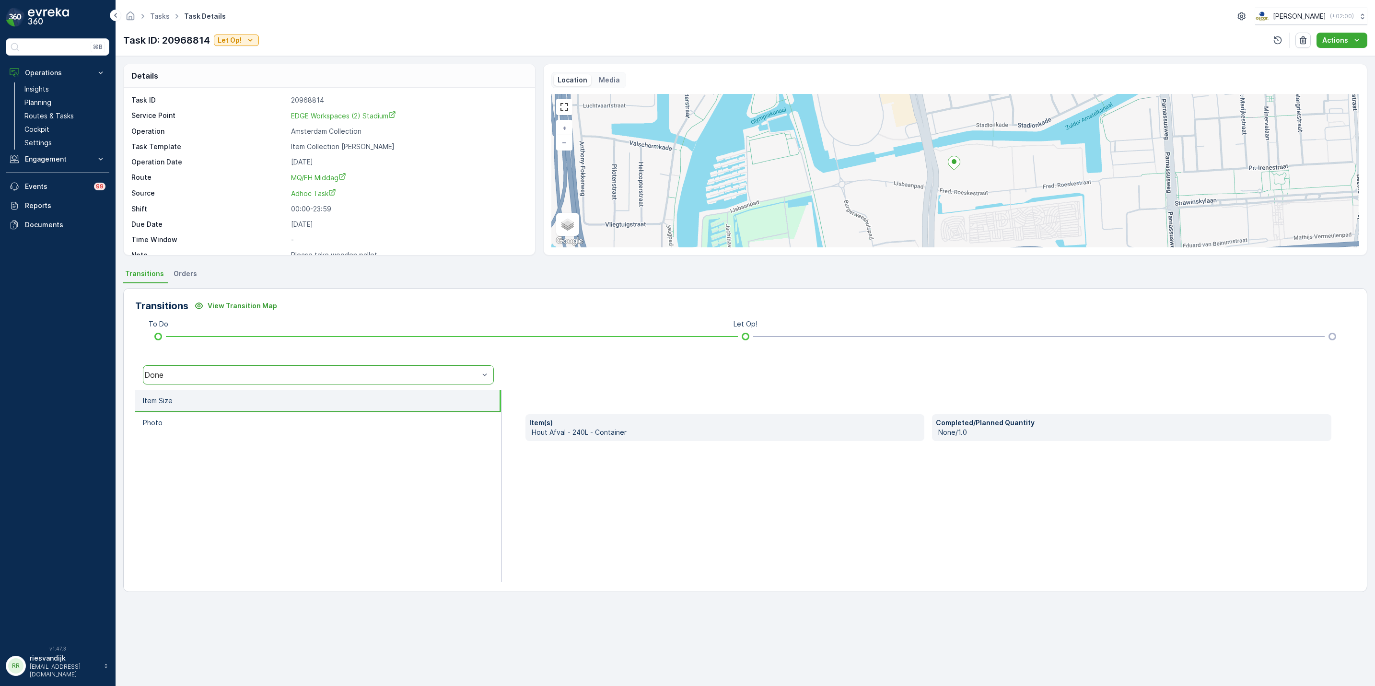
click at [295, 374] on div "Done" at bounding box center [311, 375] width 335 height 9
click at [259, 316] on div "[PERSON_NAME]" at bounding box center [318, 319] width 339 height 9
click at [259, 381] on div "[PERSON_NAME]" at bounding box center [318, 374] width 351 height 19
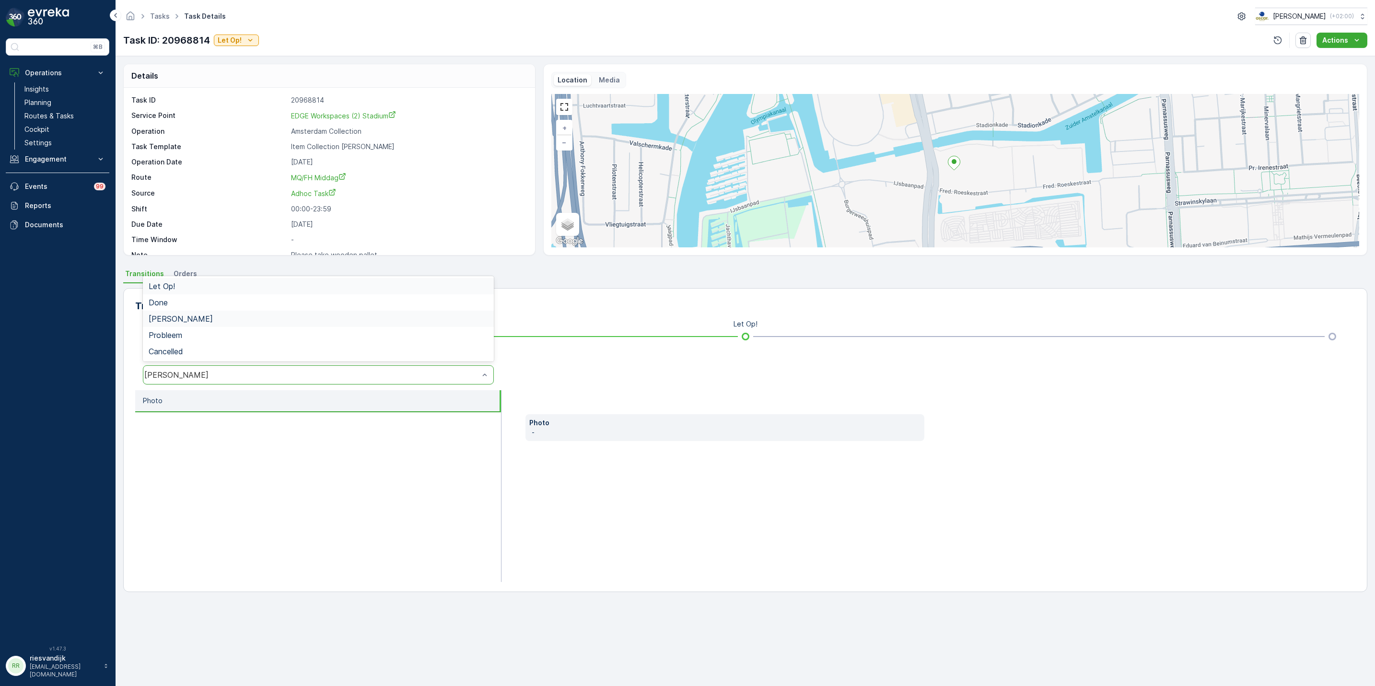
click at [237, 290] on div "Let Op!" at bounding box center [318, 286] width 339 height 9
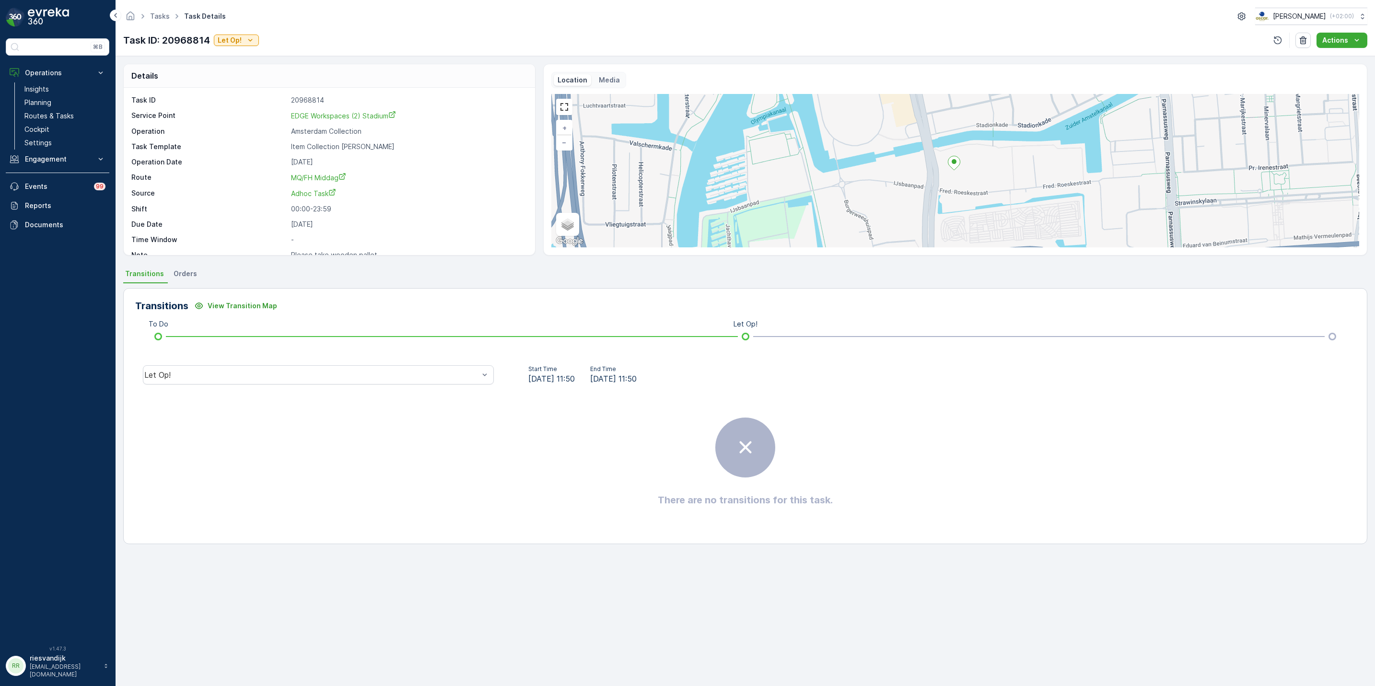
click at [554, 377] on span "12.08.2025 11:50" at bounding box center [551, 379] width 47 height 12
drag, startPoint x: 554, startPoint y: 377, endPoint x: 585, endPoint y: 403, distance: 39.5
click at [585, 403] on div "There are no transitions for this task." at bounding box center [745, 462] width 1220 height 144
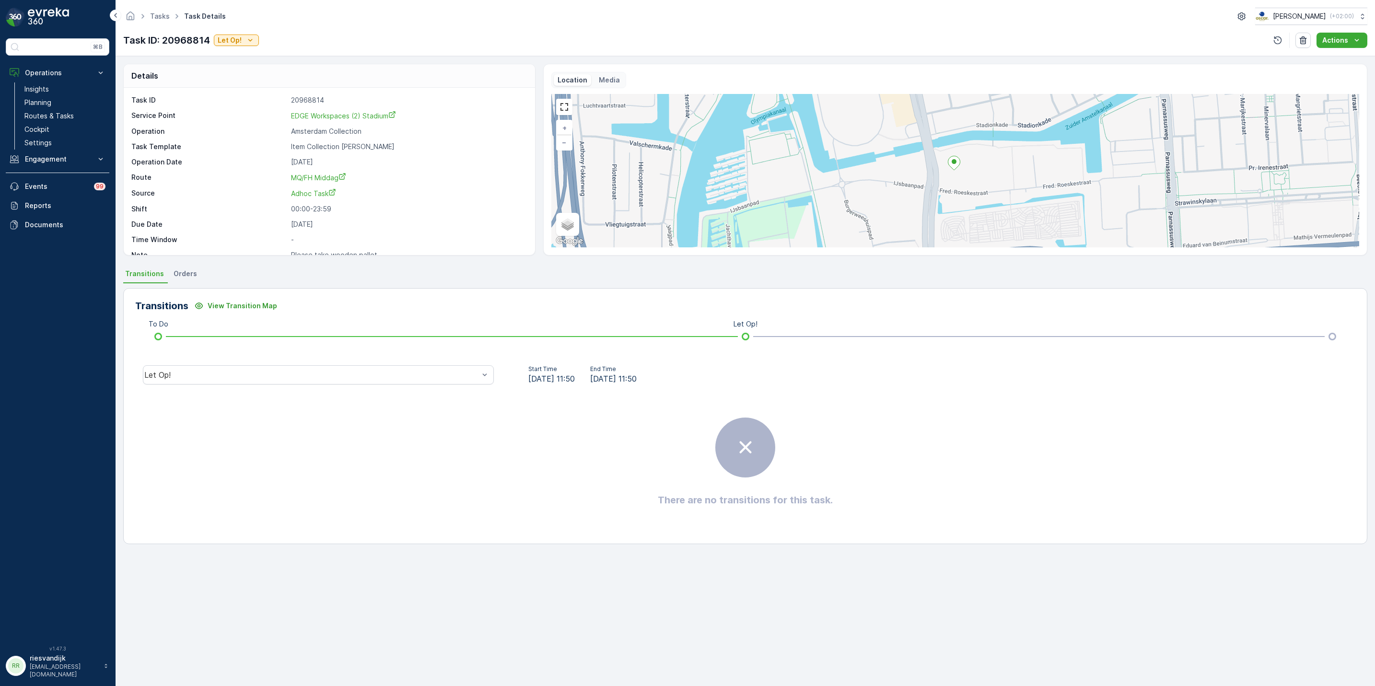
scroll to position [13, 0]
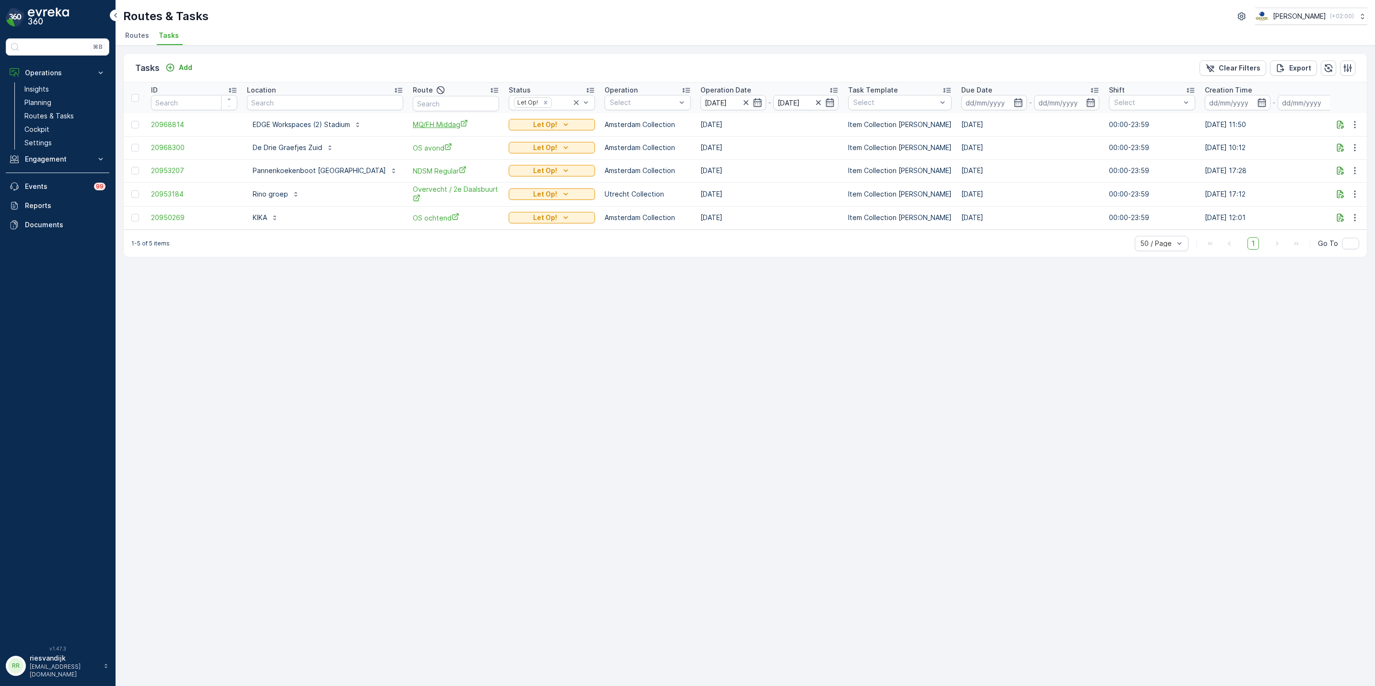
click at [413, 123] on span "MQ/FH Middag" at bounding box center [456, 124] width 86 height 10
click at [1344, 172] on icon "button" at bounding box center [1341, 171] width 10 height 10
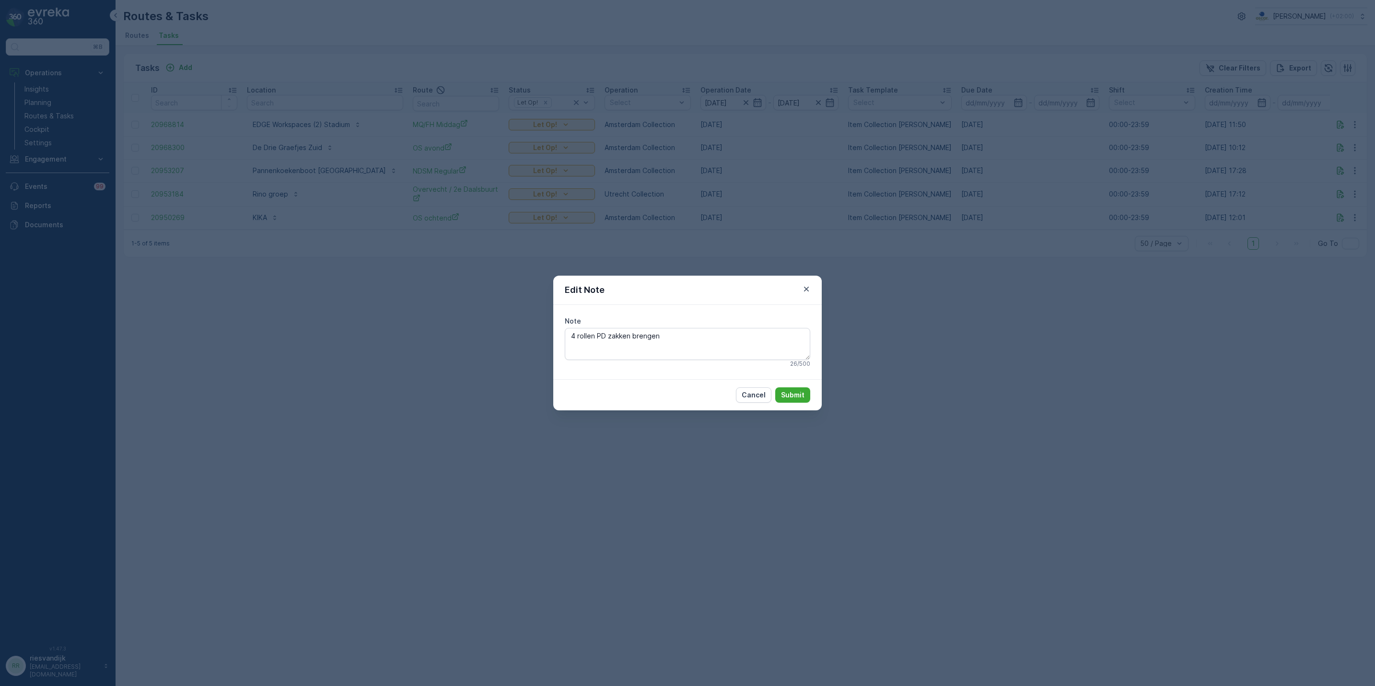
click at [933, 350] on div "Edit Note Note 4 rollen PD zakken brengen 26 / 500 Cancel Submit" at bounding box center [687, 343] width 1375 height 686
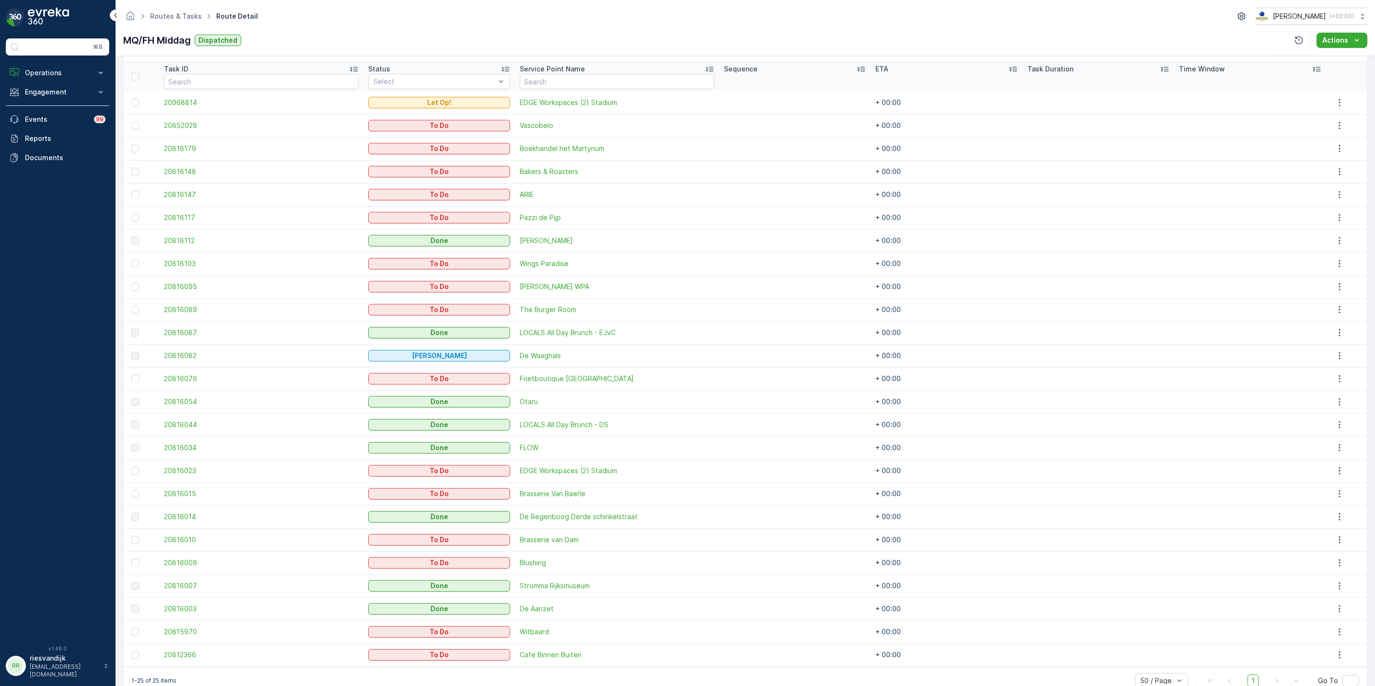
scroll to position [277, 0]
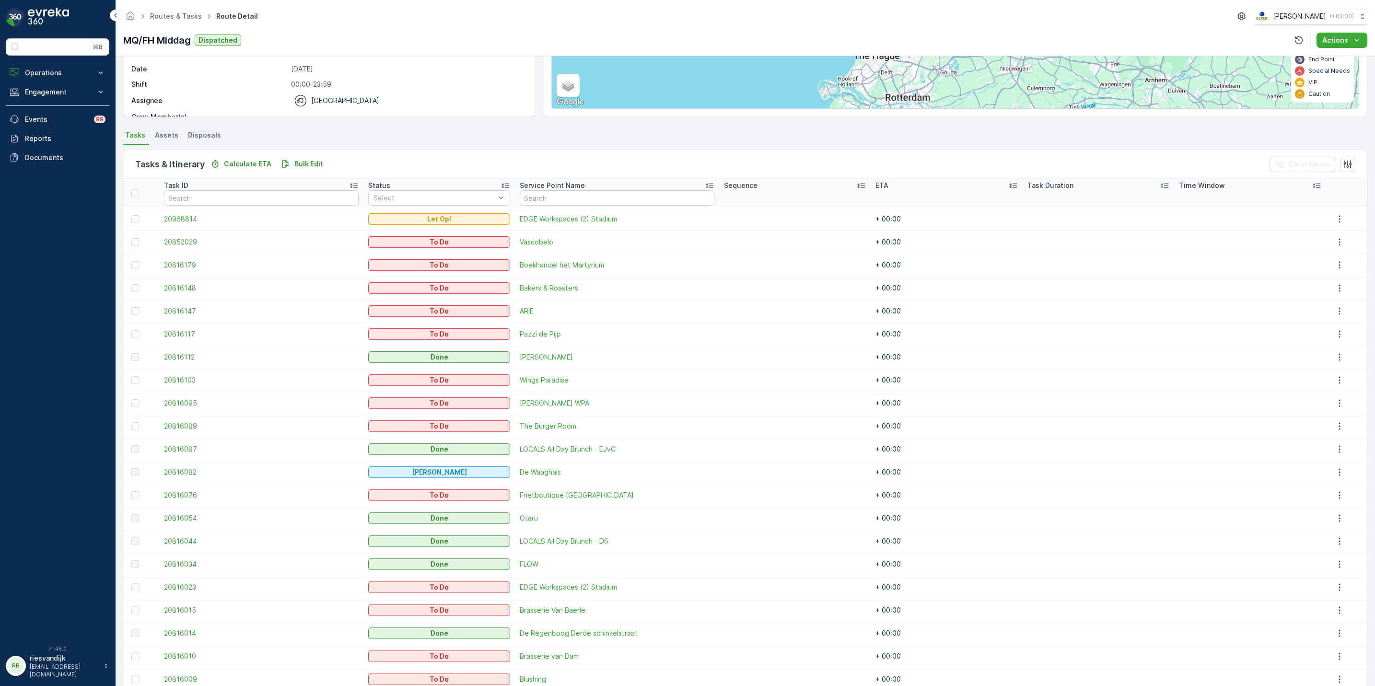
scroll to position [277, 0]
